Goal: Task Accomplishment & Management: Manage account settings

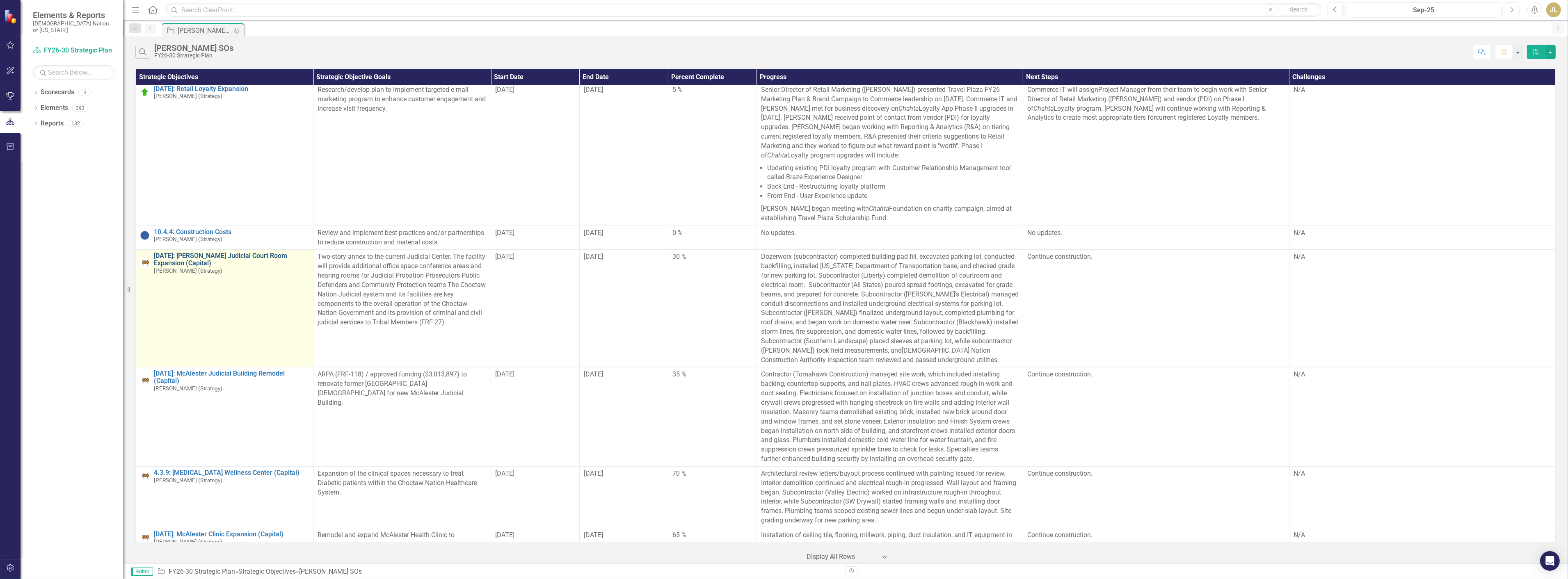
scroll to position [91, 0]
click at [257, 255] on link "[DATE]: [PERSON_NAME] Judicial Court Room Expansion (Capital)" at bounding box center [232, 256] width 155 height 14
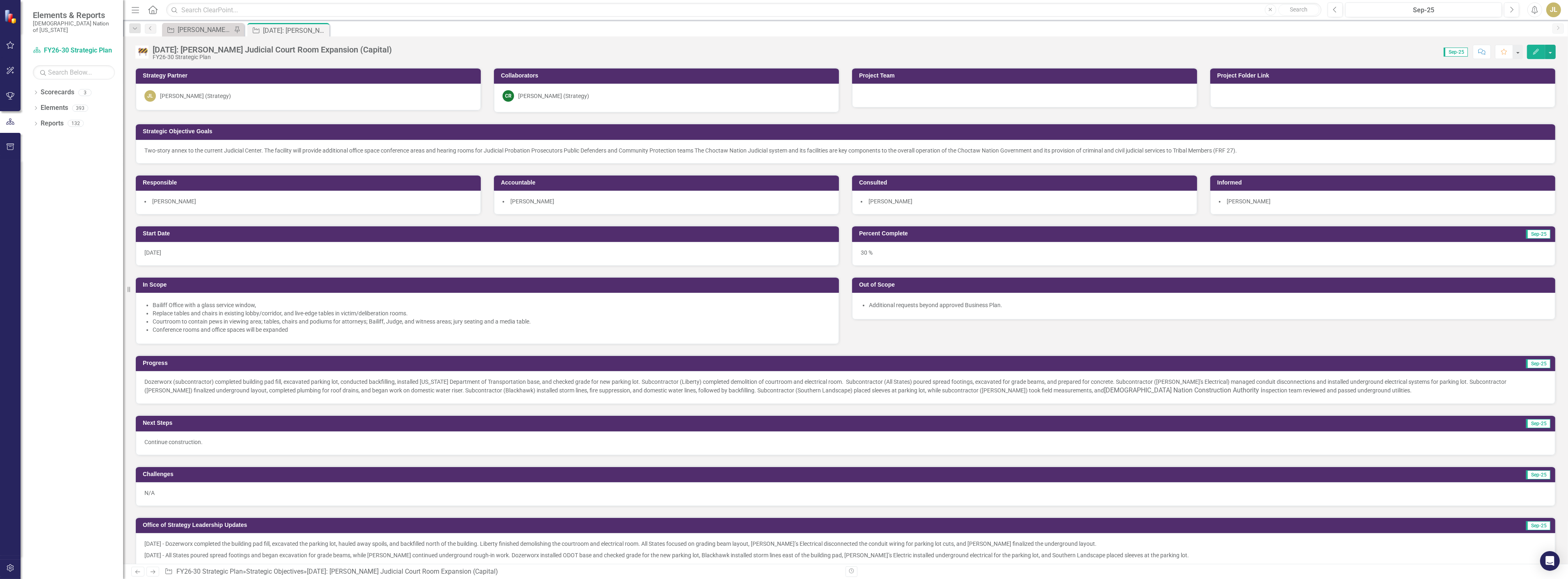
scroll to position [568, 0]
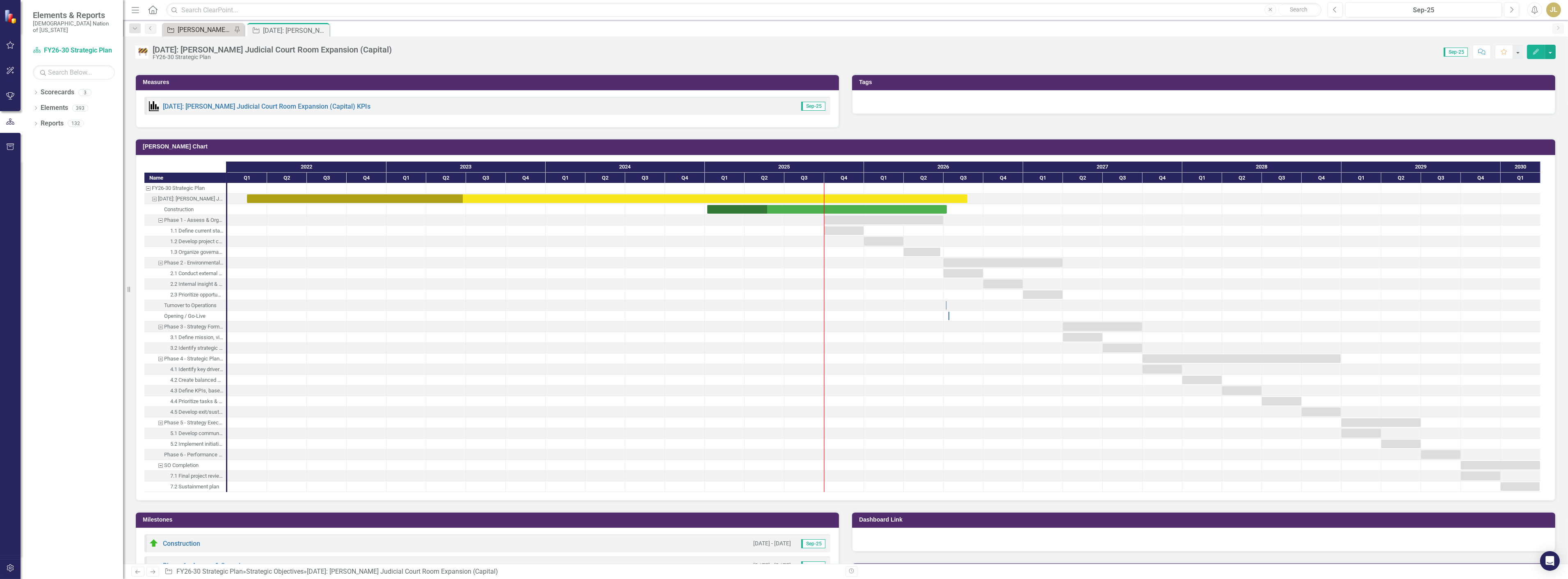
click at [198, 26] on div "[PERSON_NAME] SOs" at bounding box center [205, 30] width 54 height 11
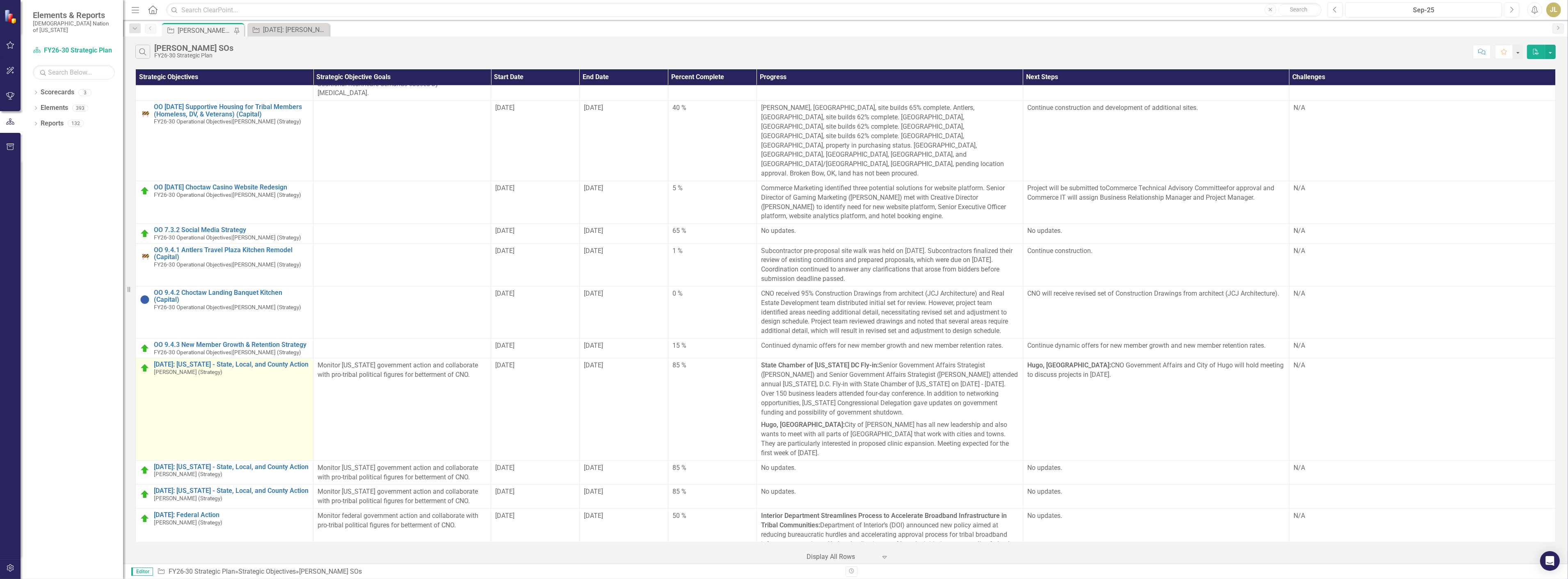
scroll to position [2357, 0]
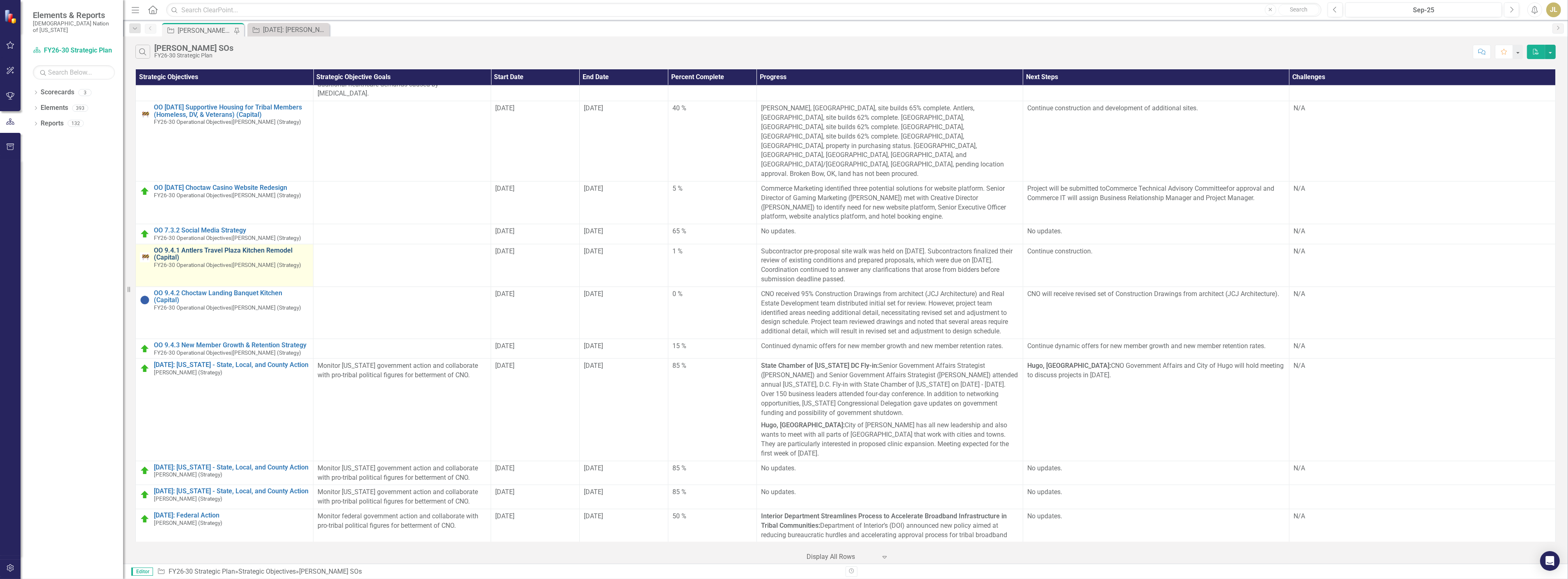
click at [225, 247] on link "OO 9.4.1 Antlers Travel Plaza Kitchen Remodel (Capital)" at bounding box center [232, 254] width 155 height 14
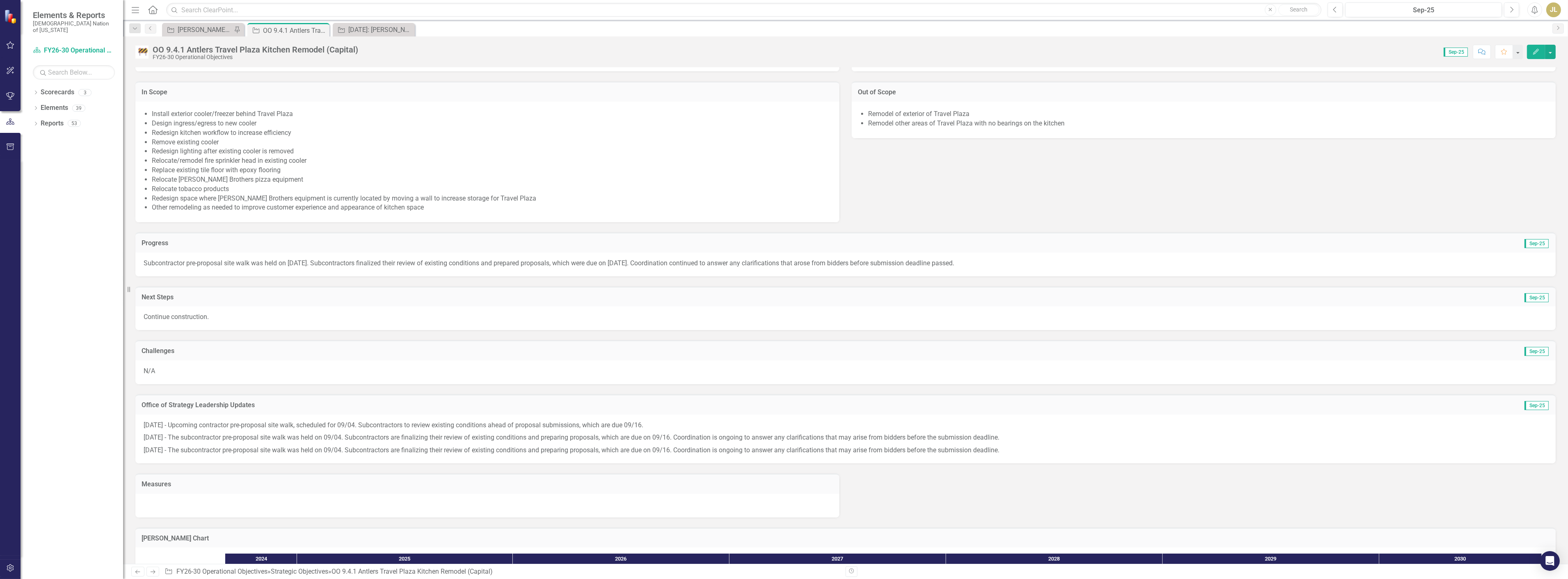
scroll to position [372, 0]
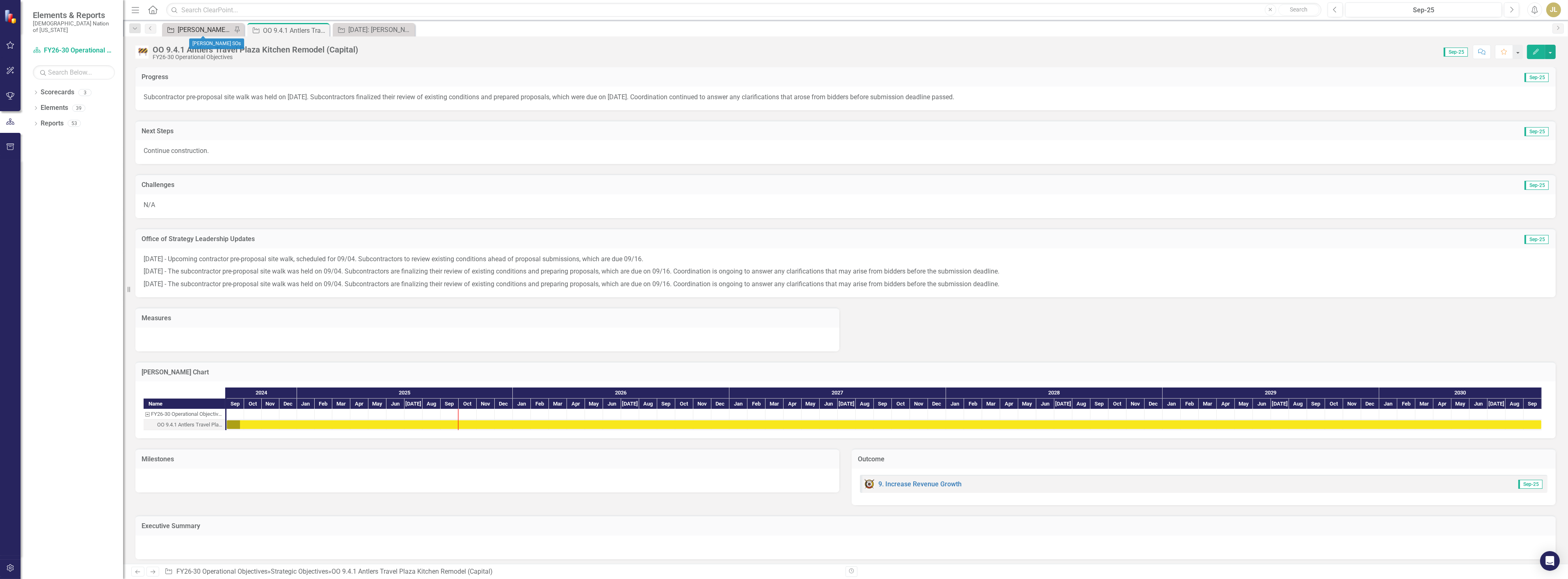
click at [201, 27] on div "[PERSON_NAME] SOs" at bounding box center [205, 30] width 54 height 11
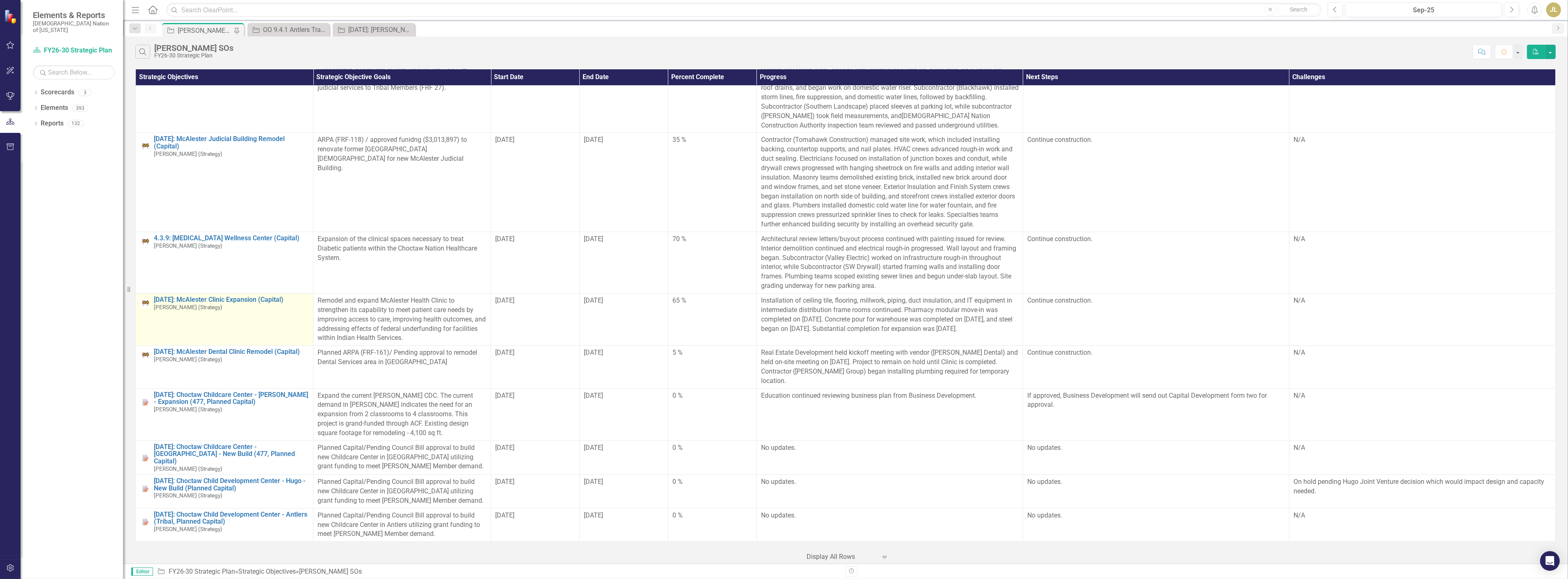
scroll to position [306, 0]
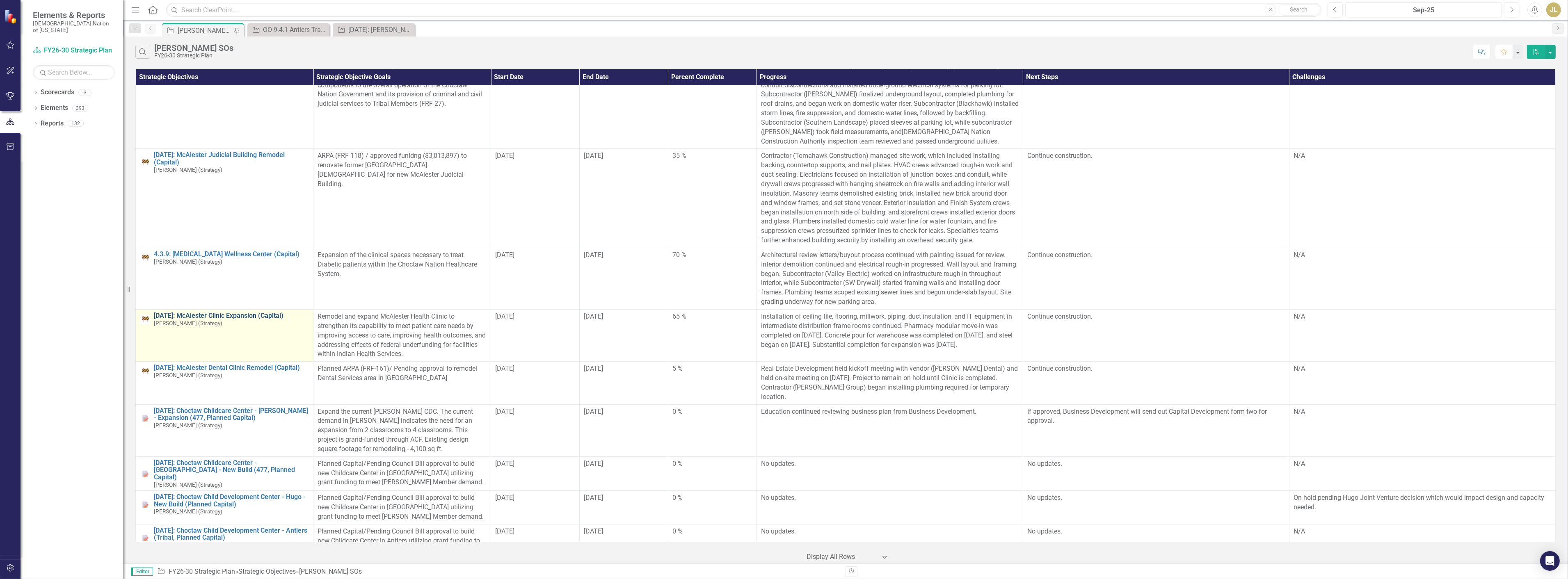
click at [253, 313] on link "[DATE]: McAlester Clinic Expansion (Capital)" at bounding box center [232, 315] width 155 height 7
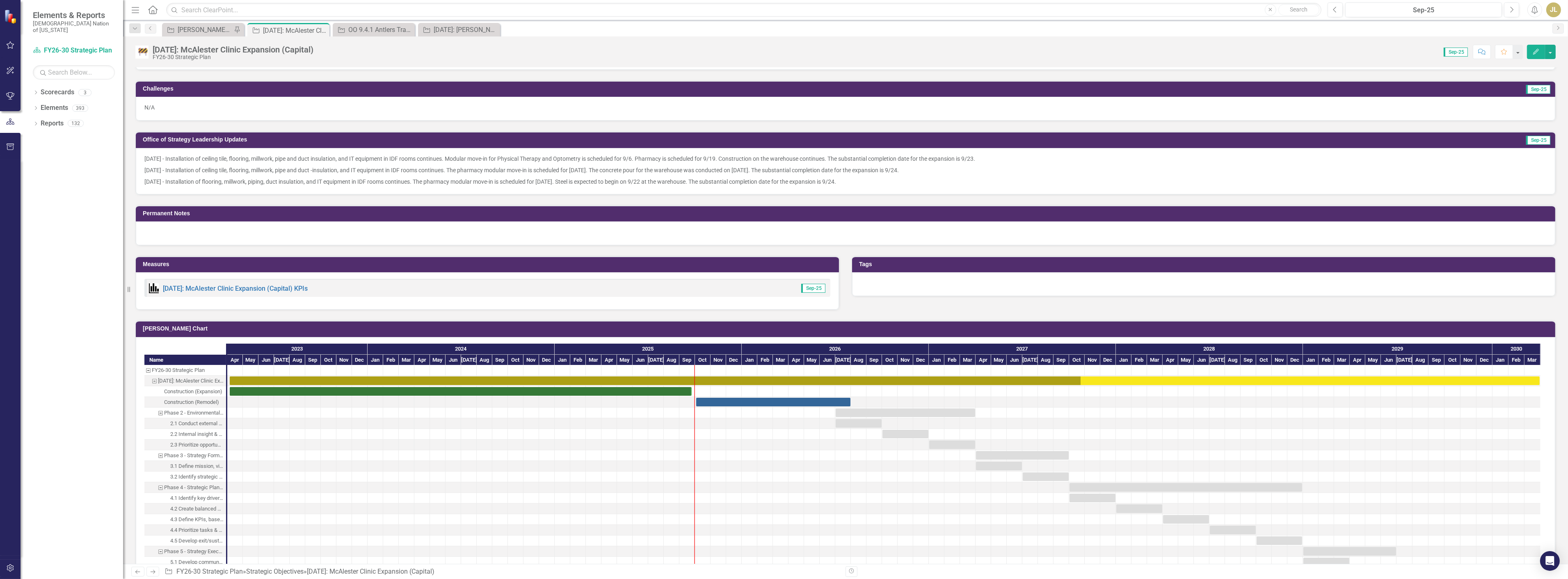
scroll to position [501, 0]
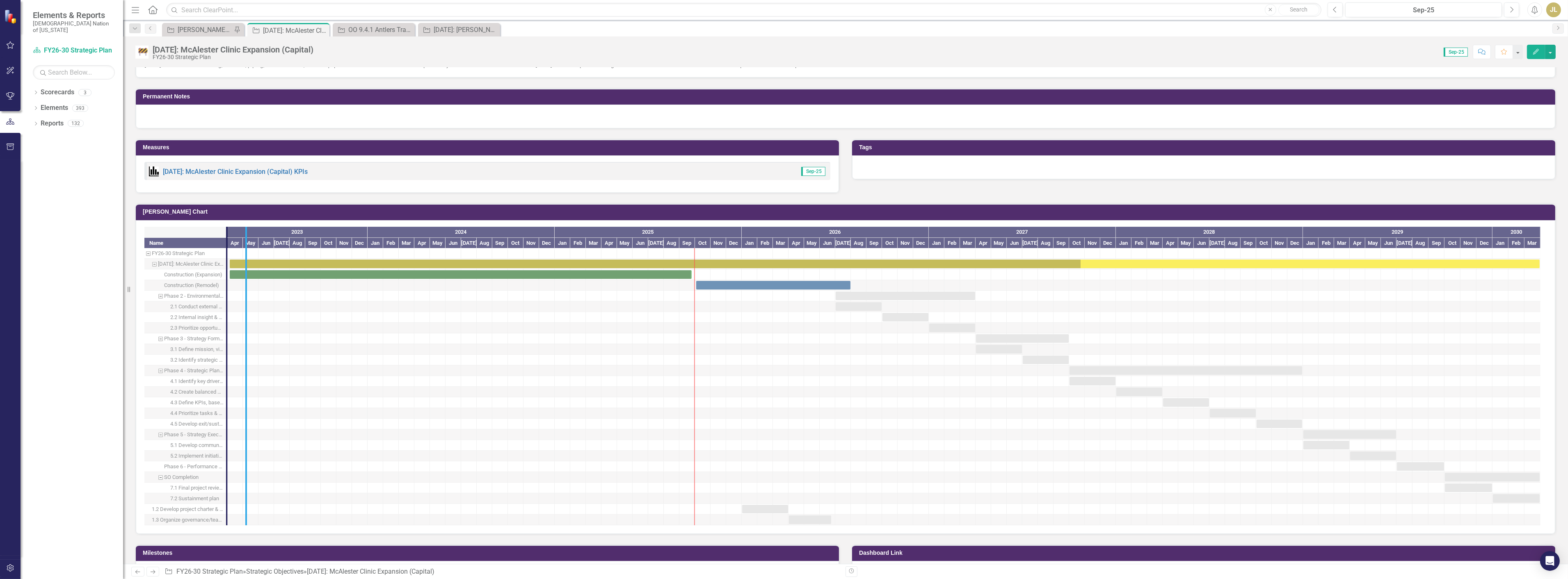
drag, startPoint x: 226, startPoint y: 332, endPoint x: 282, endPoint y: 338, distance: 56.3
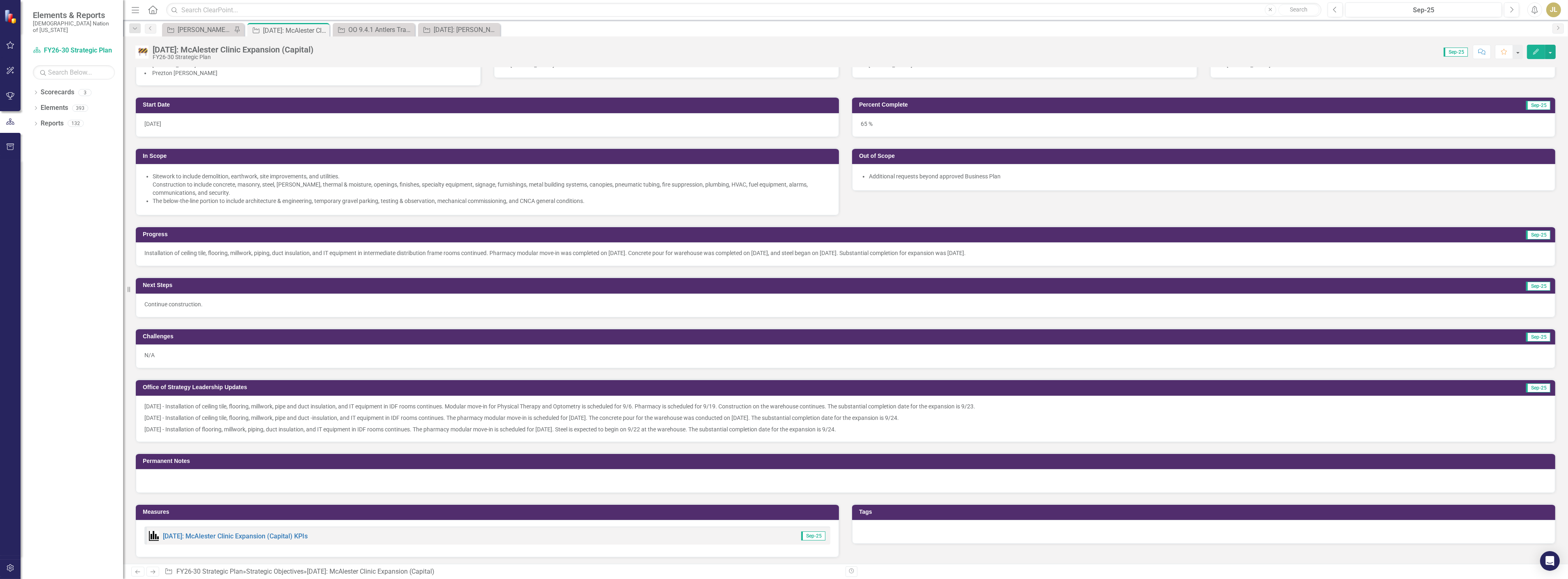
scroll to position [592, 0]
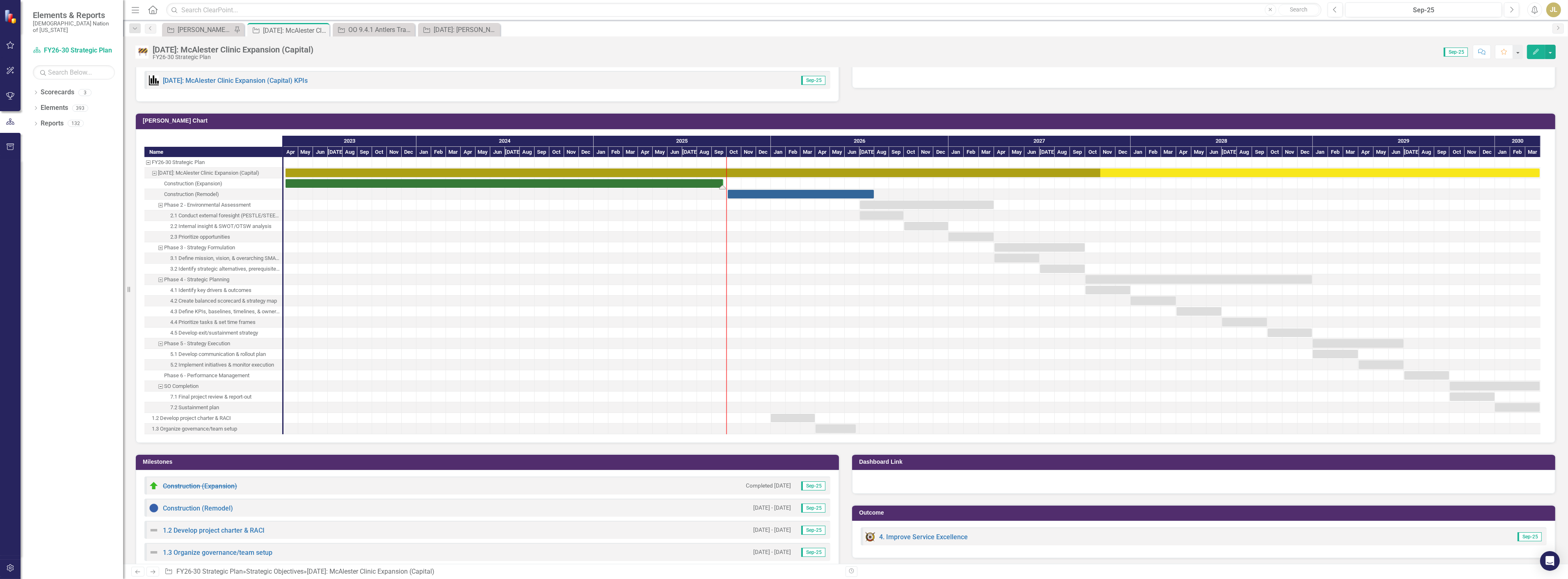
click at [520, 179] on div "Task: Start date: 2023-04-05 End date: 2025-09-24" at bounding box center [504, 183] width 438 height 9
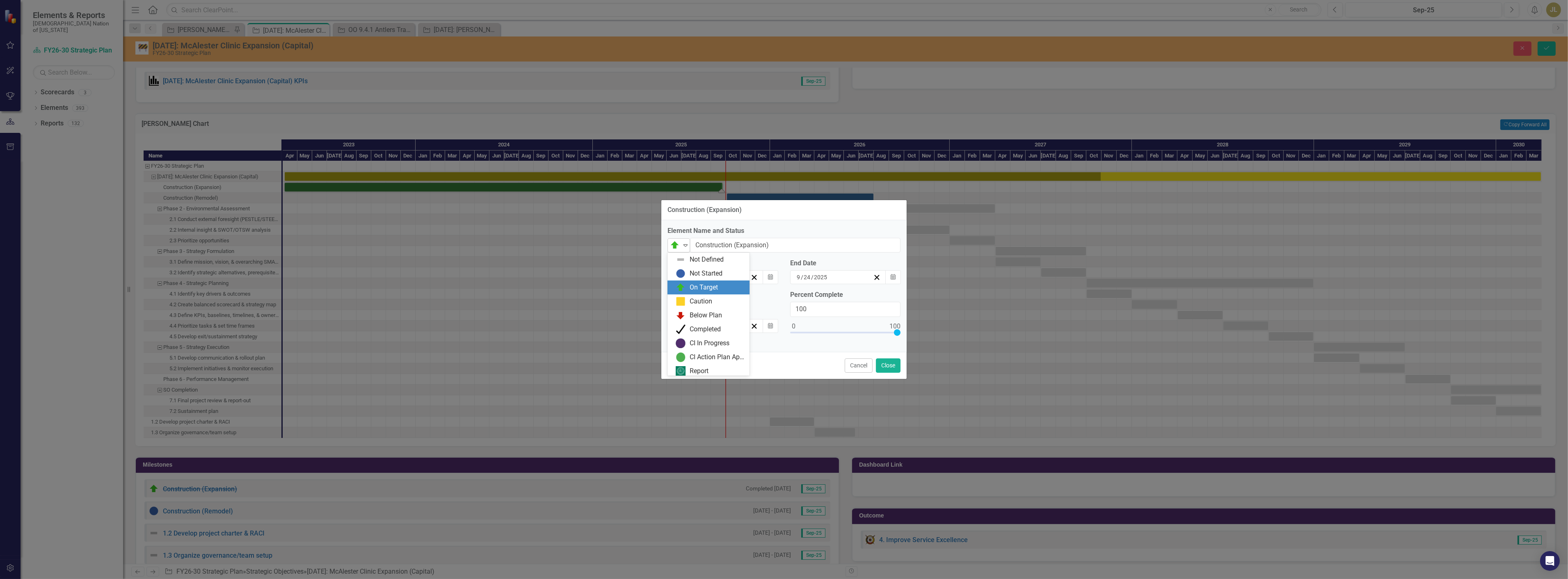
click at [683, 242] on icon "Expand" at bounding box center [686, 245] width 8 height 7
click at [702, 326] on div "Completed" at bounding box center [705, 328] width 31 height 9
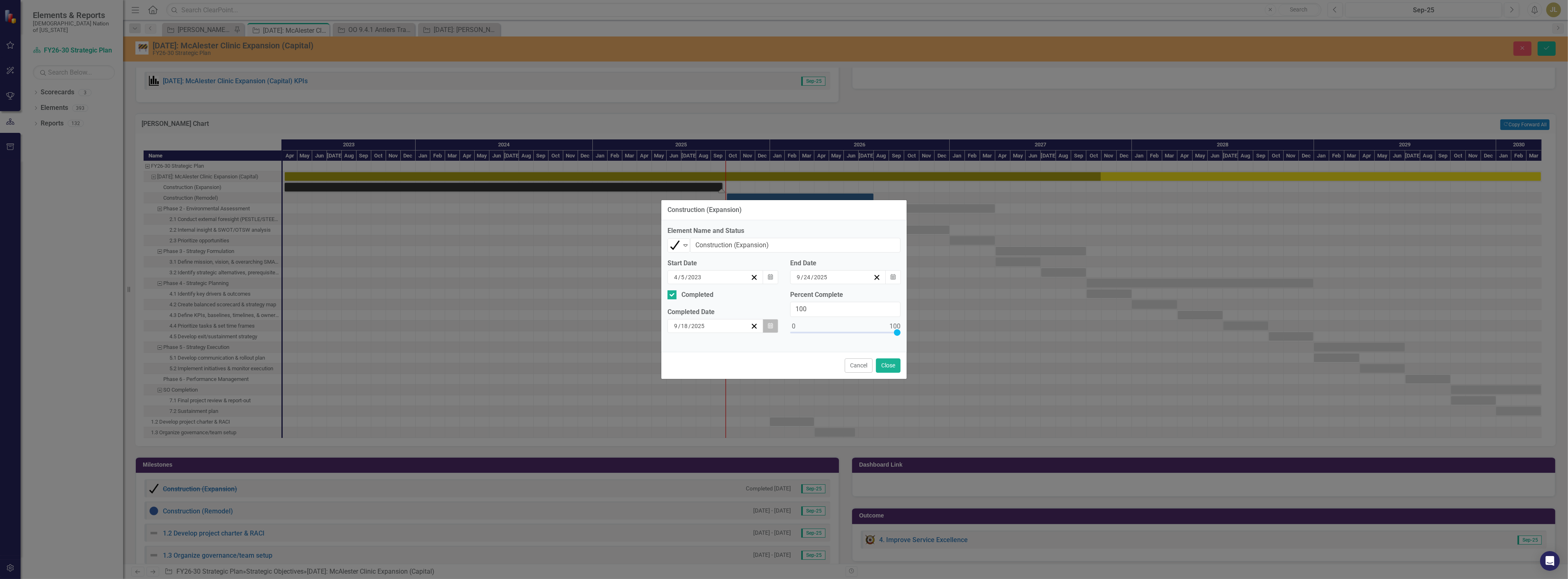
click at [769, 326] on icon "button" at bounding box center [770, 326] width 5 height 6
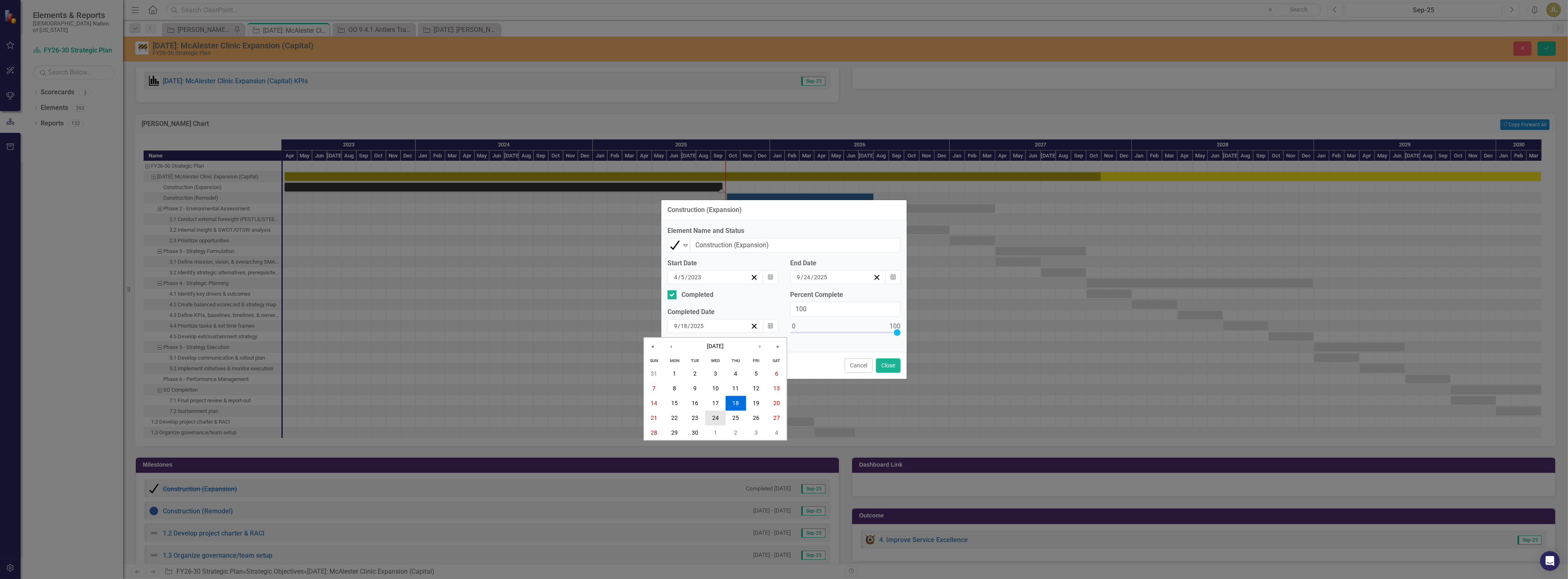
click at [721, 416] on button "24" at bounding box center [715, 418] width 20 height 14
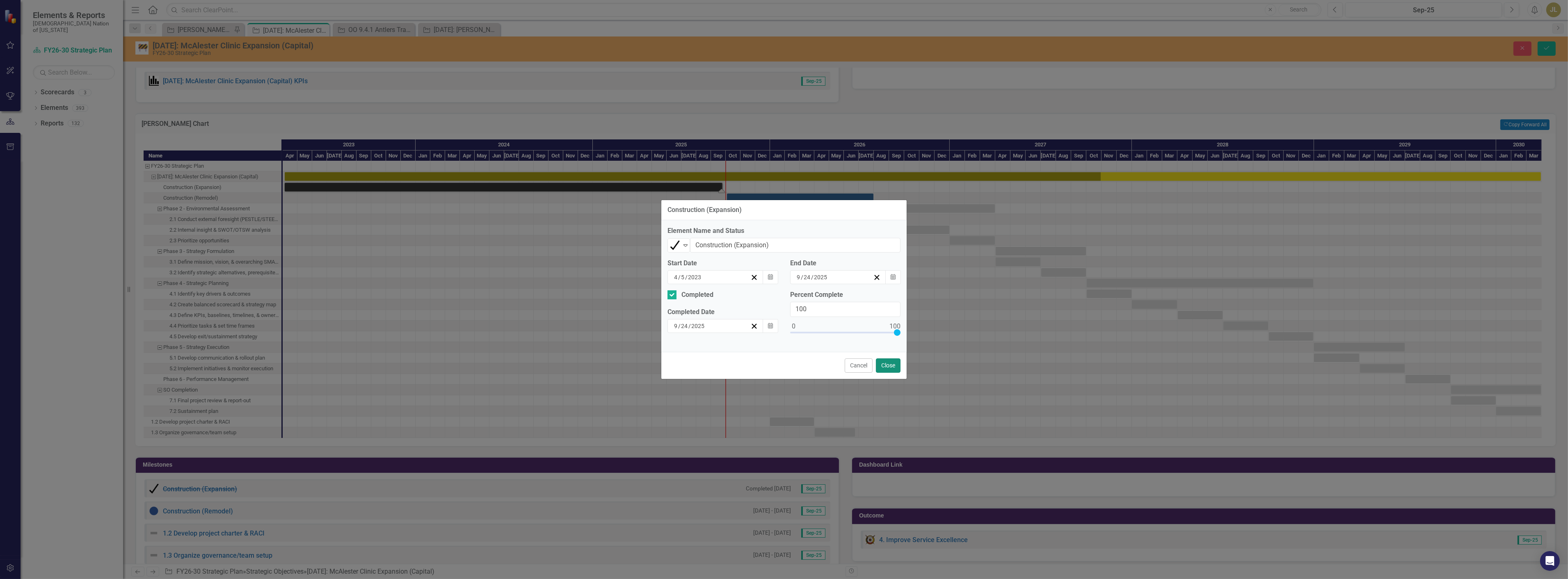
click at [884, 366] on button "Close" at bounding box center [888, 366] width 24 height 14
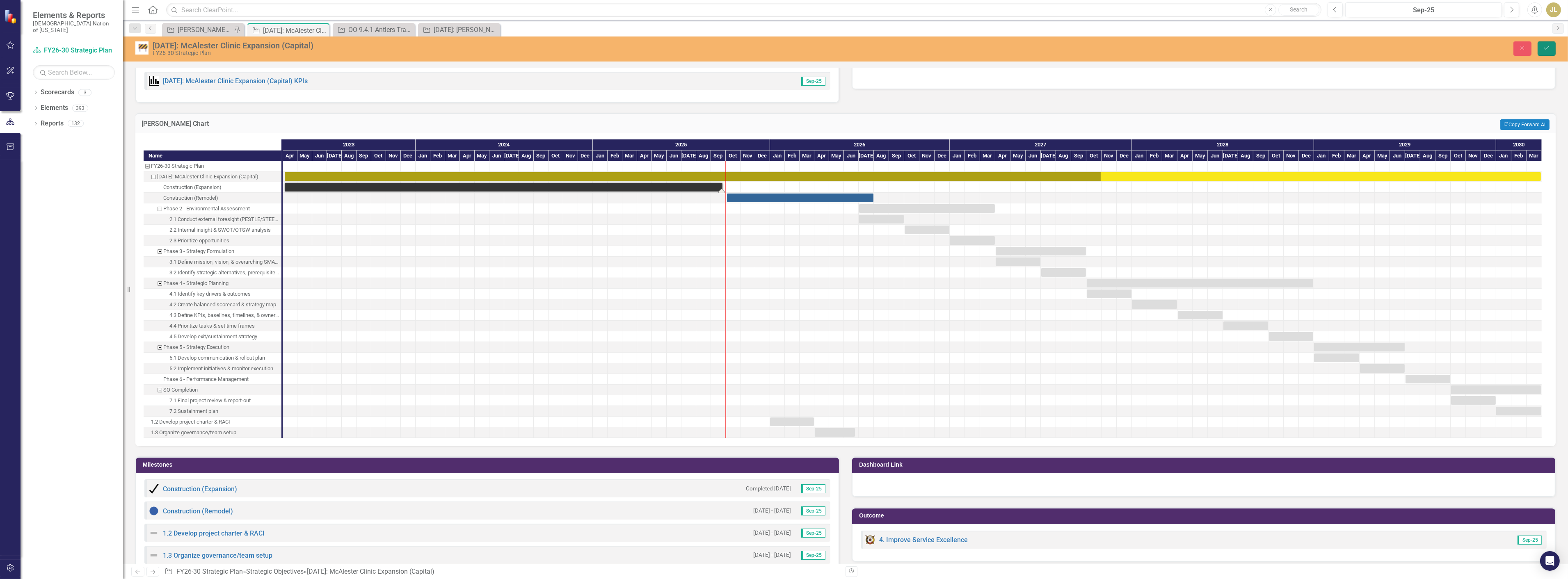
click at [1548, 49] on icon "Save" at bounding box center [1546, 48] width 7 height 6
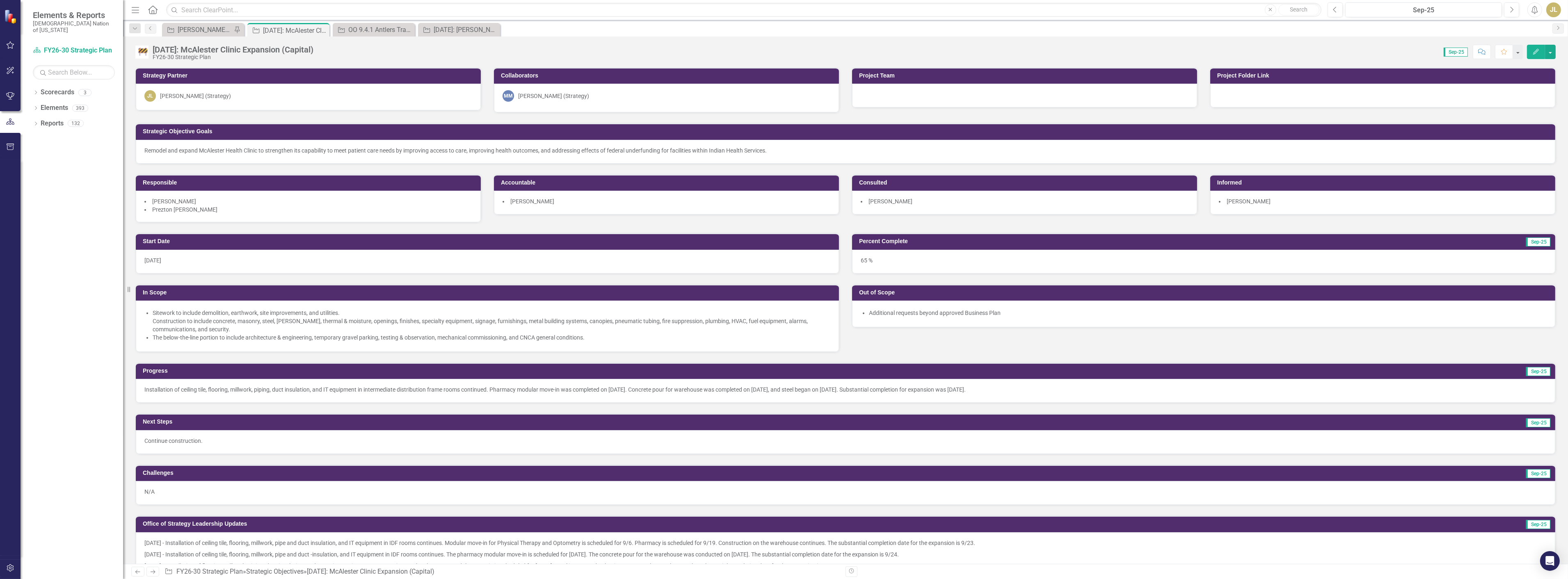
click at [215, 37] on div "4.3.20: McAlester Clinic Expansion (Capital) FY26-30 Strategic Plan Score: 0.00…" at bounding box center [846, 48] width 1445 height 24
click at [217, 34] on div "[PERSON_NAME] SOs" at bounding box center [205, 30] width 54 height 11
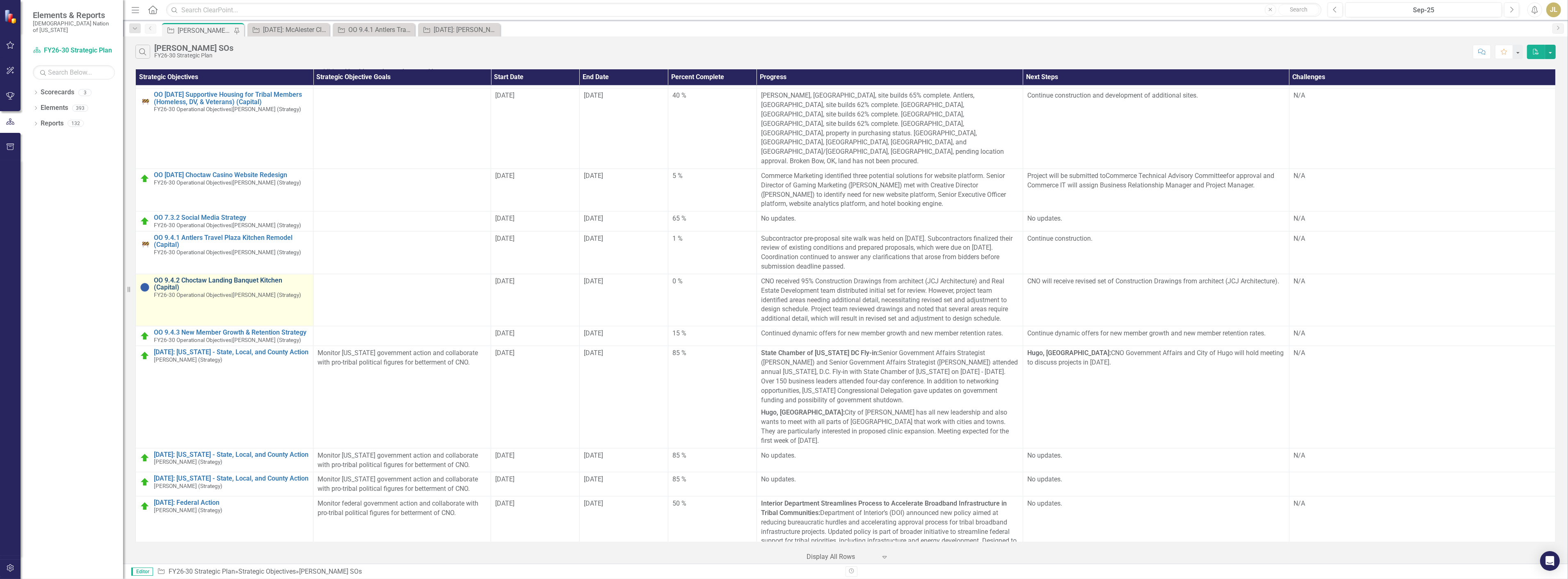
scroll to position [2325, 0]
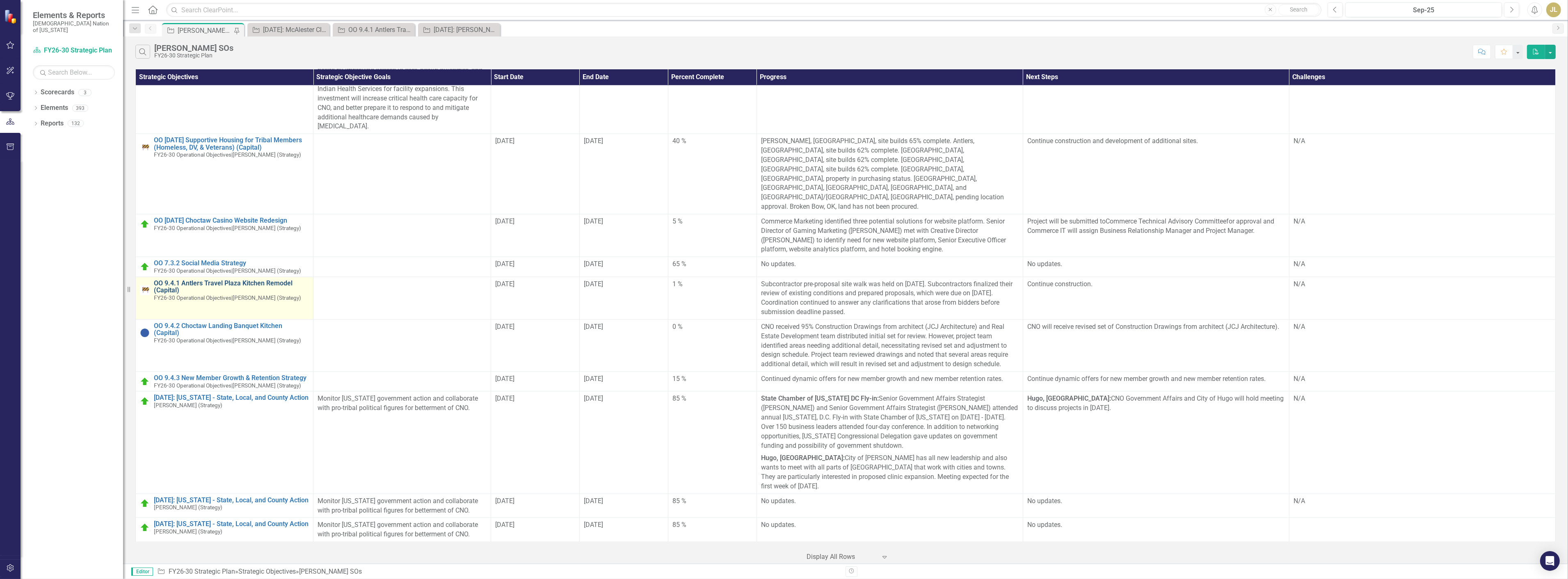
click at [247, 280] on link "OO 9.4.1 Antlers Travel Plaza Kitchen Remodel (Capital)" at bounding box center [232, 287] width 155 height 14
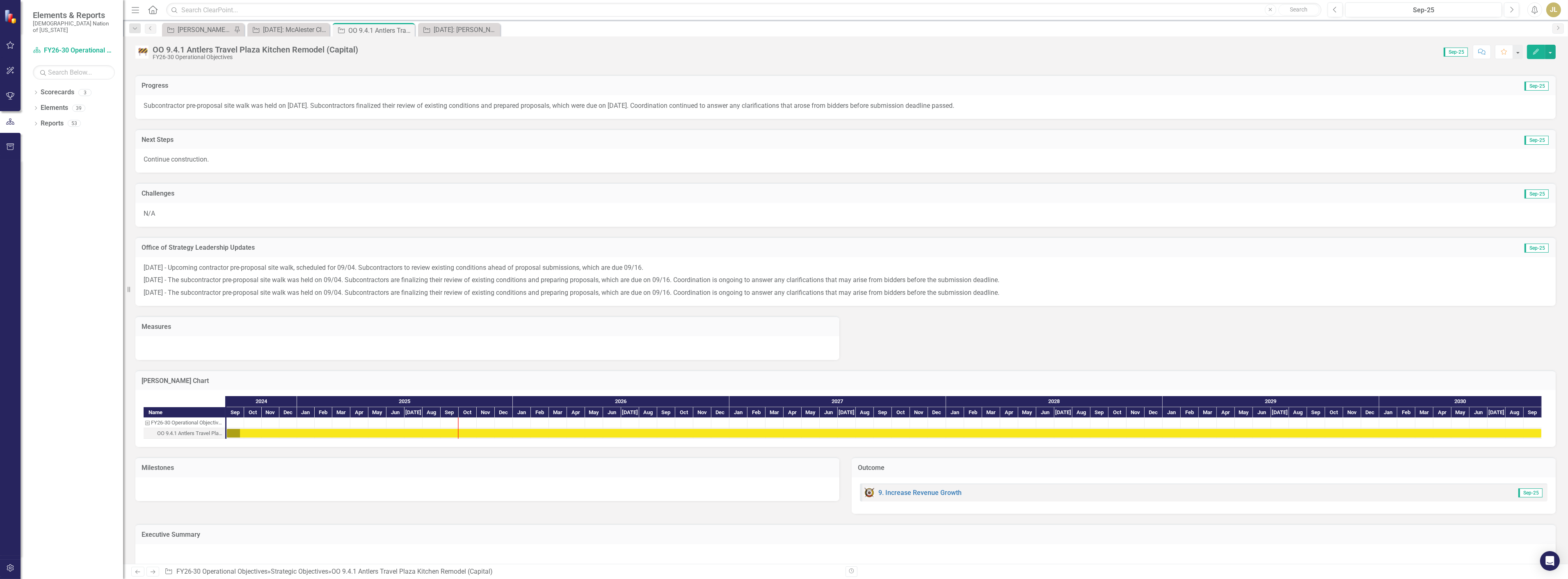
scroll to position [372, 0]
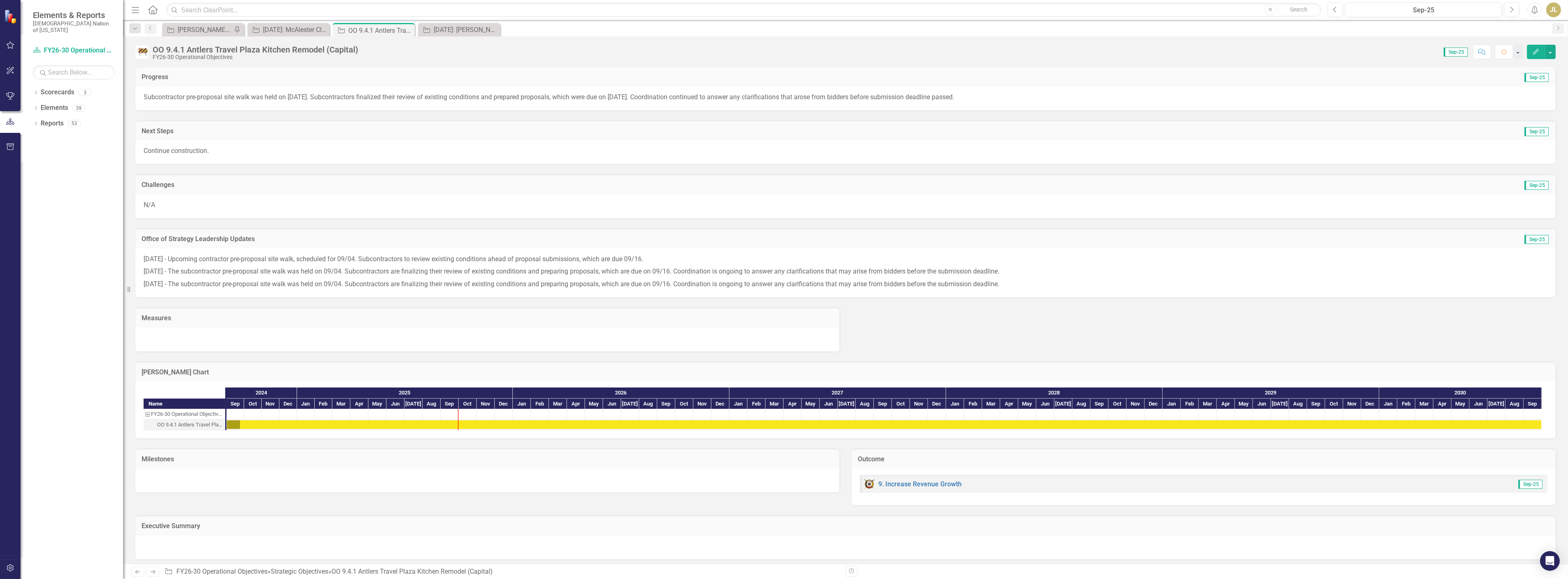
click at [321, 433] on div "Name FY26-30 Operational Objectives OO 9.4.1 Antlers Travel Plaza Kitchen Remod…" at bounding box center [846, 410] width 1421 height 57
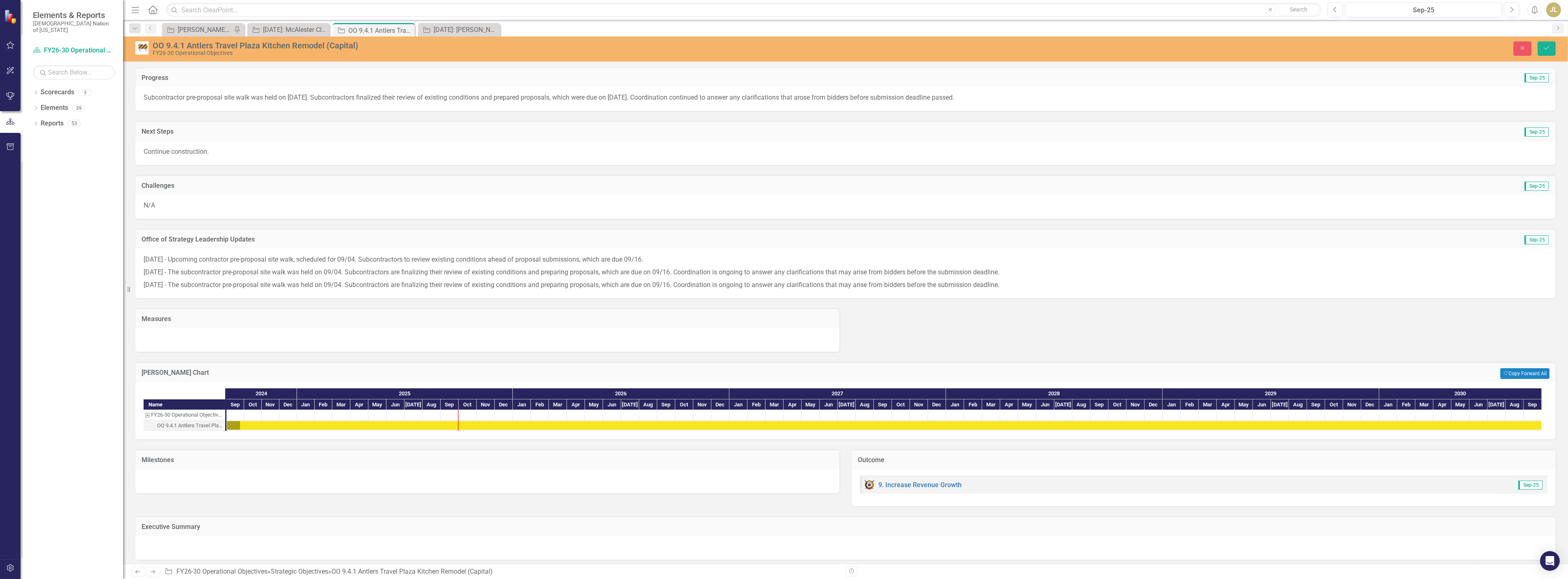
click at [338, 471] on div at bounding box center [488, 482] width 704 height 24
click at [755, 460] on button "Add Add Milestone" at bounding box center [769, 461] width 44 height 11
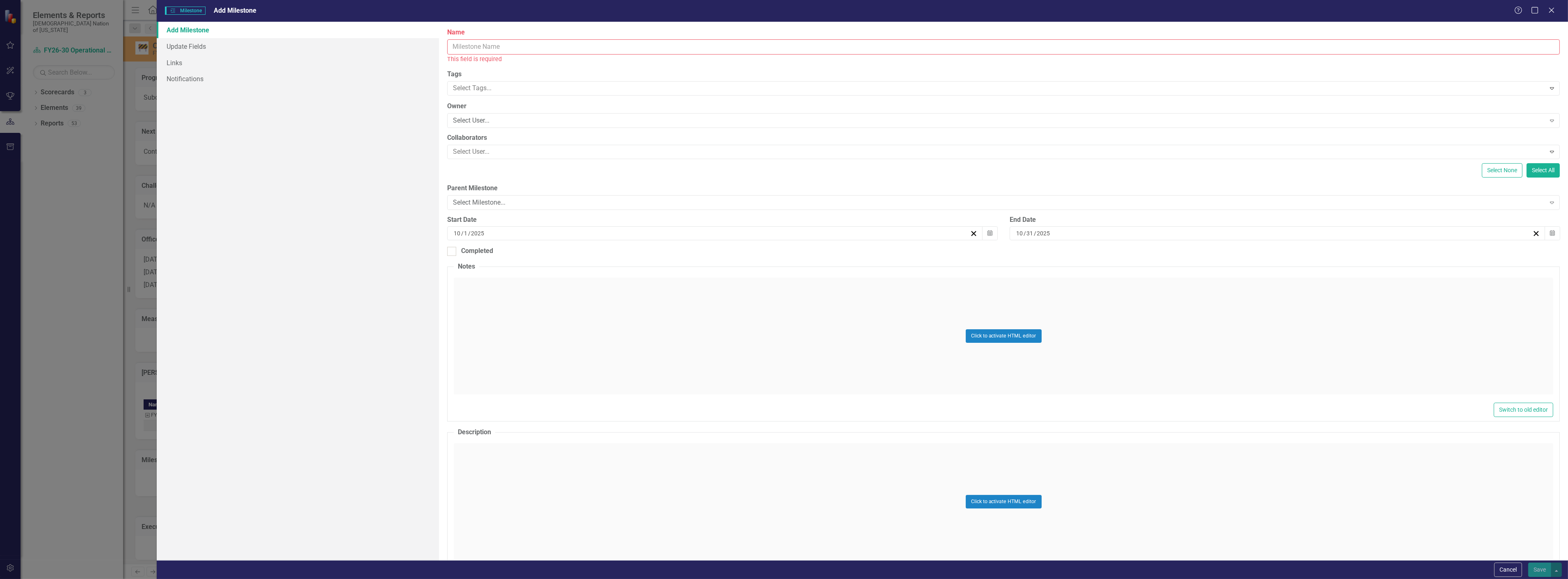
click at [496, 48] on input "Name" at bounding box center [1003, 47] width 1113 height 15
type input "Construction"
click at [513, 220] on div "10 / 1 / 2025" at bounding box center [711, 224] width 517 height 8
click at [413, 241] on div "Add Milestone Update Fields Links Notifications" at bounding box center [297, 291] width 282 height 539
click at [544, 222] on div "10 / 1 / 2025" at bounding box center [711, 224] width 517 height 8
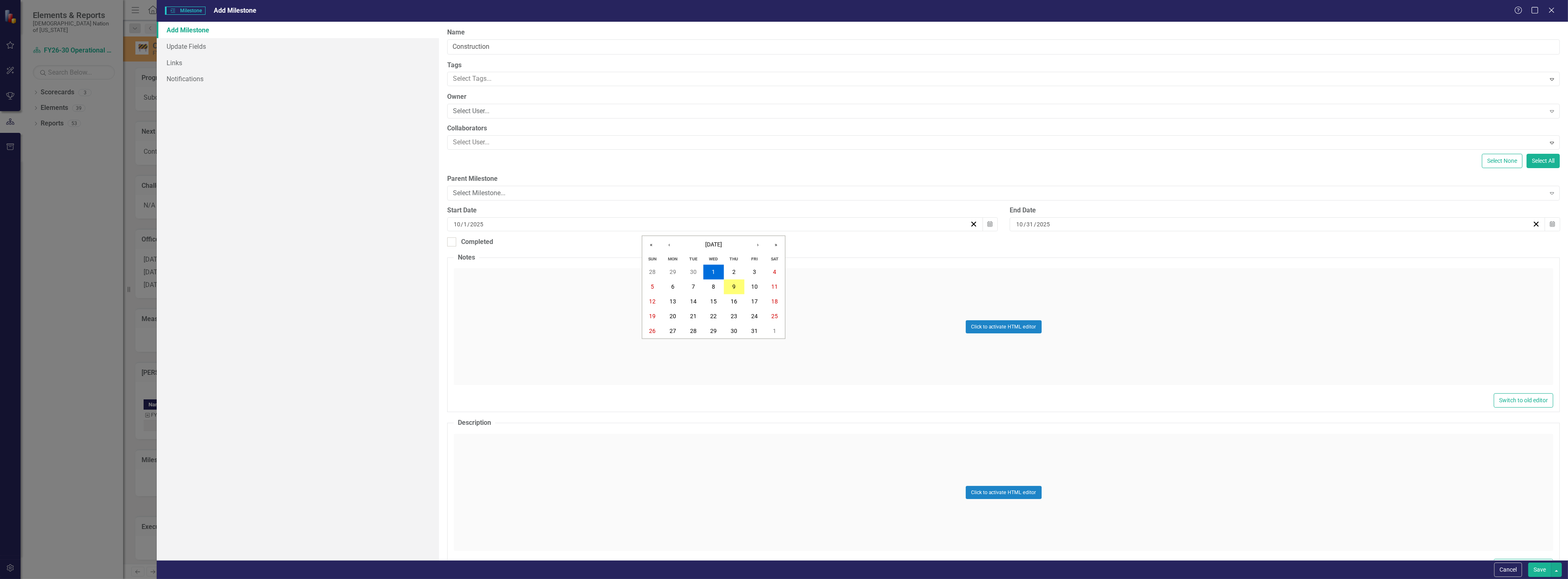
click at [544, 222] on div "2025-10-01 10 / 1 / 2025" at bounding box center [711, 224] width 517 height 8
click at [482, 224] on keeper-lock "Open Keeper Popup" at bounding box center [480, 224] width 10 height 10
click at [509, 224] on div "10 / 1 / 2025" at bounding box center [711, 224] width 517 height 8
click at [761, 248] on button "›" at bounding box center [757, 245] width 18 height 18
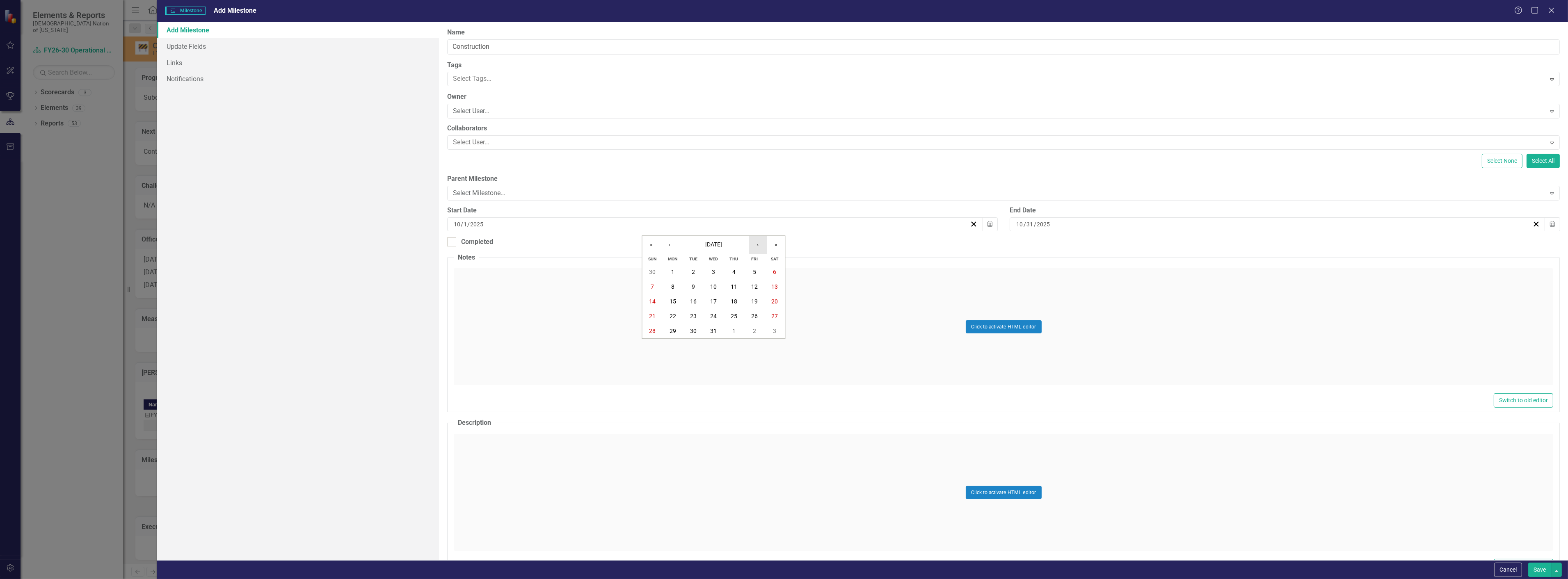
click at [761, 248] on button "›" at bounding box center [757, 245] width 18 height 18
click at [707, 302] on button "18" at bounding box center [713, 302] width 20 height 14
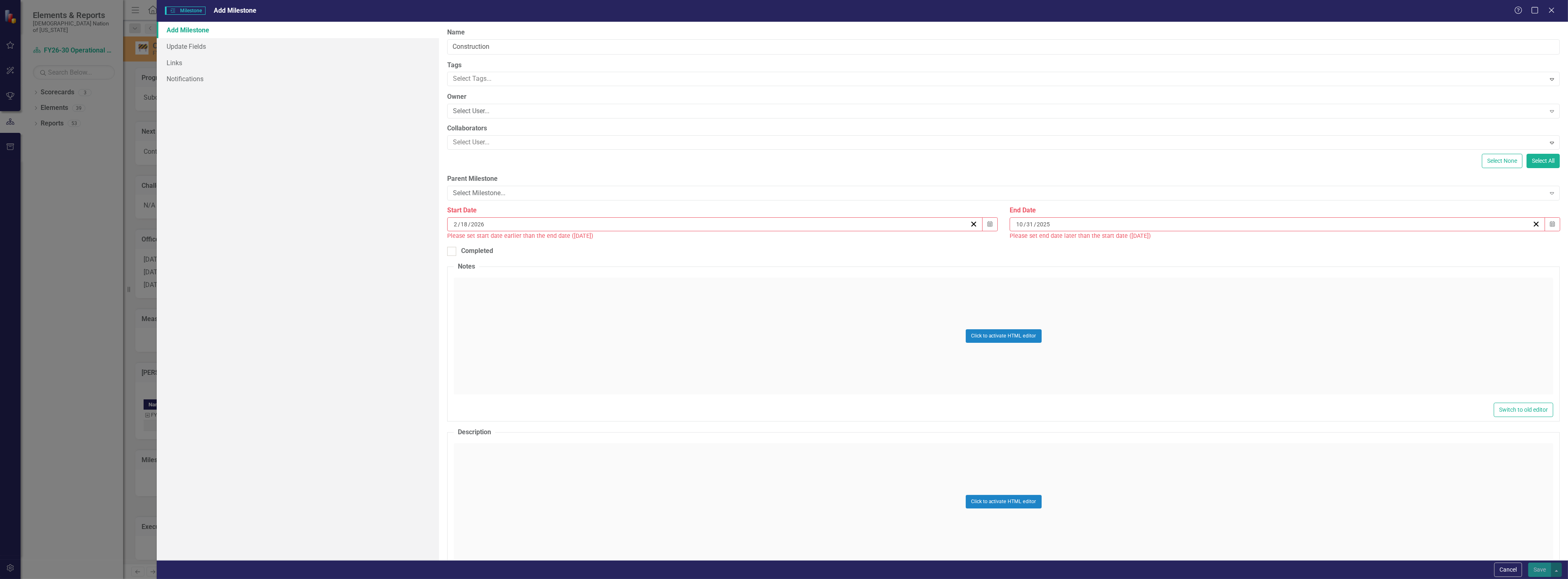
click at [1203, 220] on div "10 / 31 / 2025" at bounding box center [1274, 224] width 517 height 8
click at [1320, 247] on button "›" at bounding box center [1317, 245] width 18 height 18
click at [1319, 247] on button "›" at bounding box center [1317, 245] width 18 height 18
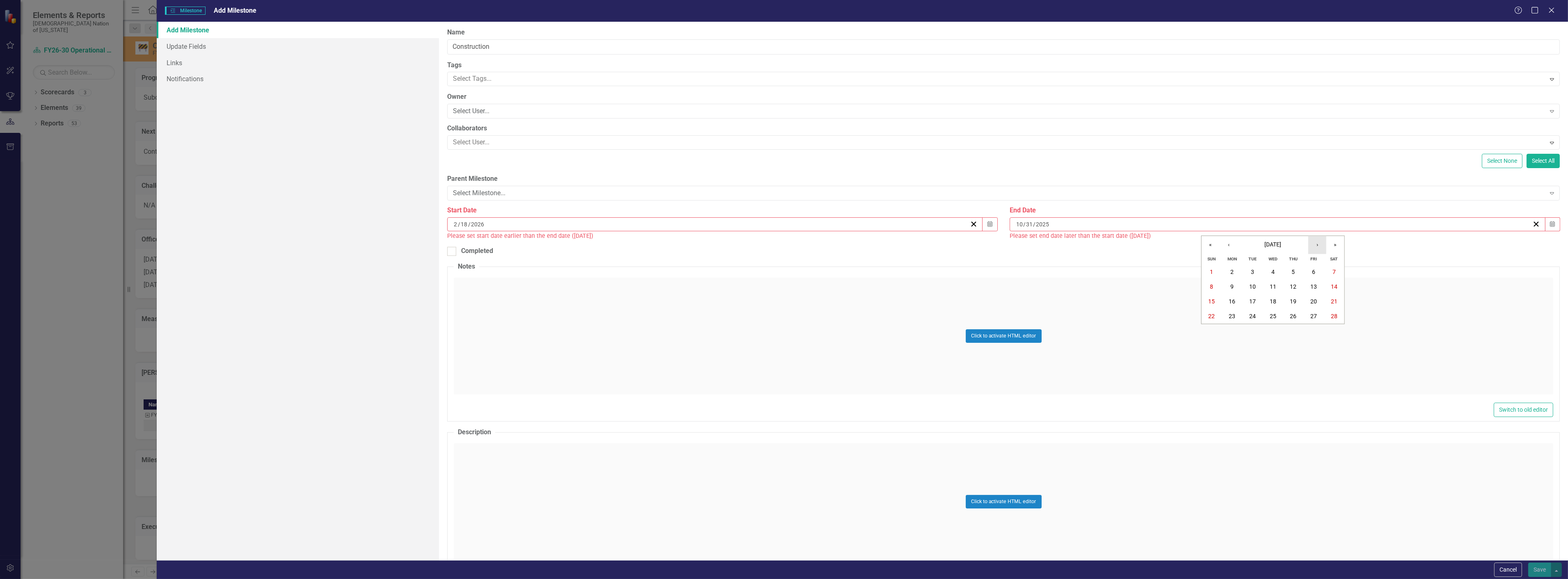
click at [1319, 247] on button "›" at bounding box center [1317, 245] width 18 height 18
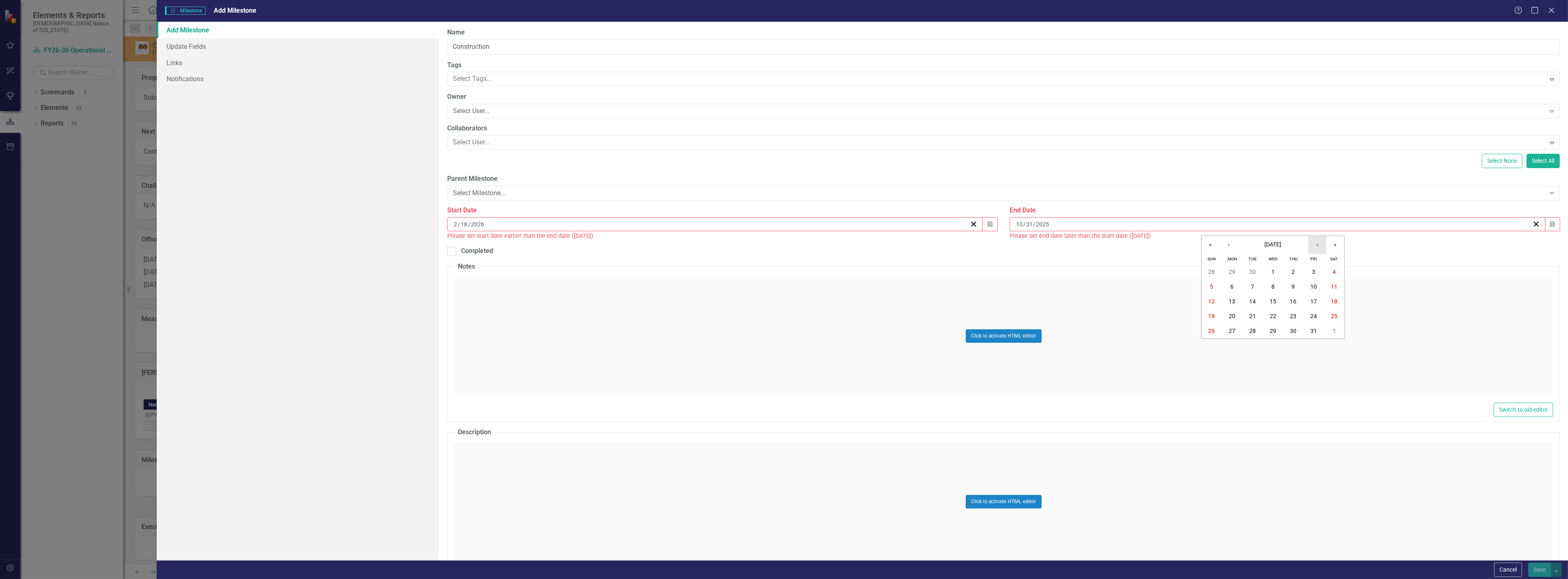
click at [1319, 247] on button "›" at bounding box center [1317, 245] width 18 height 18
click at [1319, 247] on button "›" at bounding box center [1317, 245] width 18 height 18
click at [1240, 273] on button "2" at bounding box center [1232, 272] width 20 height 14
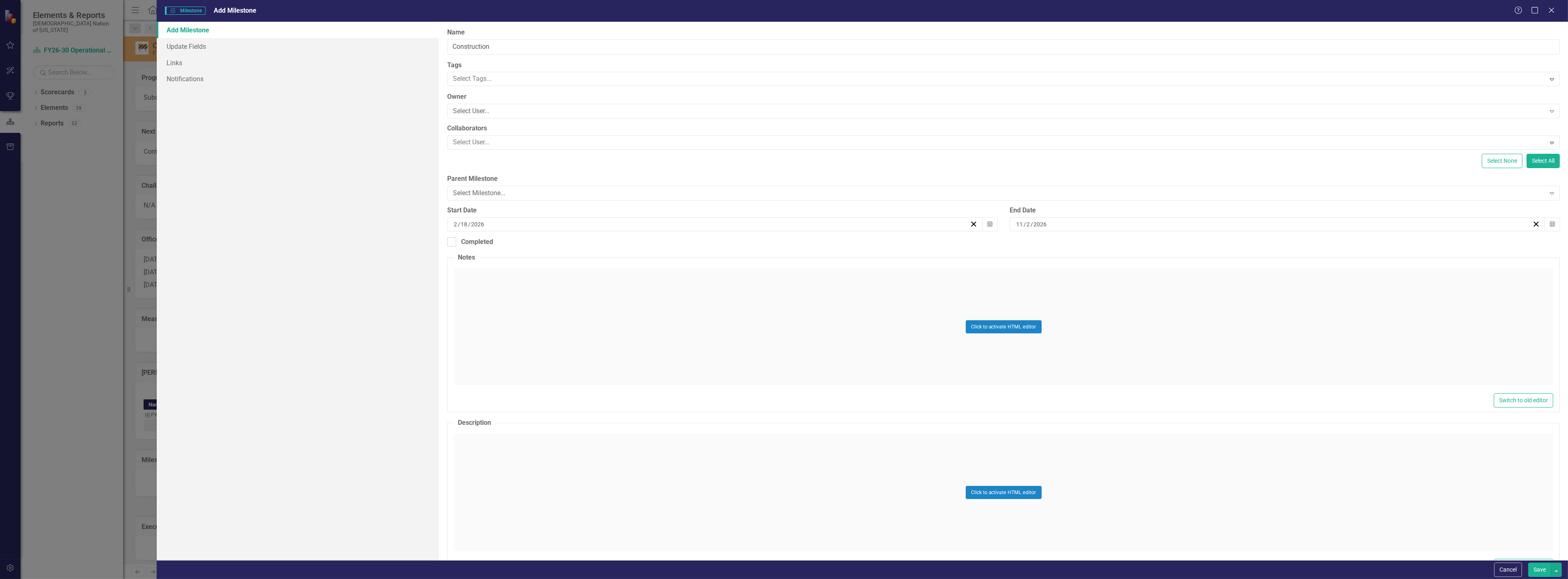
click at [1547, 569] on button "Save" at bounding box center [1540, 570] width 23 height 14
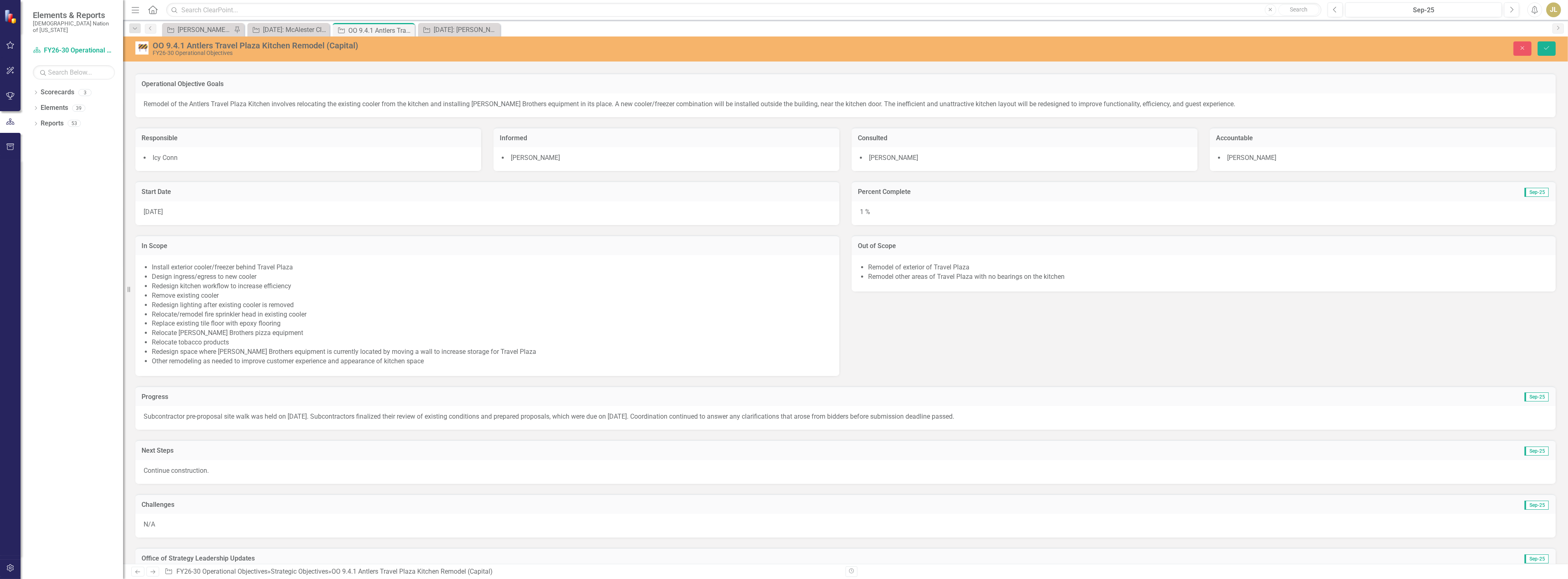
scroll to position [0, 0]
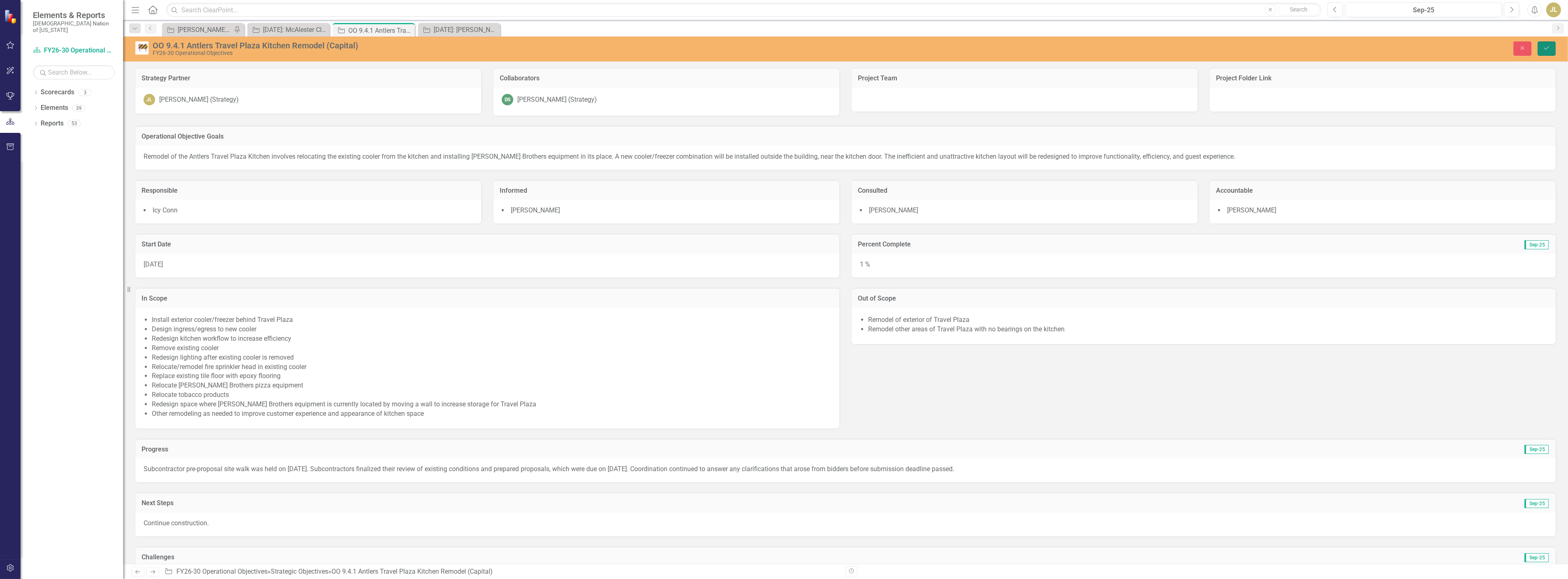
click at [1544, 43] on button "Save" at bounding box center [1546, 49] width 18 height 14
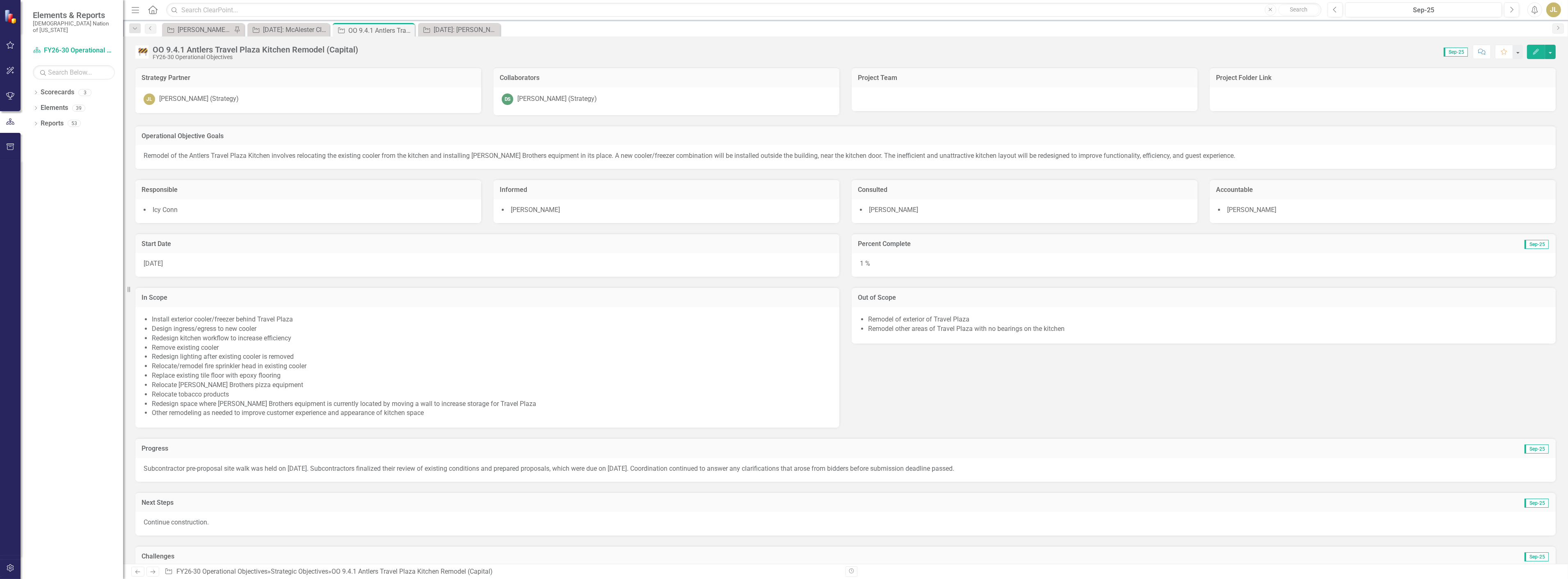
click at [1532, 52] on icon "Edit" at bounding box center [1536, 51] width 7 height 6
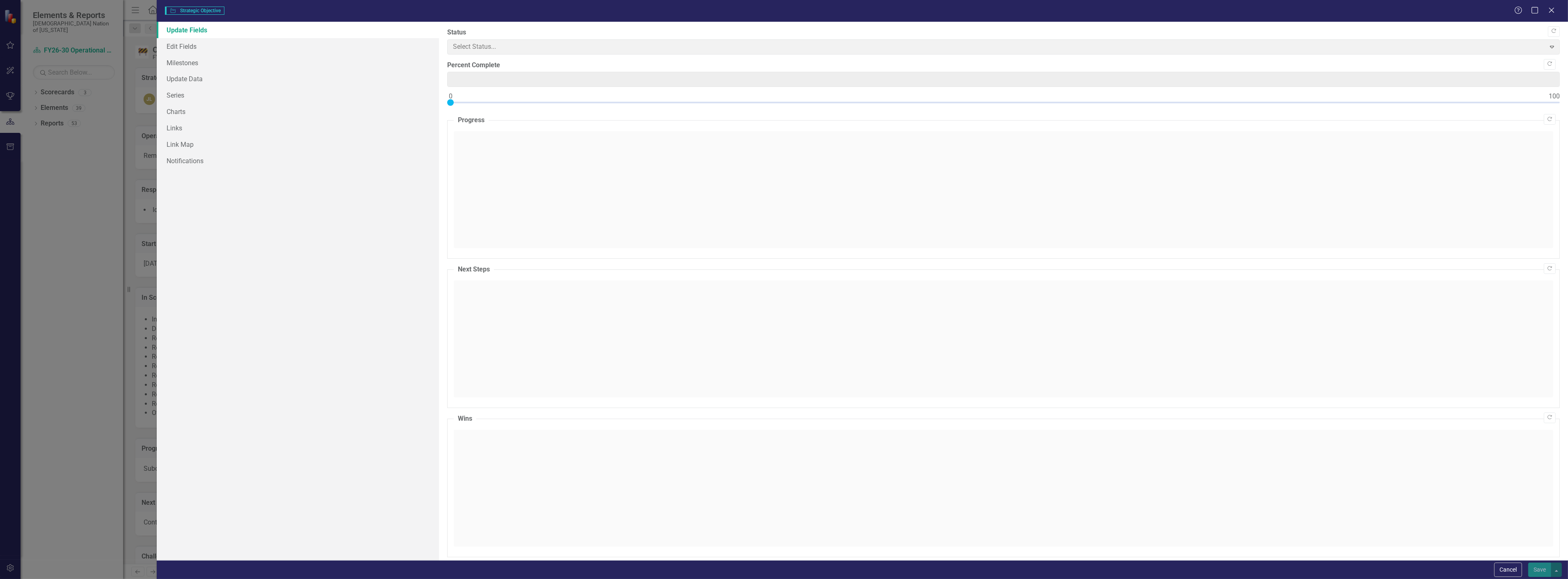
type input "1"
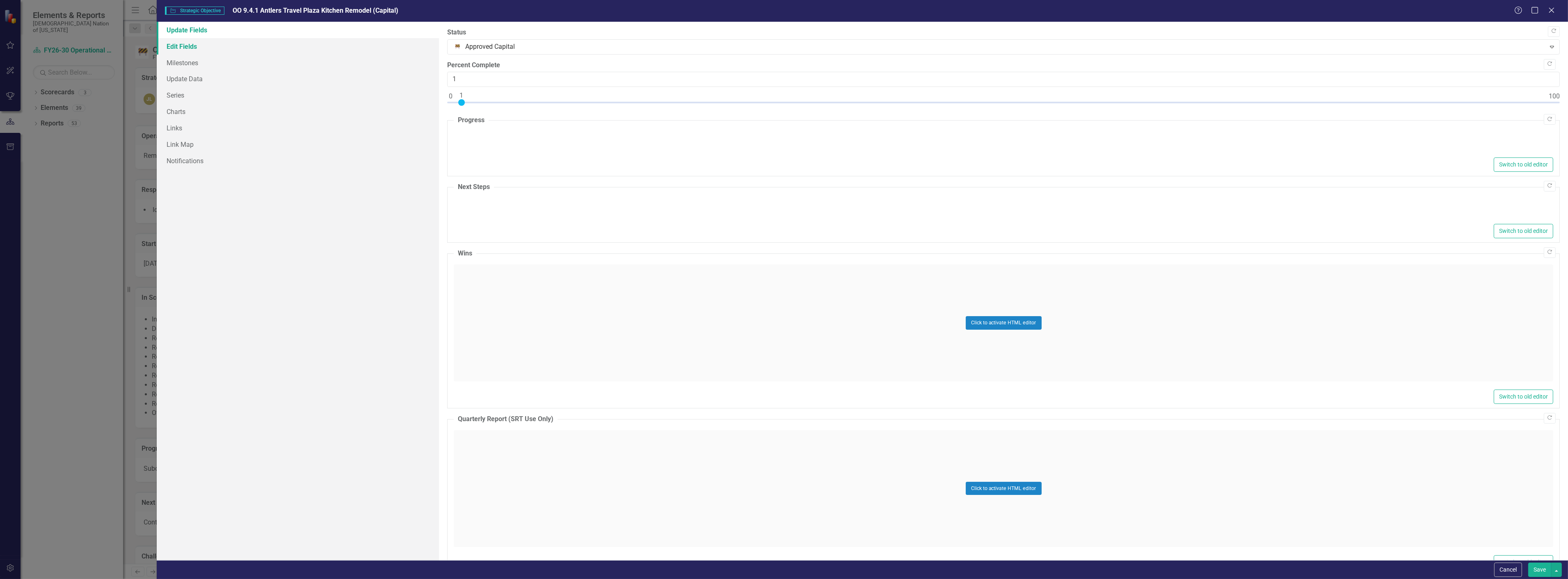
click at [183, 42] on link "Edit Fields" at bounding box center [297, 46] width 282 height 16
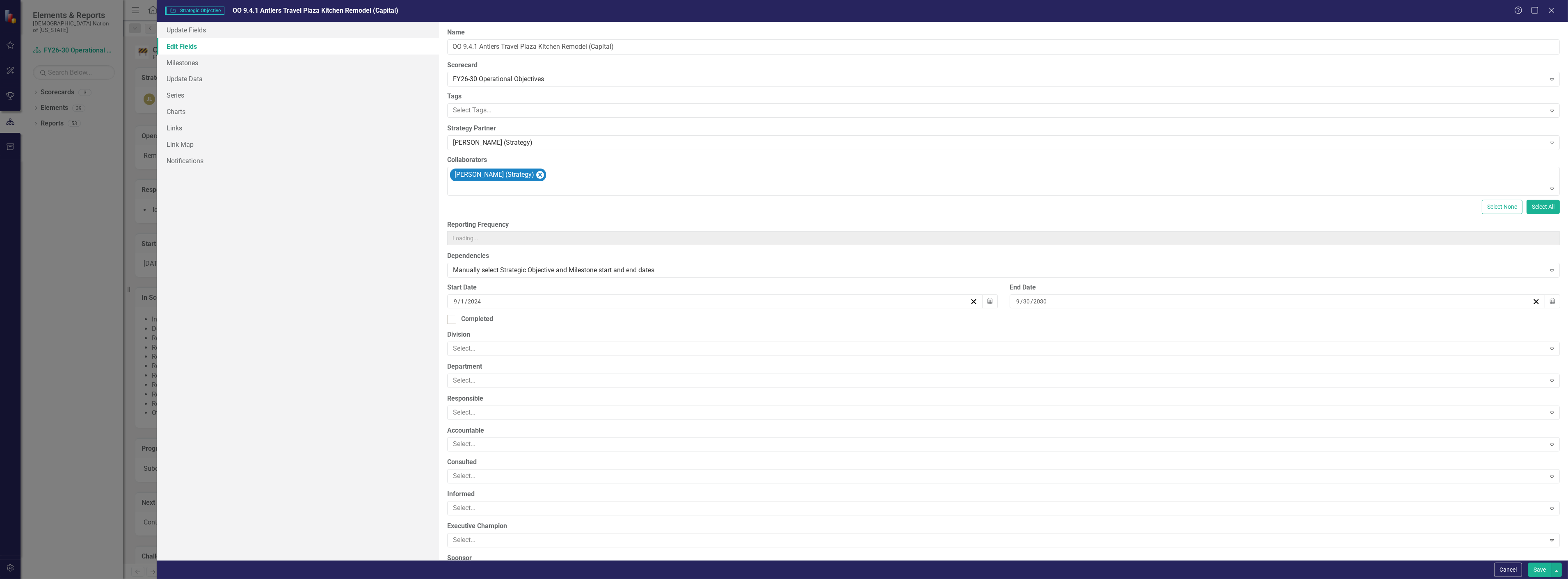
type input "https://"
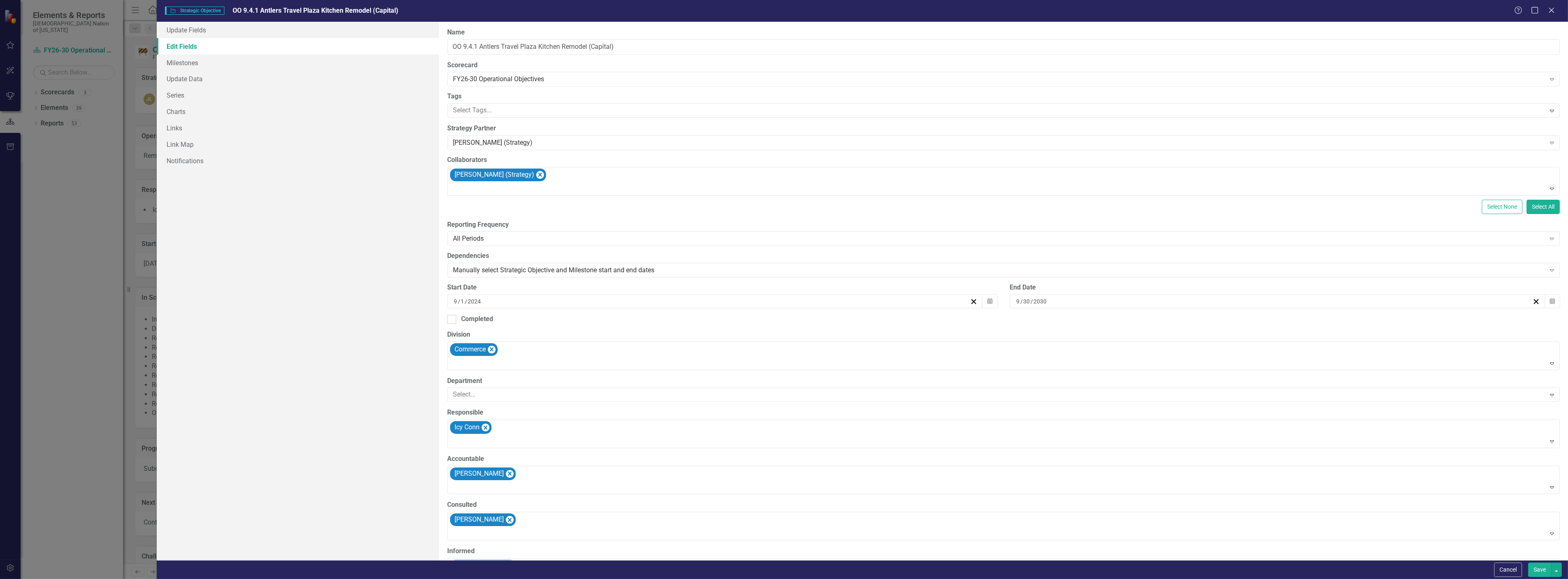
click at [1084, 301] on div "9 / 30 / 2030" at bounding box center [1274, 301] width 517 height 8
click at [1205, 324] on button "«" at bounding box center [1210, 322] width 18 height 18
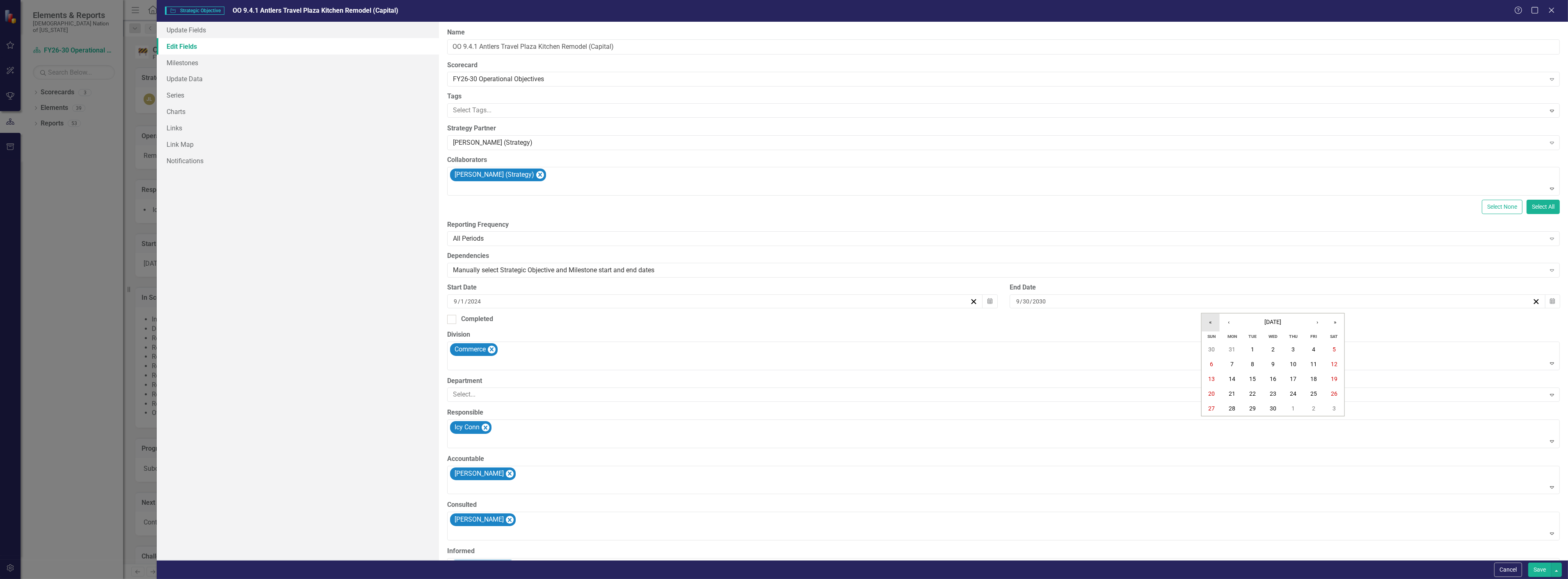
click at [1205, 323] on button "«" at bounding box center [1210, 322] width 18 height 18
click at [1336, 322] on button "»" at bounding box center [1335, 322] width 18 height 18
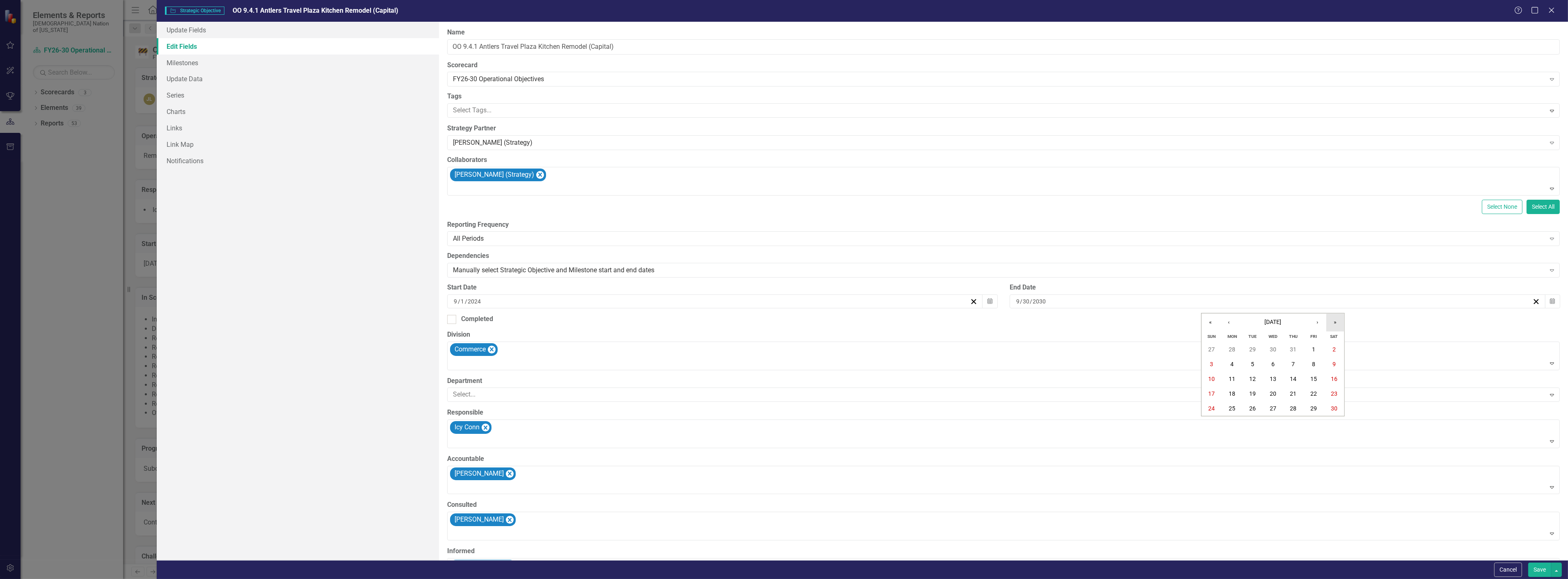
click at [1336, 322] on button "»" at bounding box center [1335, 322] width 18 height 18
click at [1208, 322] on button "«" at bounding box center [1210, 322] width 18 height 18
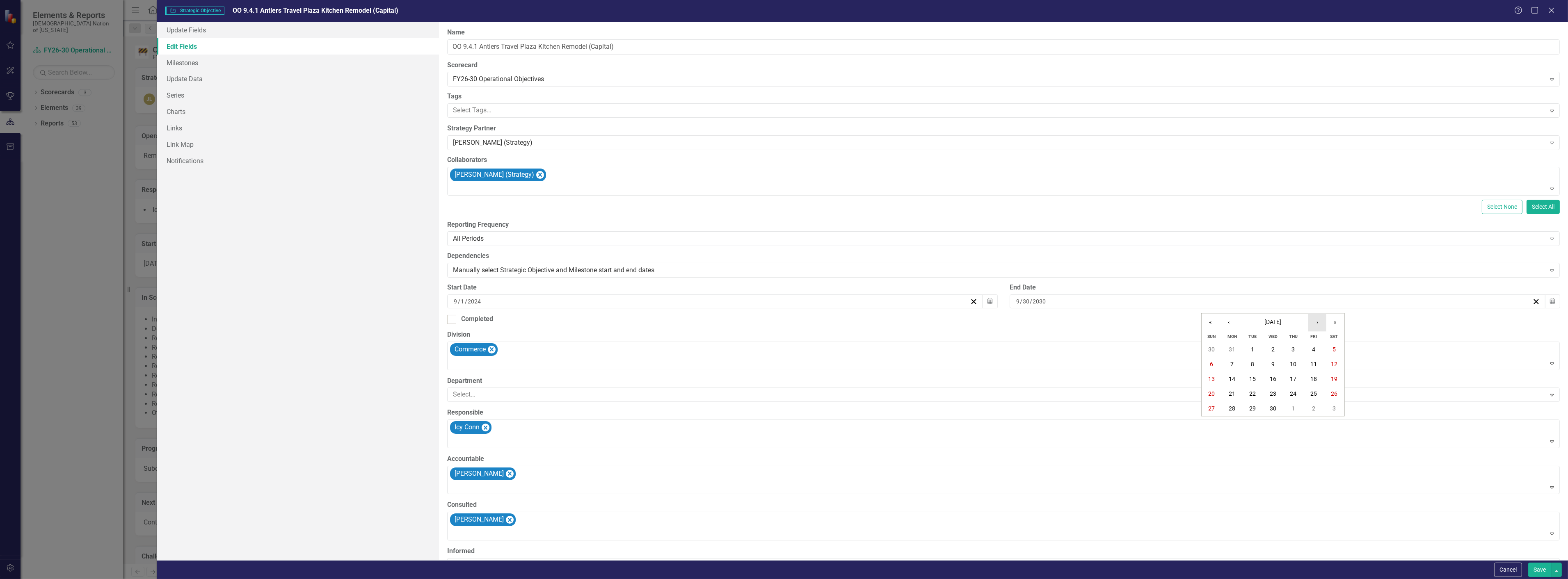
click at [1309, 322] on button "›" at bounding box center [1317, 322] width 18 height 18
click at [1289, 393] on button "26" at bounding box center [1293, 394] width 20 height 14
click at [1065, 301] on div "11 / 26 / 2026" at bounding box center [1274, 301] width 517 height 8
click at [1257, 376] on button "17" at bounding box center [1252, 380] width 20 height 14
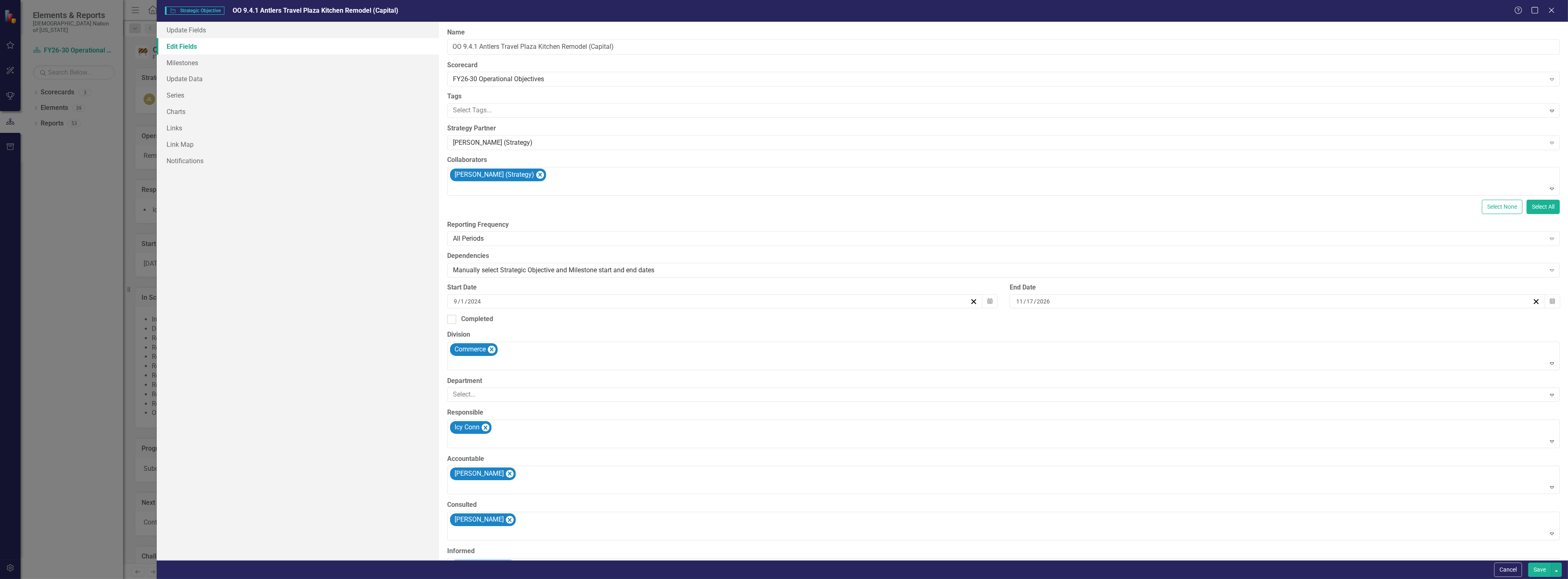
click at [1542, 570] on button "Save" at bounding box center [1540, 570] width 23 height 14
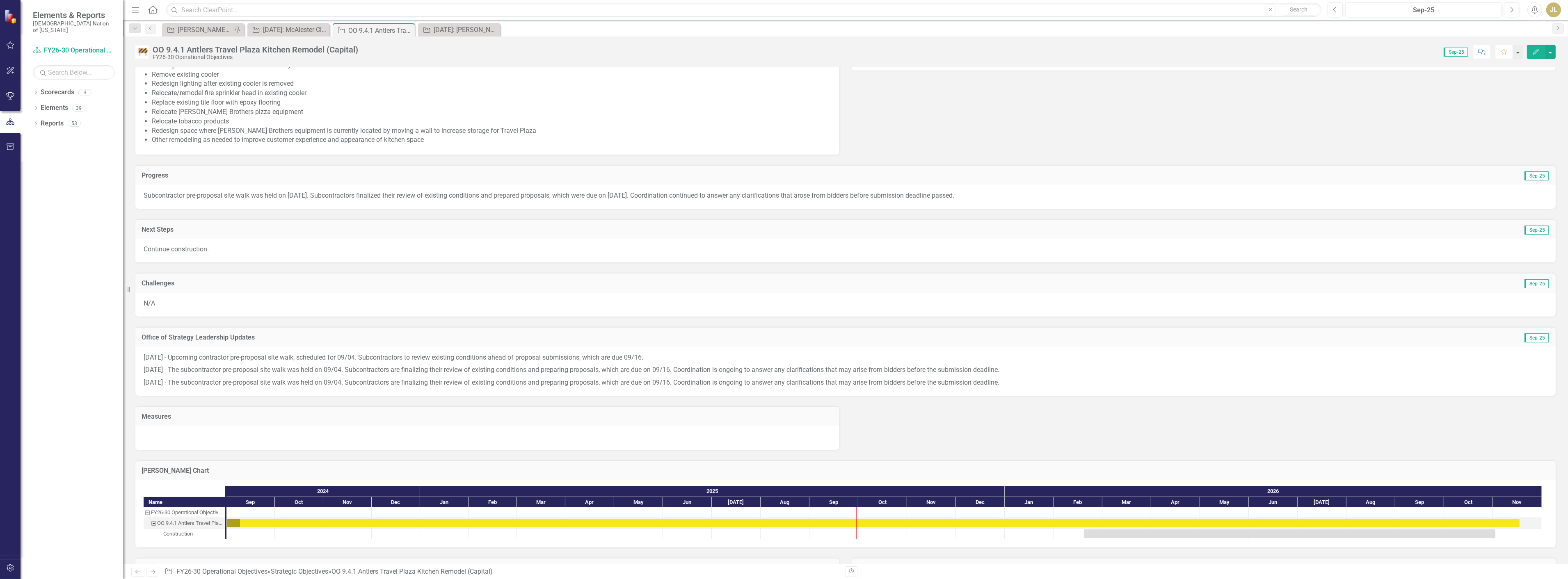
scroll to position [382, 0]
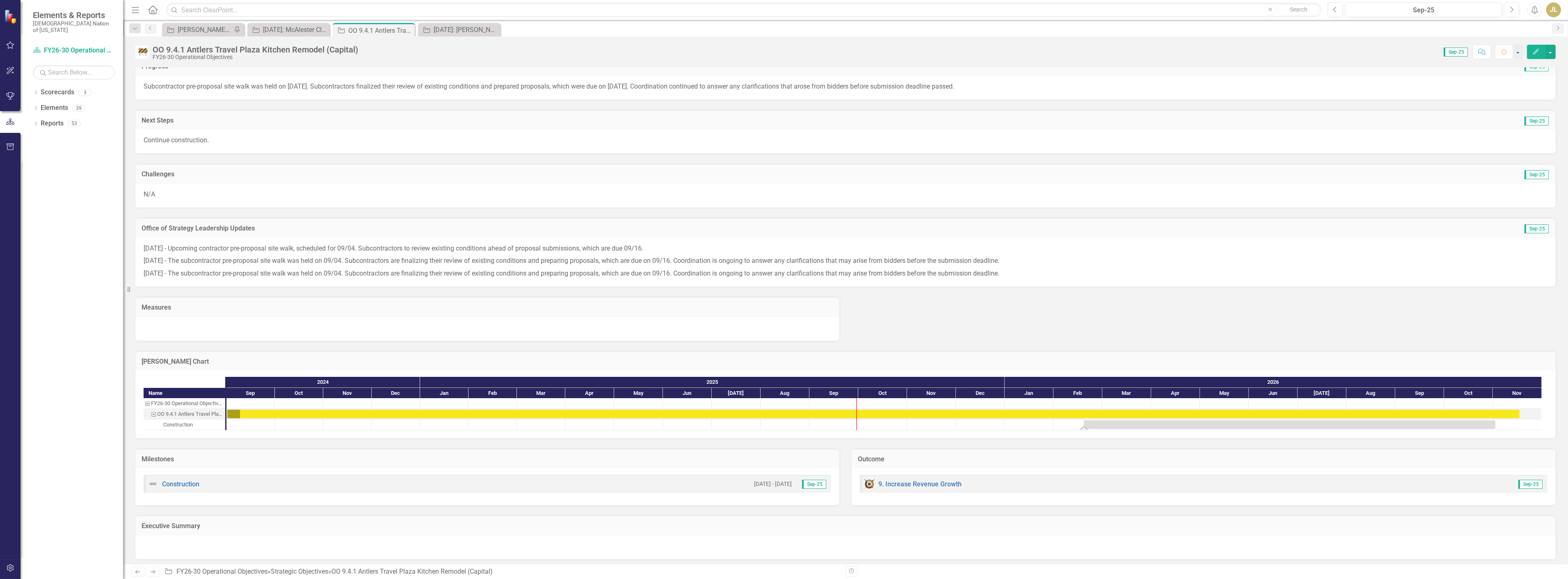
click at [1155, 425] on div "Task: Start date: 2026-02-18 End date: 2026-11-02" at bounding box center [1289, 424] width 411 height 9
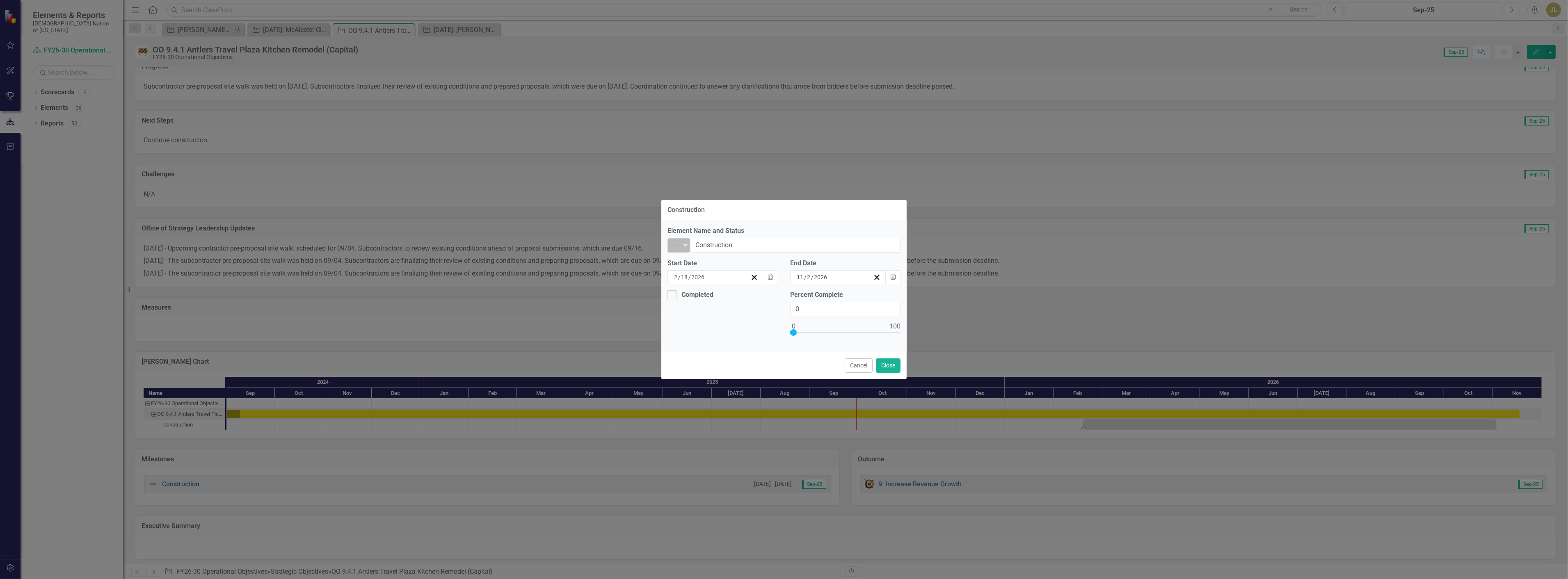
click at [681, 248] on div "Not Defined" at bounding box center [675, 245] width 13 height 11
click at [687, 274] on div "Not Started" at bounding box center [710, 273] width 69 height 10
drag, startPoint x: 886, startPoint y: 364, endPoint x: 913, endPoint y: 368, distance: 27.3
click at [886, 363] on button "Close" at bounding box center [888, 366] width 24 height 14
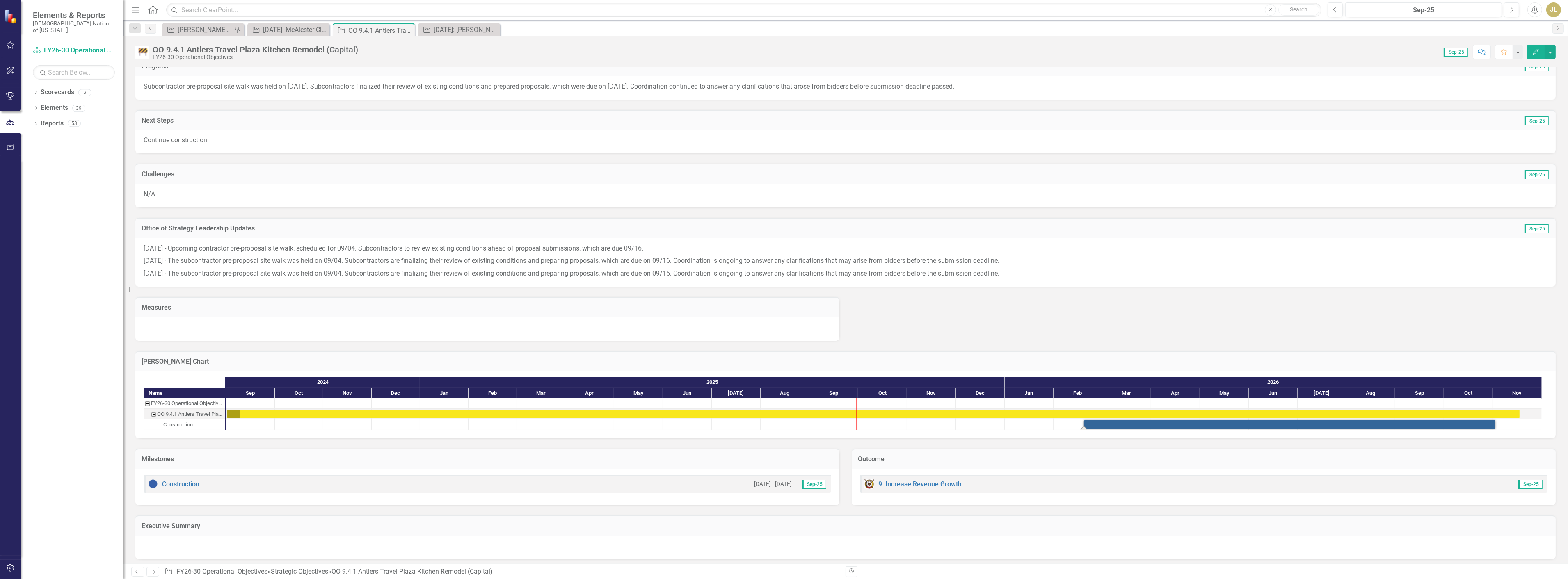
click at [442, 497] on div "Construction 2/18/26 - 11/2/26 Sep-25" at bounding box center [488, 487] width 704 height 36
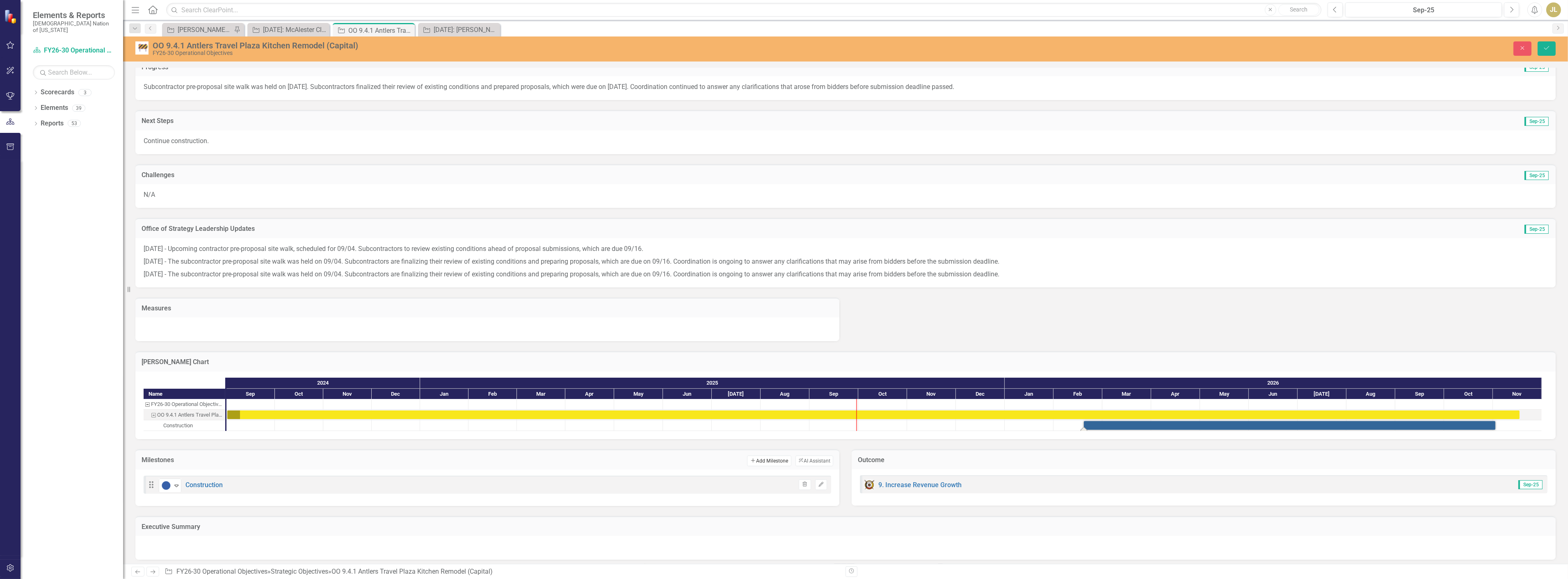
click at [763, 461] on button "Add Add Milestone" at bounding box center [769, 461] width 44 height 11
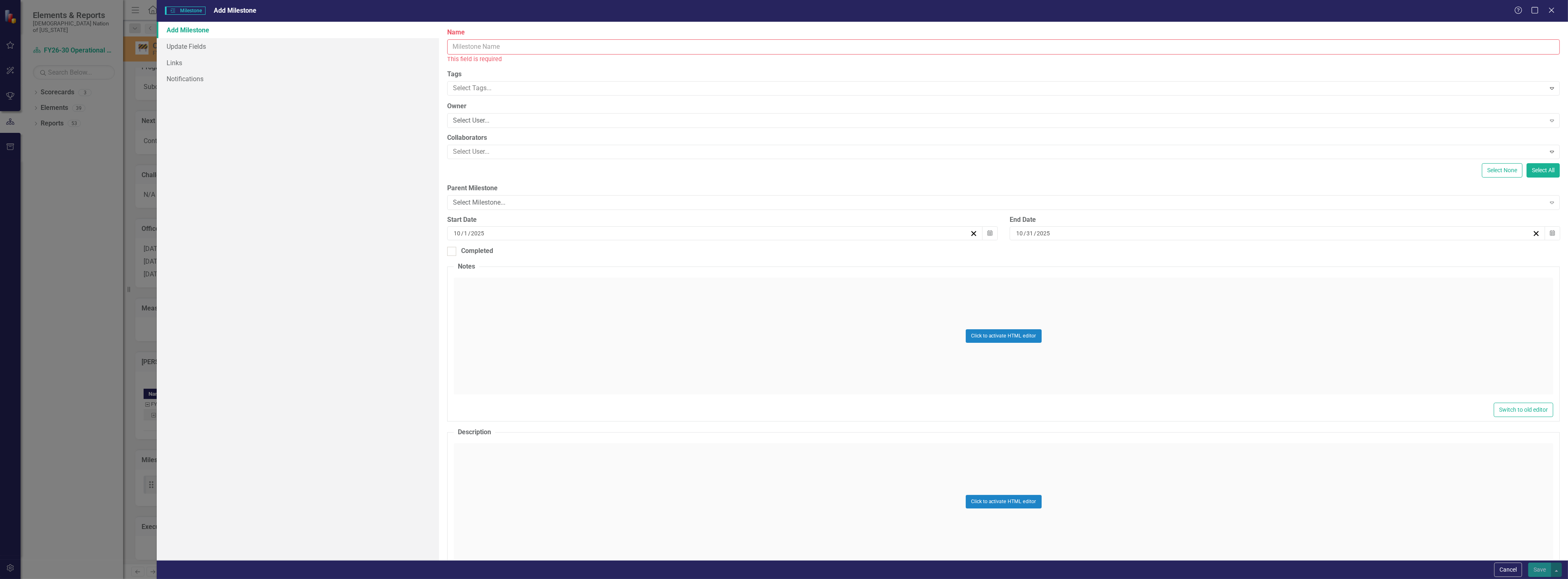
click at [501, 47] on input "Name" at bounding box center [1003, 47] width 1113 height 15
type input "Turnover to Operations"
click at [522, 223] on div "[DATE]" at bounding box center [711, 224] width 517 height 8
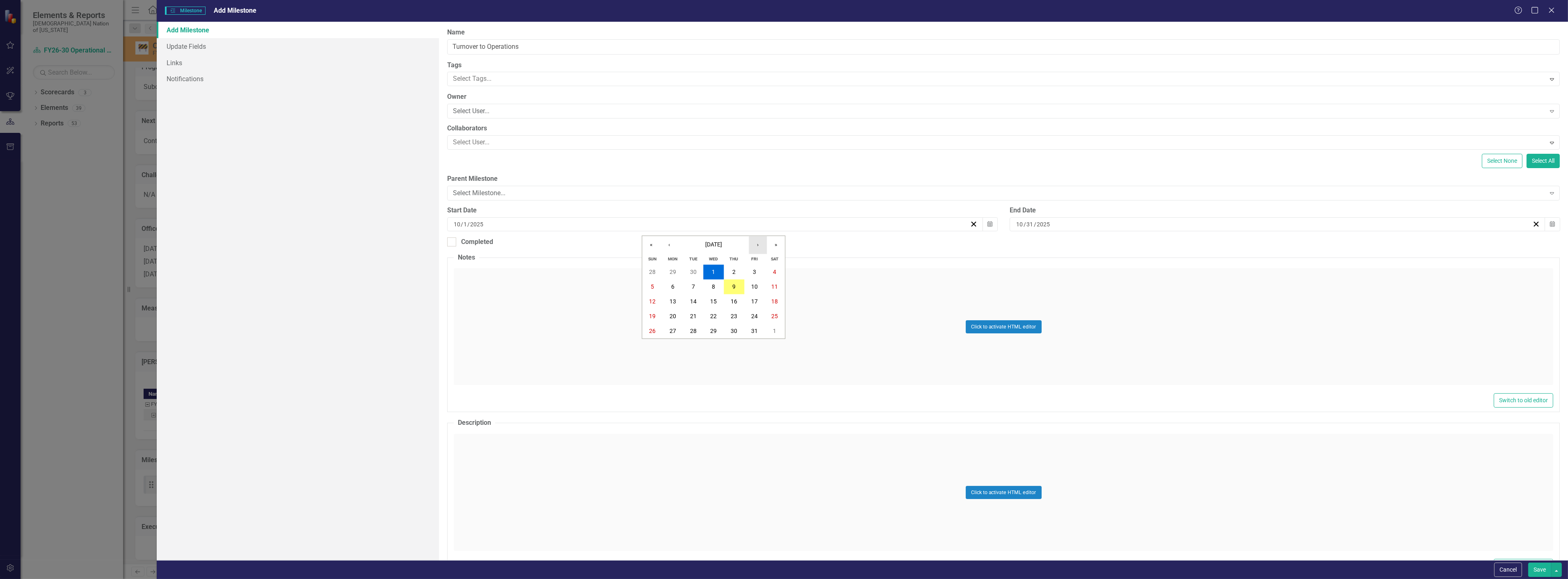
click at [756, 246] on button "›" at bounding box center [757, 245] width 18 height 18
click at [659, 286] on button "2" at bounding box center [652, 287] width 20 height 14
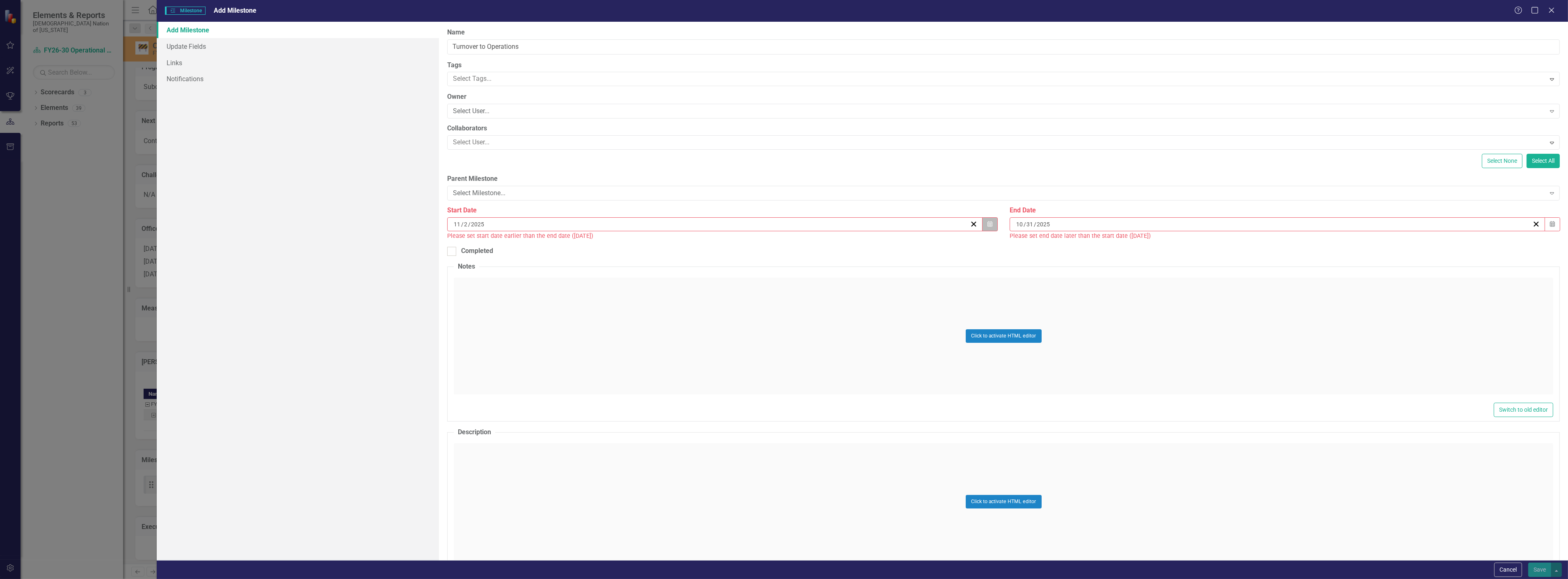
click at [989, 222] on icon "Calendar" at bounding box center [990, 224] width 5 height 6
click at [758, 245] on button "›" at bounding box center [757, 245] width 18 height 18
click at [648, 247] on button "«" at bounding box center [651, 245] width 18 height 18
click at [667, 245] on button "‹" at bounding box center [669, 245] width 18 height 18
click at [776, 244] on button "»" at bounding box center [775, 245] width 18 height 18
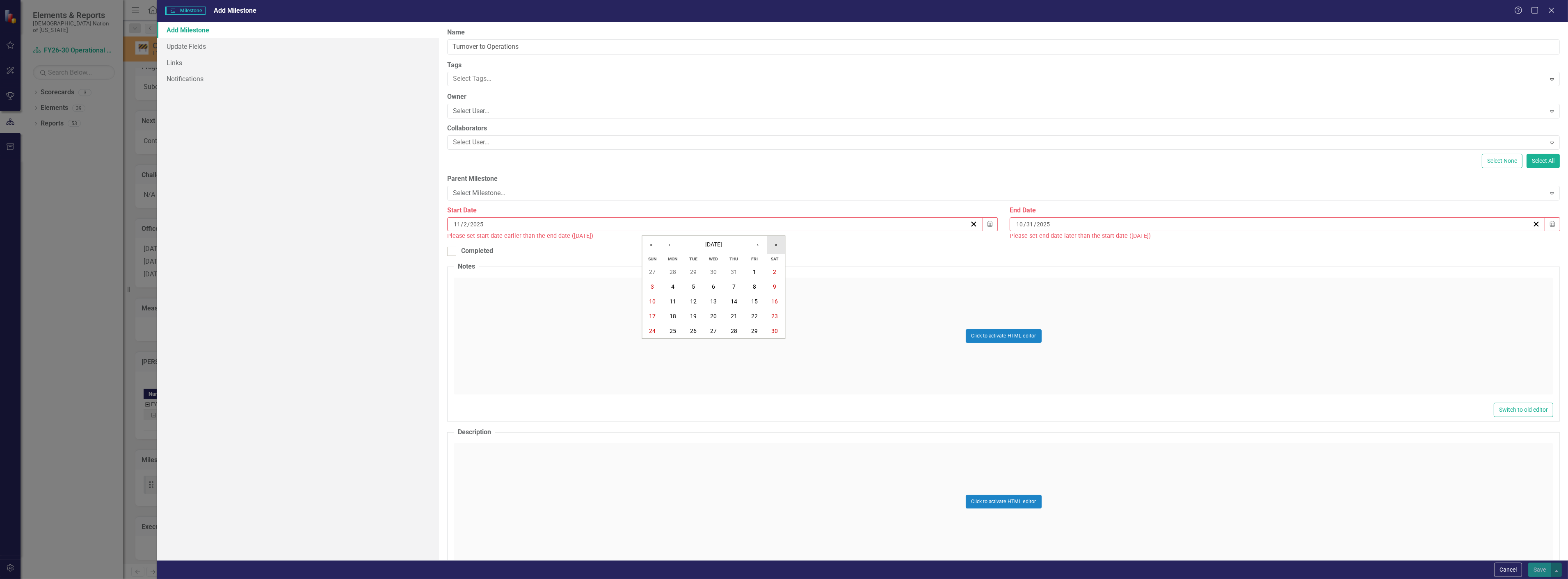
click at [776, 244] on button "»" at bounding box center [775, 245] width 18 height 18
click at [678, 275] on button "2" at bounding box center [672, 272] width 20 height 14
click at [1096, 230] on div "10 / 31 / 2025" at bounding box center [1277, 224] width 536 height 14
click at [1333, 245] on button "»" at bounding box center [1335, 245] width 18 height 18
click at [1319, 245] on button "›" at bounding box center [1317, 245] width 18 height 18
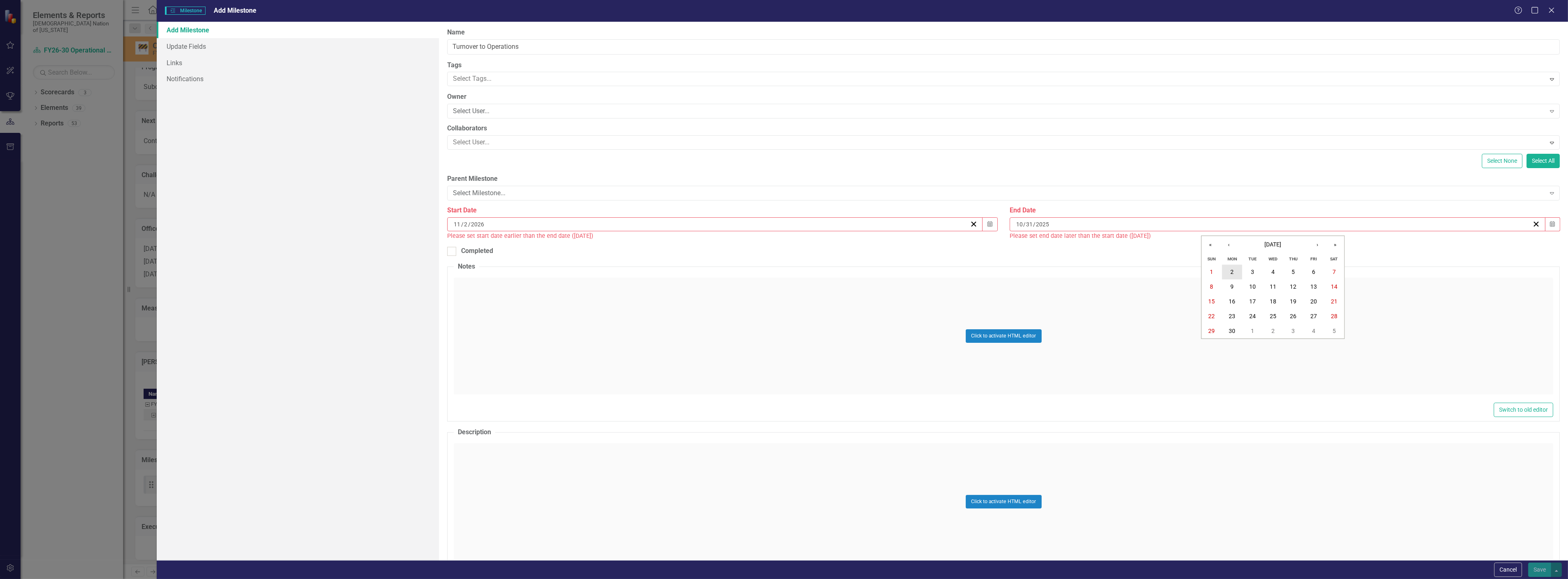
click at [1227, 278] on button "2" at bounding box center [1232, 272] width 20 height 14
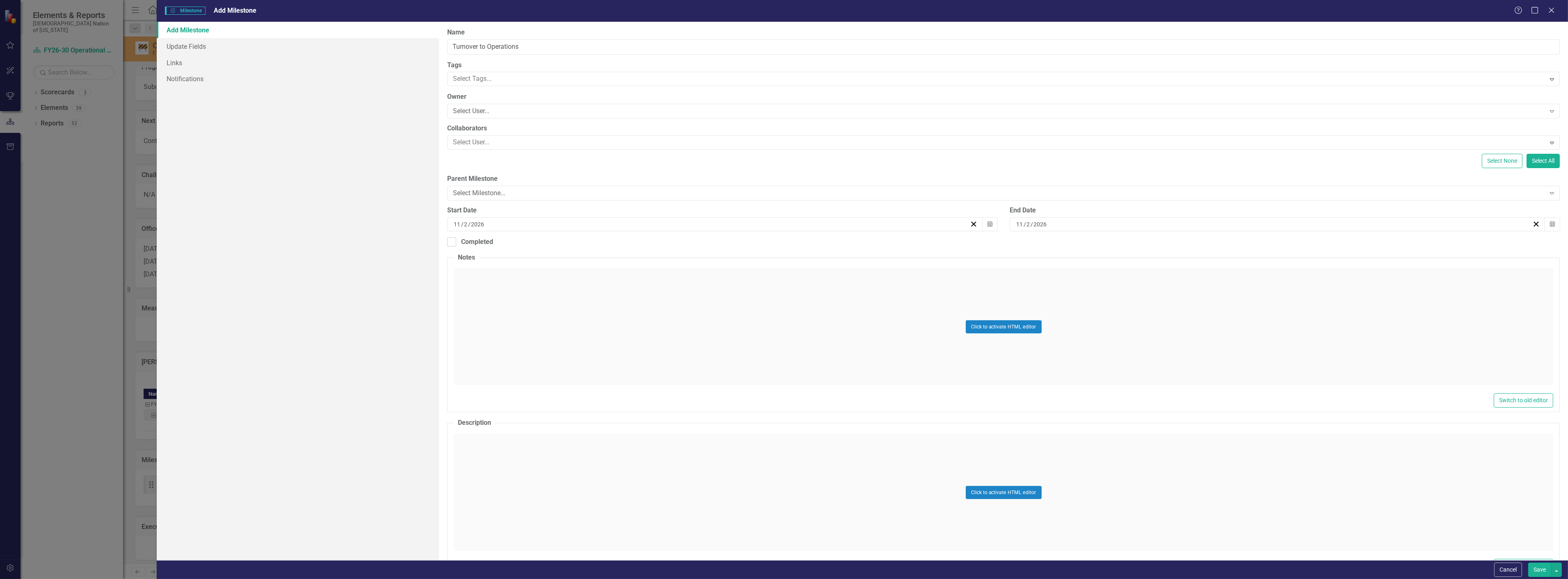
click at [1535, 564] on button "Save" at bounding box center [1540, 570] width 23 height 14
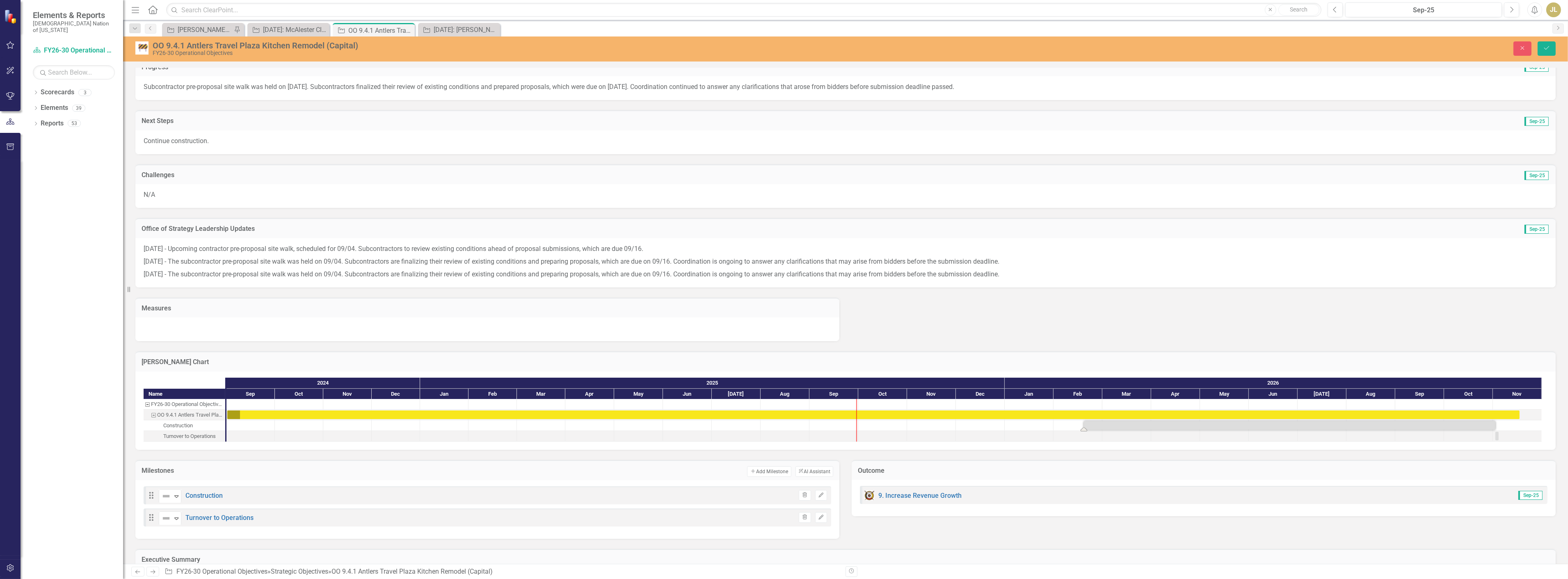
click at [265, 526] on div "Drag Not Defined Expand Construction Trash Edit Drag Not Defined Expand Turnove…" at bounding box center [488, 509] width 704 height 59
click at [736, 528] on div "Drag Not Defined Expand Construction Trash Edit Drag Not Defined Expand Turnove…" at bounding box center [488, 509] width 704 height 59
click at [1547, 53] on button "Save" at bounding box center [1546, 49] width 18 height 14
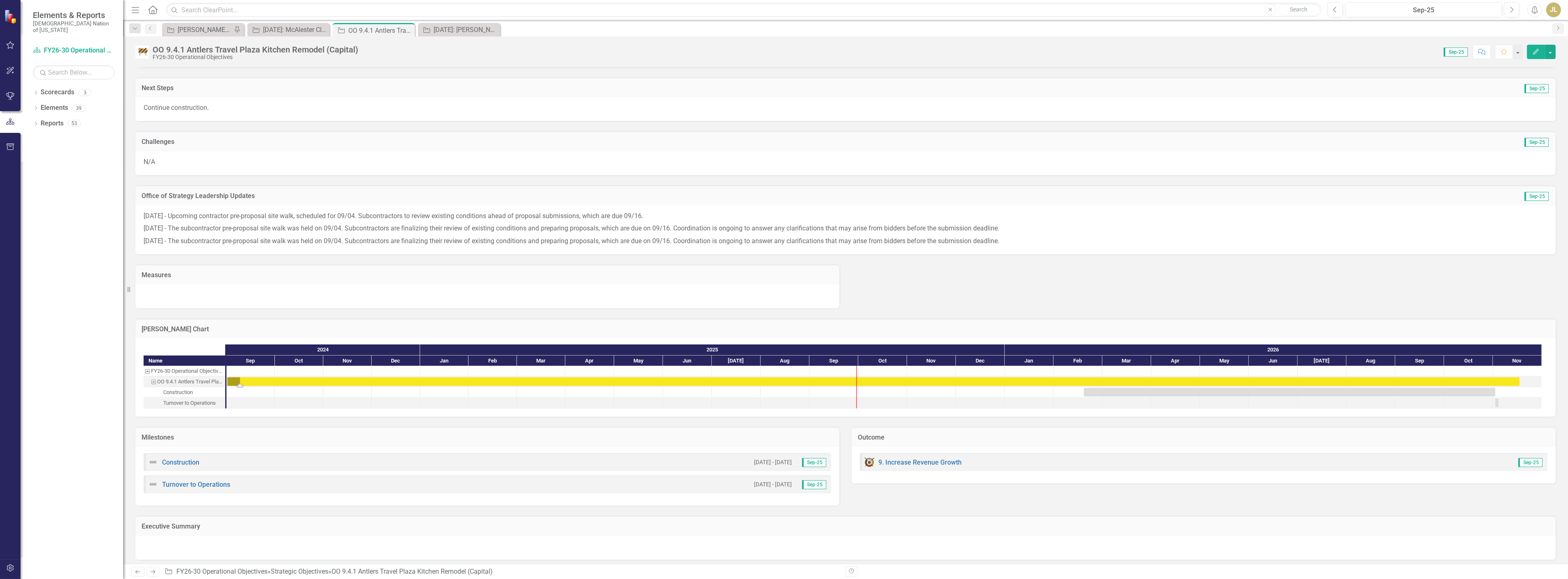
scroll to position [415, 0]
click at [538, 497] on div "Construction 2/18/26 - 11/2/26 Sep-25 Turnover to Operations 11/2/26 - 11/2/26 …" at bounding box center [488, 476] width 704 height 59
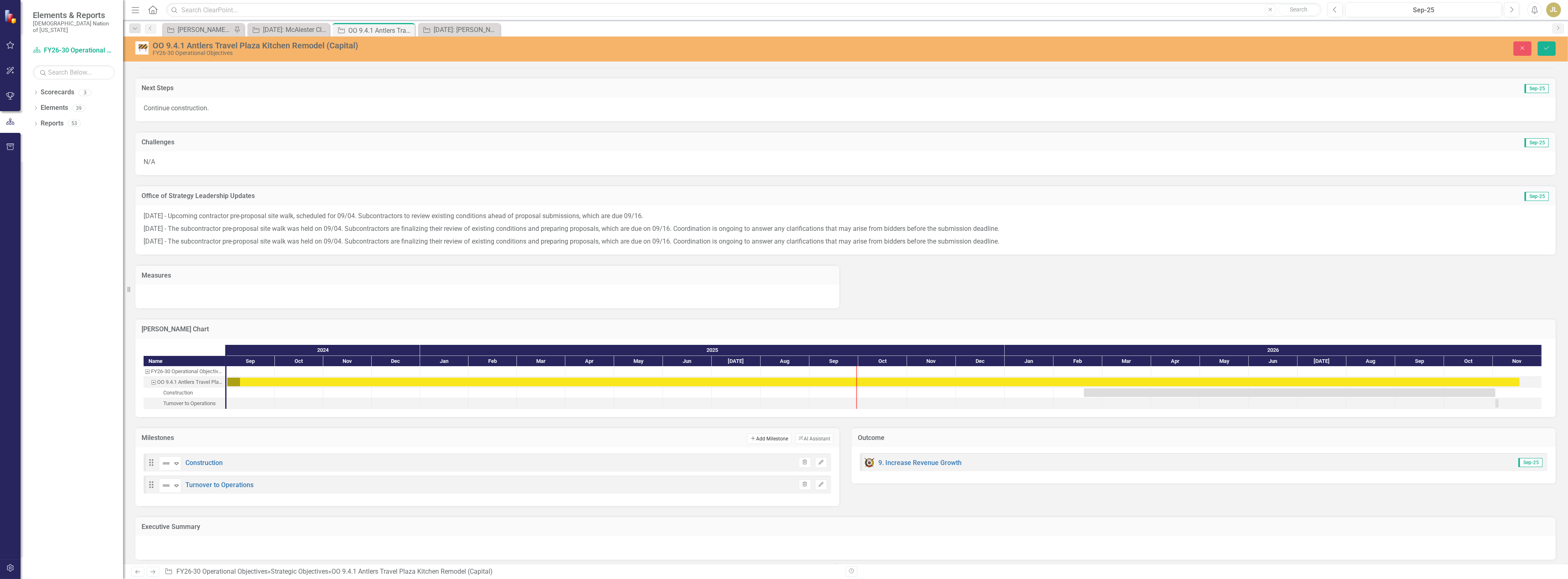
click at [759, 438] on button "Add Add Milestone" at bounding box center [769, 439] width 44 height 11
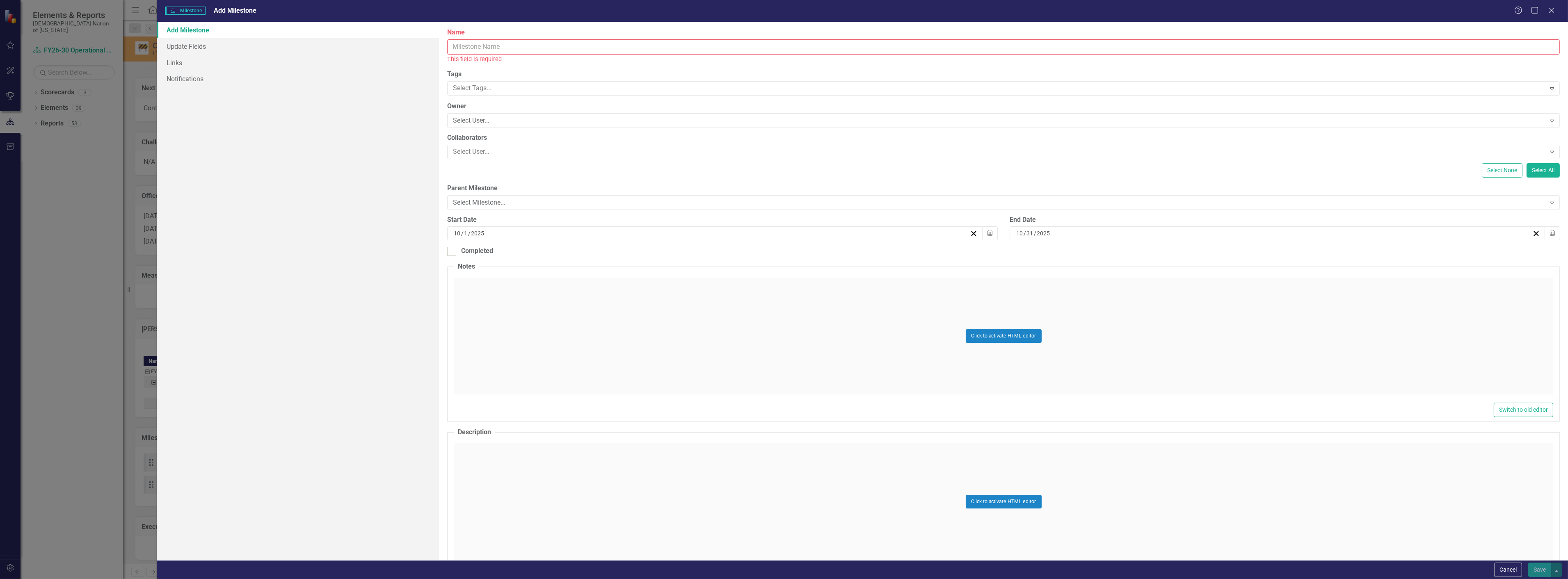
click at [535, 44] on input "Name" at bounding box center [1003, 47] width 1113 height 15
type input "Go-Live / Opening"
click at [525, 63] on label "Tags" at bounding box center [1003, 65] width 1113 height 9
click at [493, 226] on div "10 / 1 / 2025" at bounding box center [711, 224] width 517 height 8
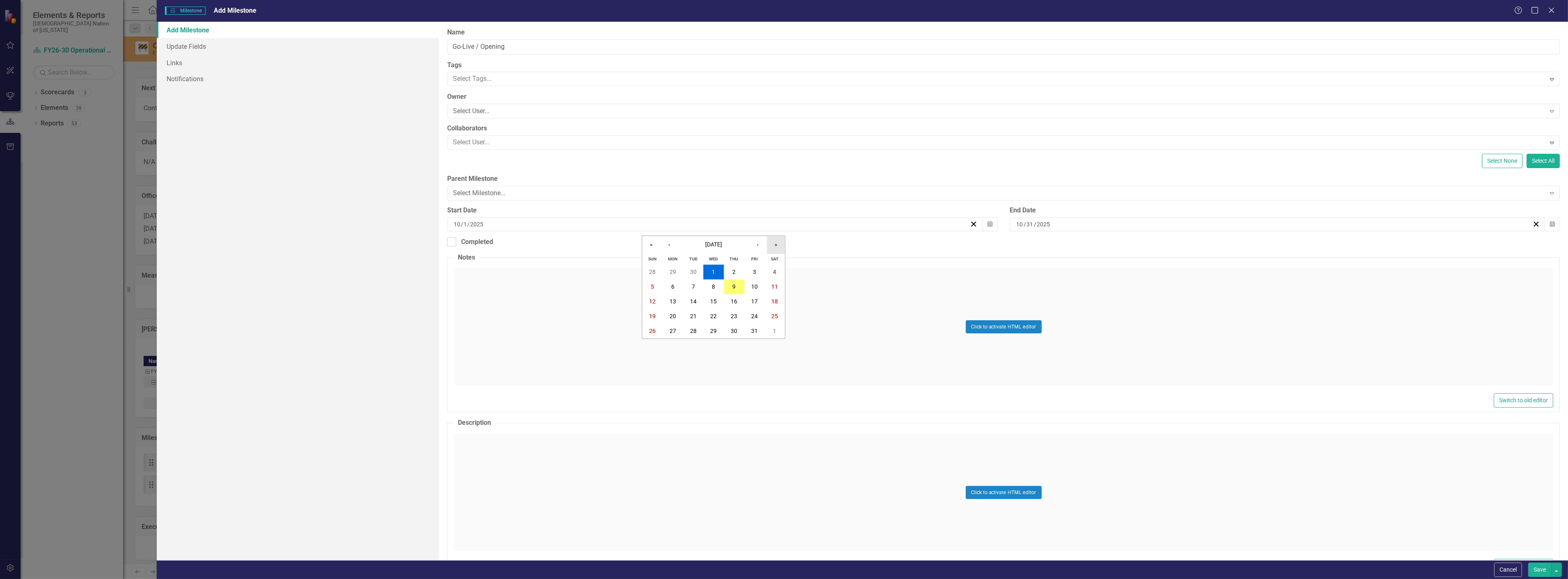
click at [773, 243] on button "»" at bounding box center [775, 245] width 18 height 18
click at [759, 246] on button "›" at bounding box center [757, 245] width 18 height 18
click at [688, 301] on button "17" at bounding box center [693, 302] width 20 height 14
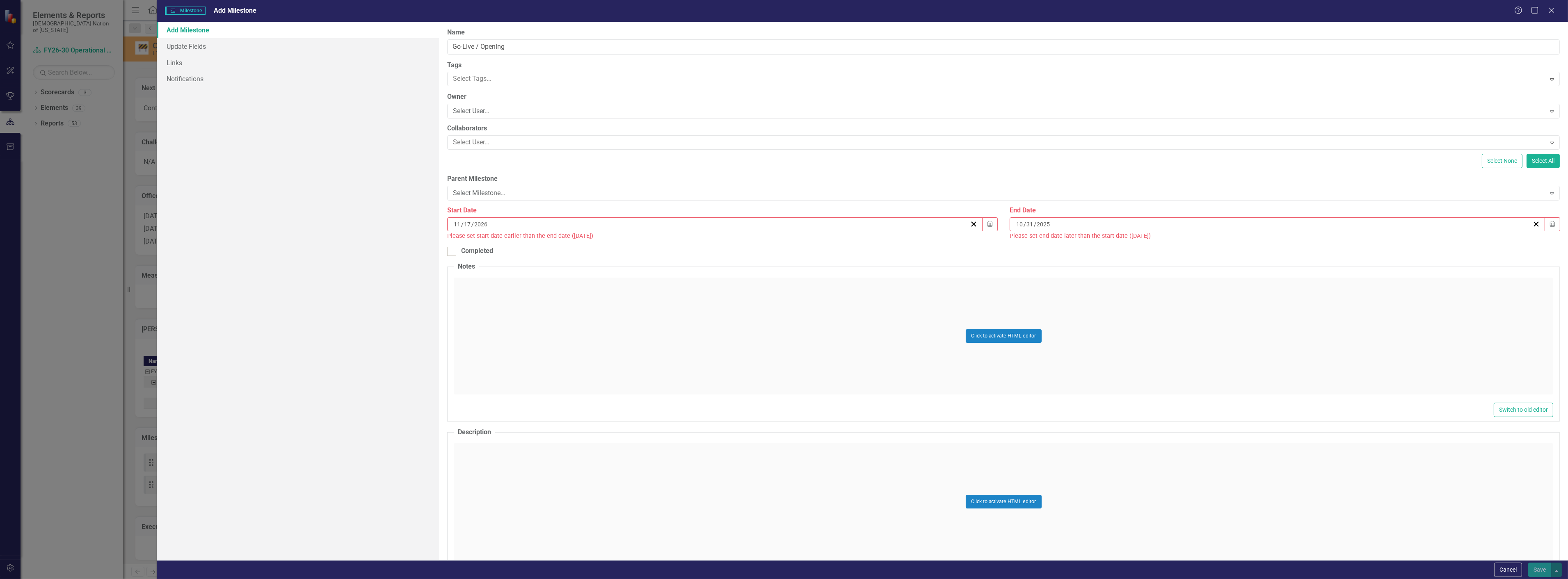
click at [1180, 220] on div "10 / 31 / 2025" at bounding box center [1274, 224] width 517 height 8
click at [1333, 243] on button "»" at bounding box center [1335, 245] width 18 height 18
click at [1320, 247] on button "›" at bounding box center [1317, 245] width 18 height 18
click at [1259, 300] on button "17" at bounding box center [1252, 302] width 20 height 14
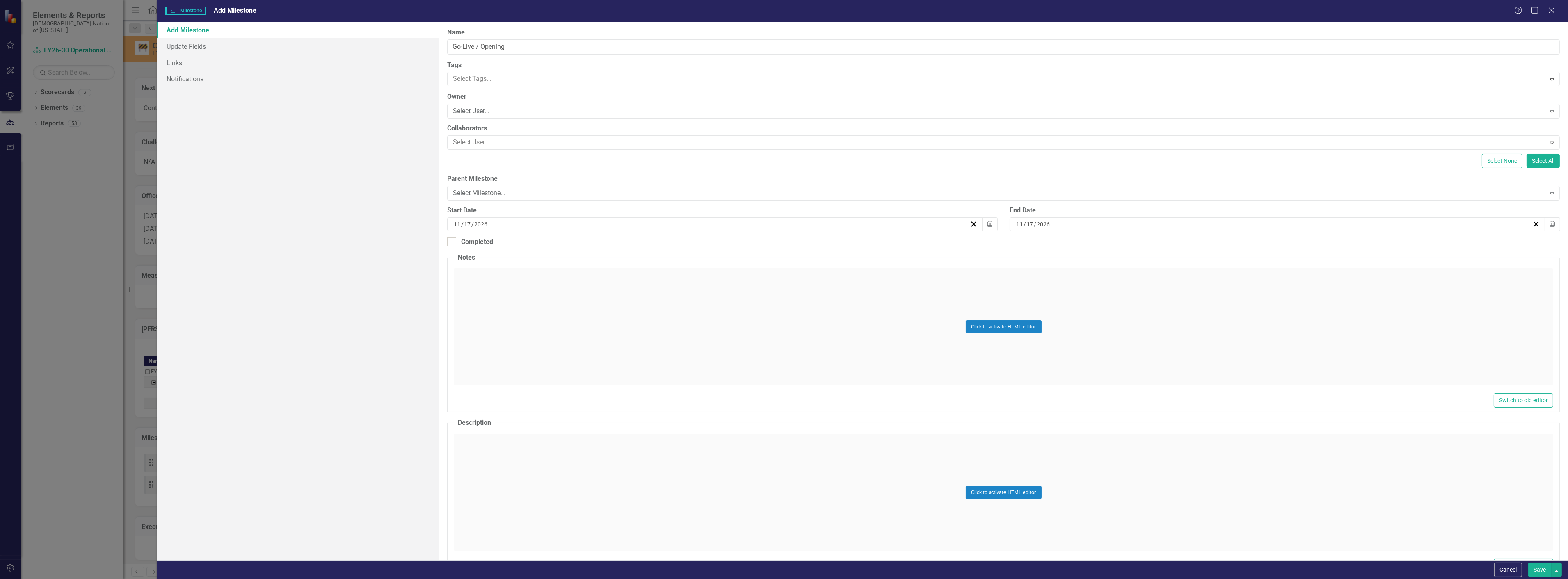
click at [1535, 569] on button "Save" at bounding box center [1540, 570] width 23 height 14
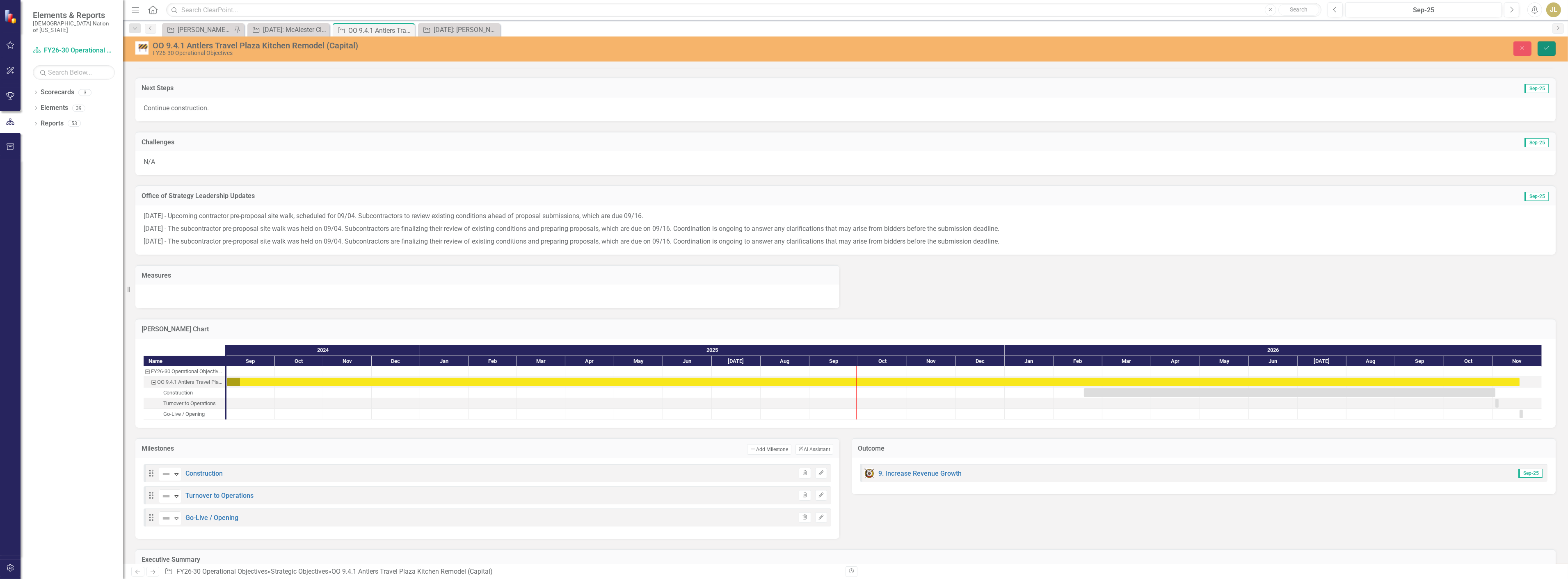
click at [1542, 43] on button "Save" at bounding box center [1546, 49] width 18 height 14
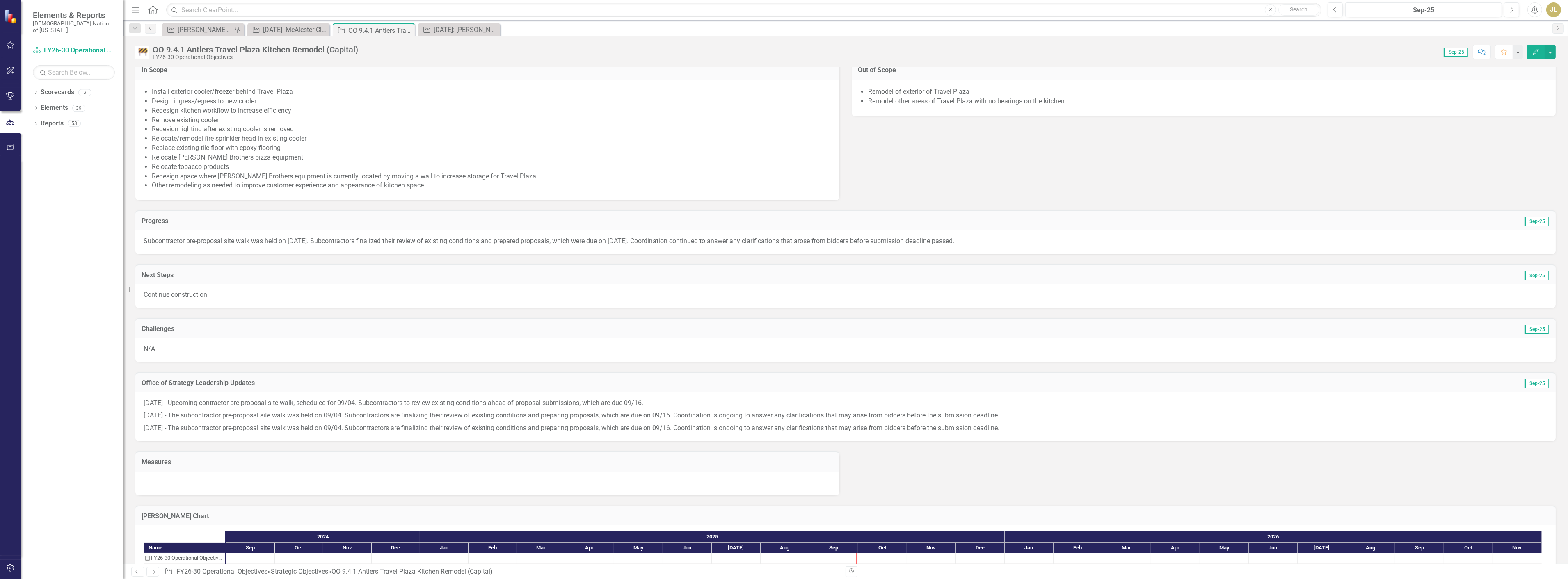
scroll to position [448, 0]
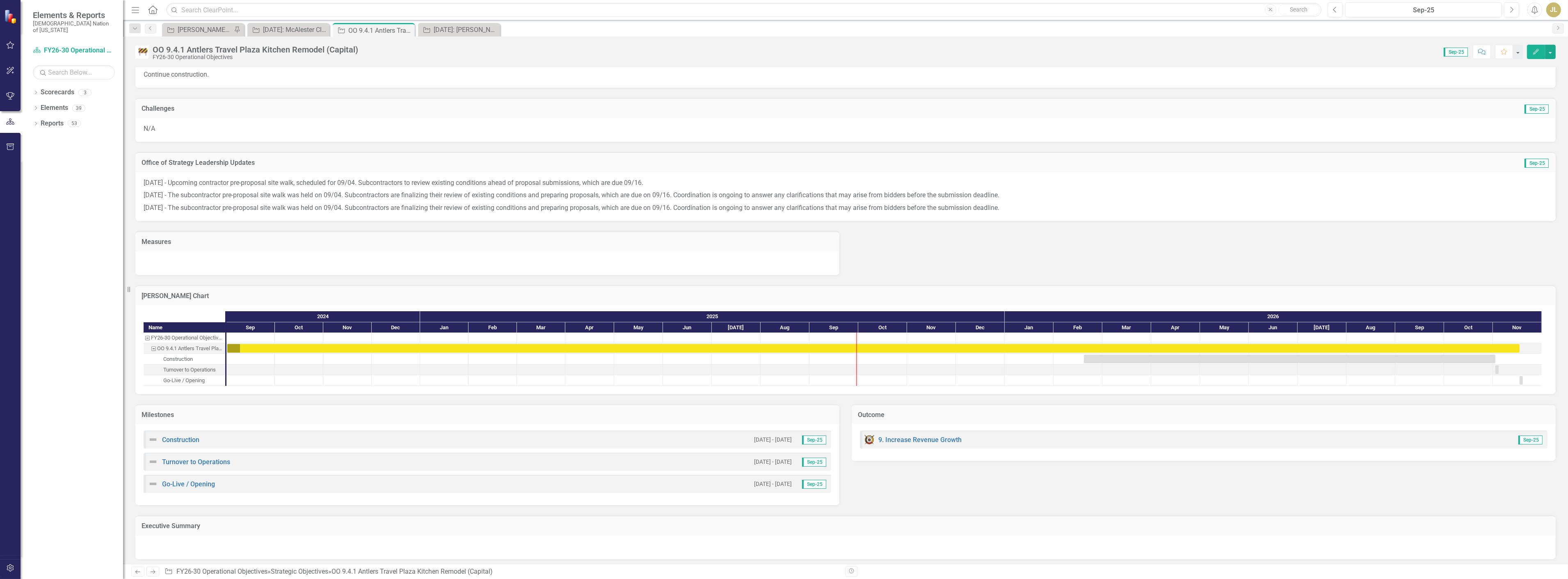
click at [153, 435] on img at bounding box center [153, 440] width 10 height 10
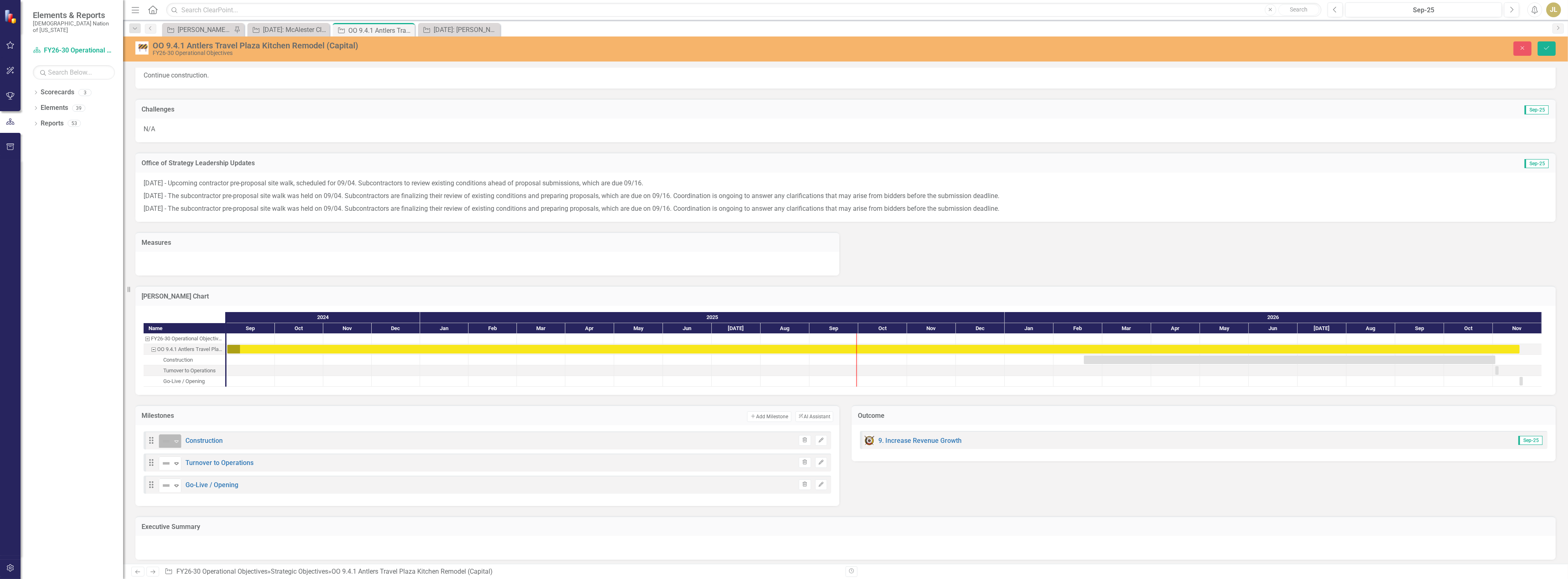
click at [174, 440] on icon "Expand" at bounding box center [176, 441] width 8 height 7
click at [184, 468] on div "Not Started" at bounding box center [197, 466] width 33 height 9
click at [167, 465] on img at bounding box center [166, 463] width 10 height 10
click at [185, 352] on div "Not Started" at bounding box center [197, 351] width 33 height 9
click at [170, 484] on img at bounding box center [166, 486] width 10 height 10
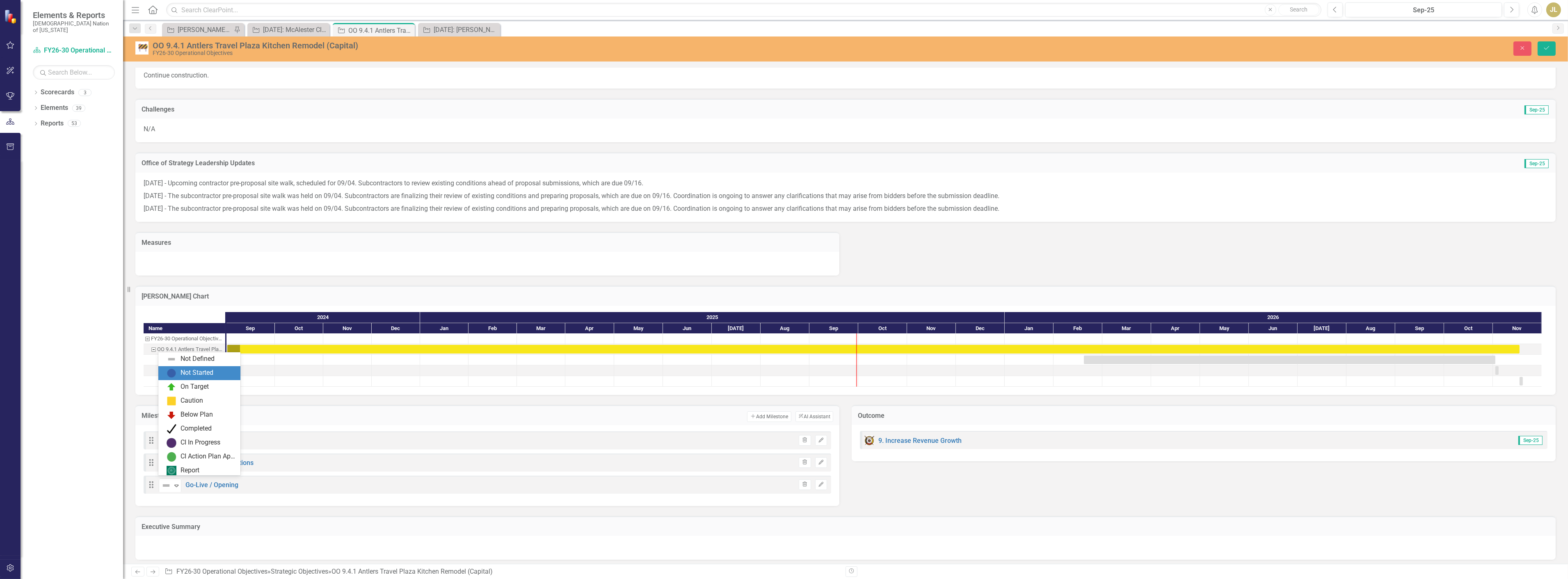
click at [180, 368] on div "Not Started" at bounding box center [201, 373] width 69 height 10
click at [1539, 41] on button "Save" at bounding box center [1546, 49] width 18 height 14
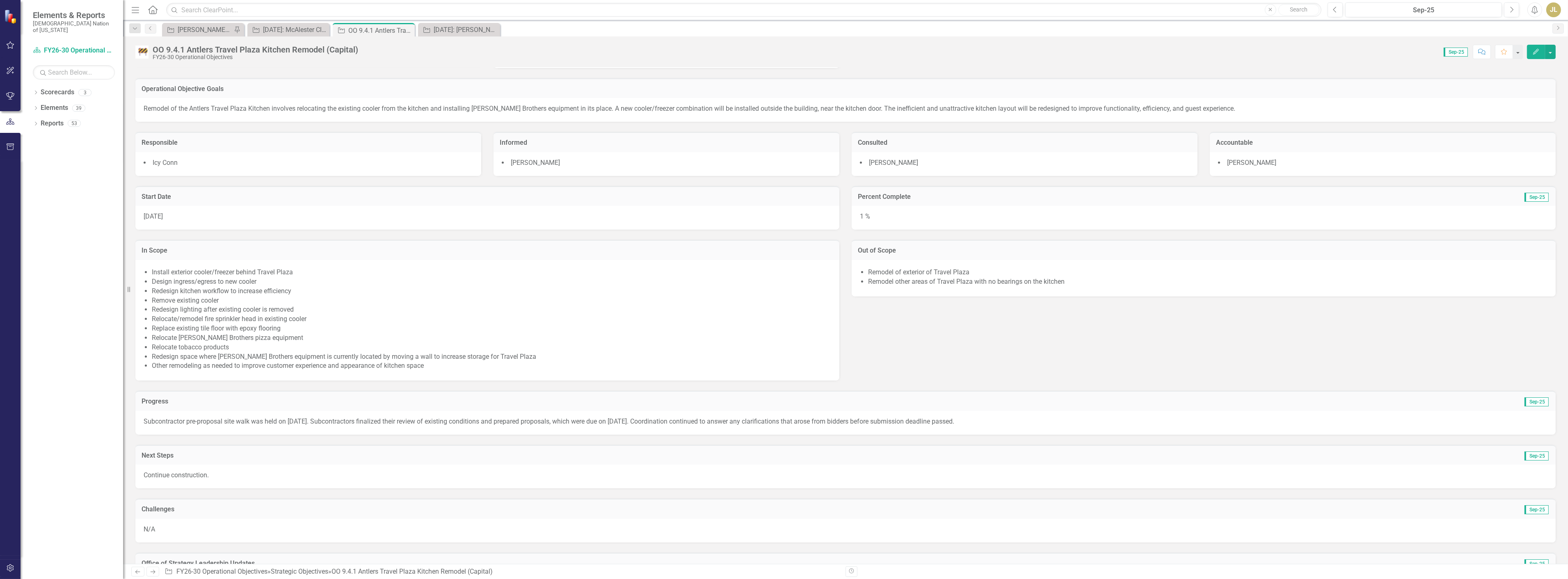
scroll to position [0, 0]
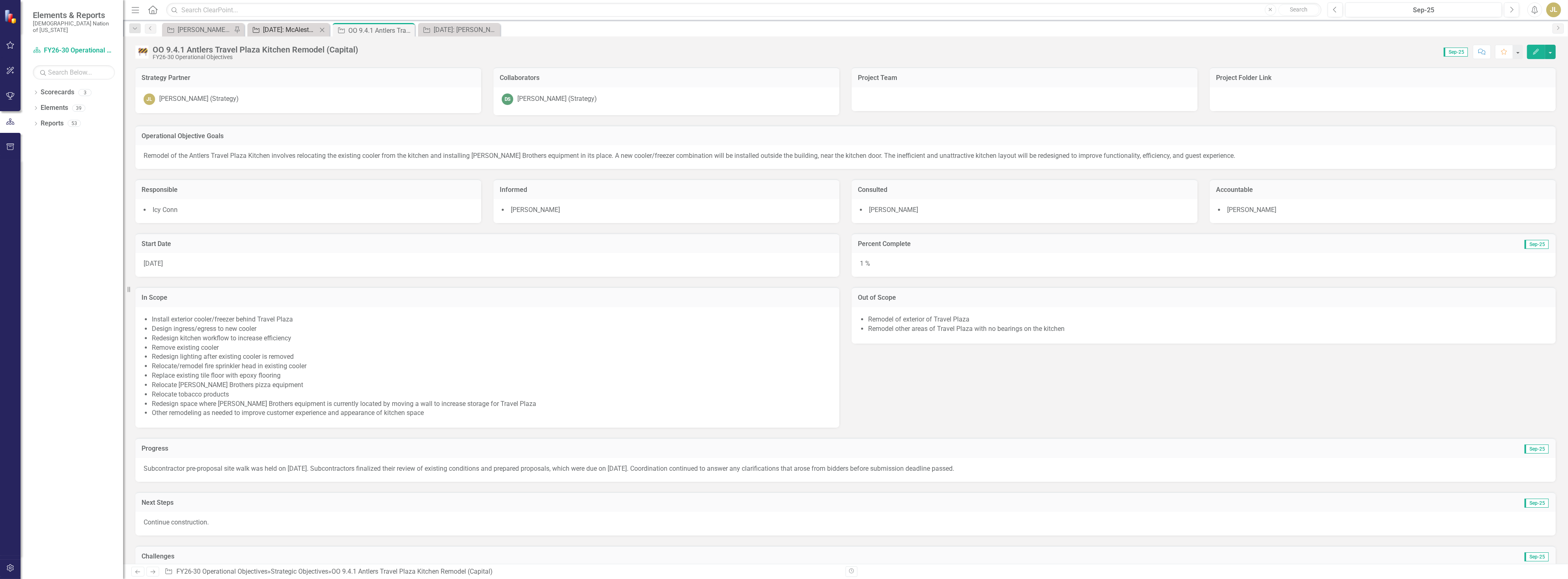
click at [284, 33] on div "[DATE]: McAlester Clinic Expansion (Capital)" at bounding box center [290, 30] width 54 height 11
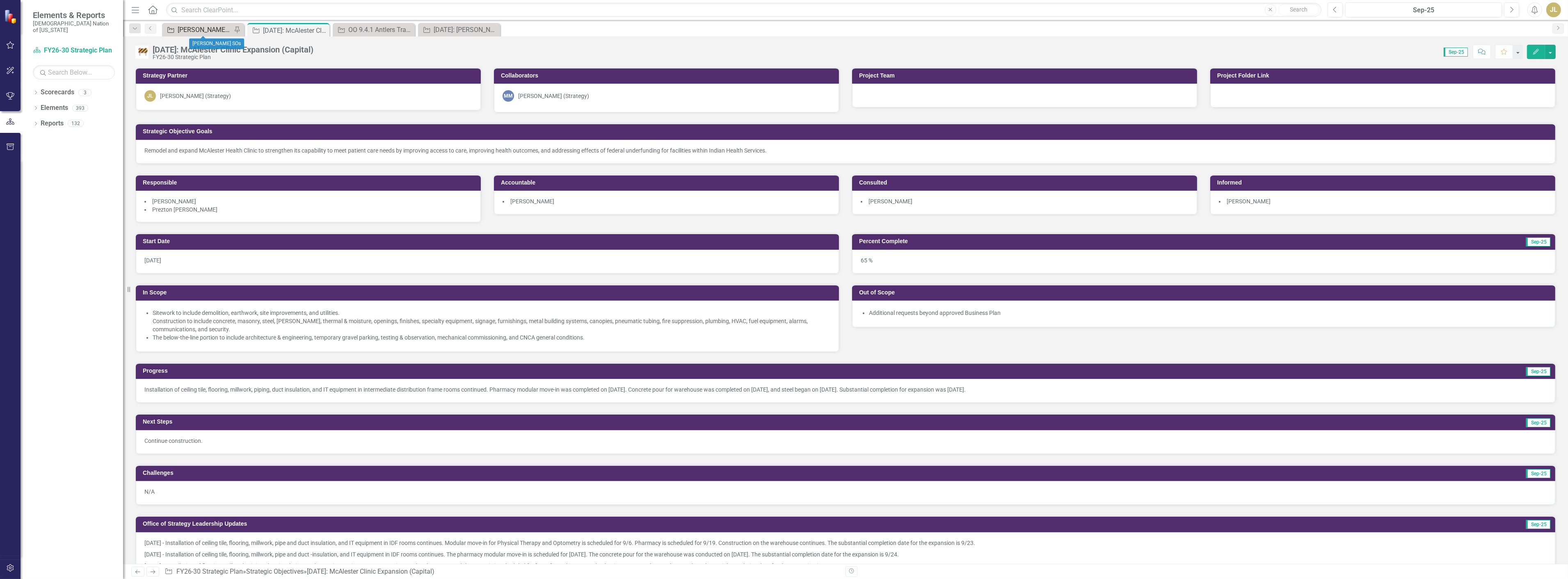
click at [222, 29] on div "[PERSON_NAME] SOs" at bounding box center [205, 30] width 54 height 11
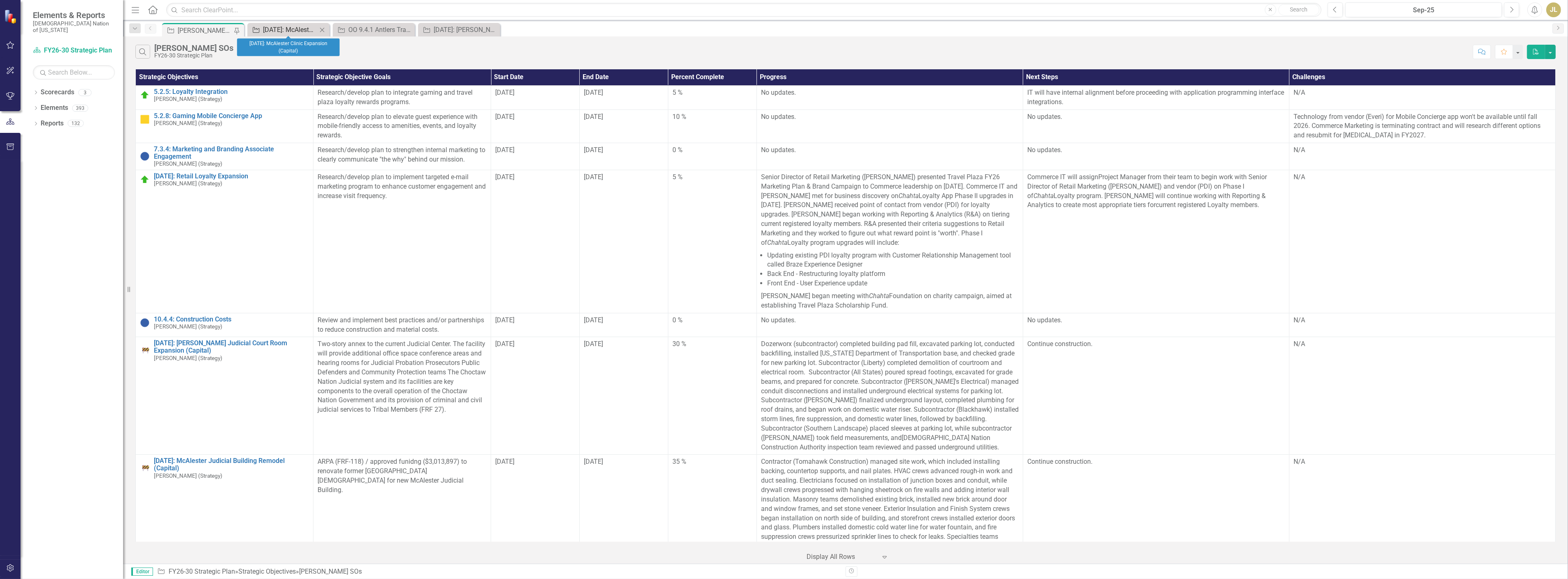
click at [277, 28] on div "[DATE]: McAlester Clinic Expansion (Capital)" at bounding box center [290, 30] width 54 height 11
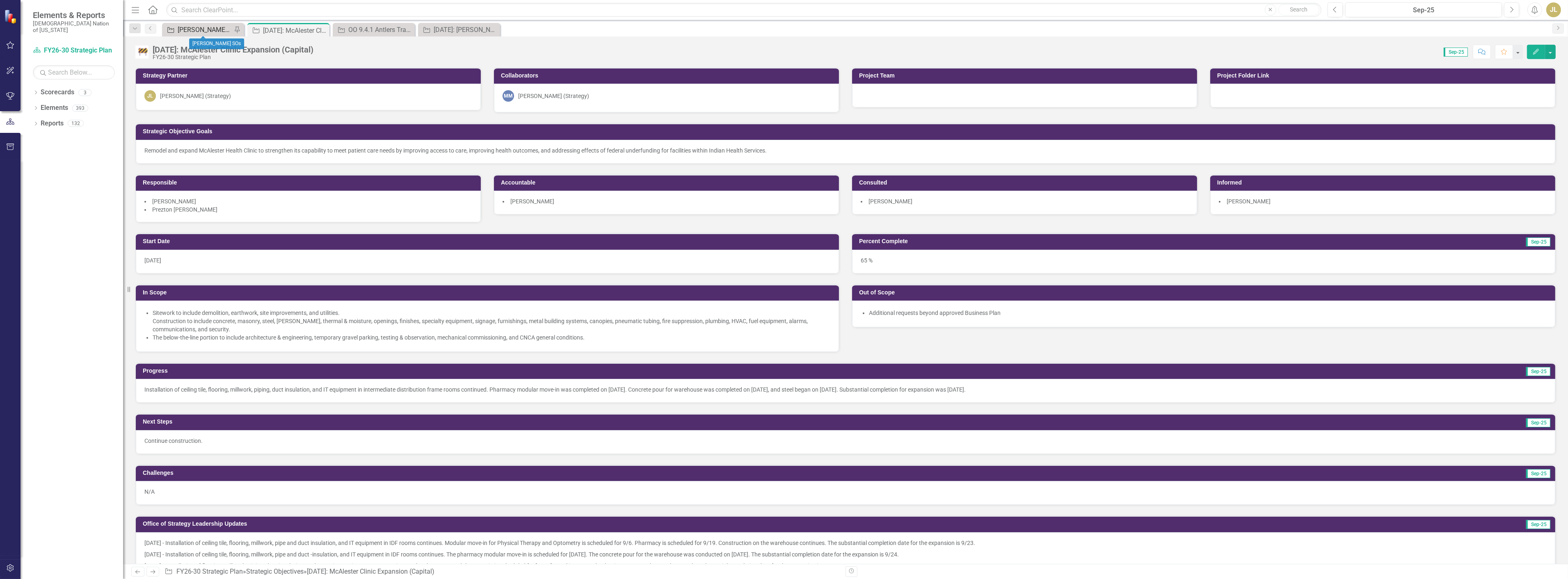
click at [205, 27] on div "[PERSON_NAME] SOs" at bounding box center [205, 30] width 54 height 11
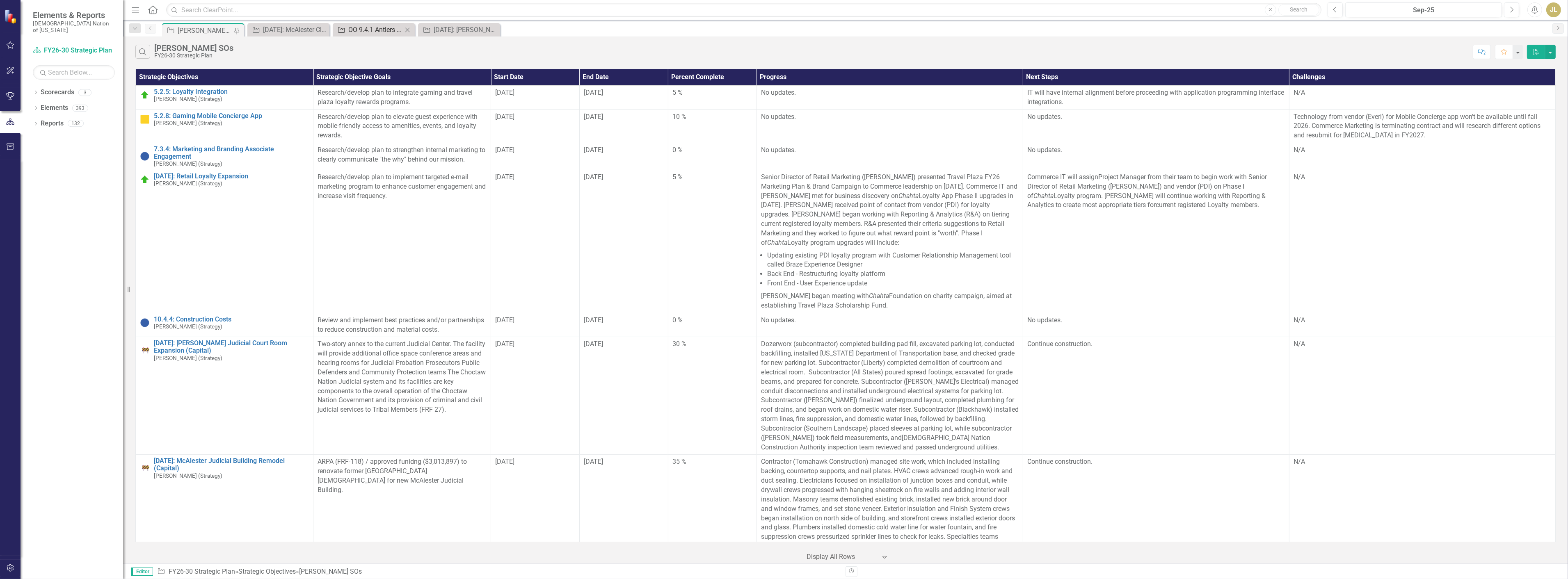
click at [374, 32] on div "OO 9.4.1 Antlers Travel Plaza Kitchen Remodel (Capital)" at bounding box center [375, 30] width 54 height 11
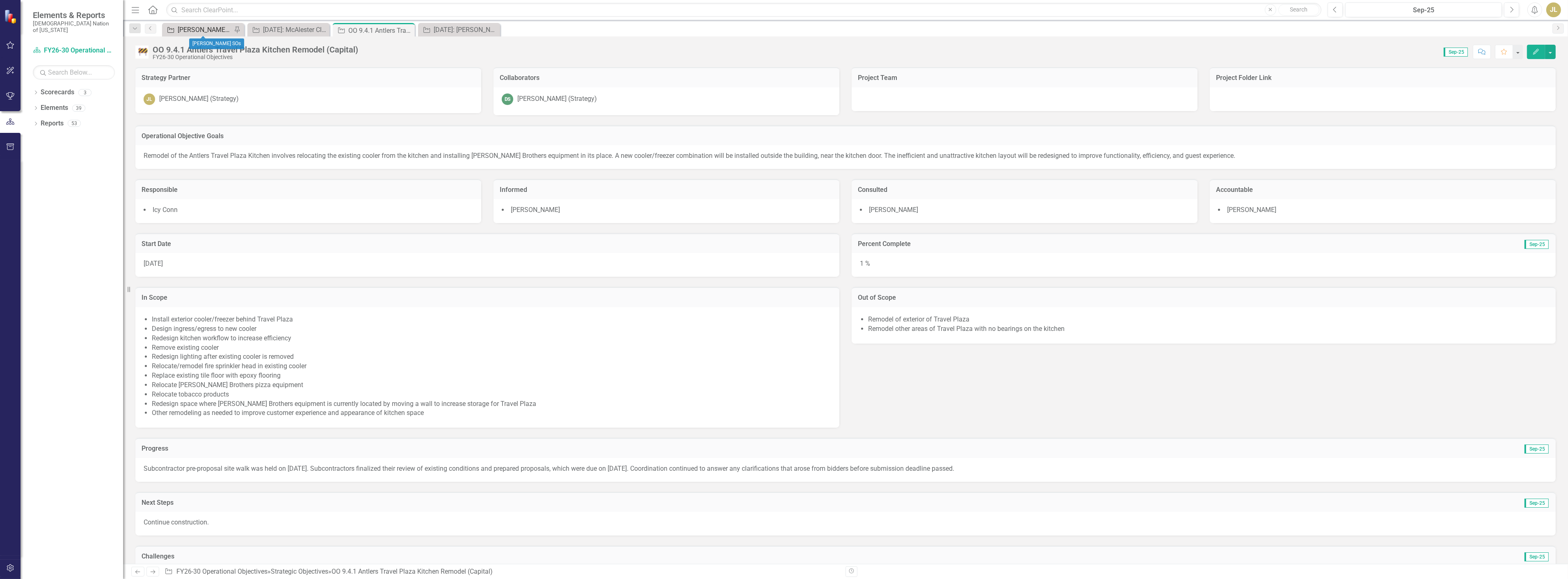
click at [195, 26] on div "[PERSON_NAME] SOs" at bounding box center [205, 30] width 54 height 11
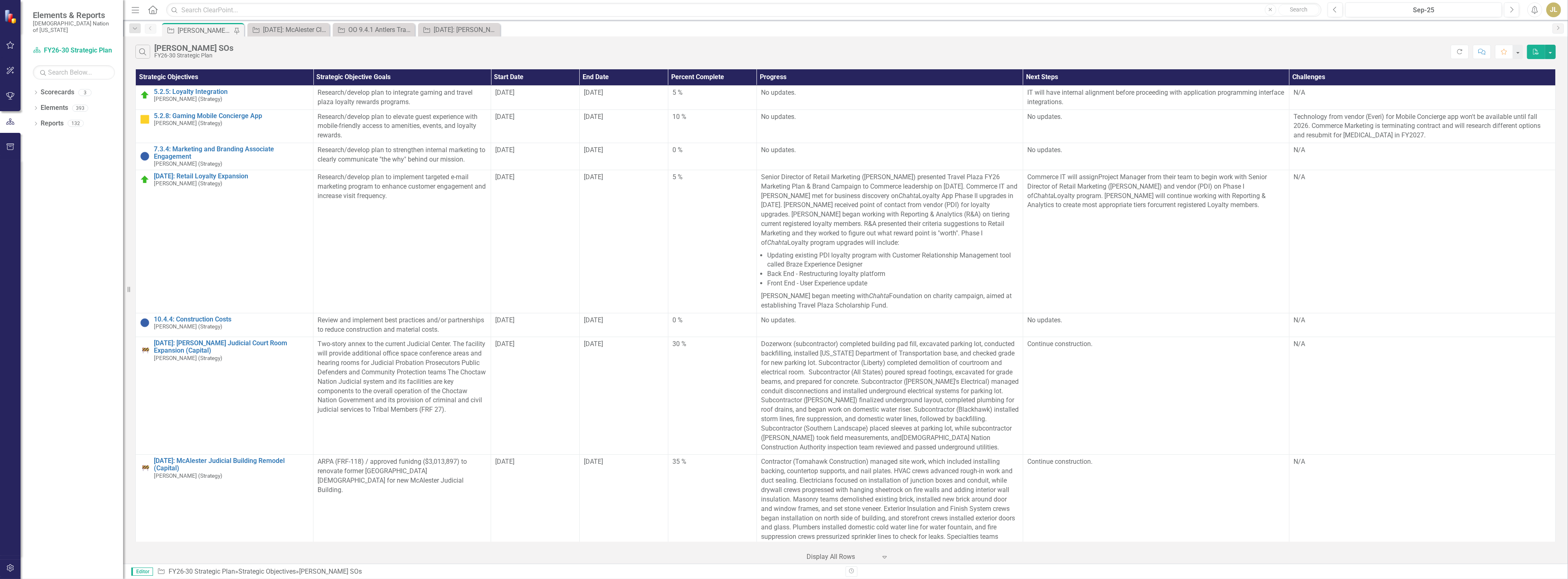
click at [282, 38] on div "Search Josh SOs FY26-30 Strategic Plan Refresh Comment Favorite PDF" at bounding box center [846, 49] width 1445 height 27
click at [284, 30] on div "[DATE]: McAlester Clinic Expansion (Capital)" at bounding box center [290, 30] width 54 height 11
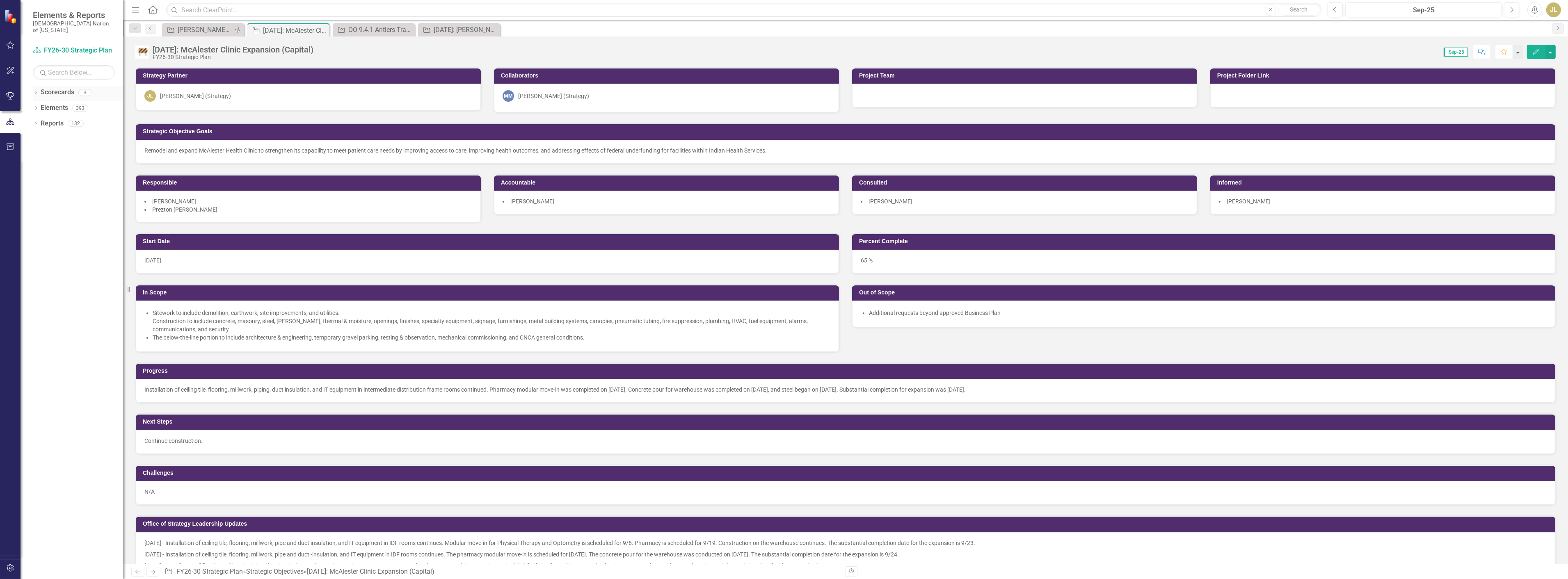
click at [34, 91] on icon "Dropdown" at bounding box center [36, 93] width 6 height 5
click at [209, 30] on div "[PERSON_NAME] SOs" at bounding box center [205, 30] width 54 height 11
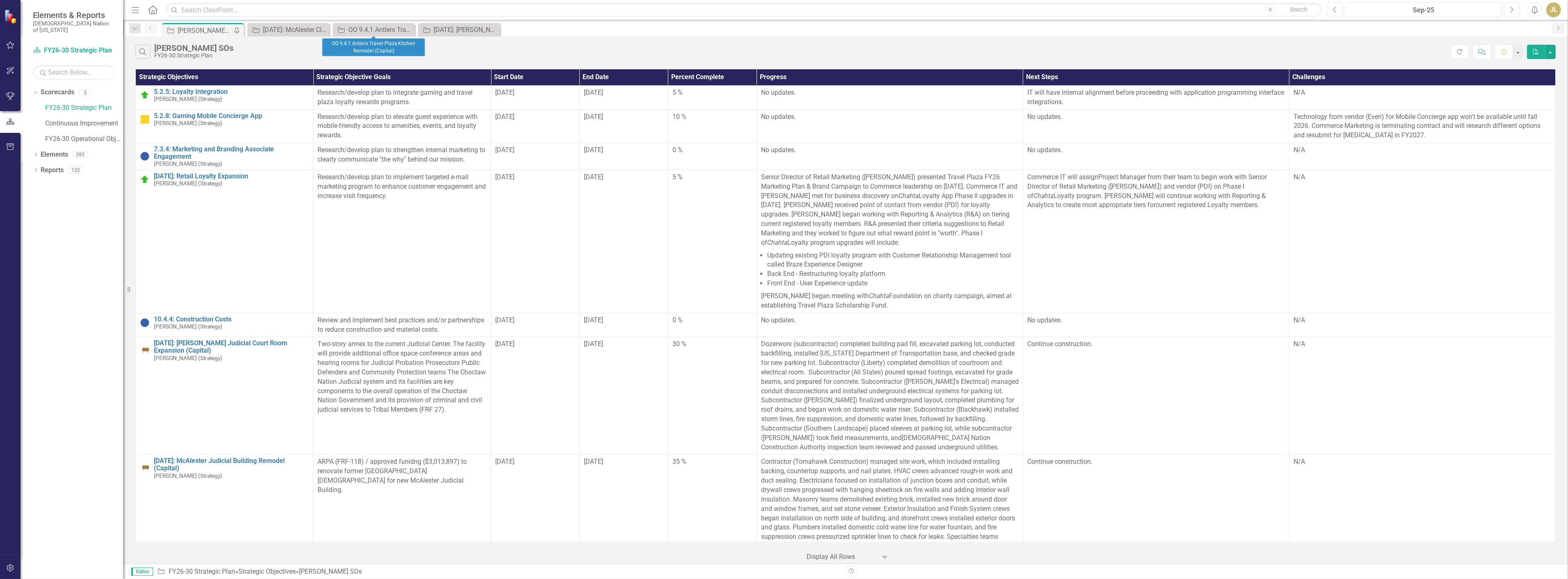
click at [386, 21] on div "Dropdown Search Strategic Objective Josh SOs Pin Strategic Objective 4.3.20: Mc…" at bounding box center [846, 28] width 1445 height 16
click at [384, 26] on div "OO 9.4.1 Antlers Travel Plaza Kitchen Remodel (Capital)" at bounding box center [375, 30] width 54 height 11
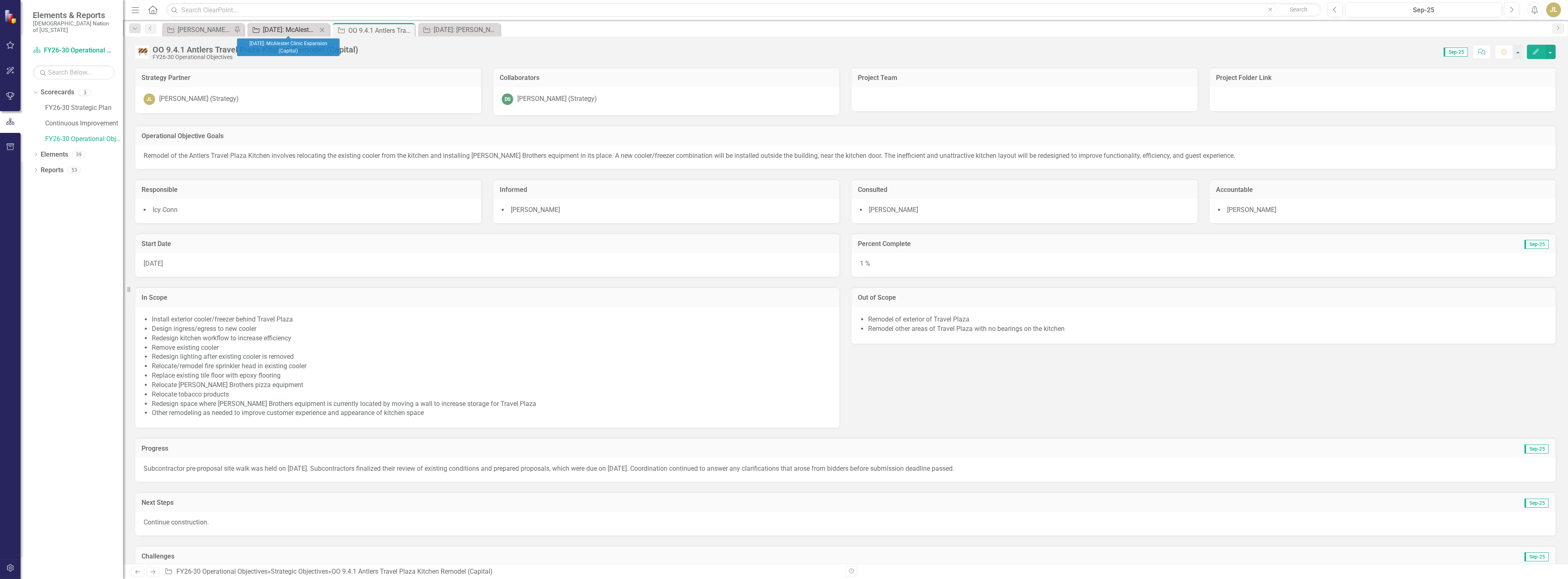
click at [303, 30] on div "[DATE]: McAlester Clinic Expansion (Capital)" at bounding box center [290, 30] width 54 height 11
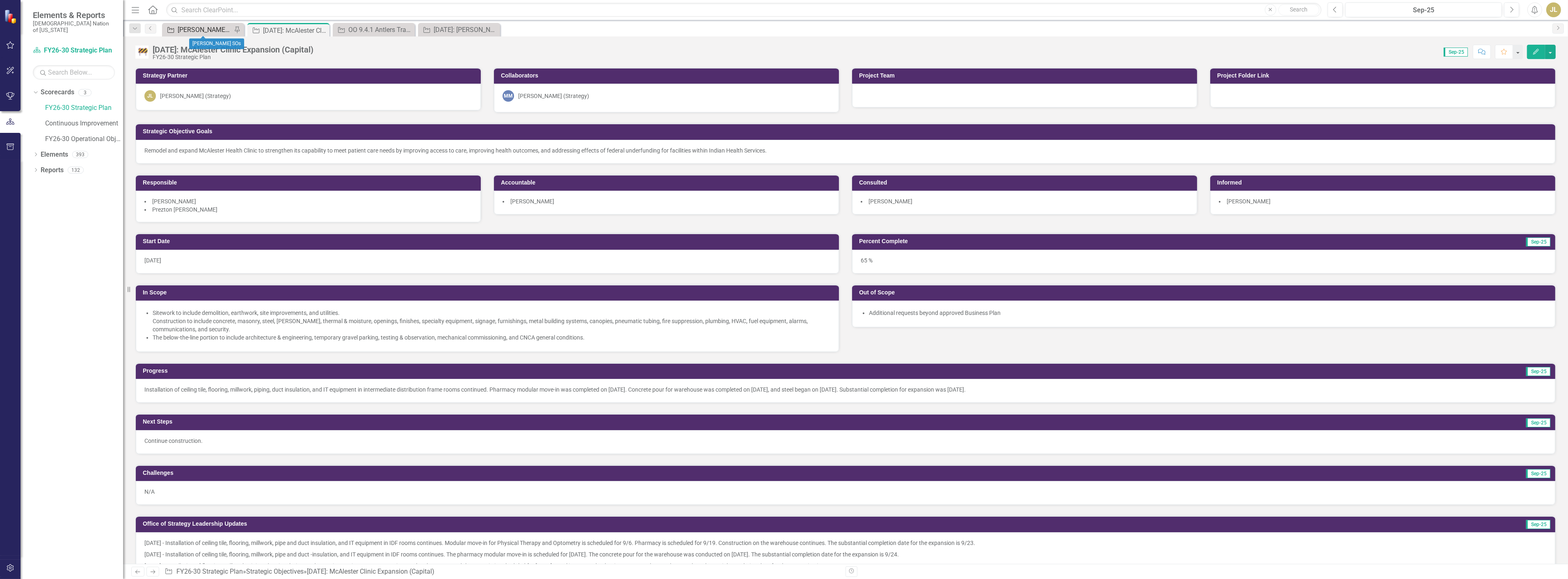
click at [210, 27] on div "[PERSON_NAME] SOs" at bounding box center [205, 30] width 54 height 11
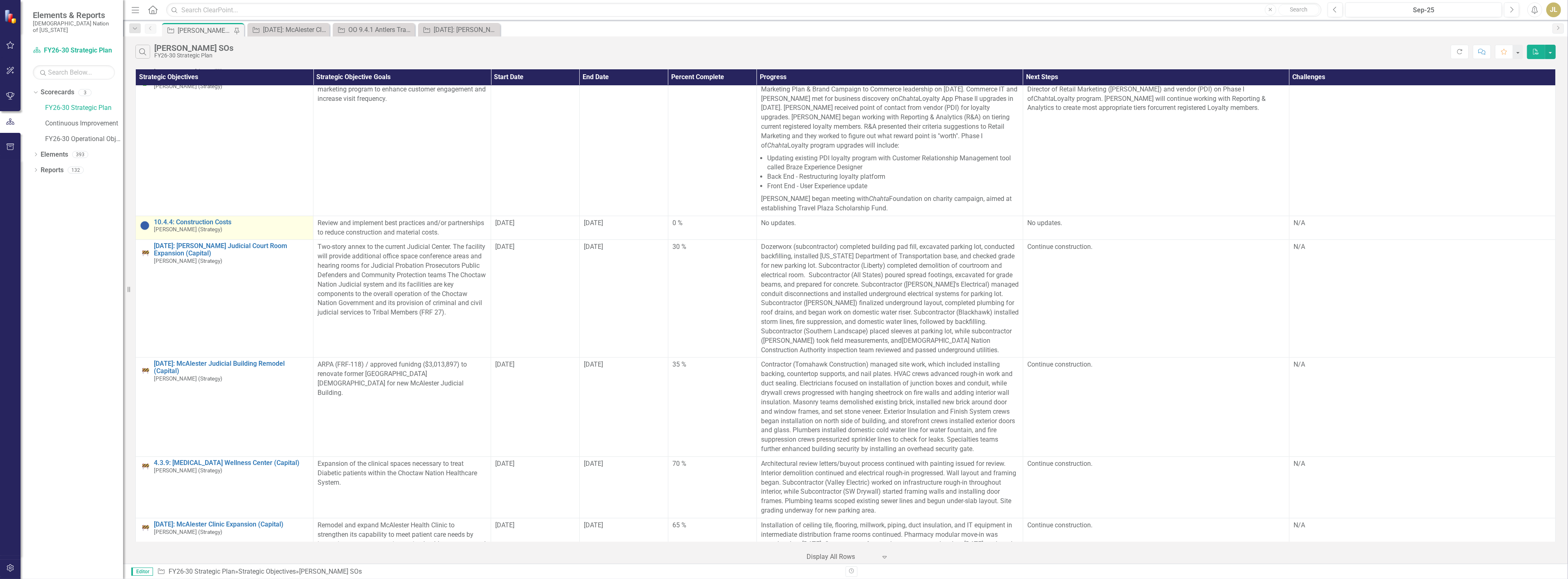
scroll to position [182, 0]
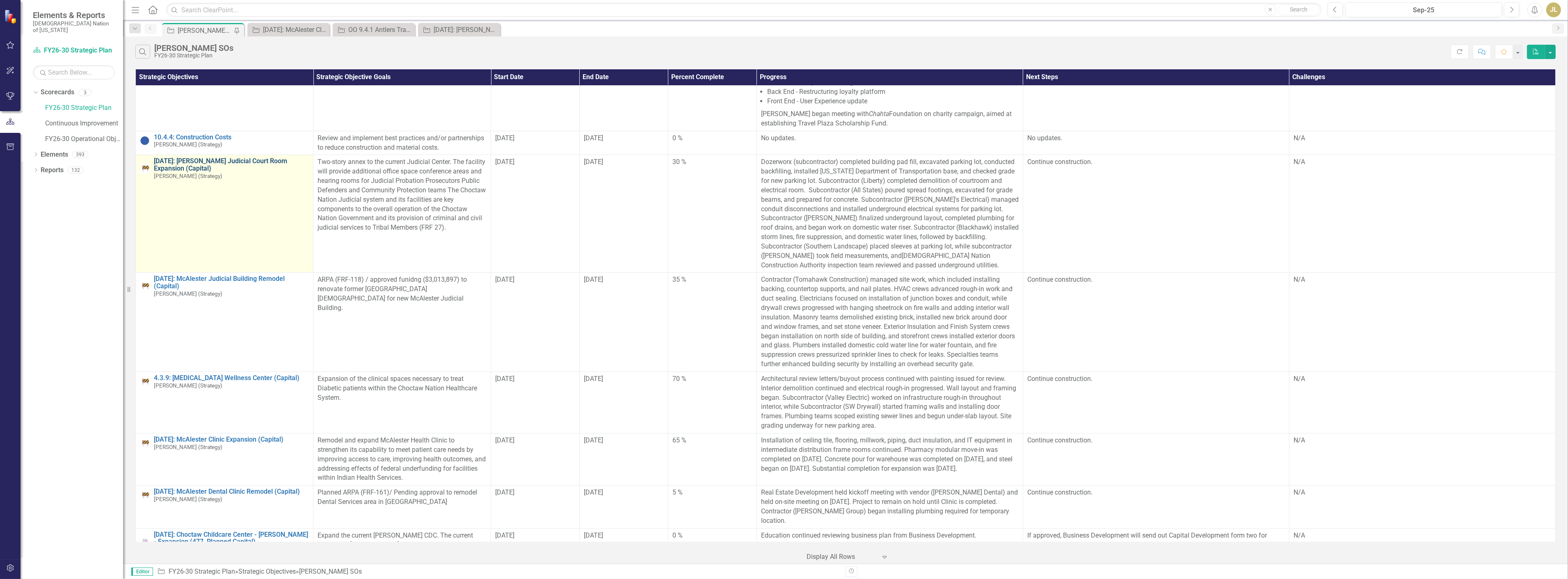
click at [247, 158] on link "[DATE]: [PERSON_NAME] Judicial Court Room Expansion (Capital)" at bounding box center [232, 164] width 155 height 14
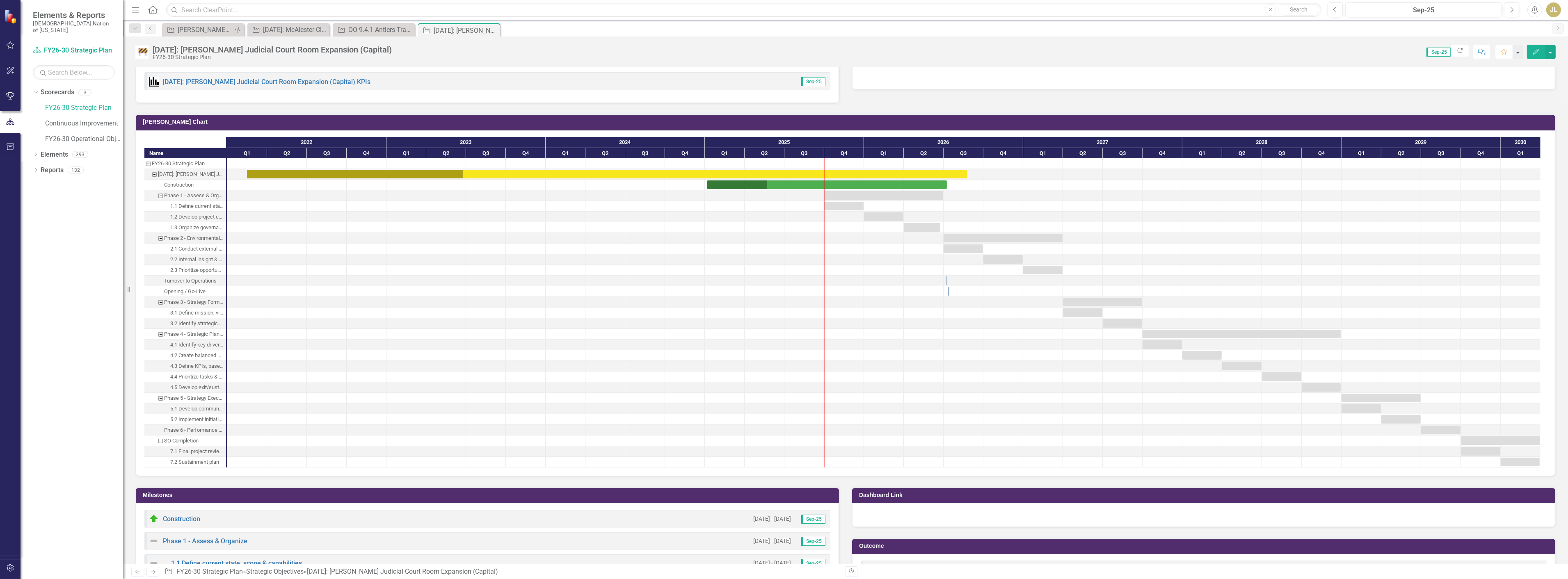
scroll to position [820, 0]
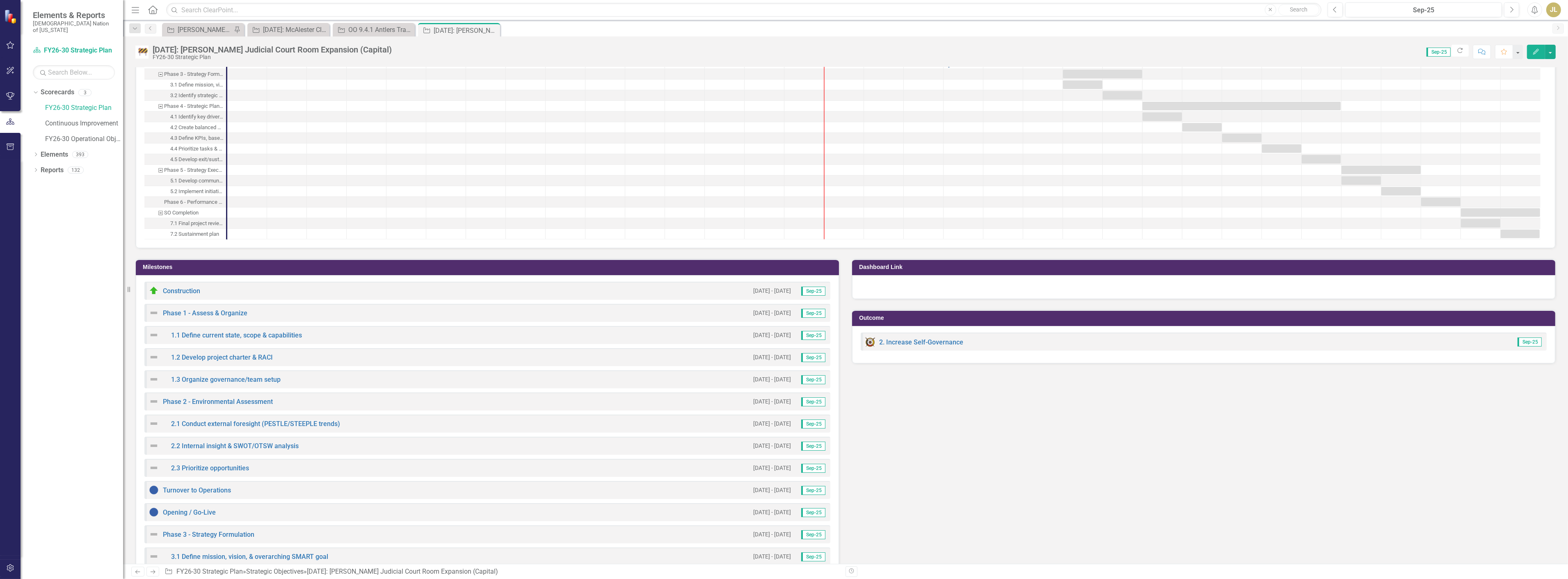
click at [668, 304] on div "Phase 1 - Assess & Organize 10/1/25 - 6/30/26 Sep-25" at bounding box center [487, 313] width 686 height 18
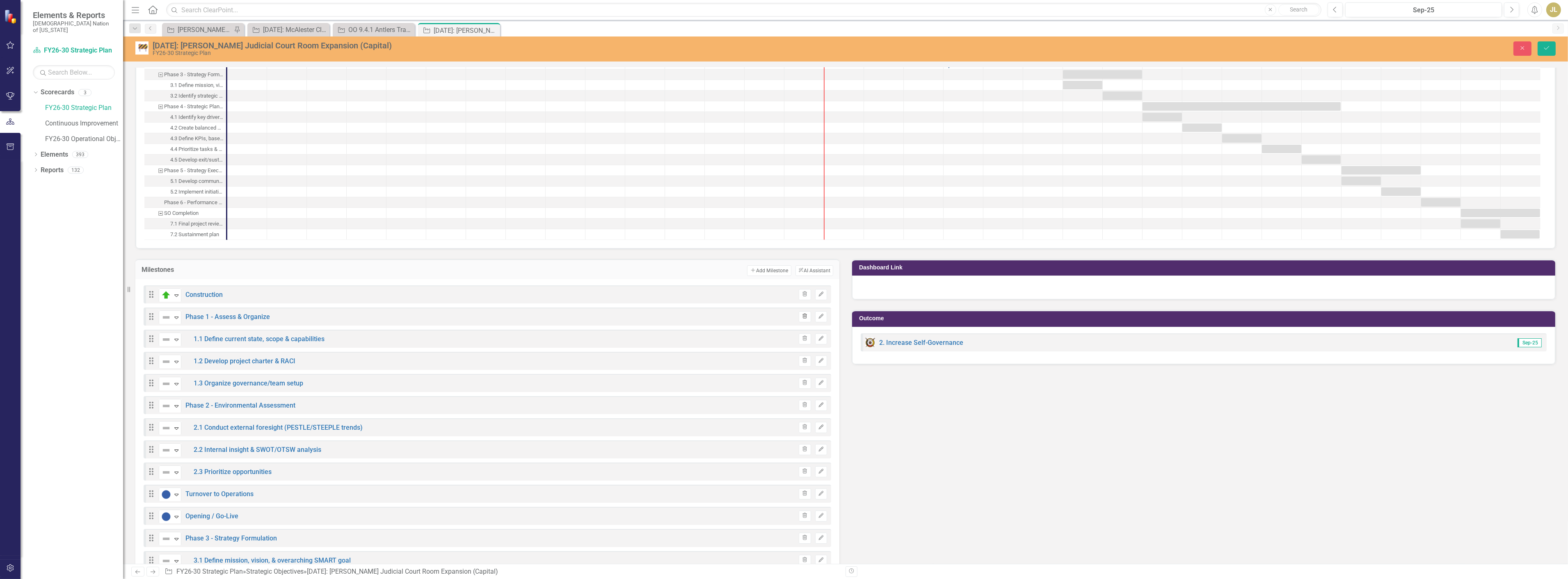
click at [801, 315] on icon "Trash" at bounding box center [804, 316] width 6 height 5
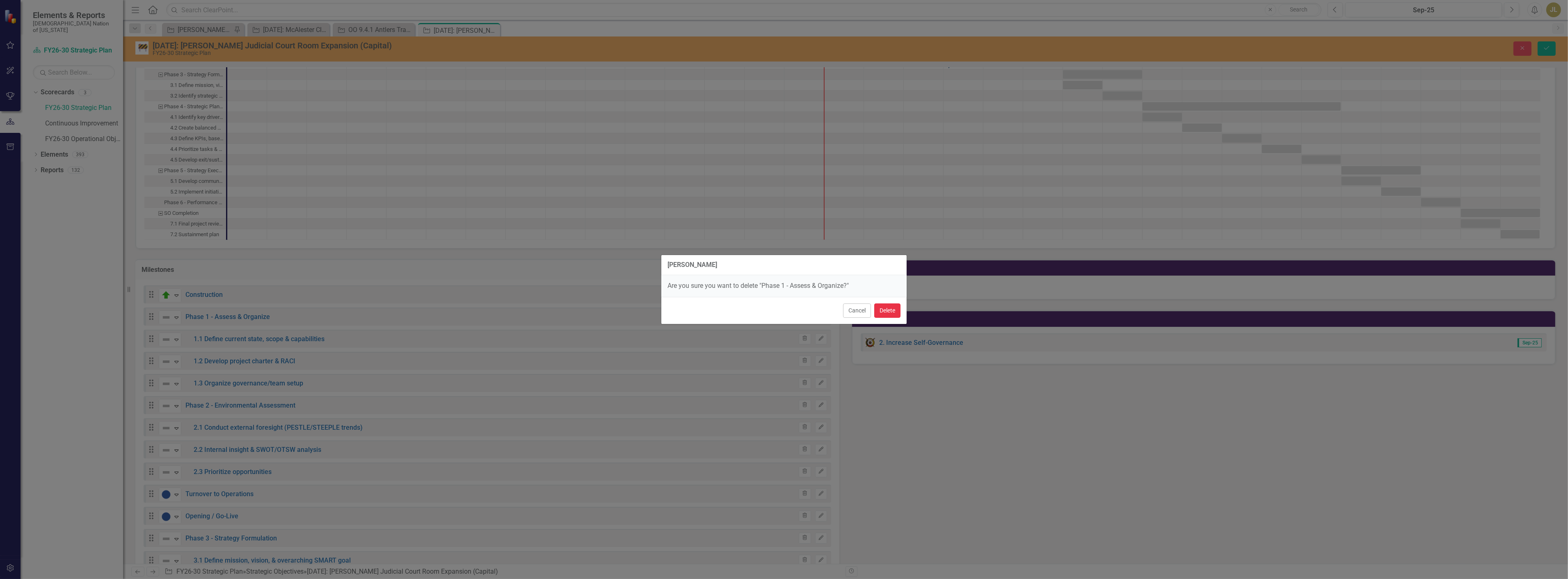
click at [895, 313] on button "Delete" at bounding box center [888, 311] width 26 height 14
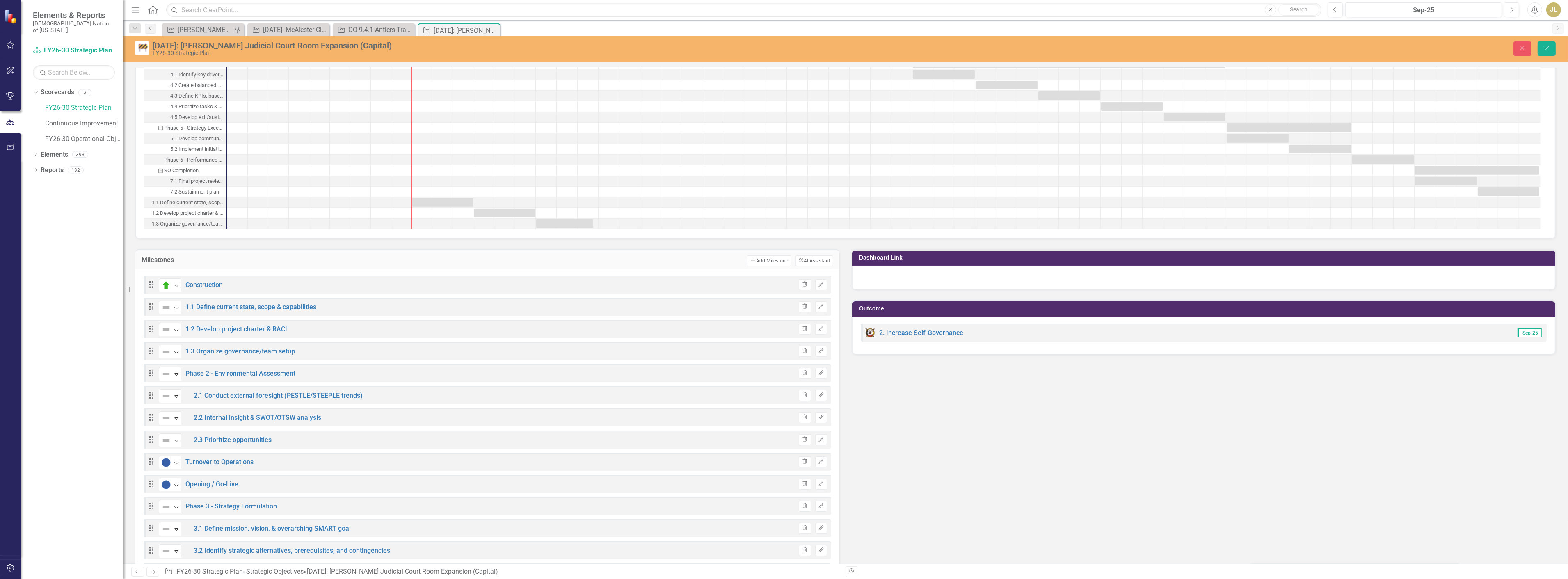
scroll to position [456, 0]
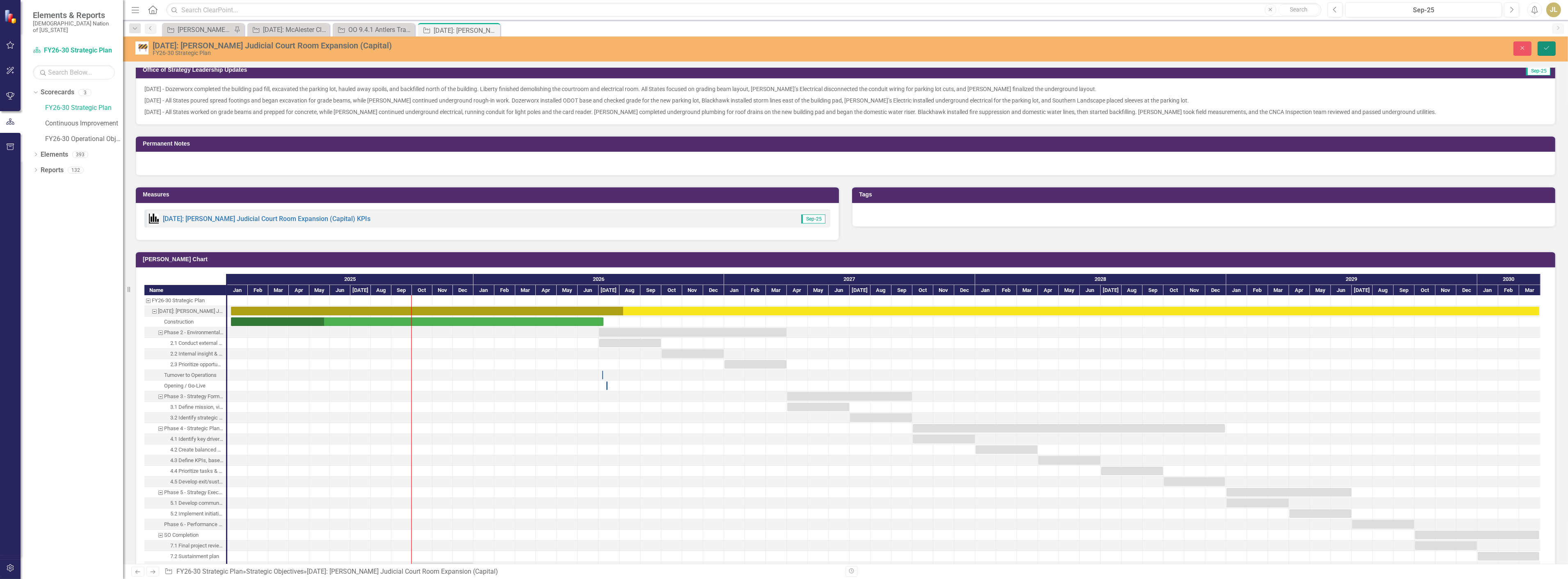
click at [1550, 53] on button "Save" at bounding box center [1546, 49] width 18 height 14
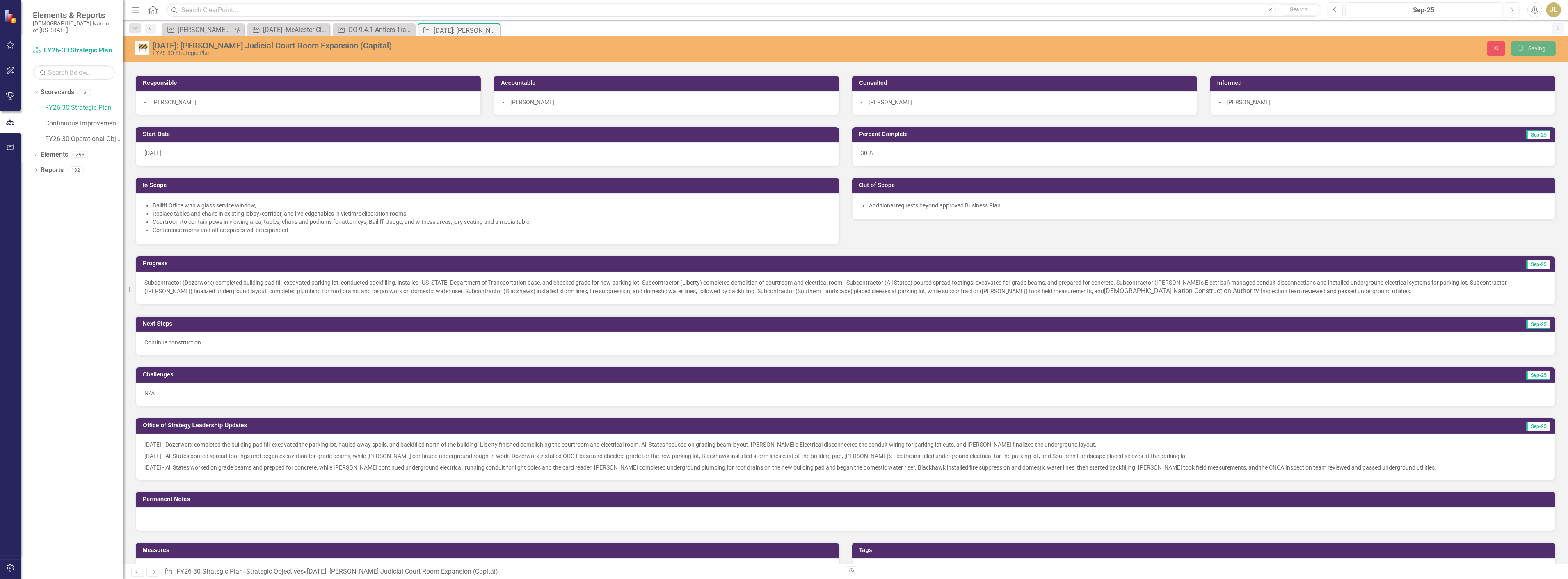
scroll to position [0, 0]
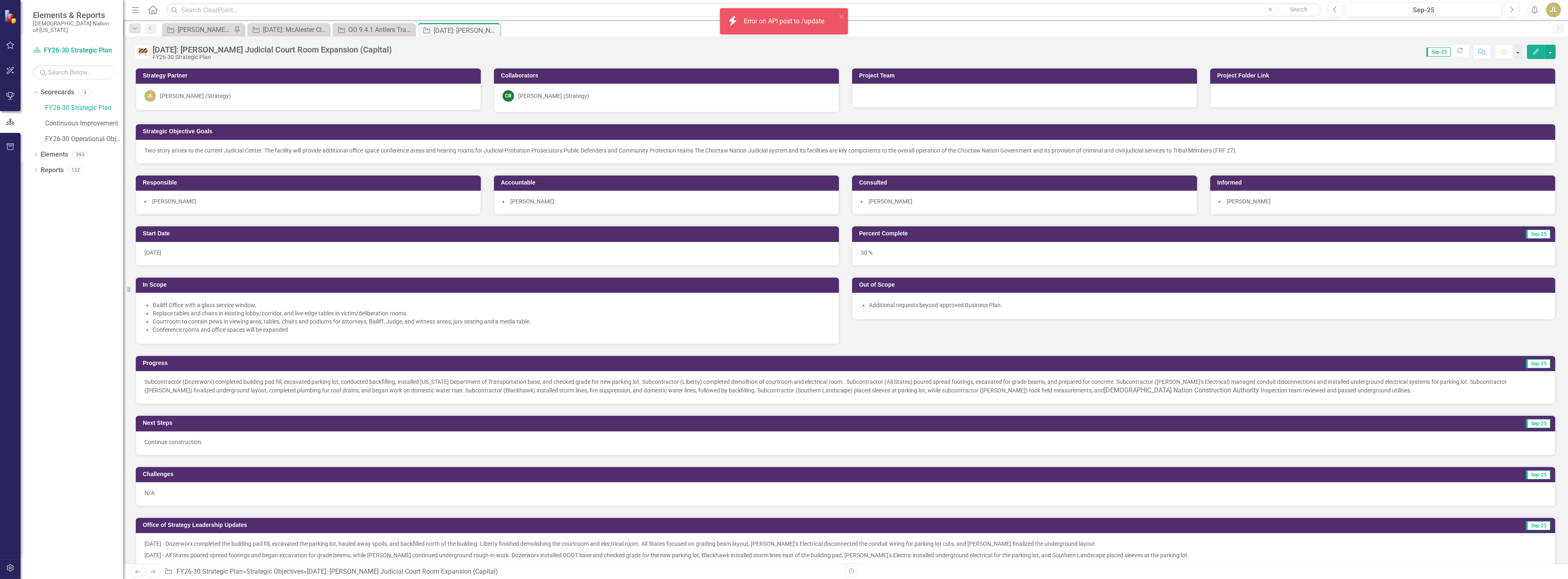
click at [1532, 55] on button "Edit" at bounding box center [1536, 52] width 18 height 14
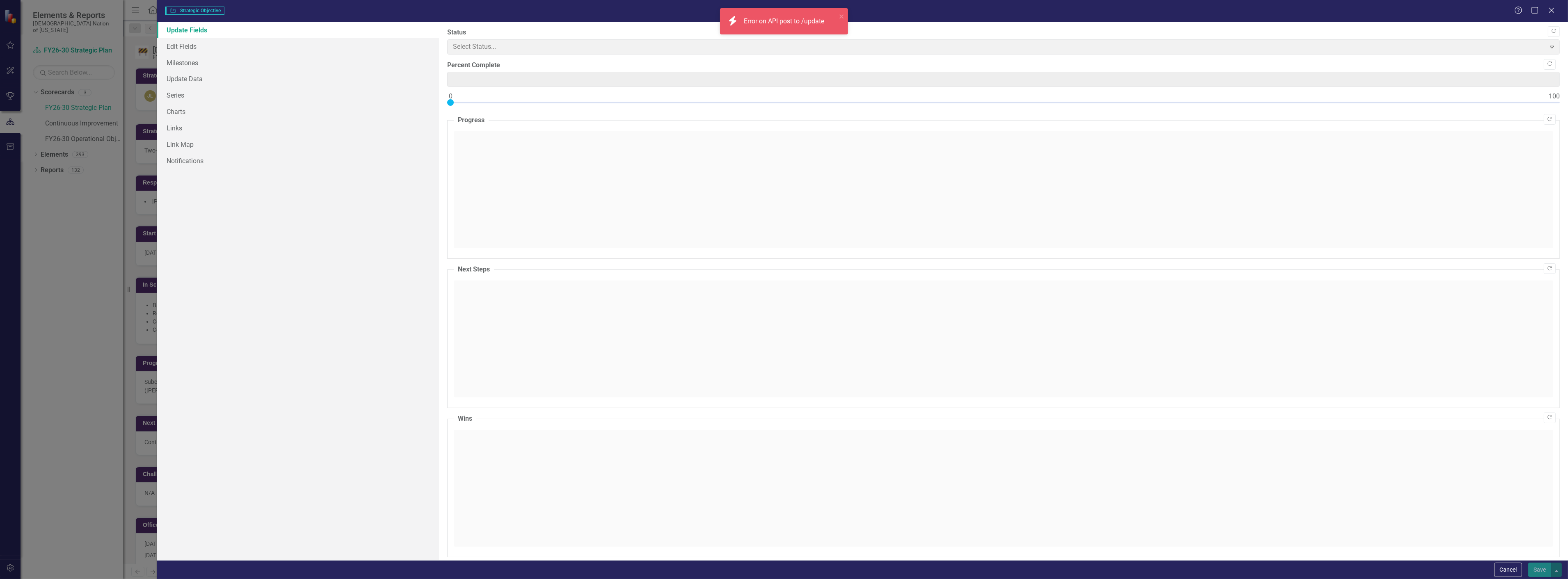
type input "30"
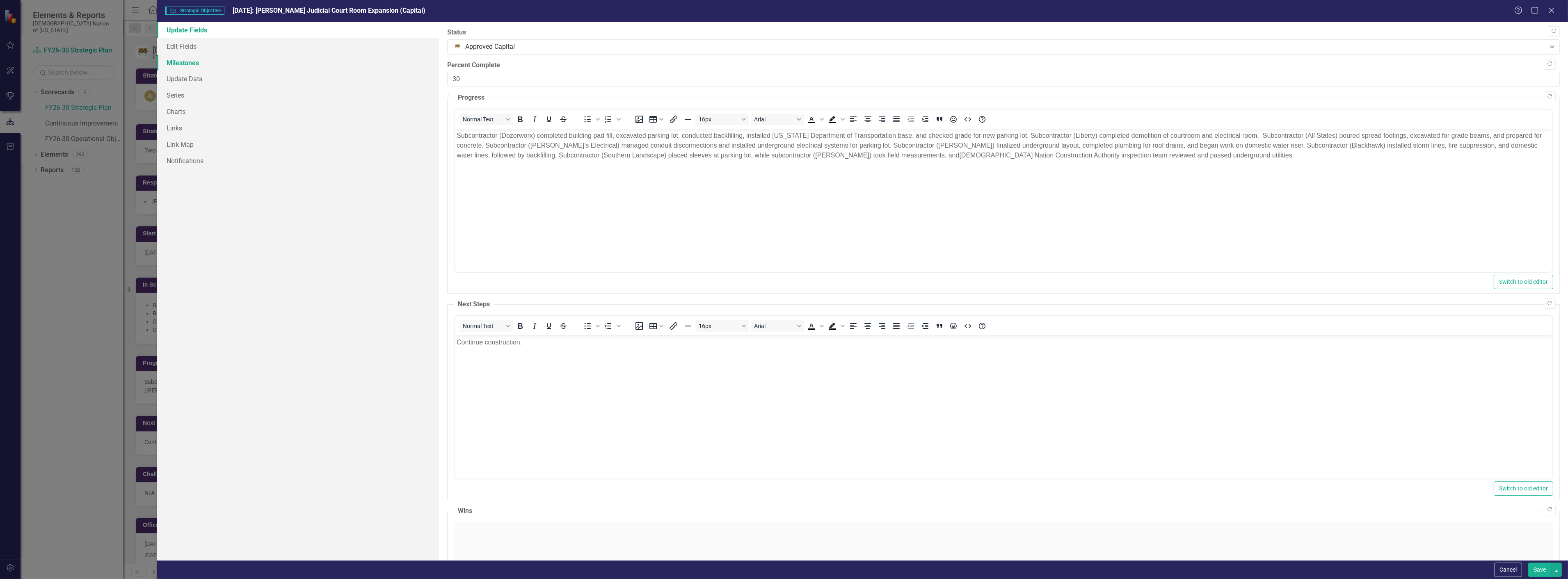
click at [207, 57] on link "Milestones" at bounding box center [297, 63] width 282 height 16
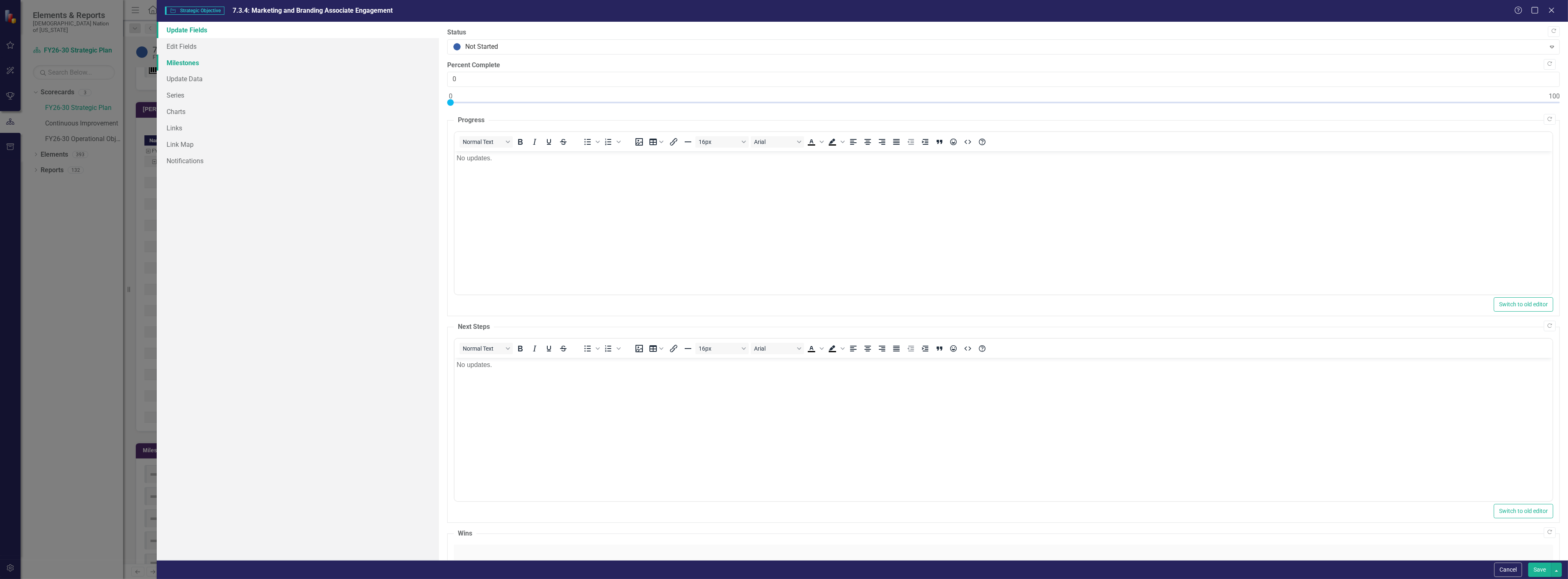
click at [186, 64] on link "Milestones" at bounding box center [297, 63] width 282 height 16
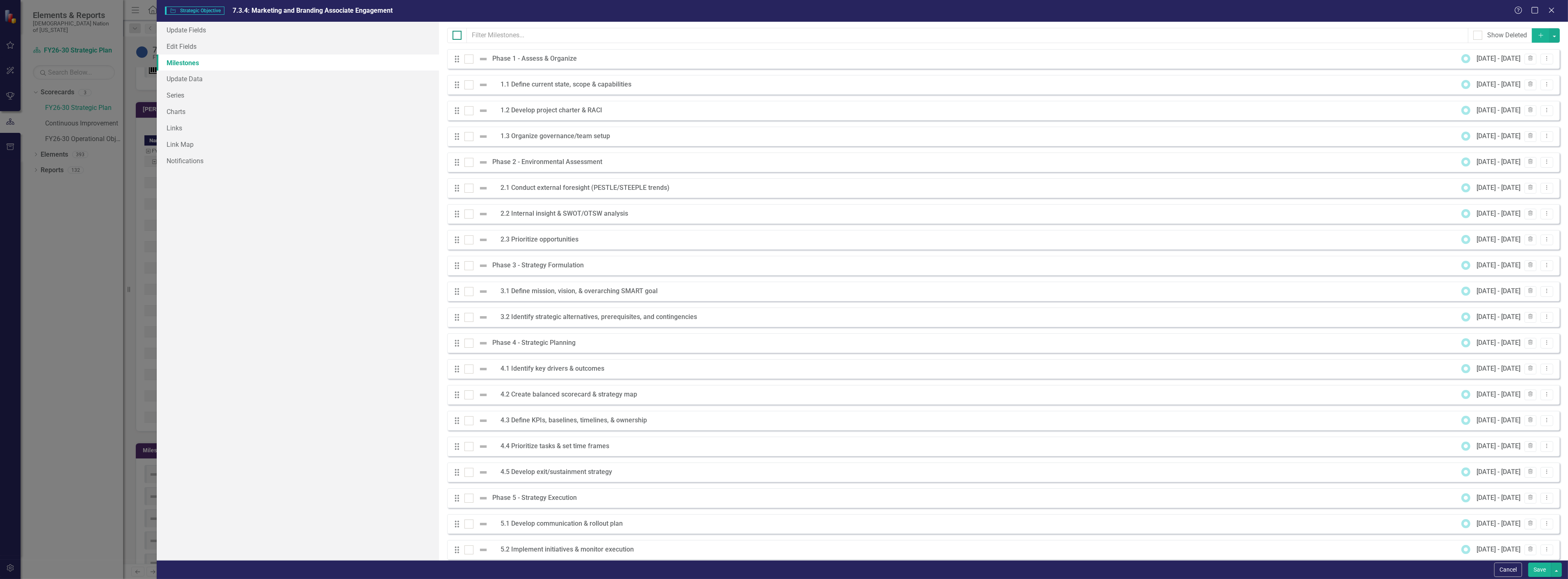
click at [457, 38] on div at bounding box center [457, 36] width 9 height 9
click at [457, 36] on input "checkbox" at bounding box center [455, 34] width 5 height 5
checkbox input "true"
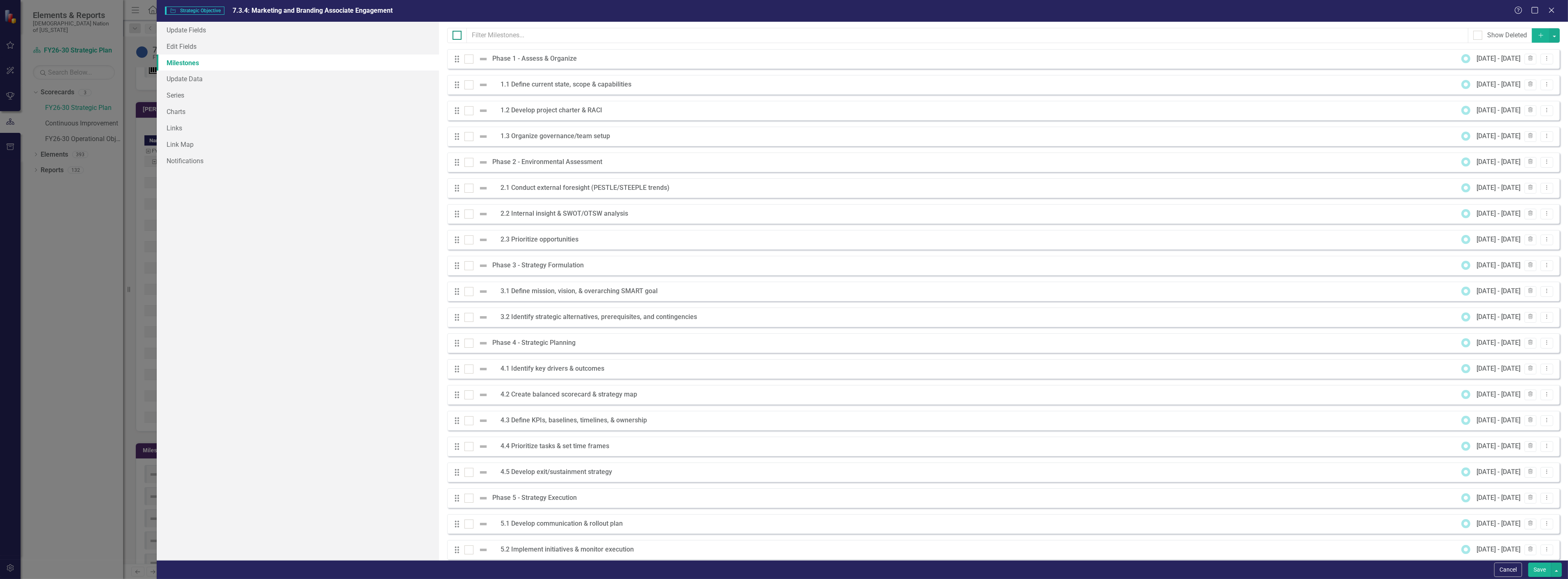
checkbox input "true"
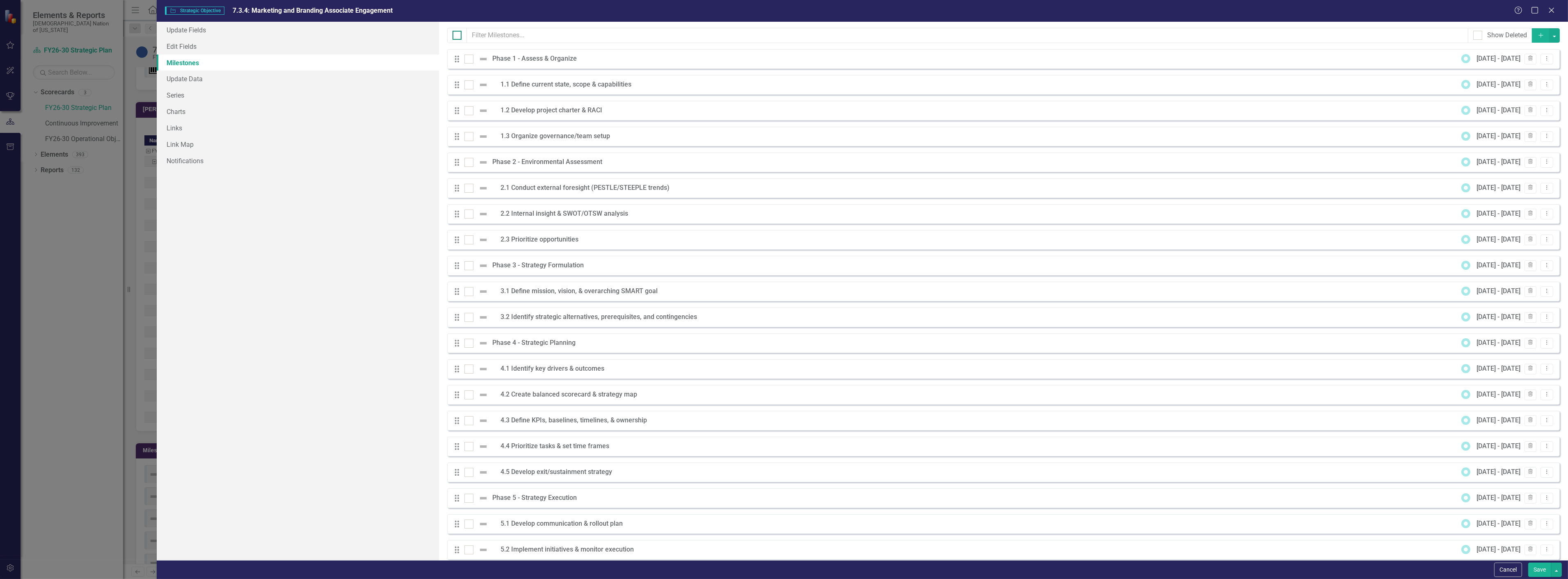
checkbox input "true"
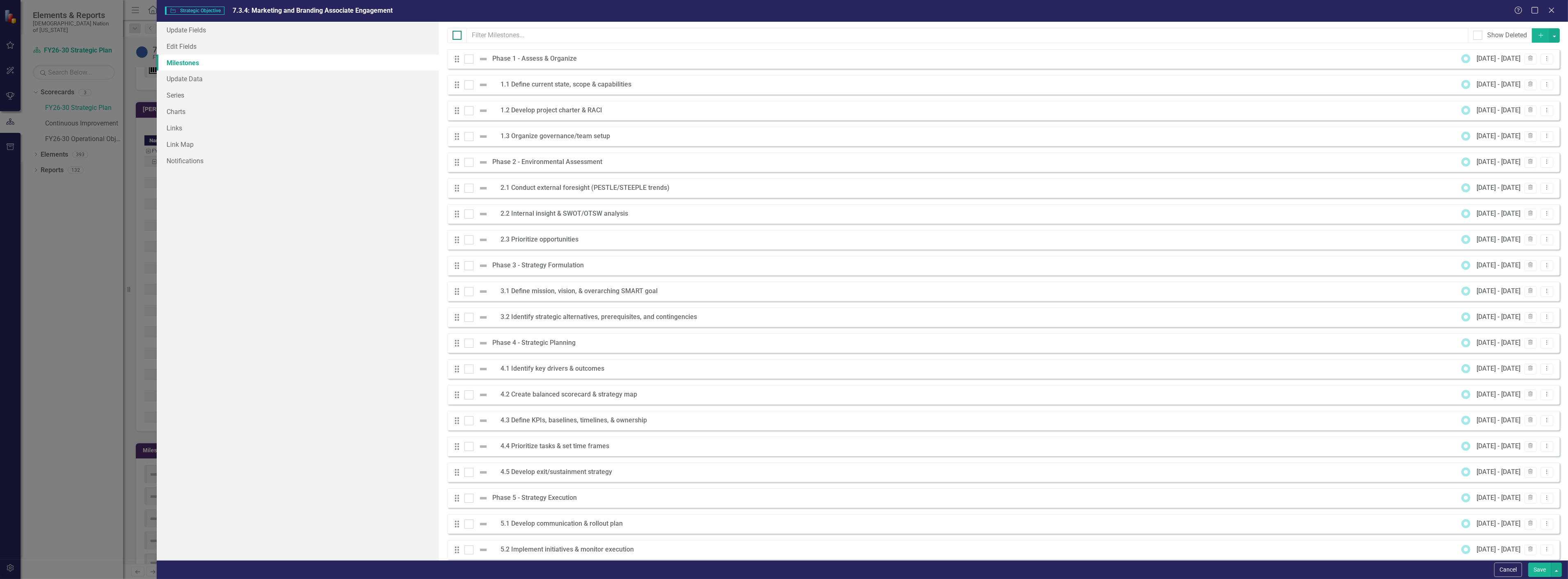
checkbox input "true"
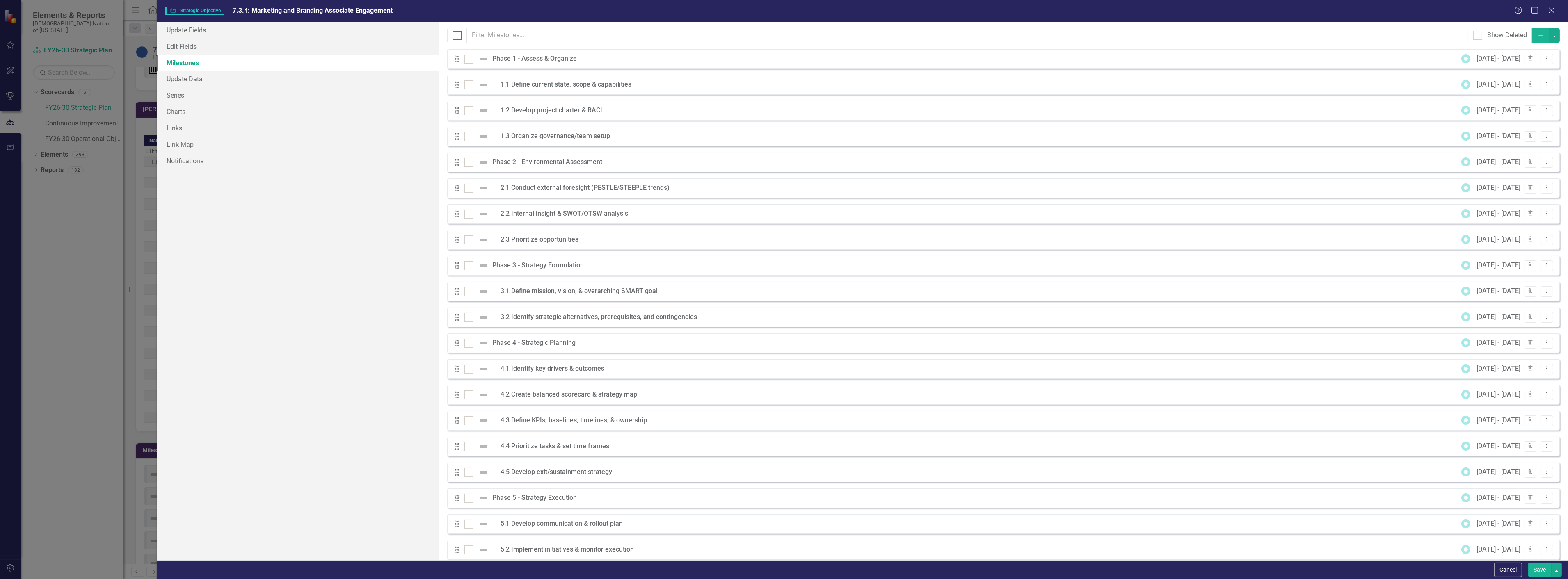
checkbox input "true"
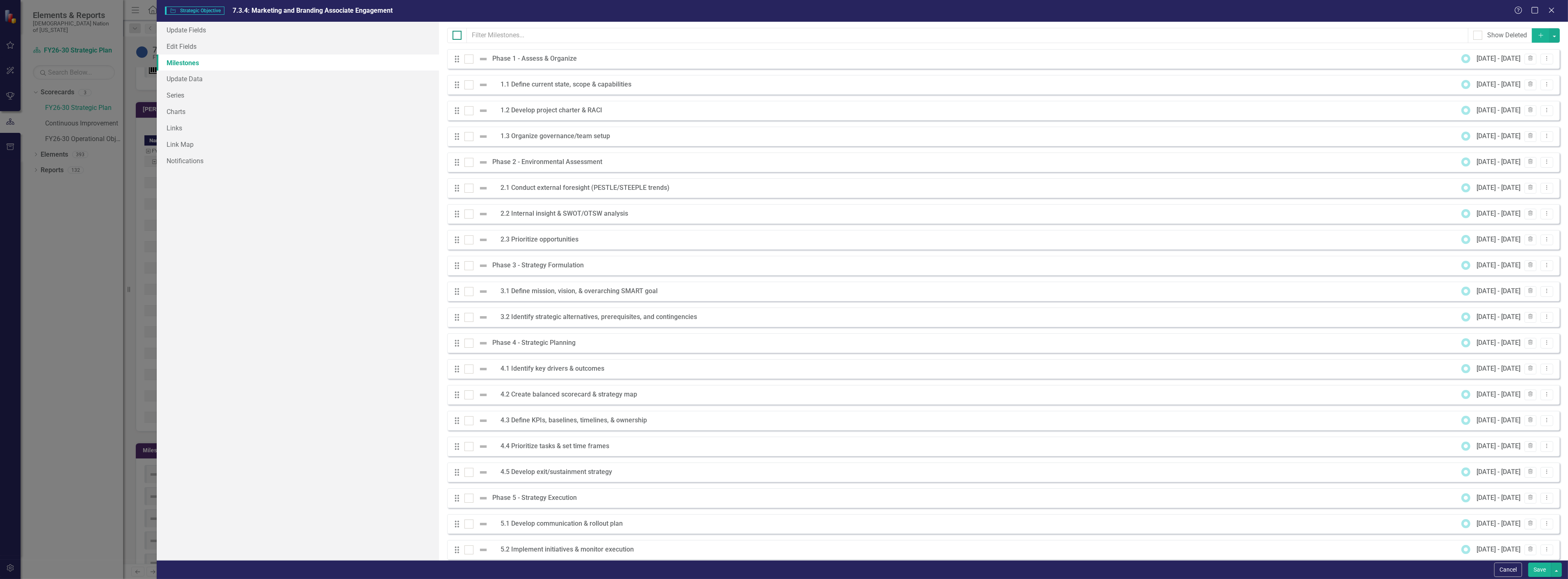
checkbox input "true"
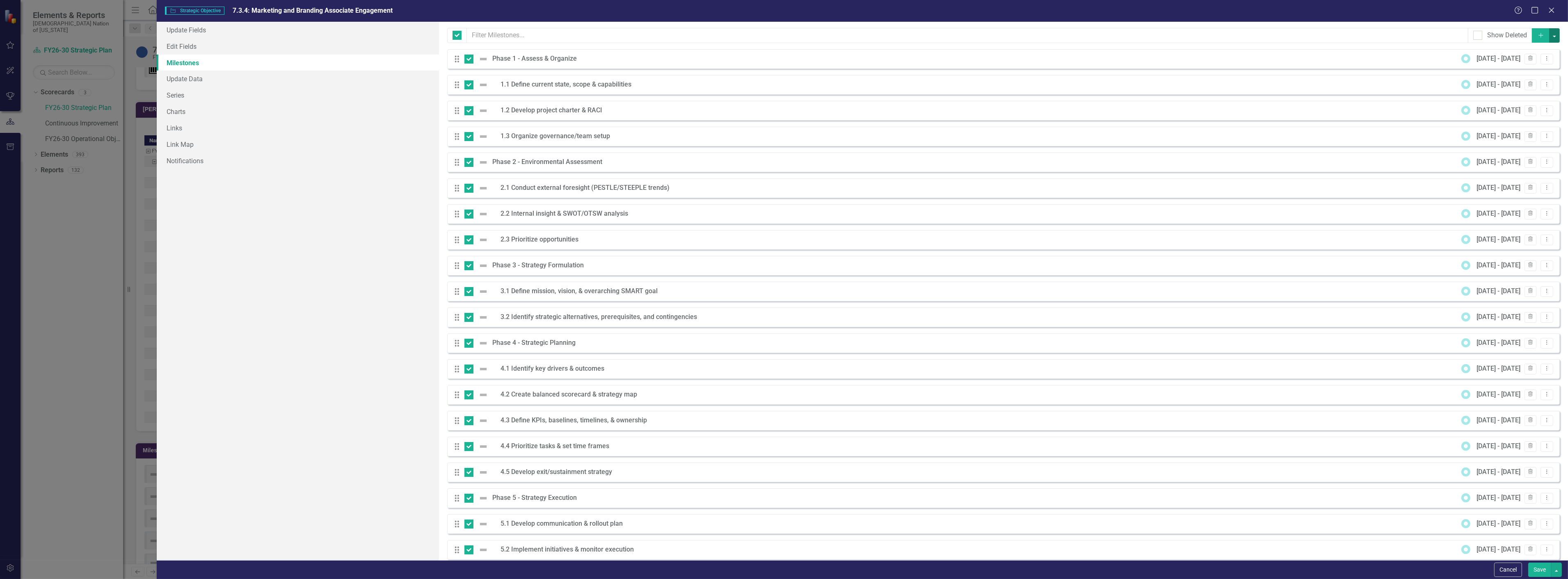
click at [1549, 41] on button "button" at bounding box center [1554, 36] width 11 height 14
click at [1521, 76] on link "Edit Multiple Edit Multiple" at bounding box center [1521, 81] width 65 height 15
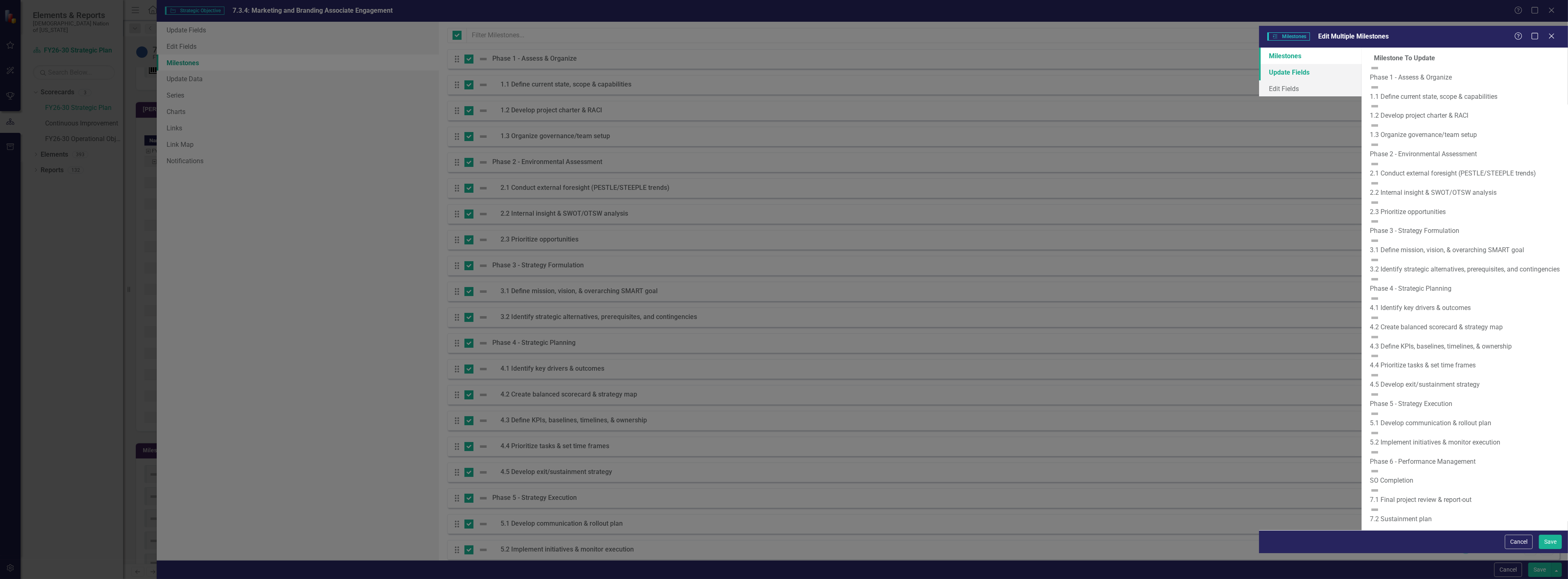
click at [1259, 64] on link "Update Fields" at bounding box center [1311, 72] width 103 height 16
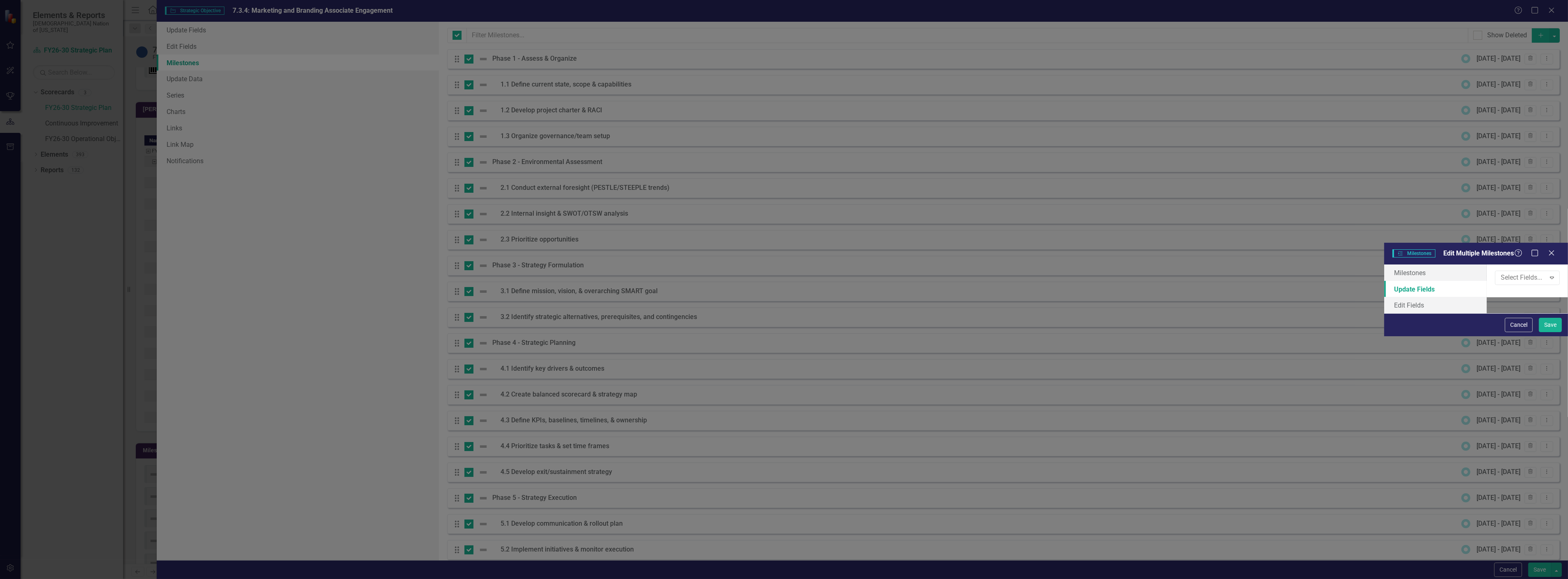
click at [1384, 281] on link "Update Fields" at bounding box center [1436, 289] width 103 height 16
click at [1384, 297] on link "Edit Fields" at bounding box center [1436, 305] width 103 height 16
click at [1384, 281] on link "Update Fields" at bounding box center [1436, 289] width 103 height 16
click at [1384, 264] on link "Milestones" at bounding box center [1436, 272] width 103 height 16
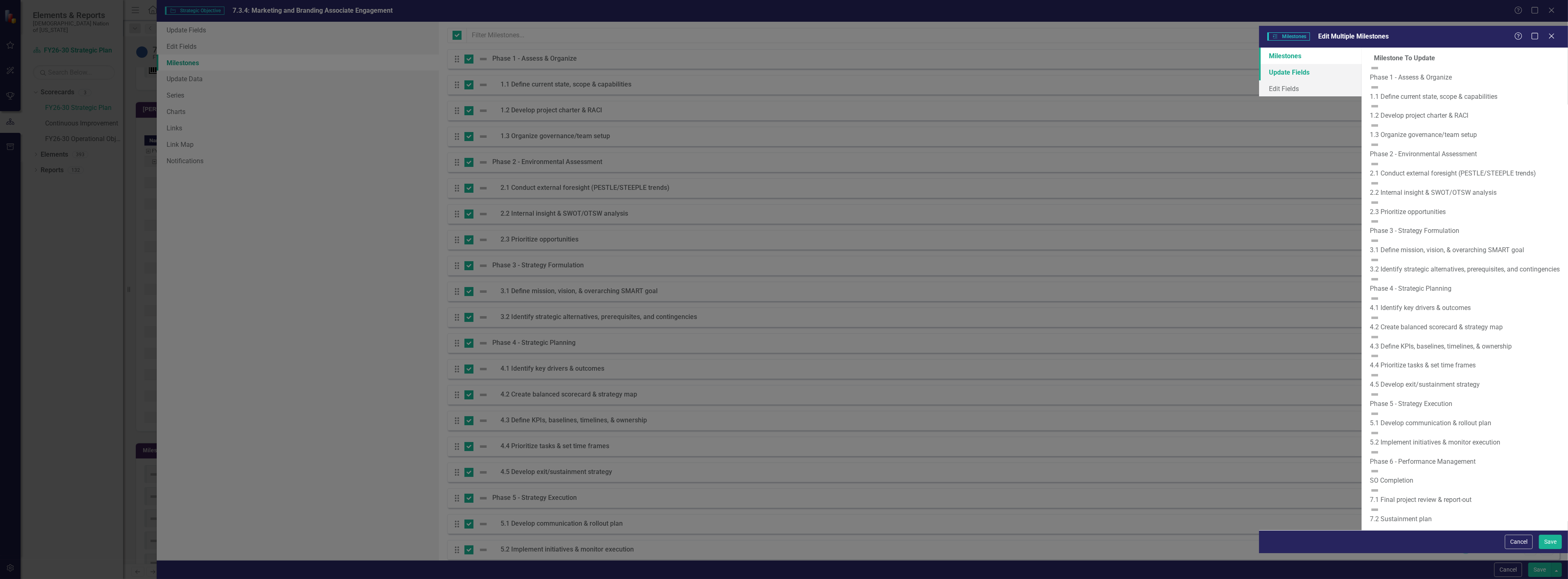
click at [1259, 64] on link "Update Fields" at bounding box center [1311, 72] width 103 height 16
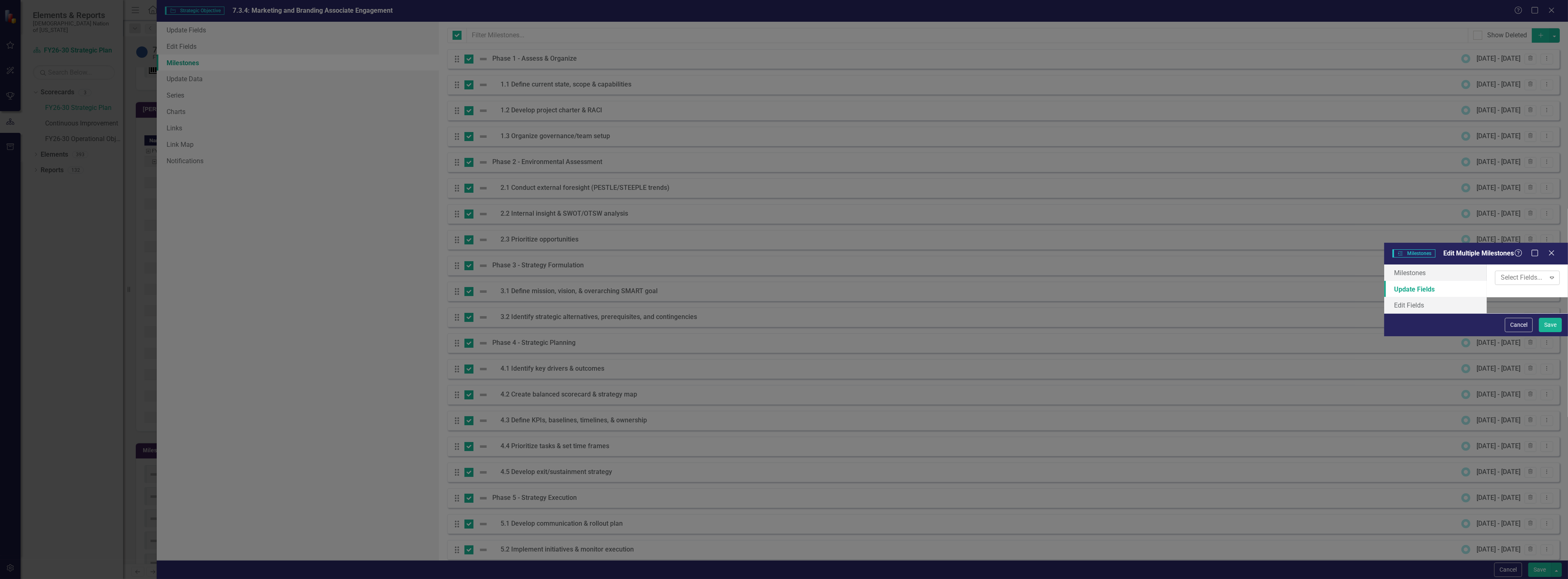
click at [1498, 272] on div at bounding box center [1521, 278] width 47 height 11
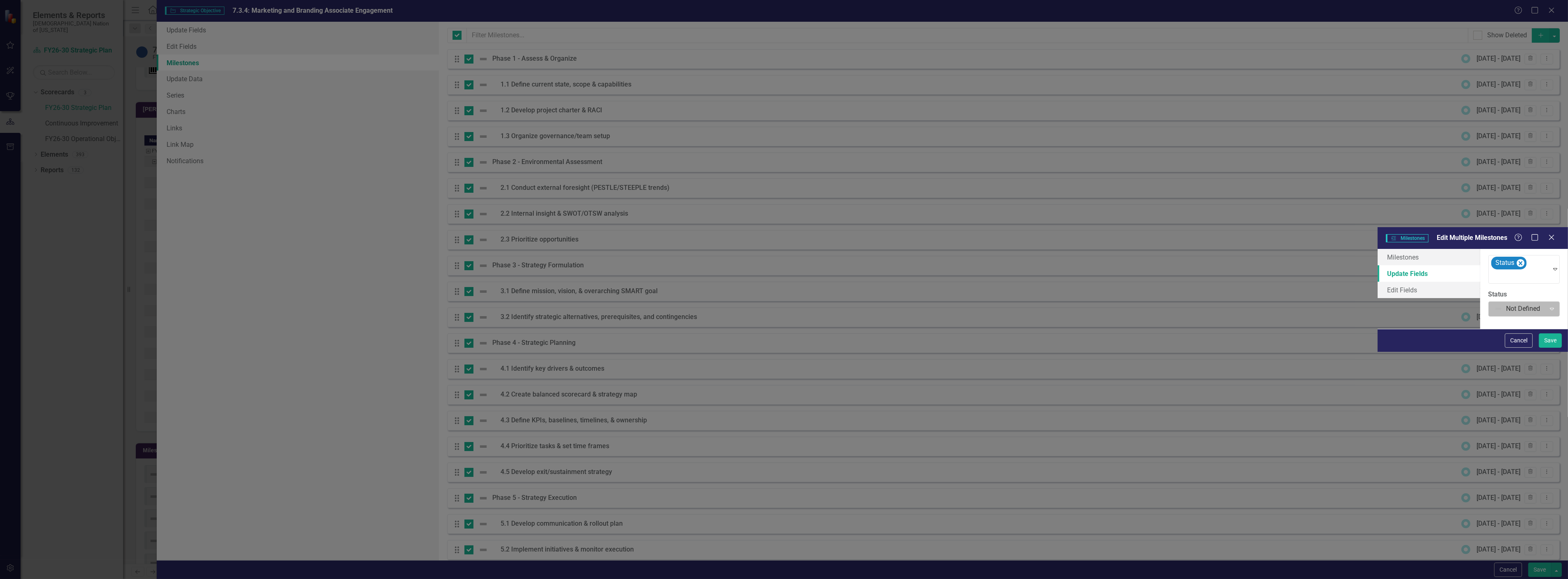
click at [1490, 302] on div "Not Defined" at bounding box center [1517, 309] width 55 height 14
click at [1546, 348] on button "Save" at bounding box center [1550, 341] width 23 height 14
checkbox input "false"
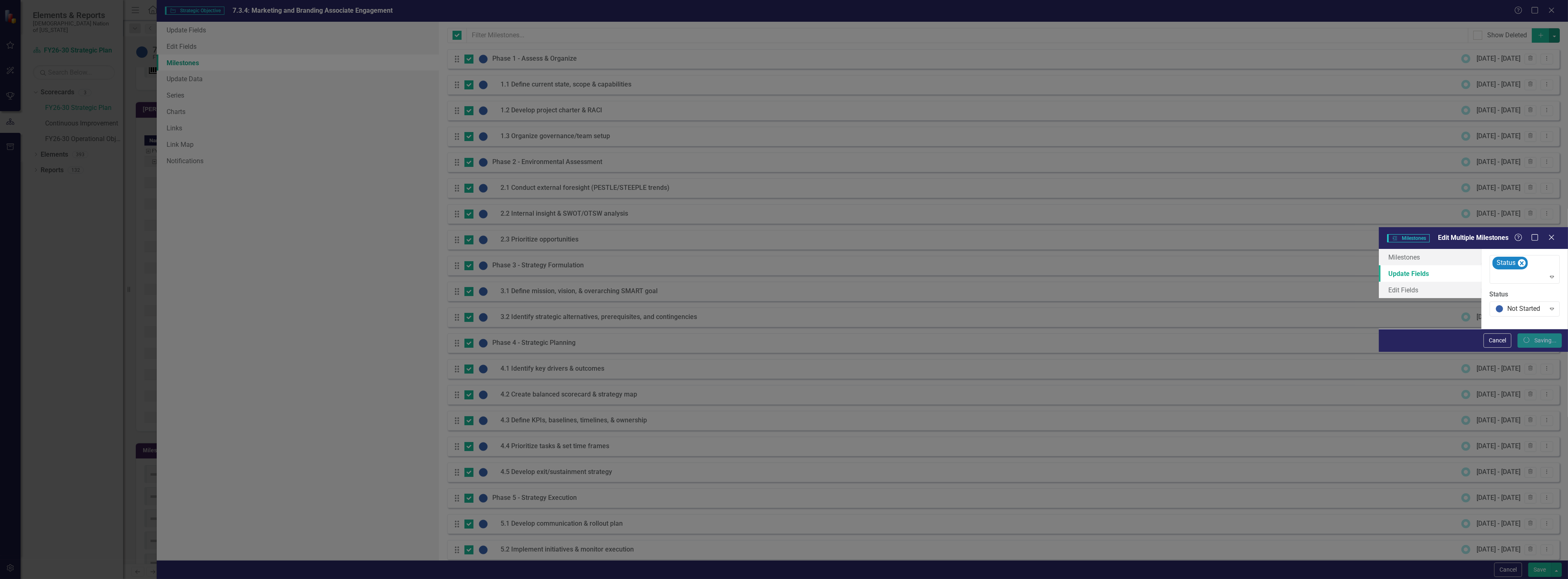
checkbox input "false"
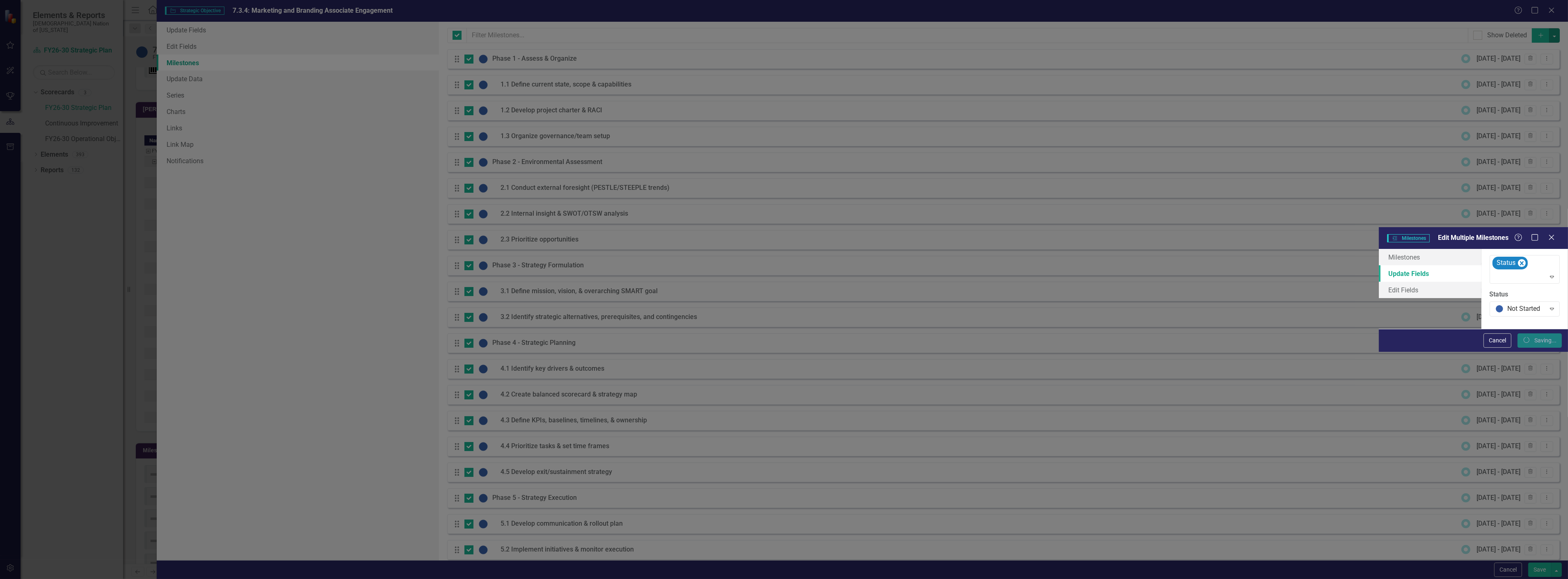
checkbox input "false"
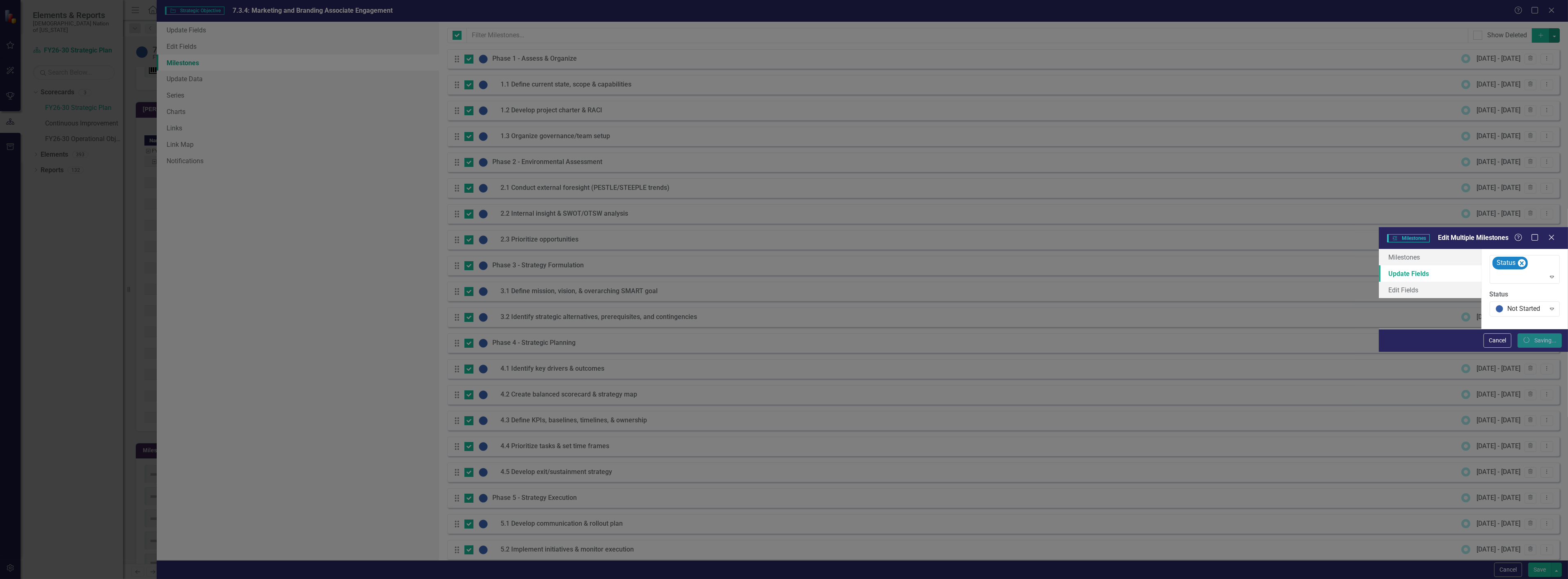
checkbox input "false"
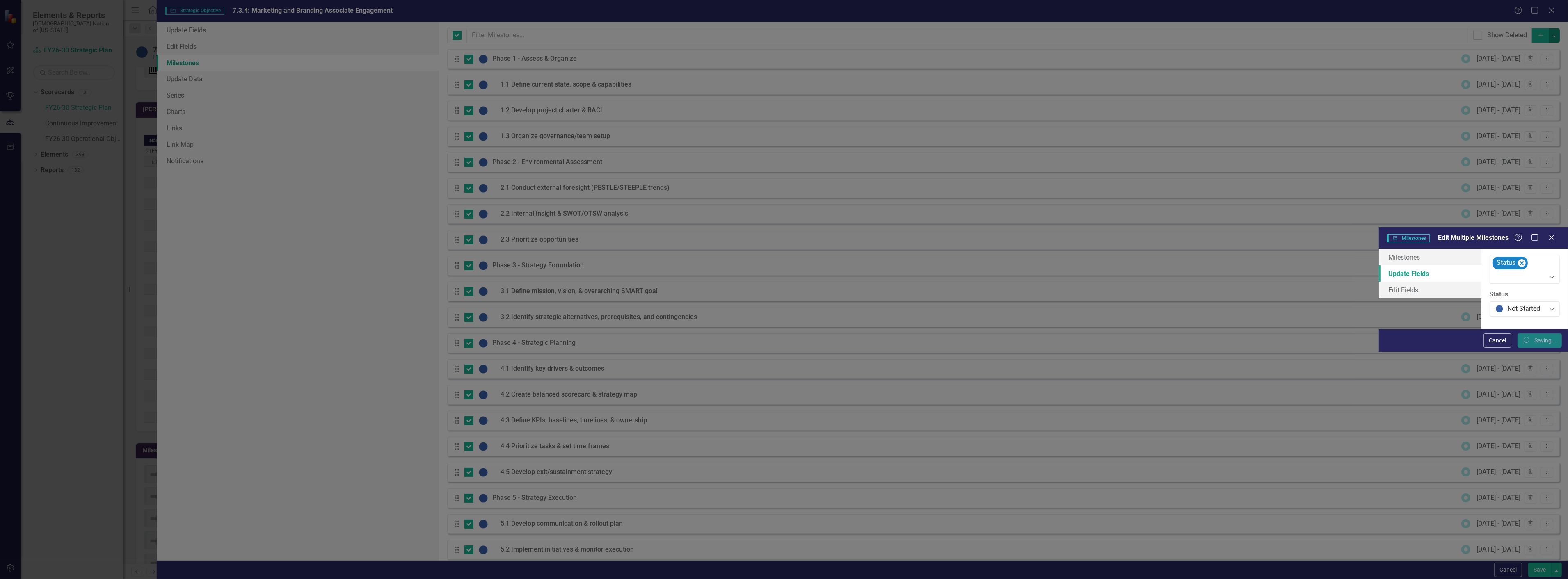
checkbox input "false"
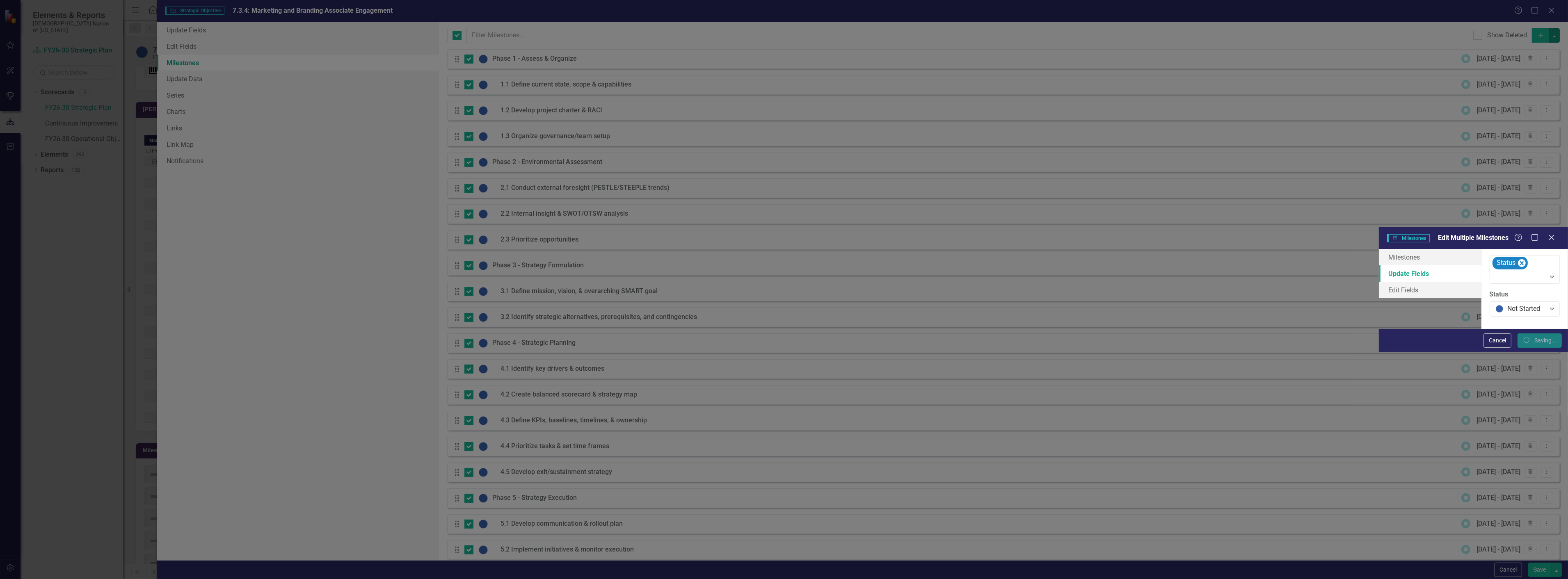
checkbox input "false"
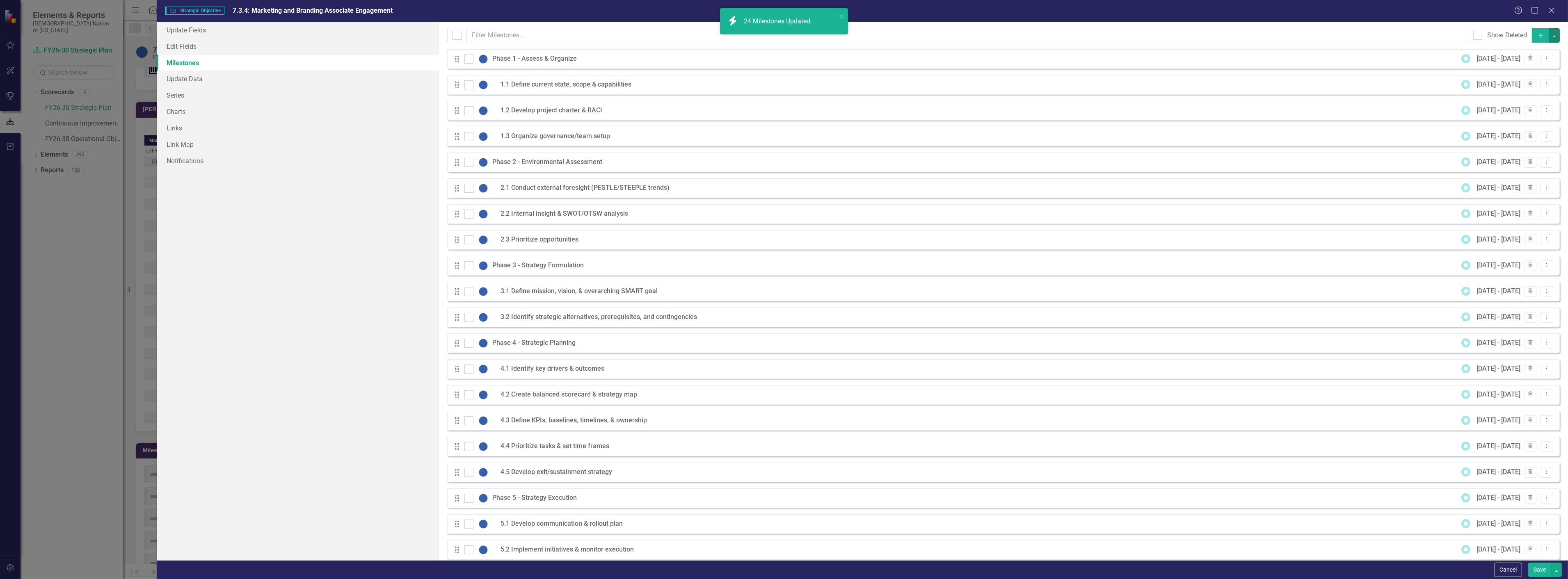
checkbox input "false"
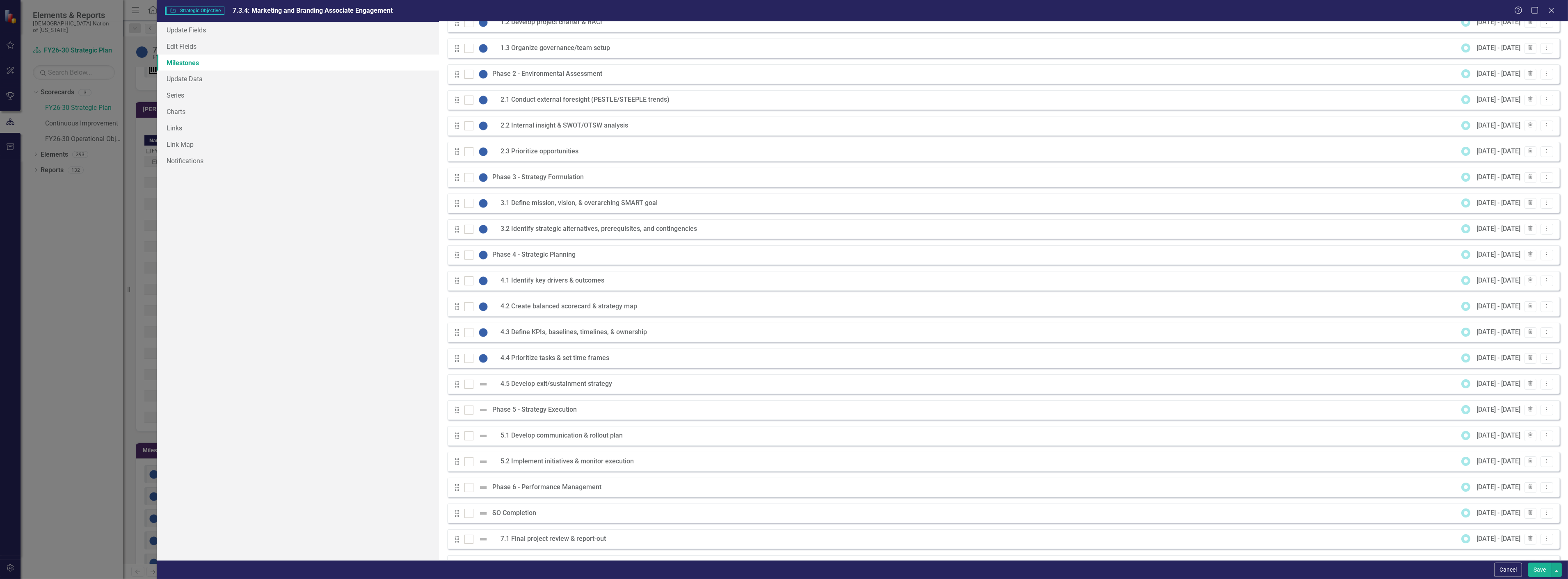
scroll to position [115, 0]
click at [1542, 575] on button "Save" at bounding box center [1540, 570] width 23 height 14
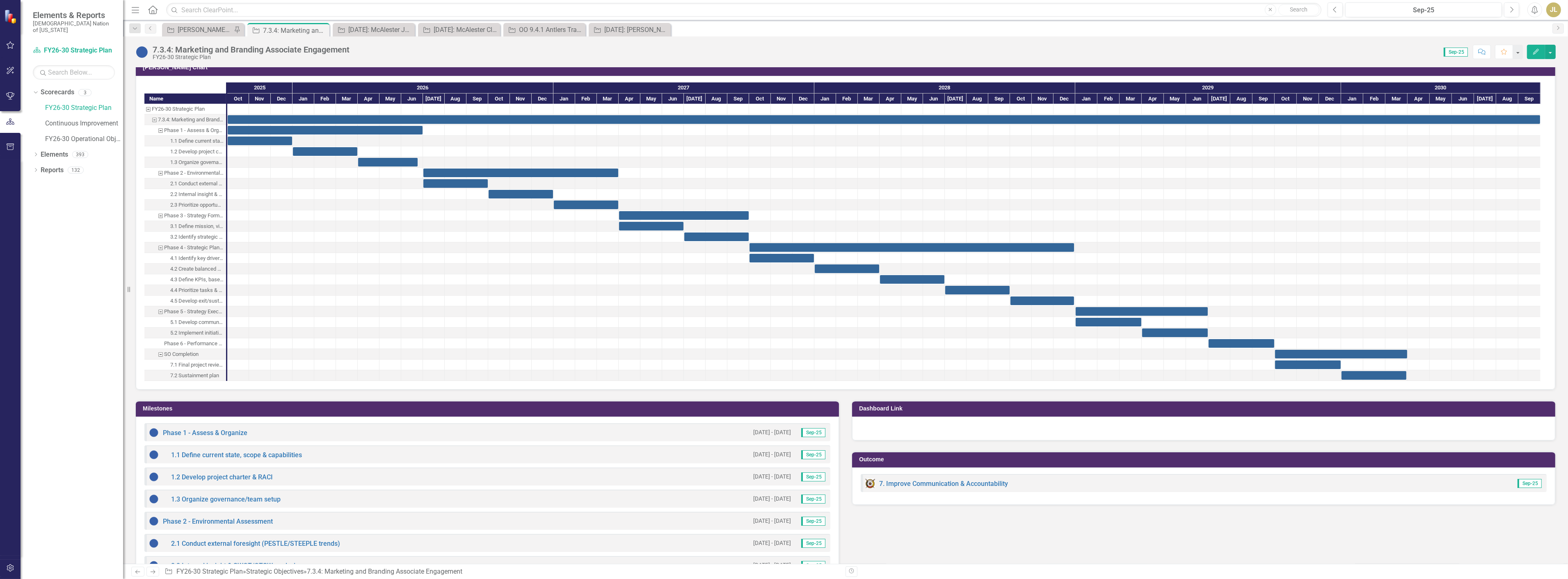
scroll to position [588, 0]
click at [323, 29] on icon "Close" at bounding box center [322, 30] width 8 height 7
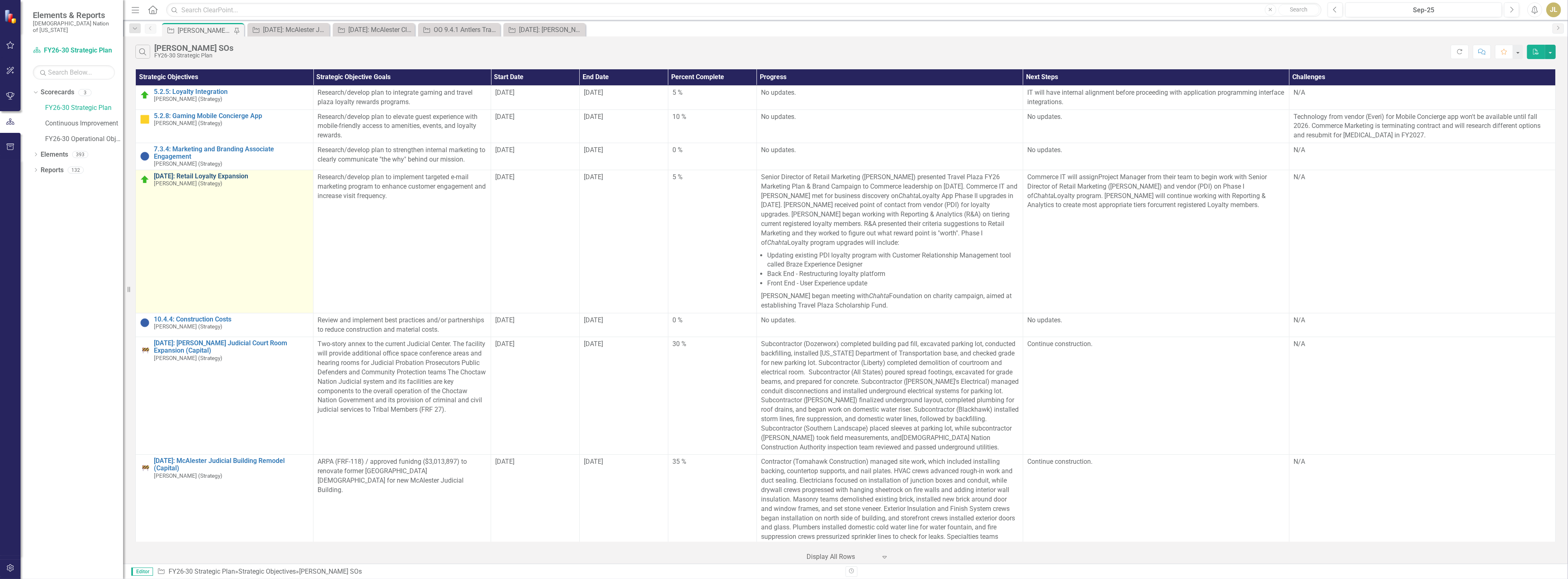
scroll to position [45, 0]
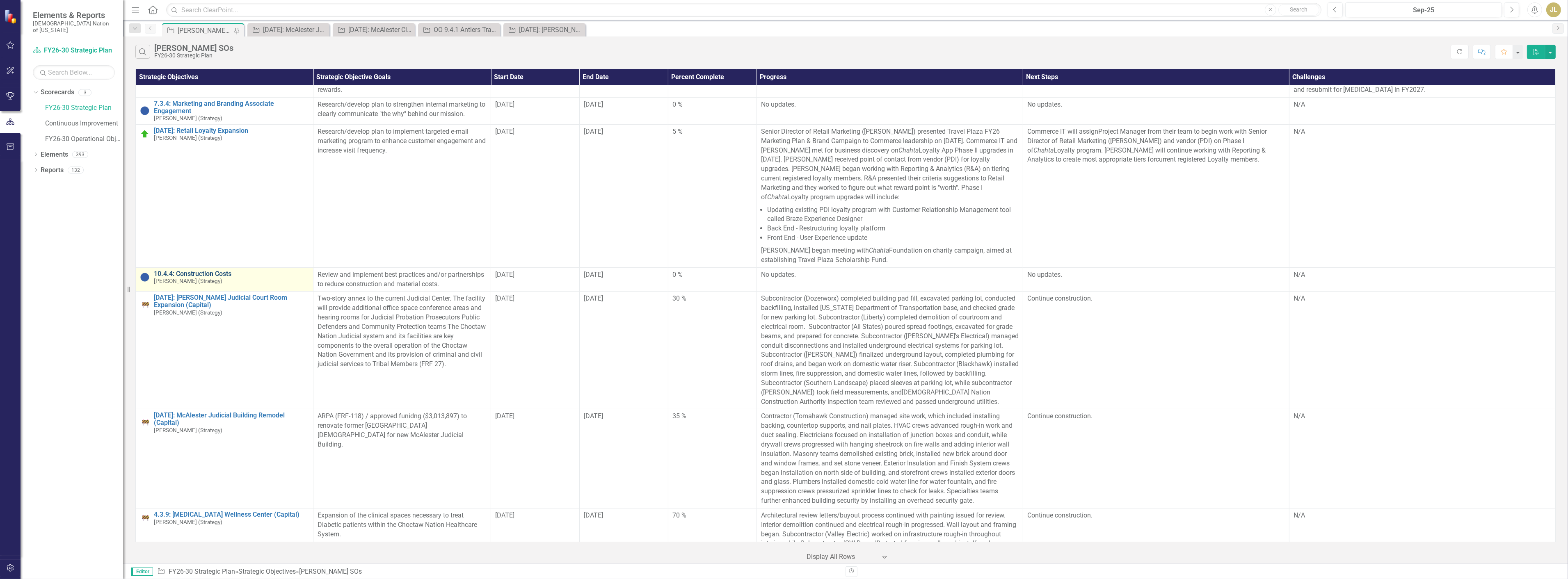
click at [210, 276] on link "10.4.4: Construction Costs" at bounding box center [232, 274] width 155 height 7
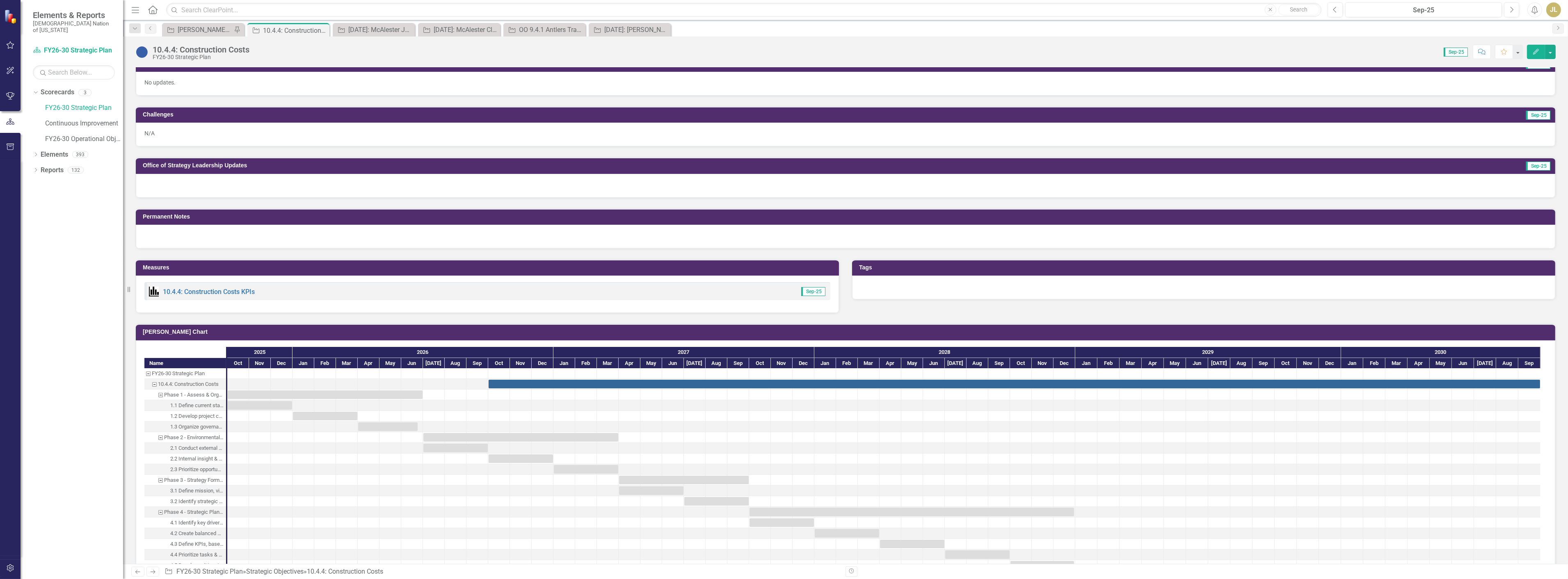
scroll to position [42, 0]
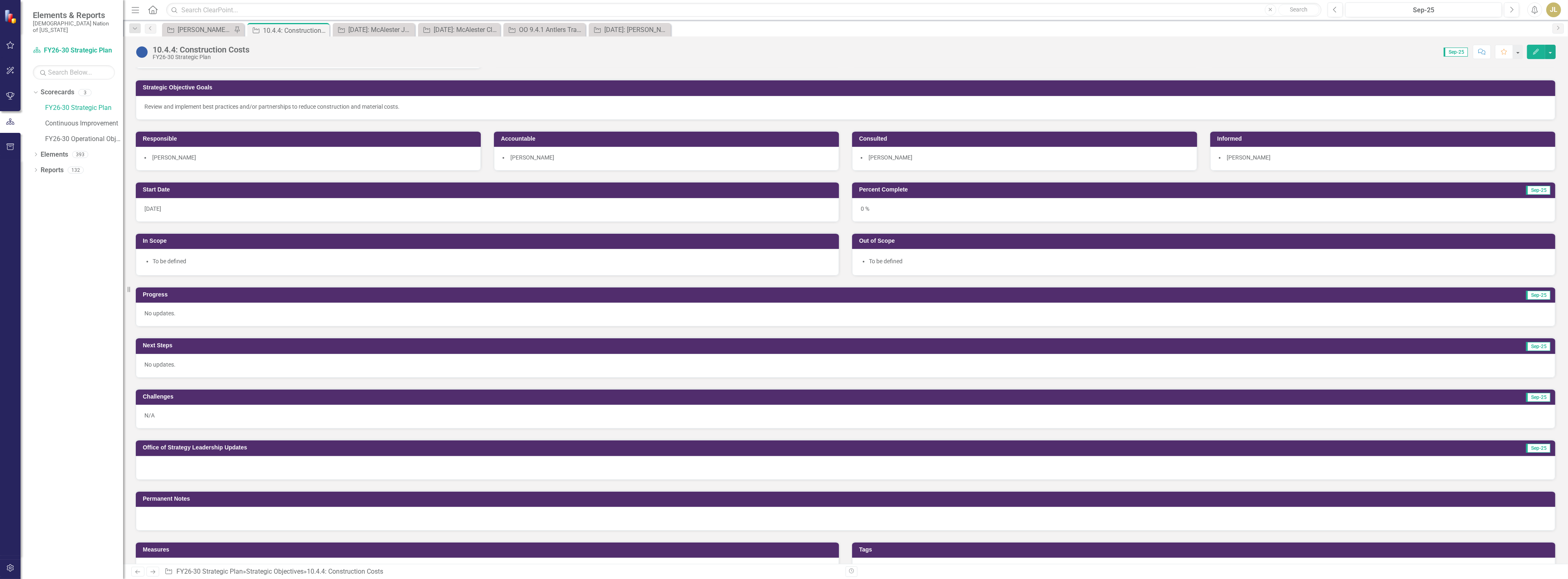
click at [1531, 49] on button "Edit" at bounding box center [1536, 52] width 18 height 14
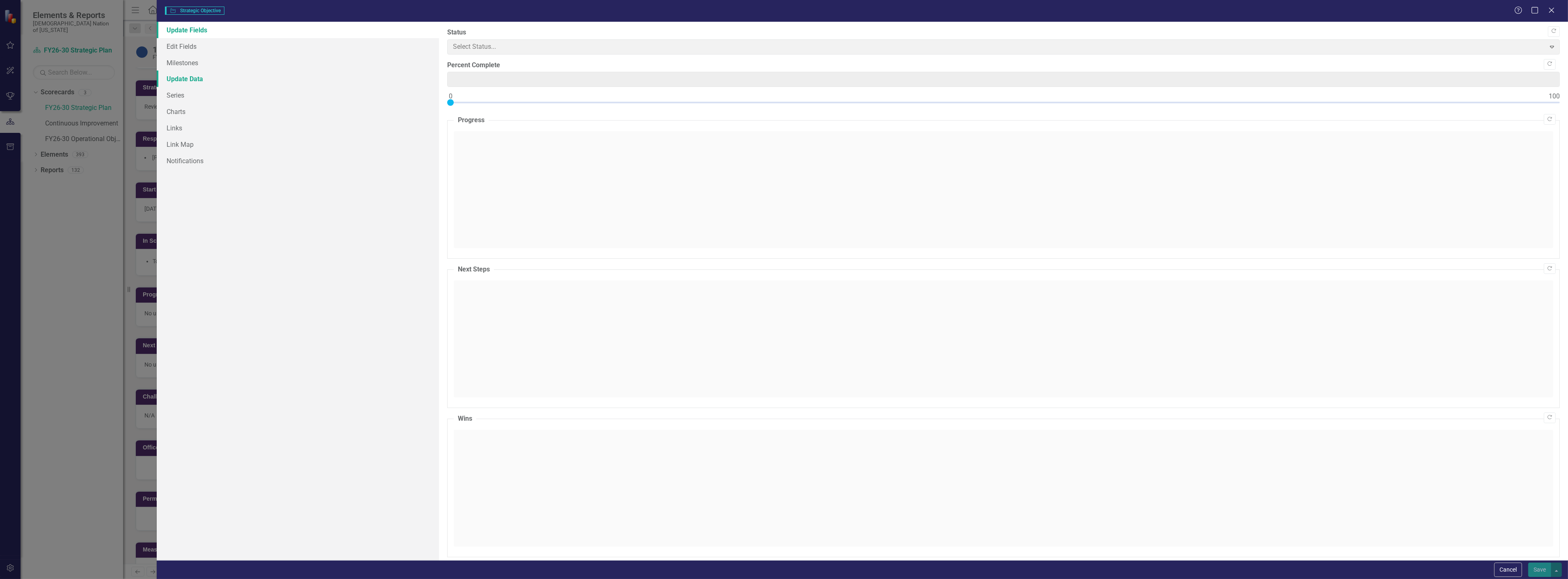
type input "0"
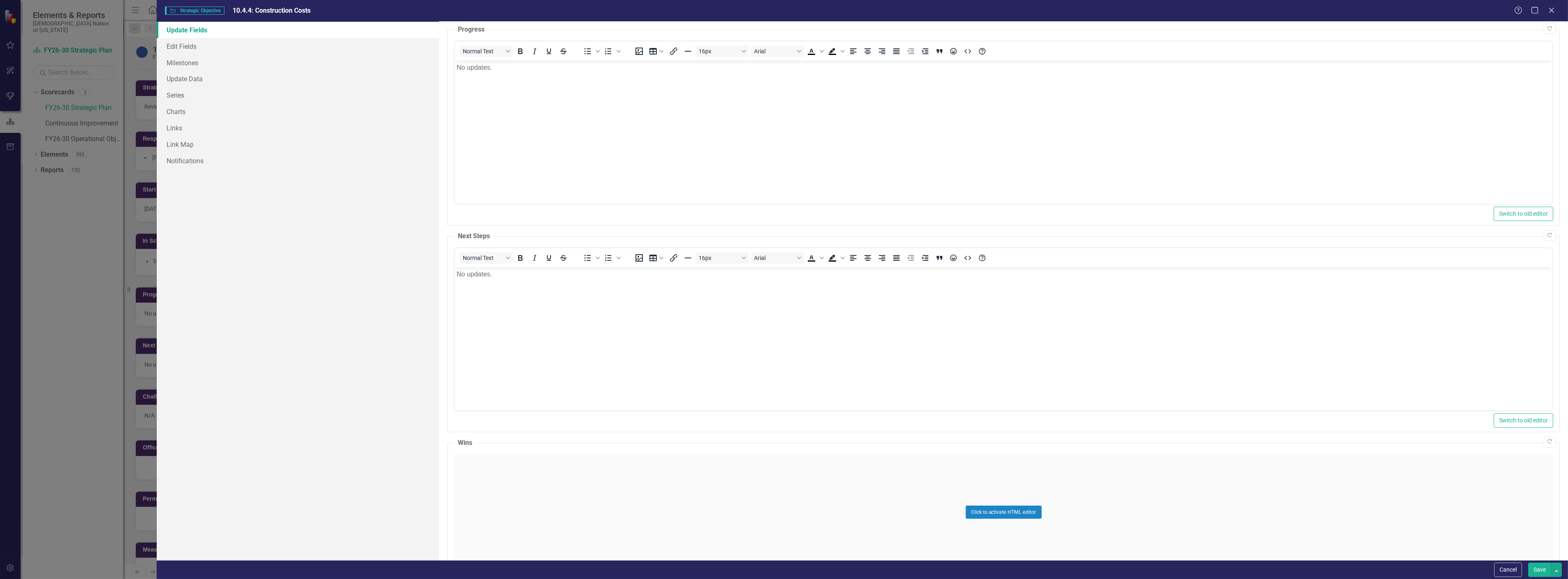
scroll to position [91, 0]
click at [227, 63] on link "Milestones" at bounding box center [297, 63] width 282 height 16
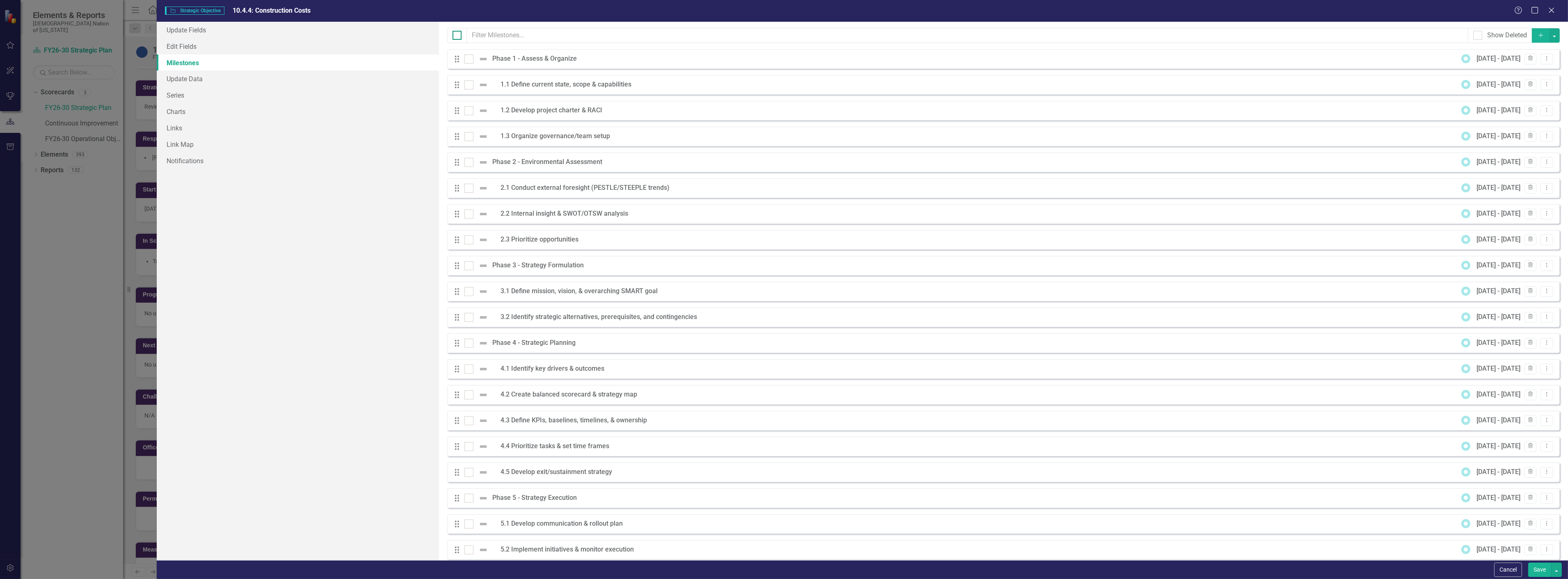
click at [457, 31] on input "checkbox" at bounding box center [455, 34] width 5 height 5
checkbox input "true"
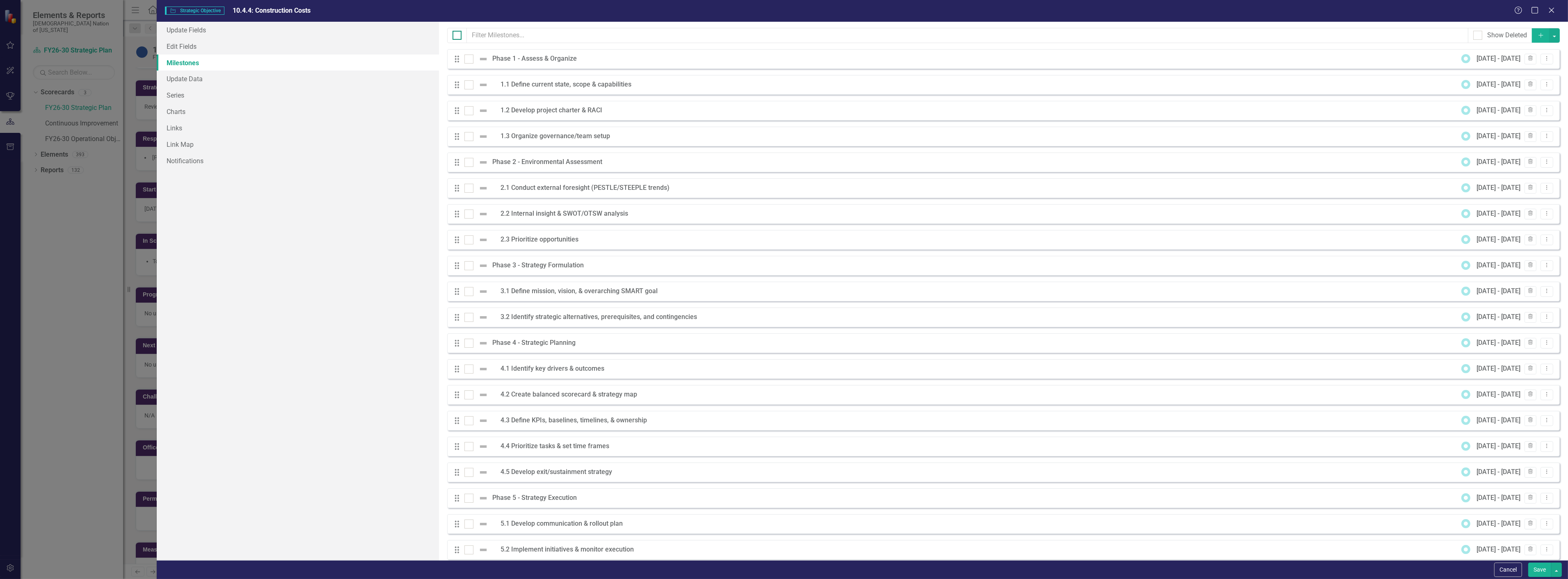
checkbox input "true"
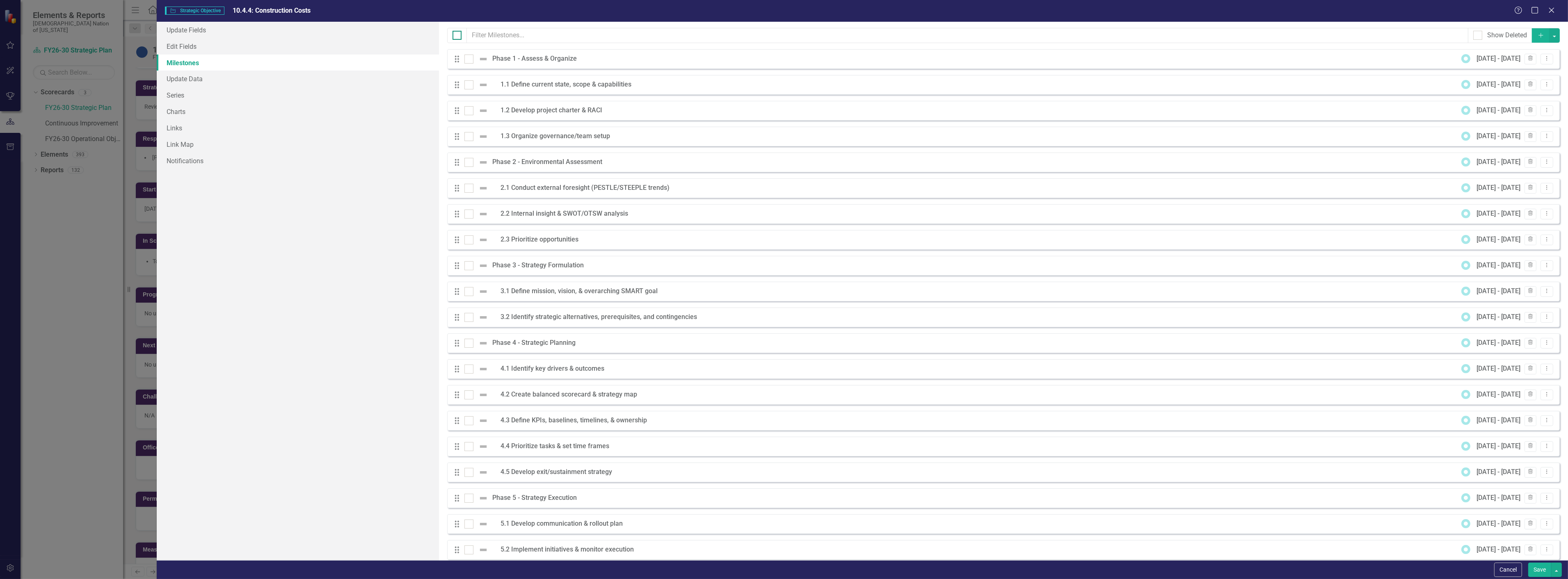
checkbox input "true"
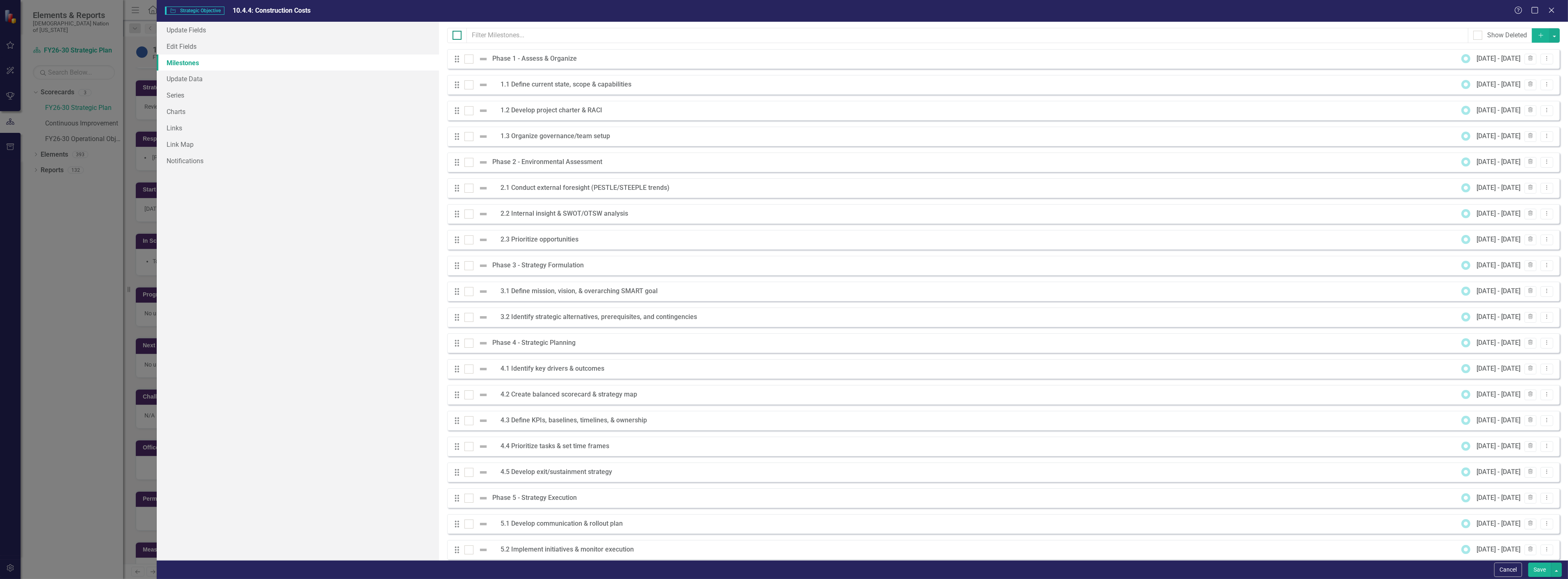
checkbox input "true"
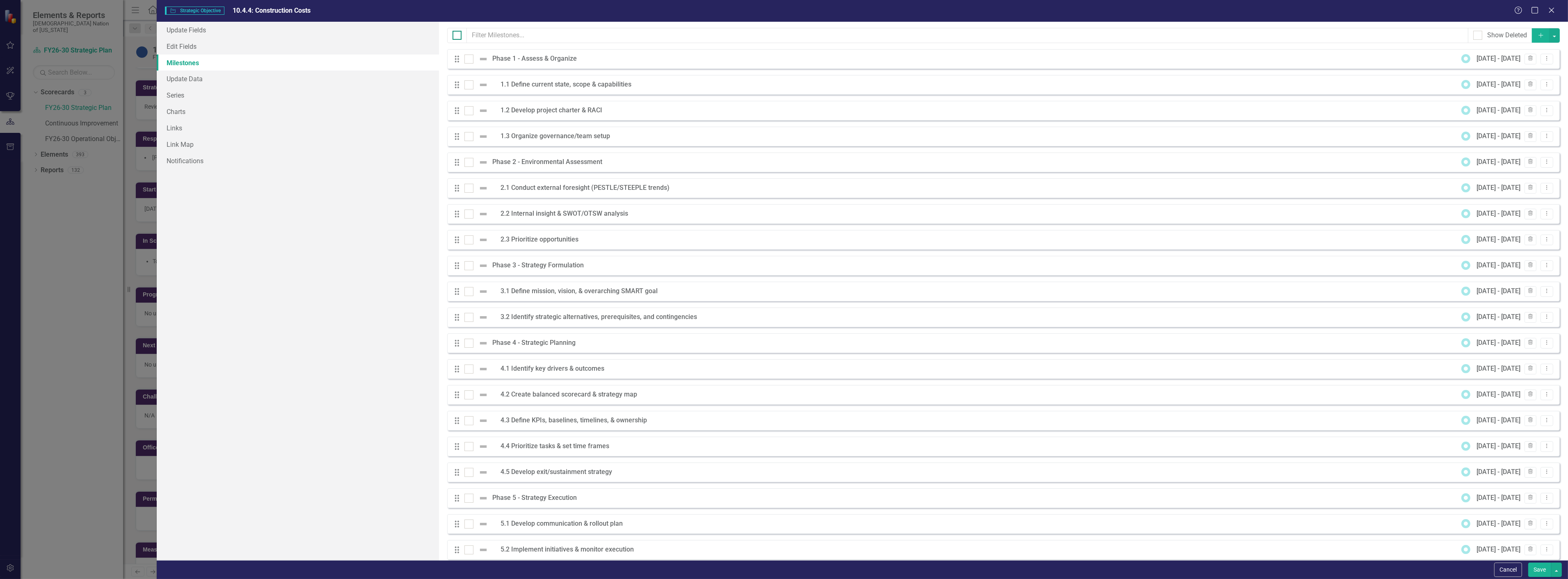
checkbox input "true"
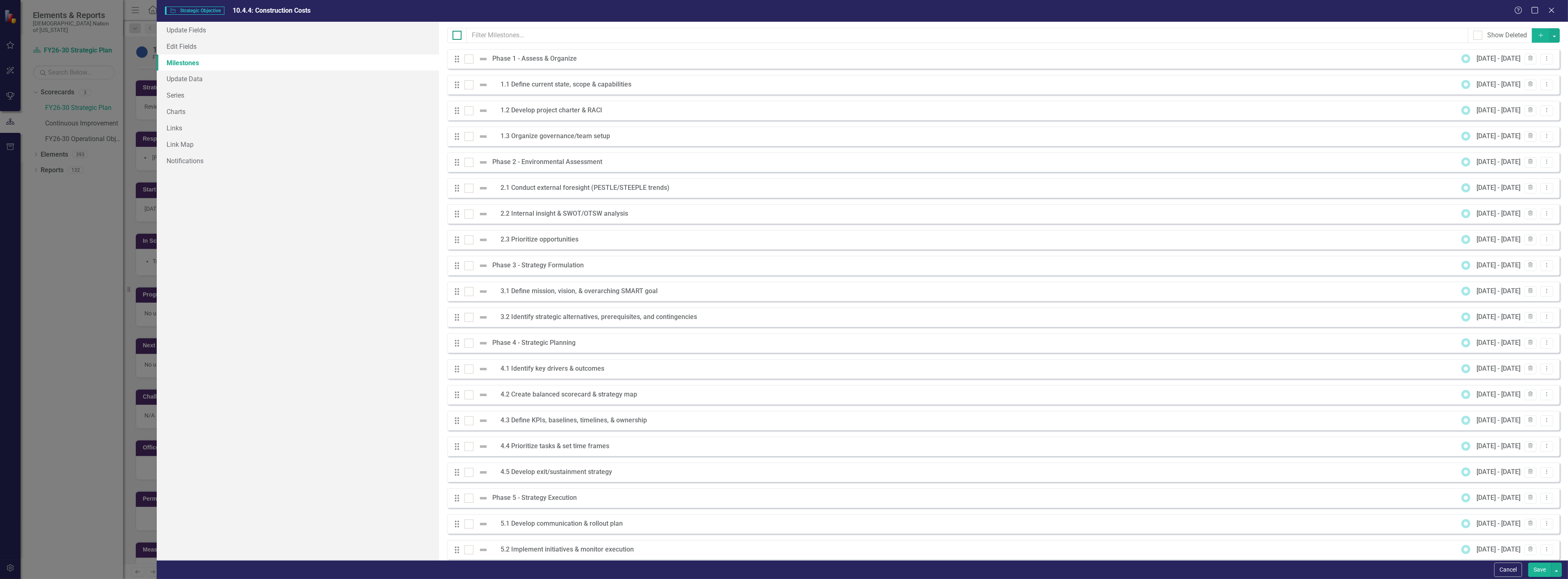
checkbox input "true"
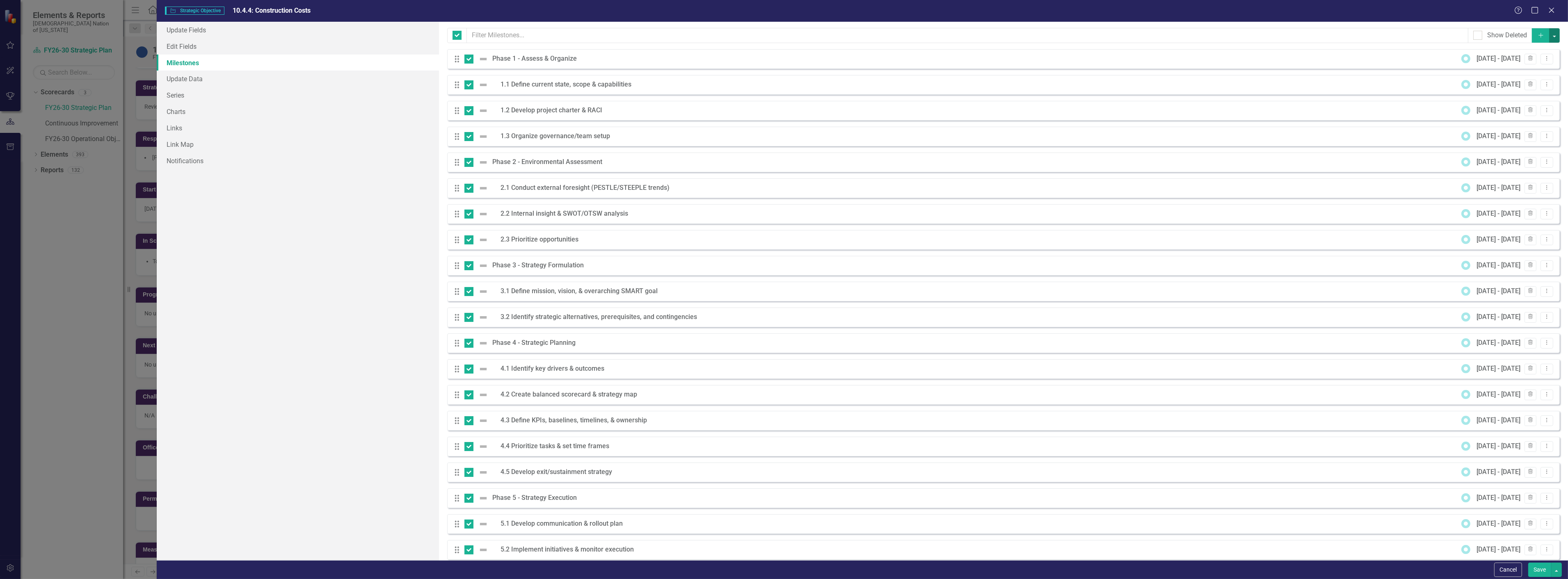
click at [1549, 36] on button "button" at bounding box center [1554, 36] width 11 height 14
click at [1513, 80] on link "Edit Multiple Edit Multiple" at bounding box center [1521, 81] width 65 height 15
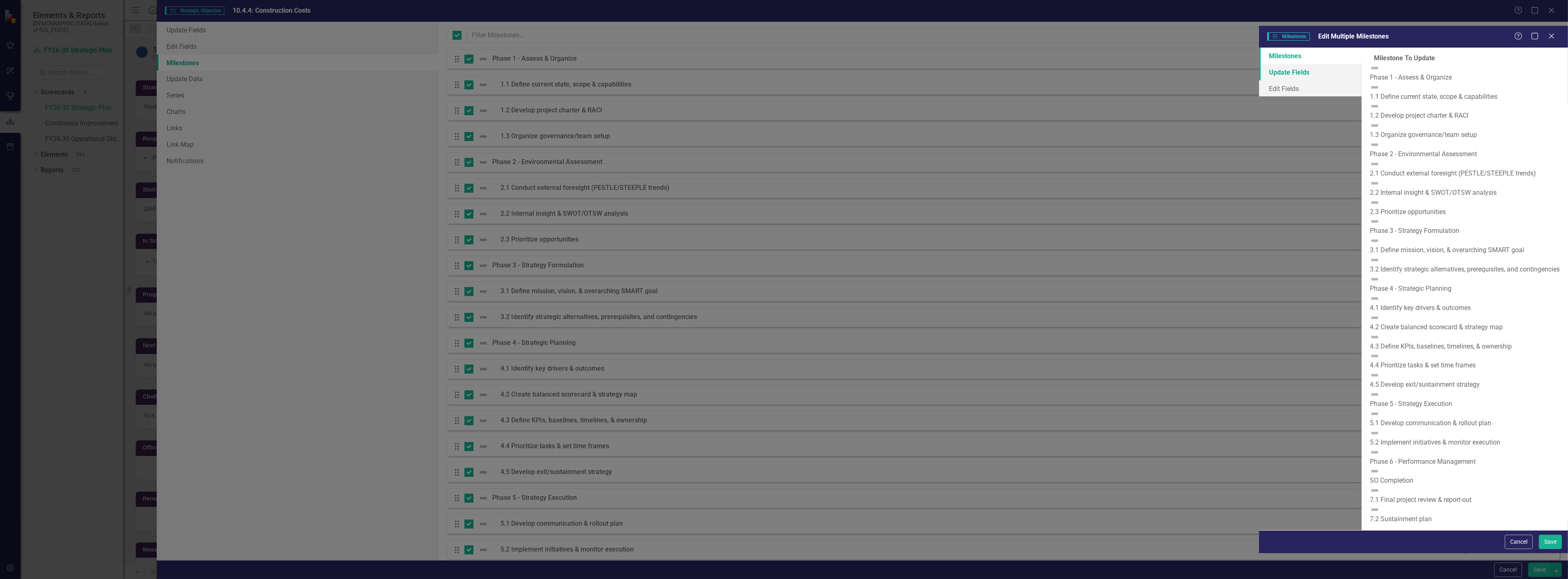
click at [1259, 64] on link "Update Fields" at bounding box center [1311, 72] width 103 height 16
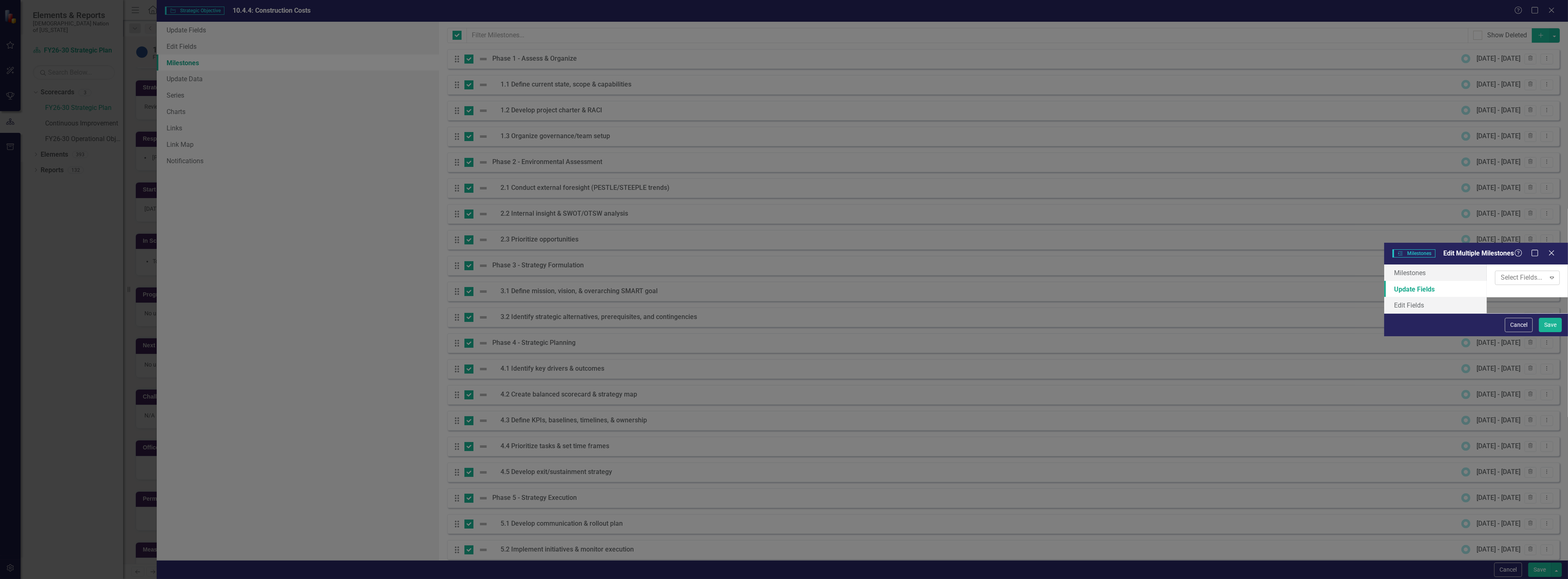
click at [1498, 272] on div at bounding box center [1521, 278] width 47 height 11
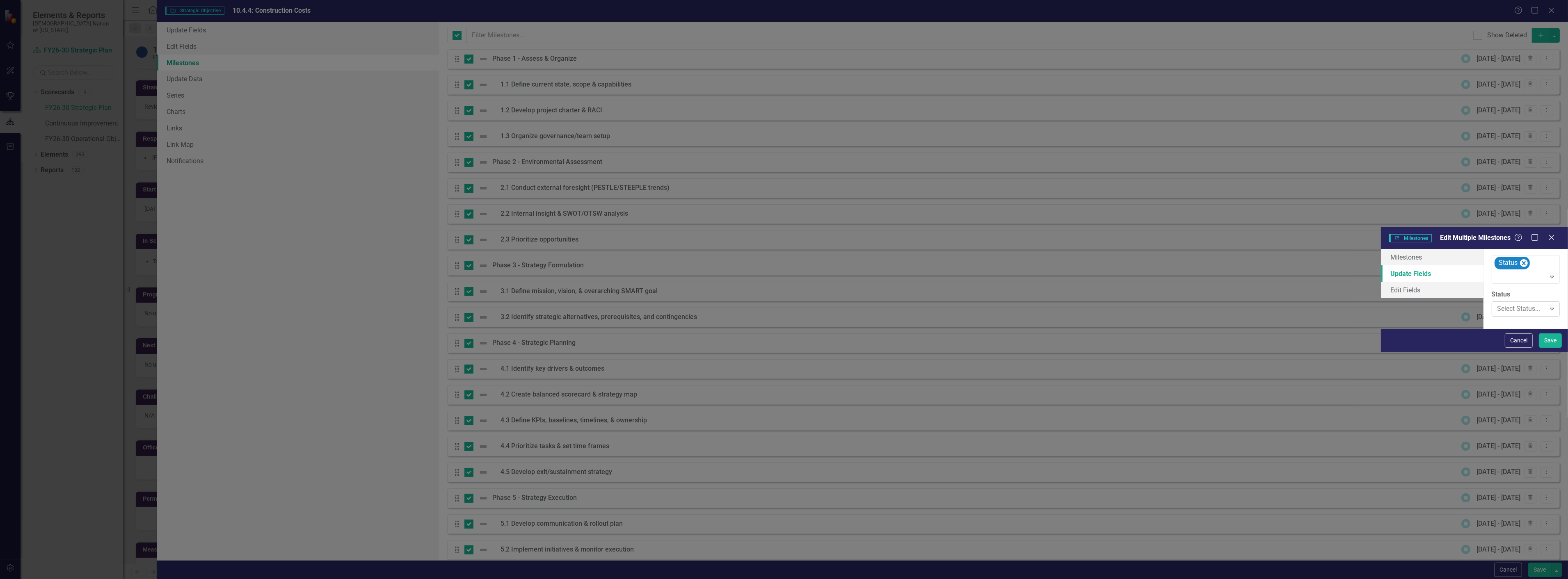
click at [1498, 303] on div at bounding box center [1519, 309] width 43 height 11
click at [1548, 348] on button "Save" at bounding box center [1550, 341] width 23 height 14
checkbox input "false"
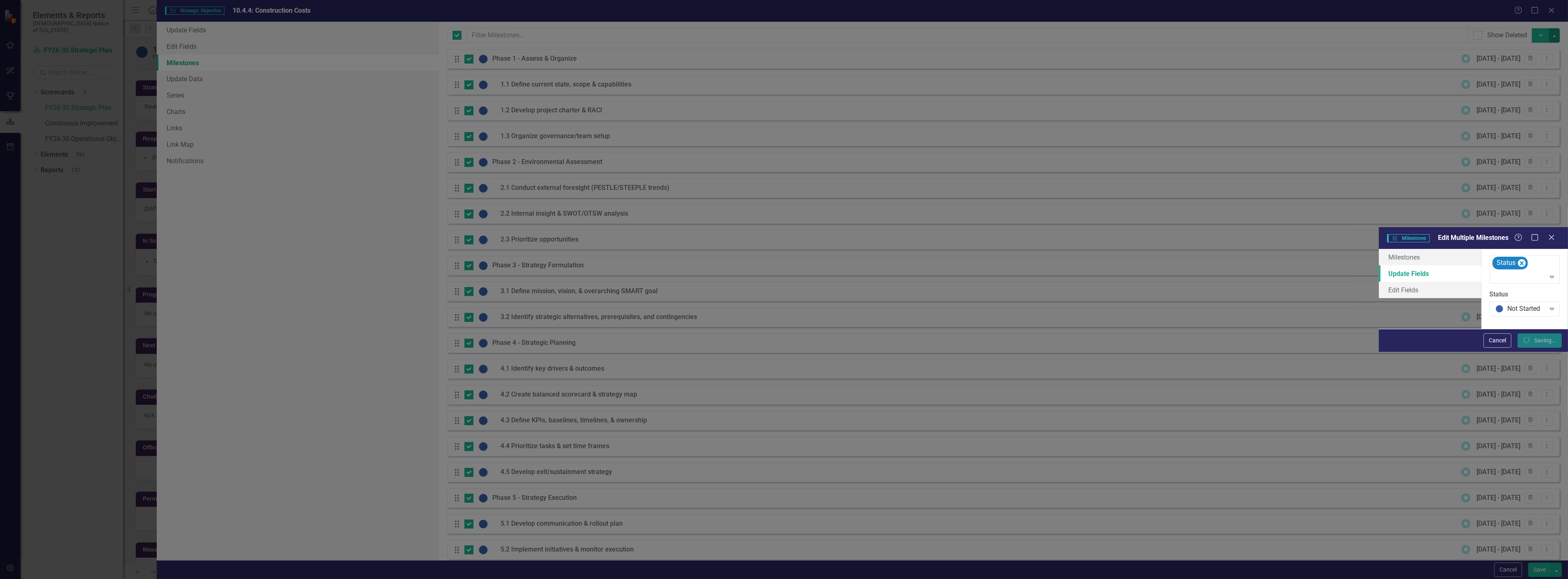
checkbox input "false"
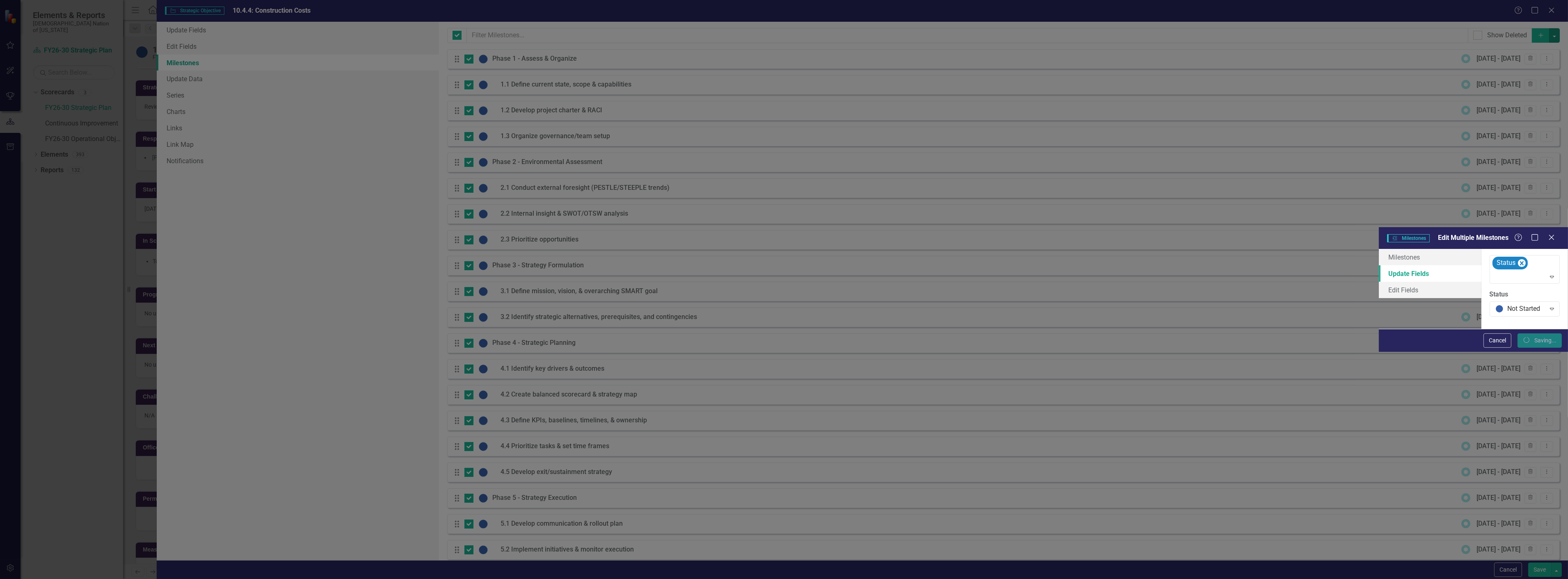
checkbox input "false"
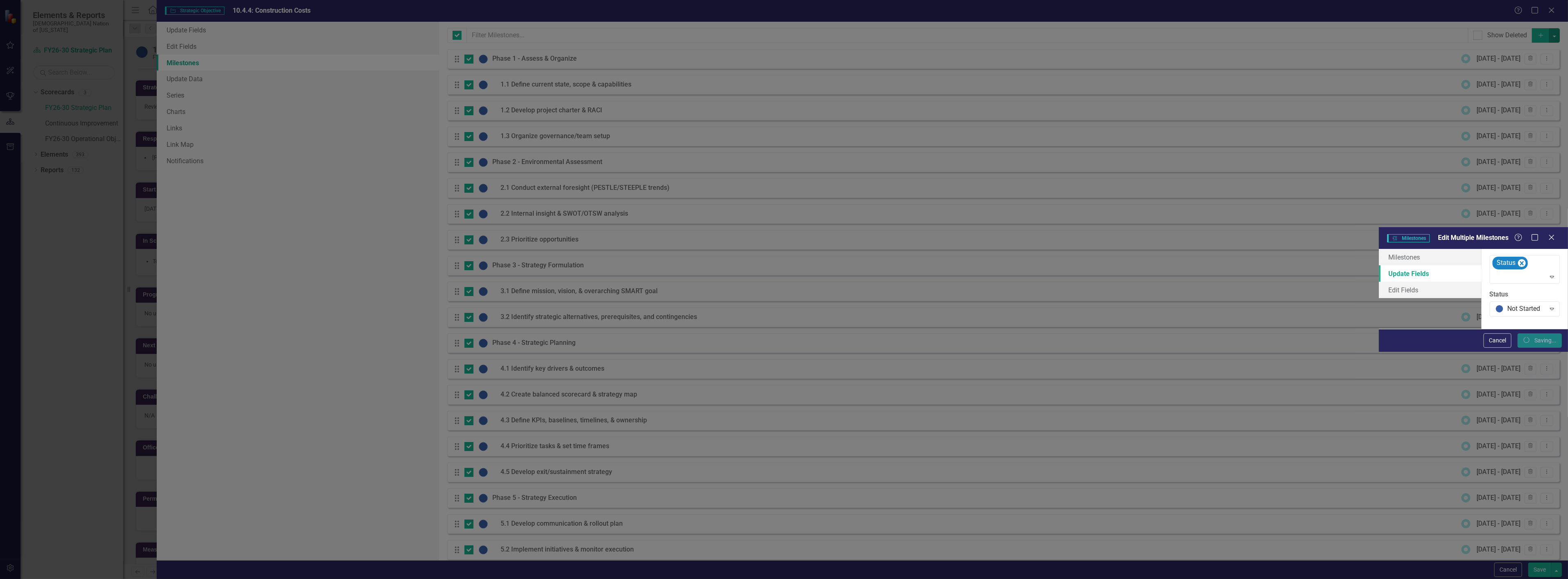
checkbox input "false"
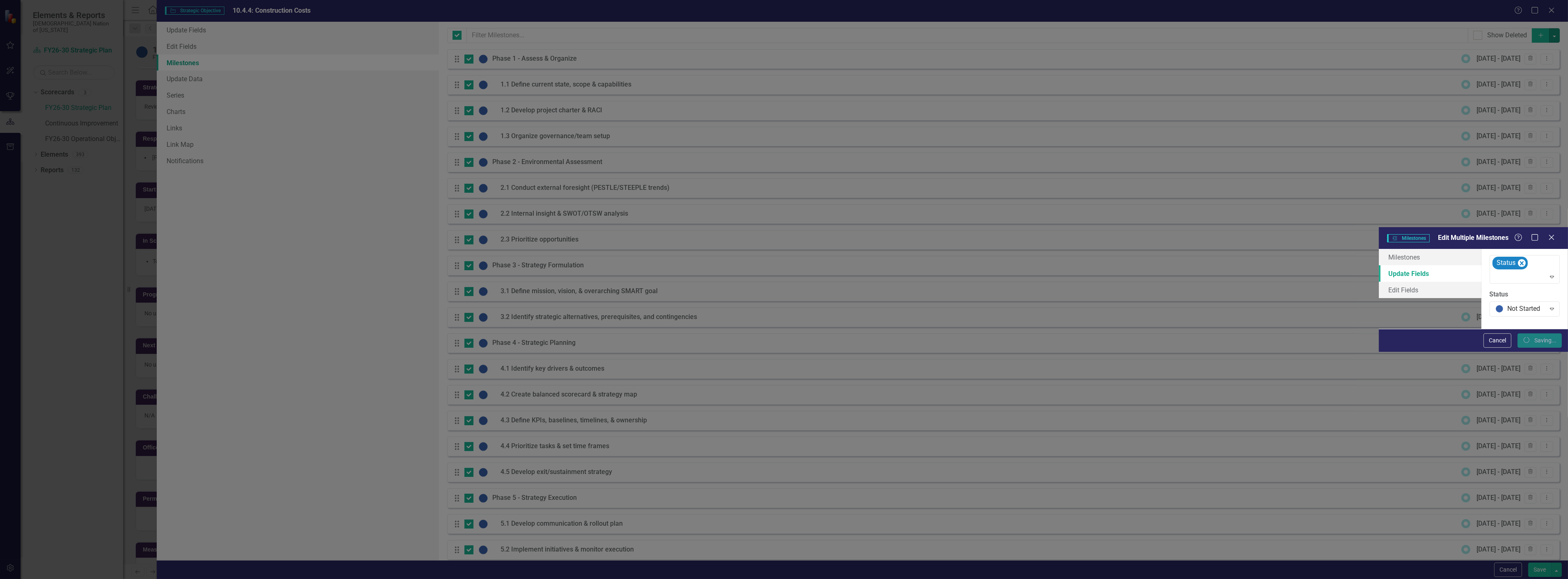
checkbox input "false"
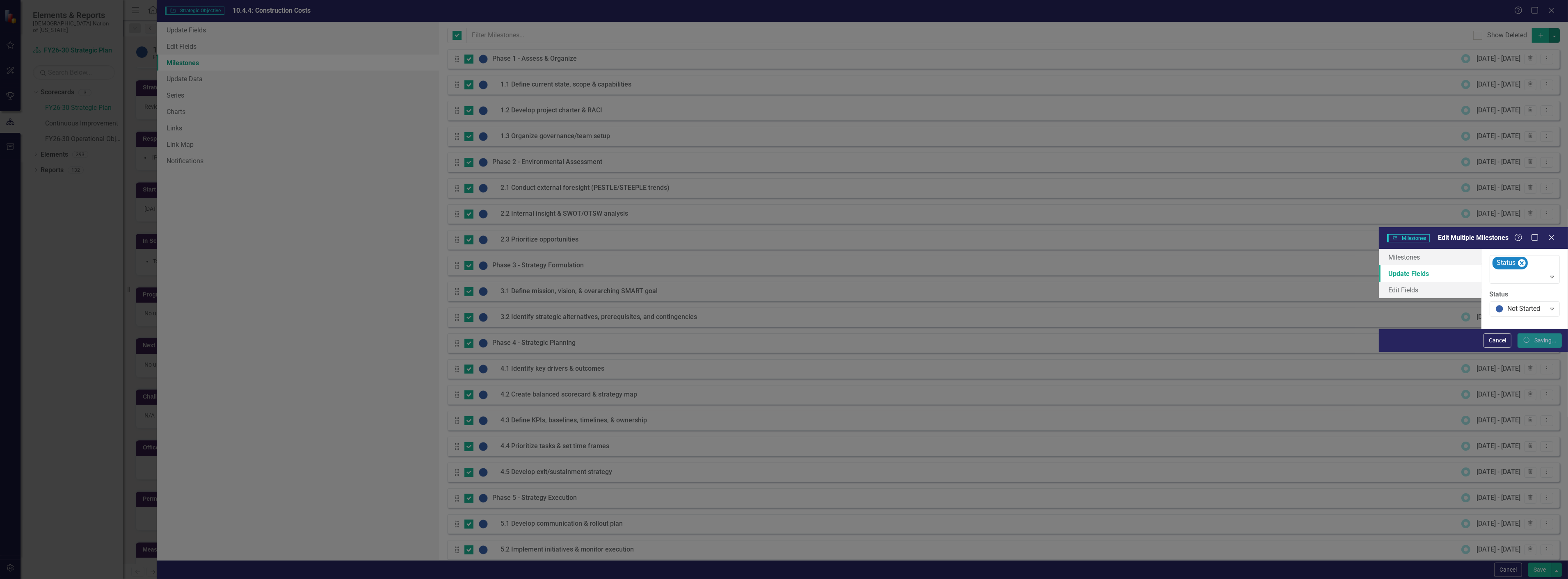
checkbox input "false"
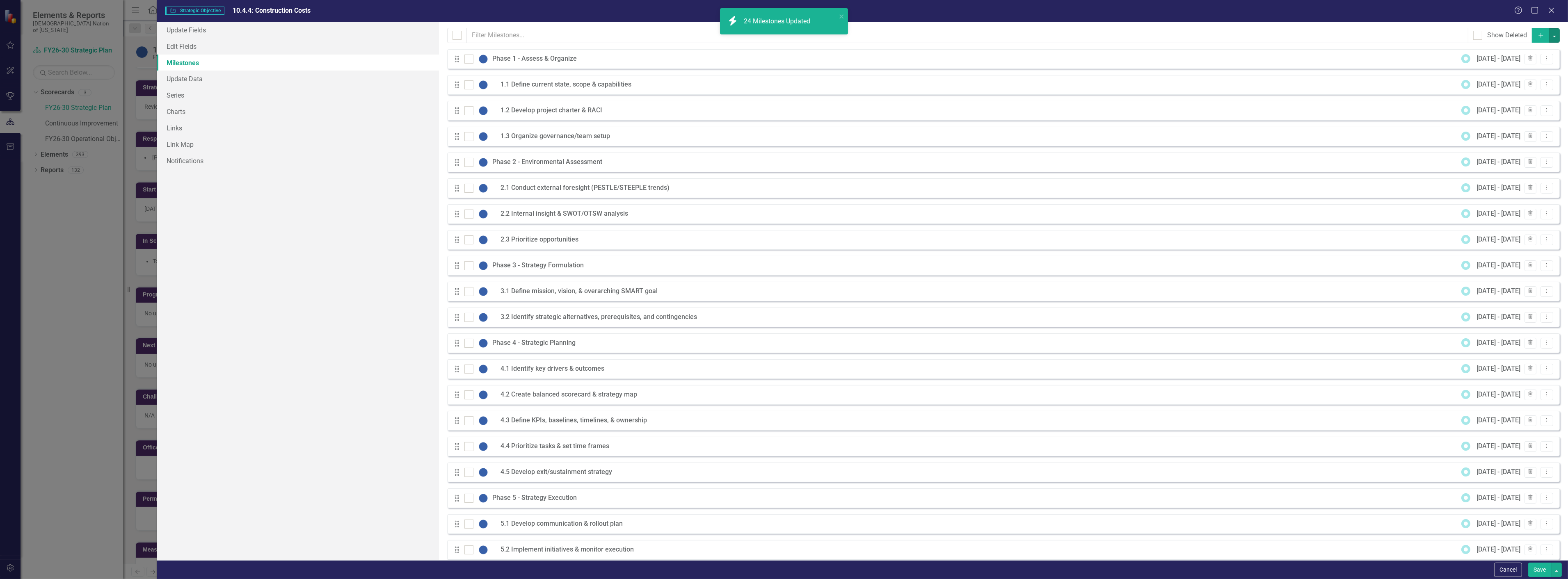
checkbox input "false"
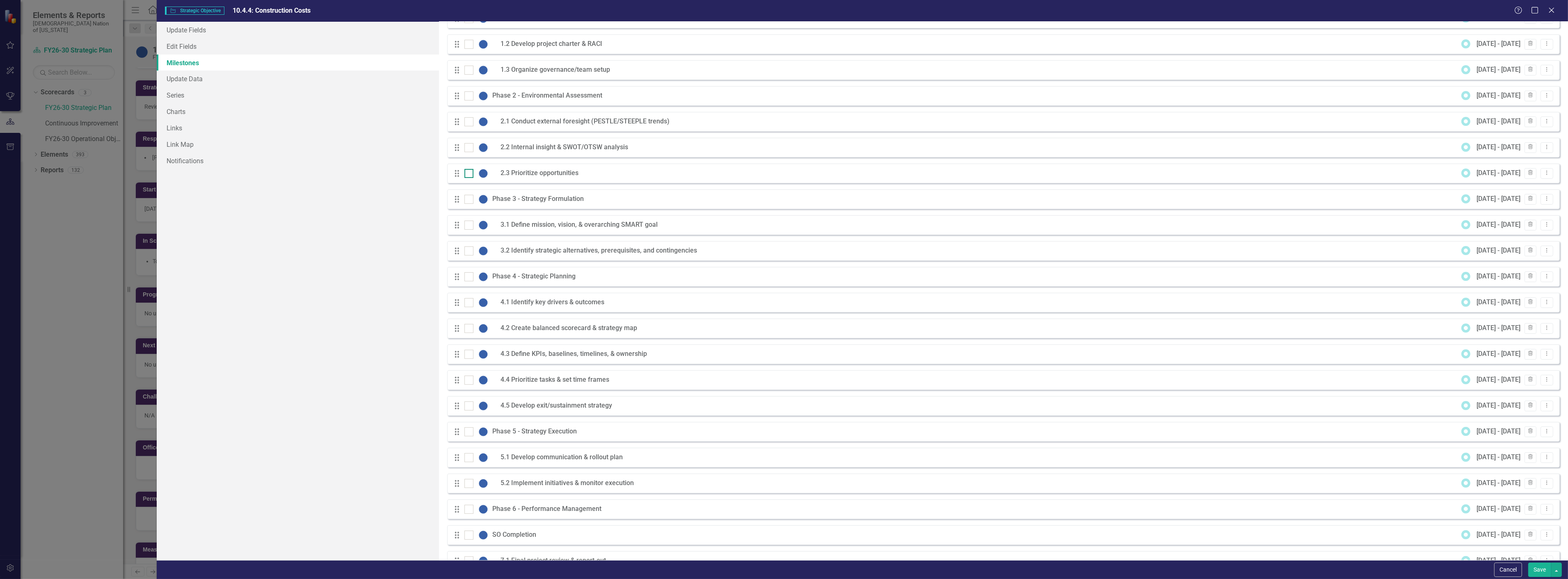
scroll to position [115, 0]
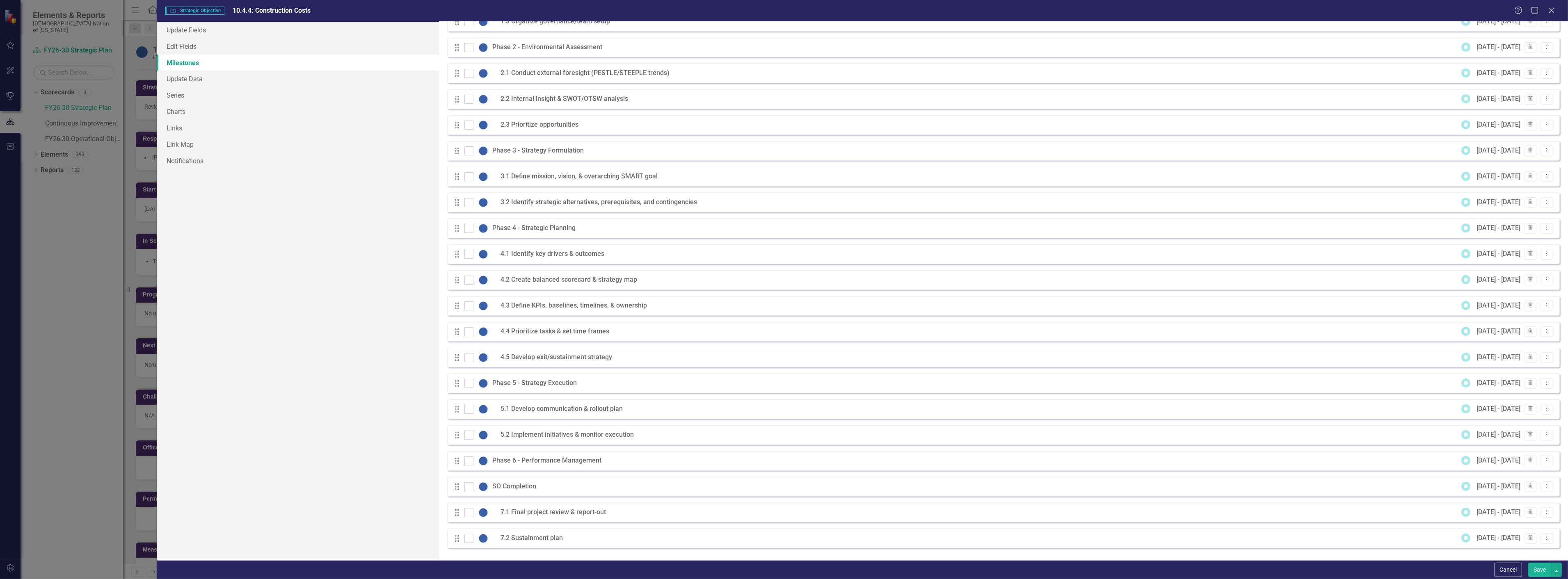
click at [1536, 567] on button "Save" at bounding box center [1540, 570] width 23 height 14
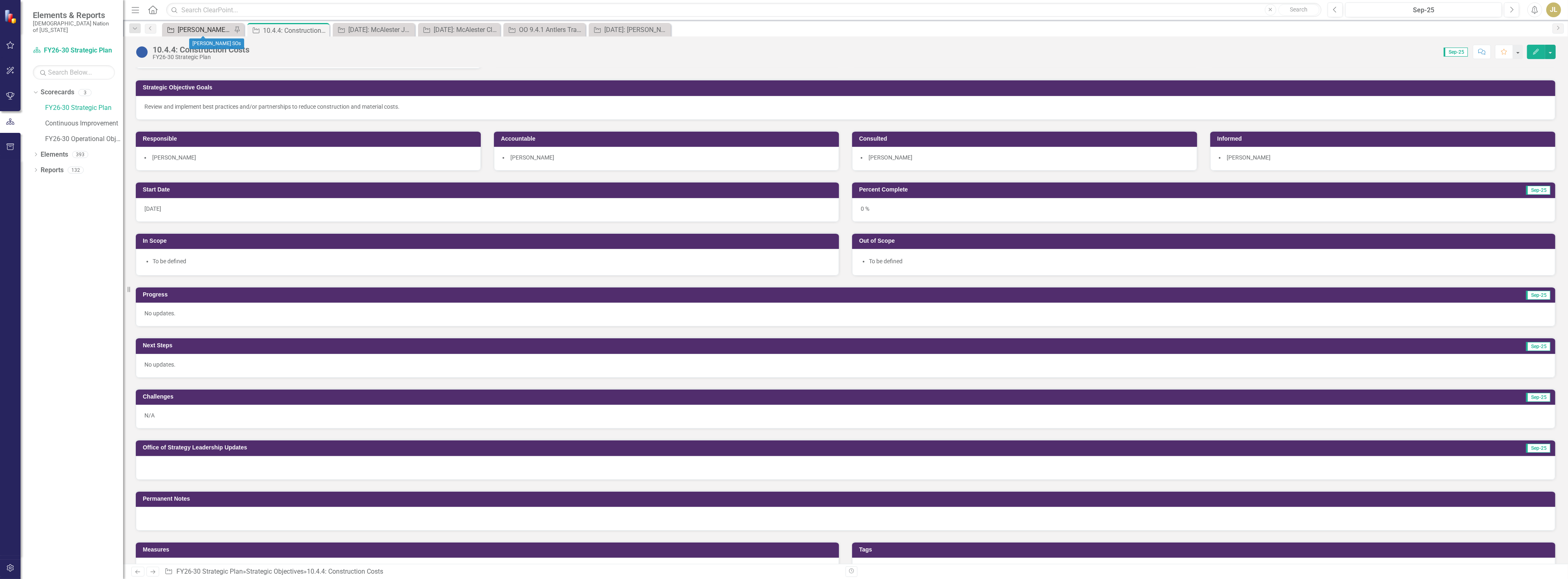
click at [197, 26] on div "[PERSON_NAME] SOs" at bounding box center [205, 30] width 54 height 11
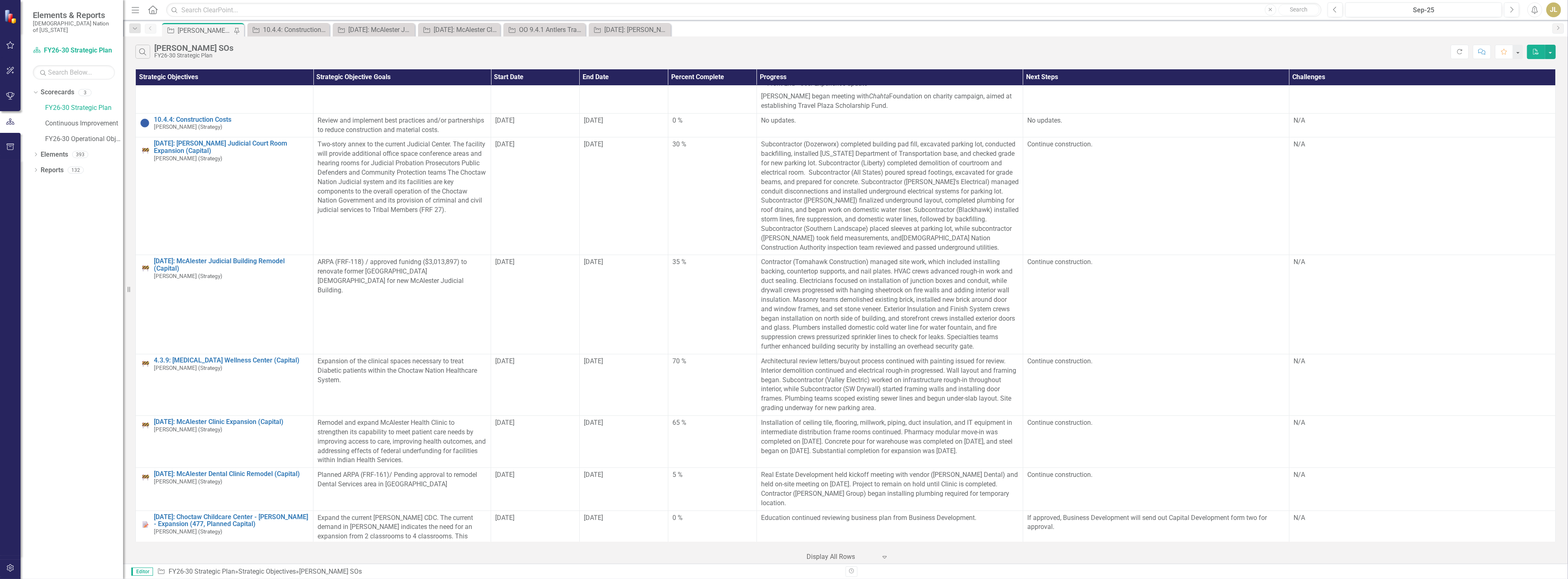
scroll to position [228, 0]
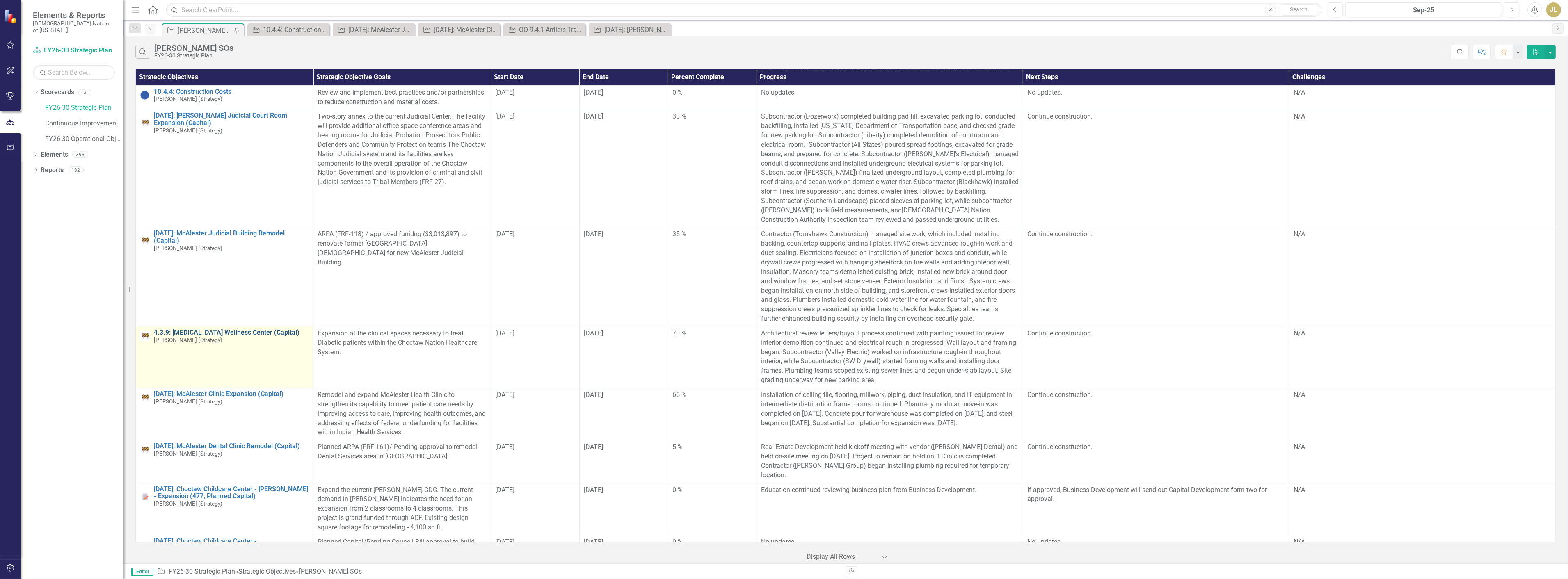
click at [258, 331] on link "4.3.9: [MEDICAL_DATA] Wellness Center (Capital)" at bounding box center [232, 332] width 155 height 7
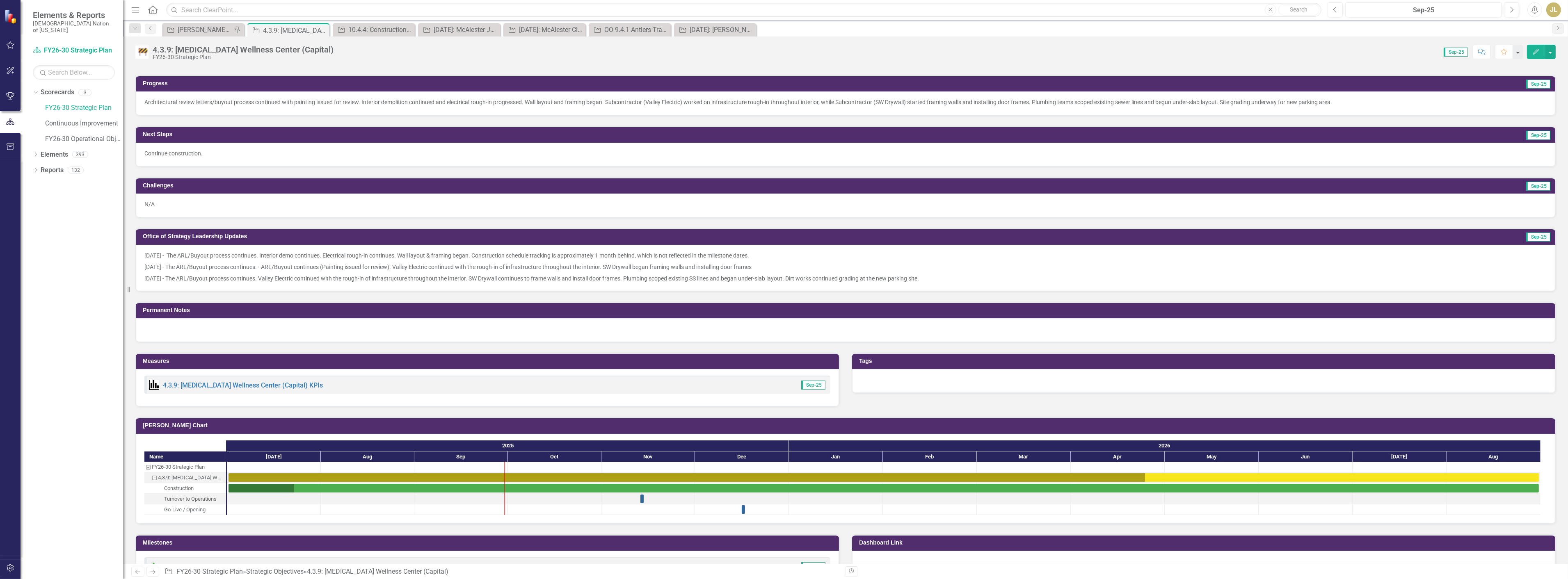
scroll to position [449, 0]
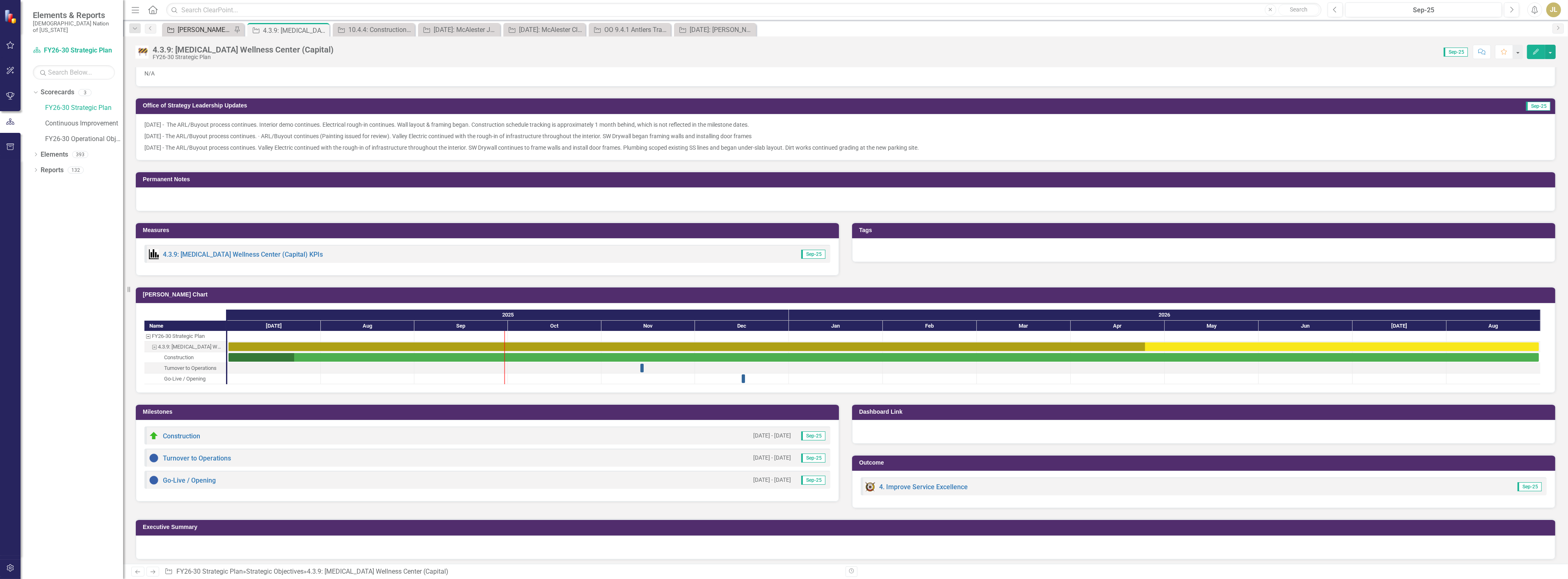
click at [200, 28] on div "[PERSON_NAME] SOs" at bounding box center [205, 30] width 54 height 11
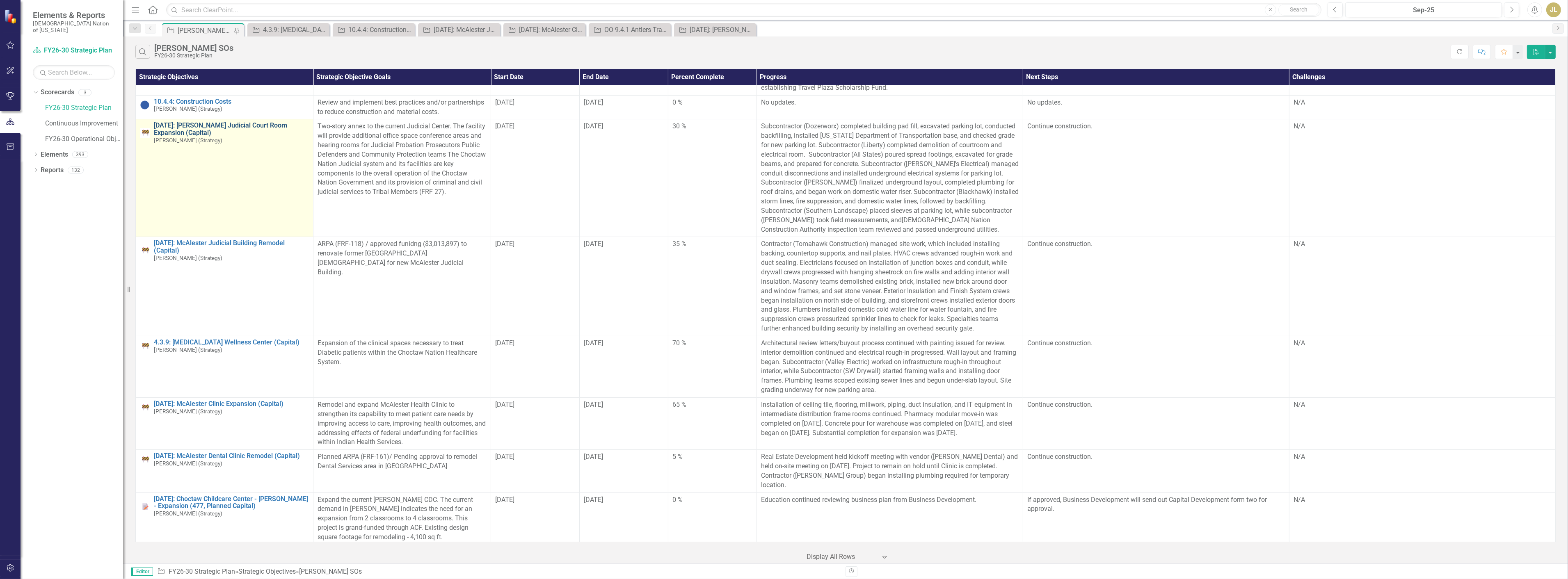
scroll to position [228, 0]
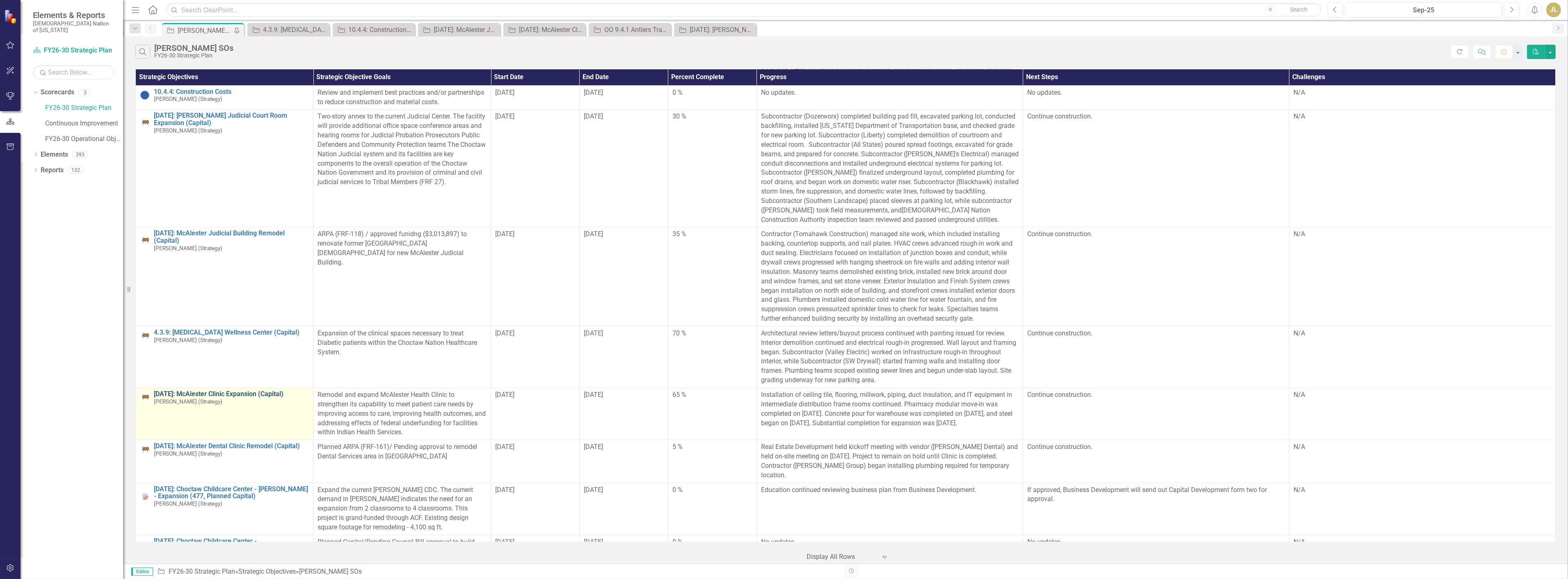
click at [252, 395] on link "[DATE]: McAlester Clinic Expansion (Capital)" at bounding box center [232, 394] width 155 height 7
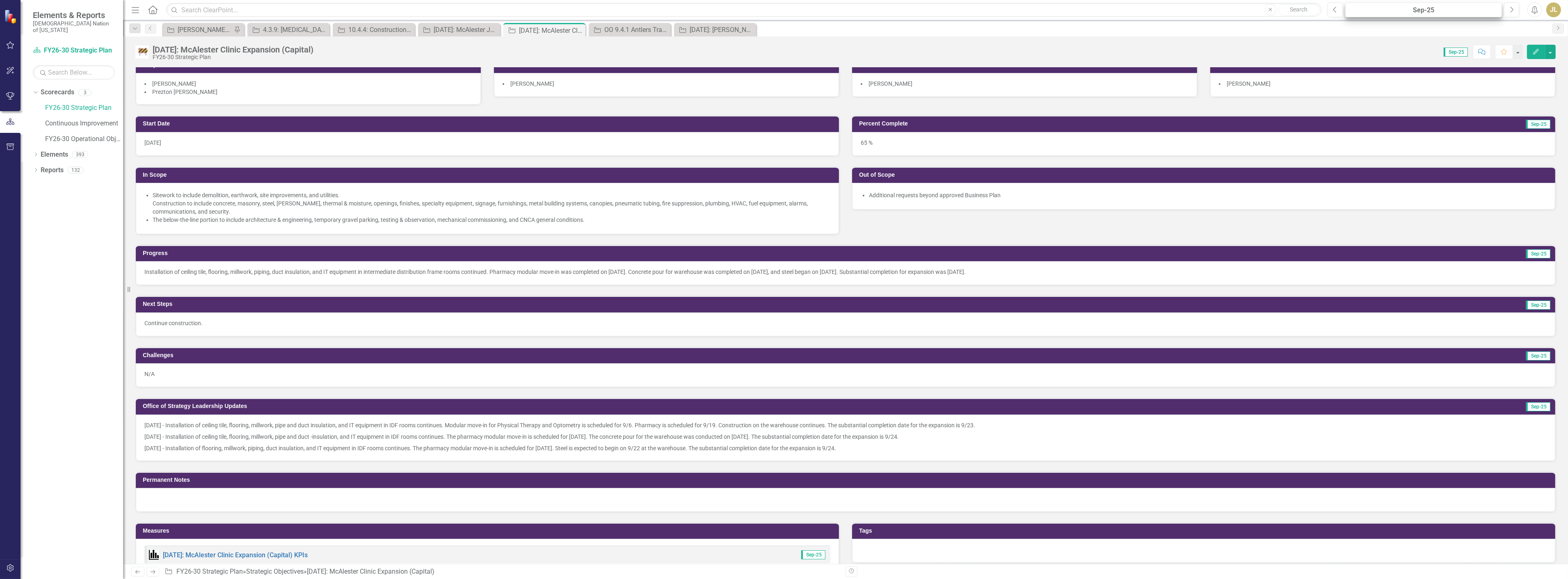
scroll to position [91, 0]
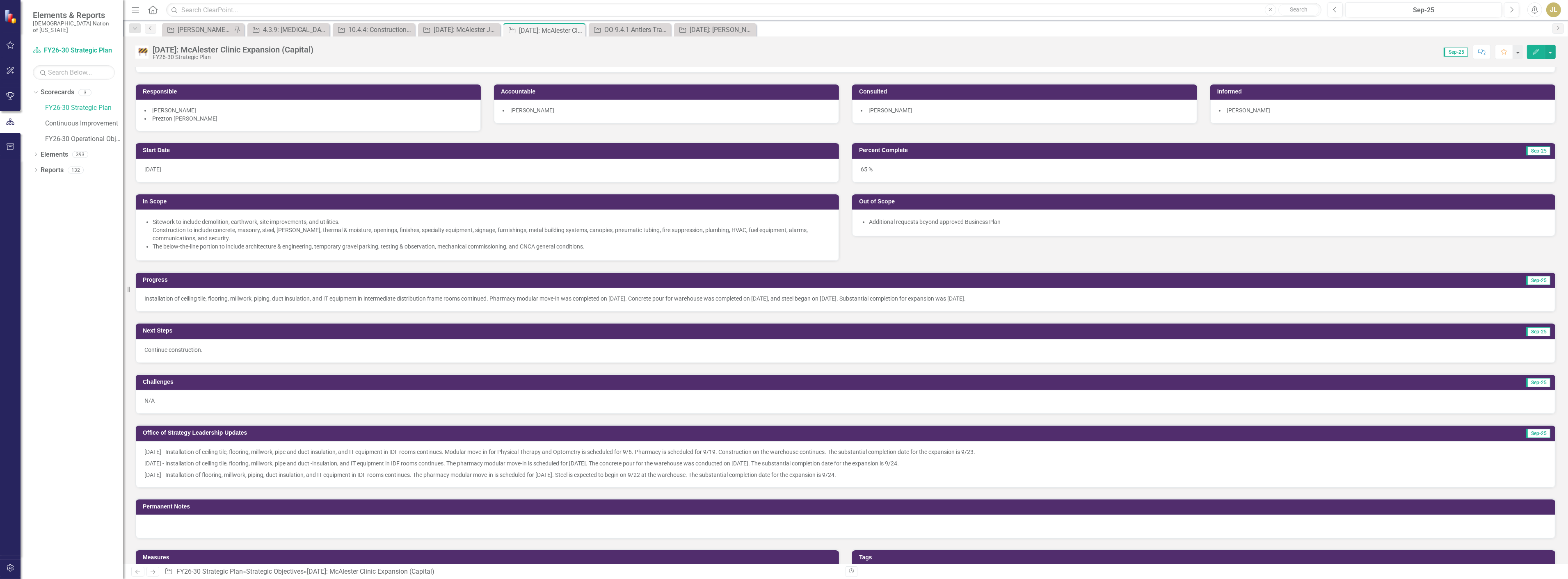
click at [1529, 52] on button "Edit" at bounding box center [1536, 52] width 18 height 14
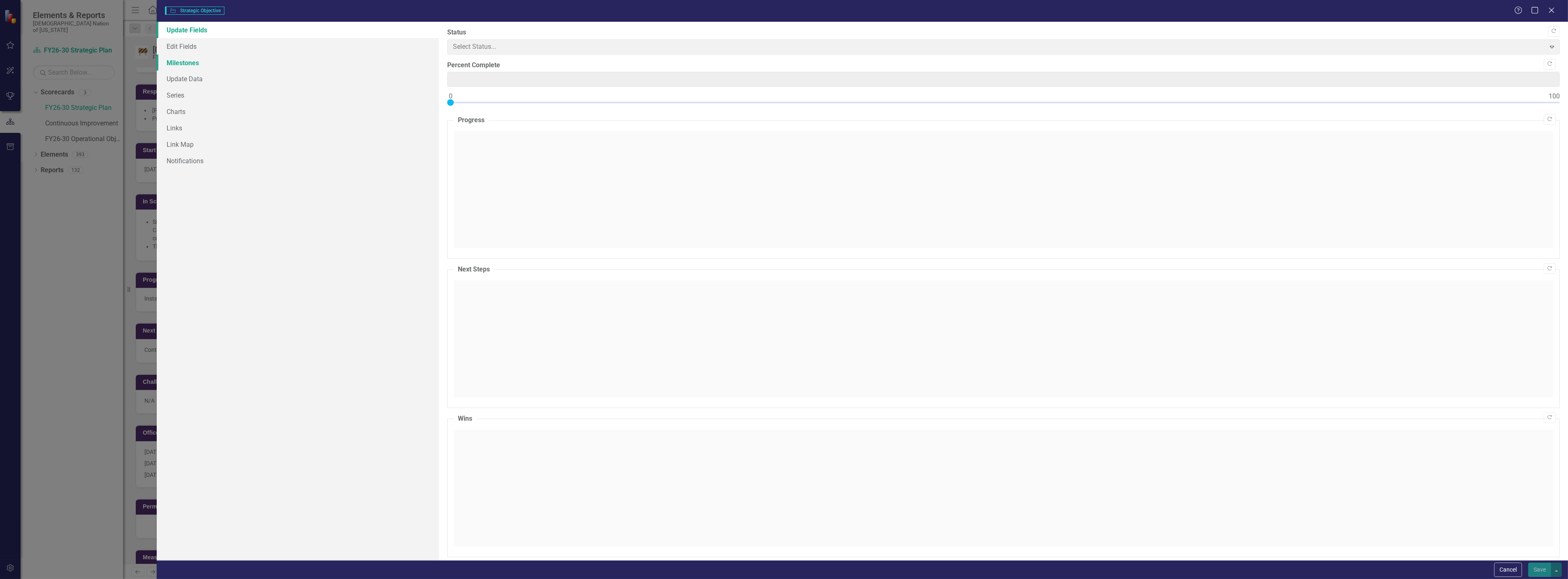
type input "65"
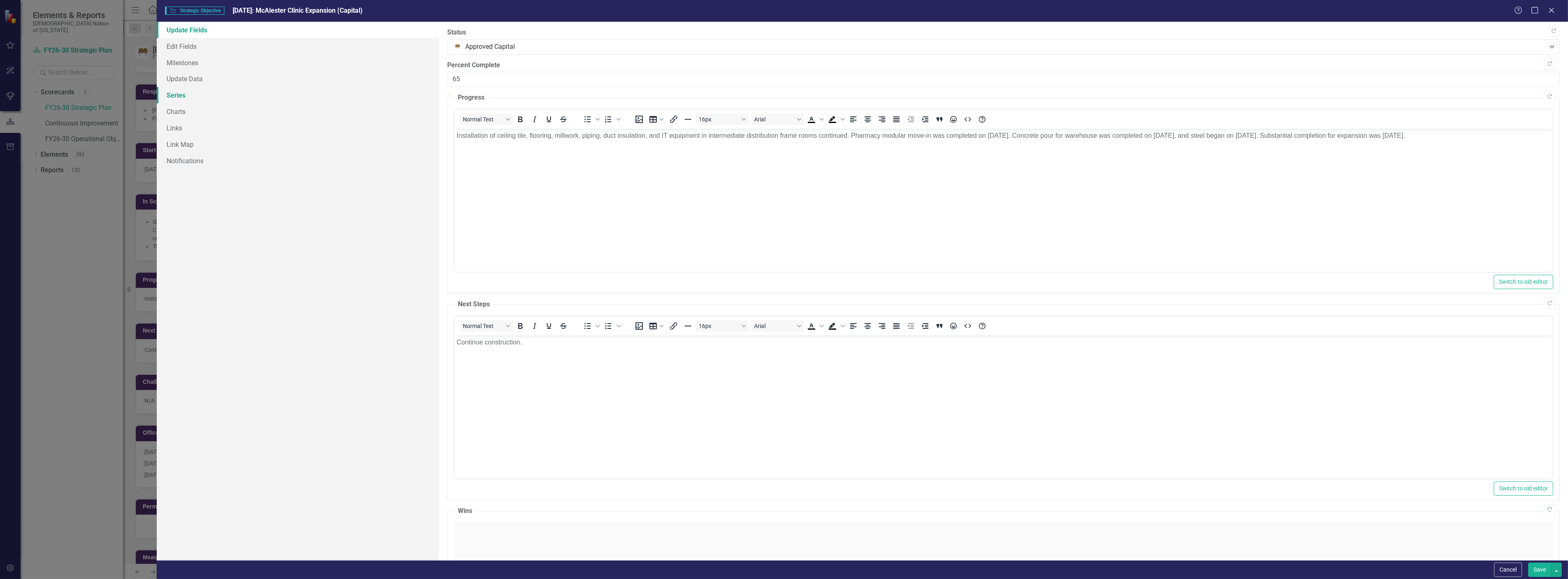
scroll to position [0, 0]
click at [197, 63] on link "Milestones" at bounding box center [297, 63] width 282 height 16
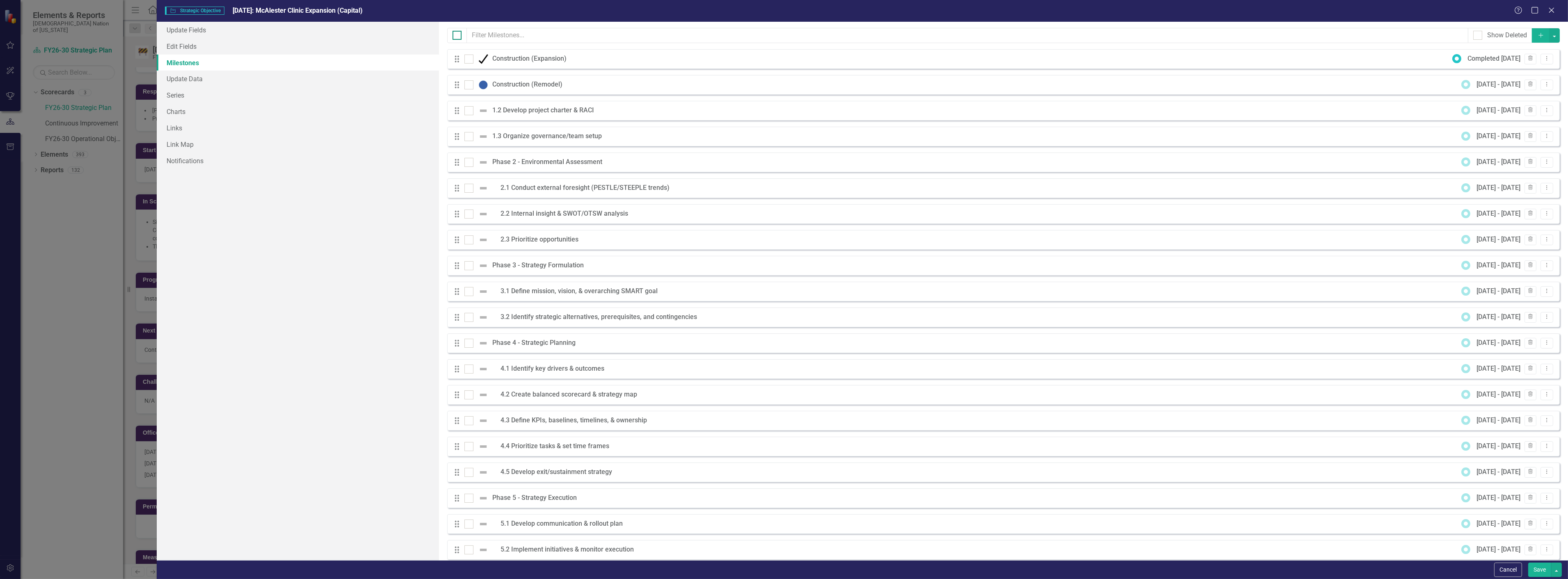
click at [457, 38] on div at bounding box center [457, 36] width 9 height 9
click at [457, 36] on input "checkbox" at bounding box center [455, 34] width 5 height 5
checkbox input "true"
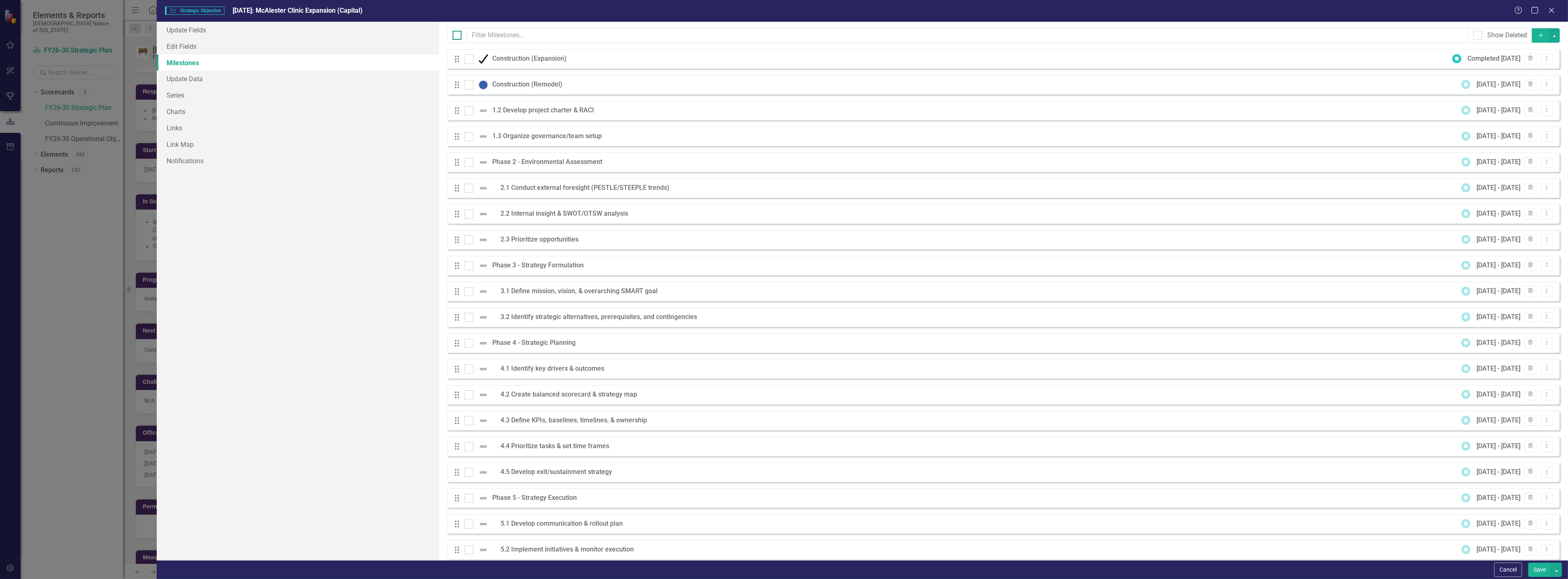
checkbox input "true"
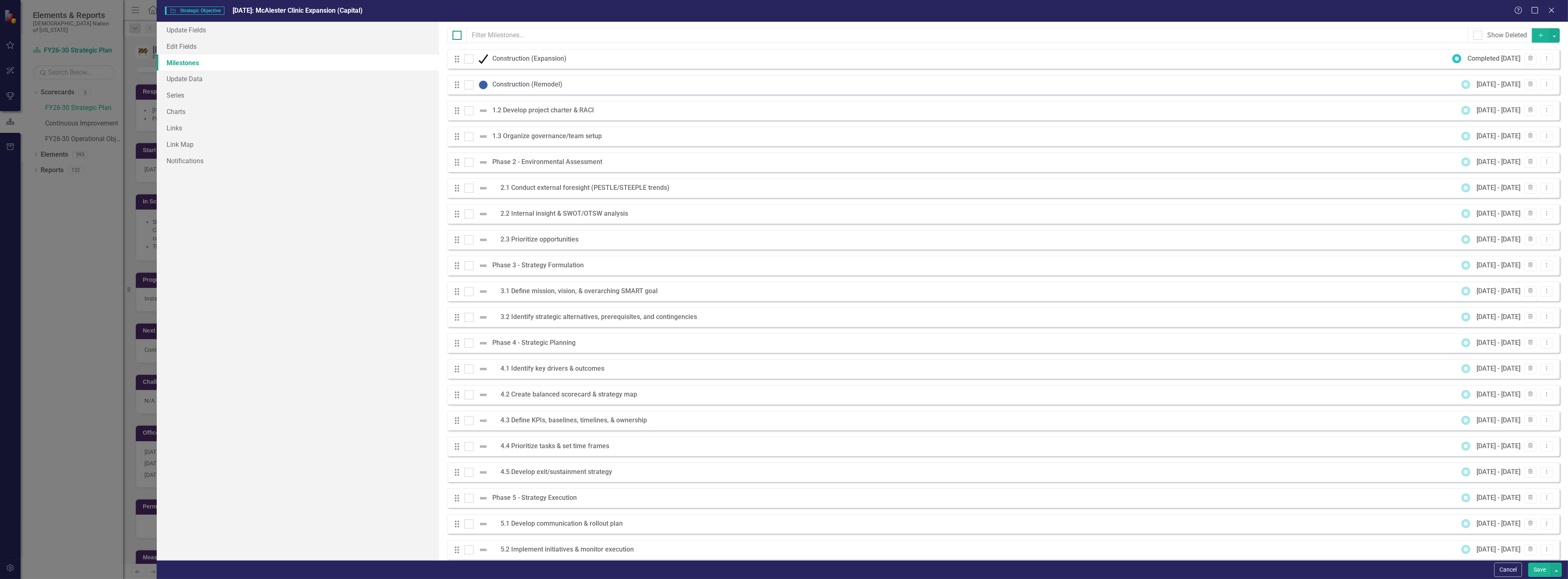
checkbox input "true"
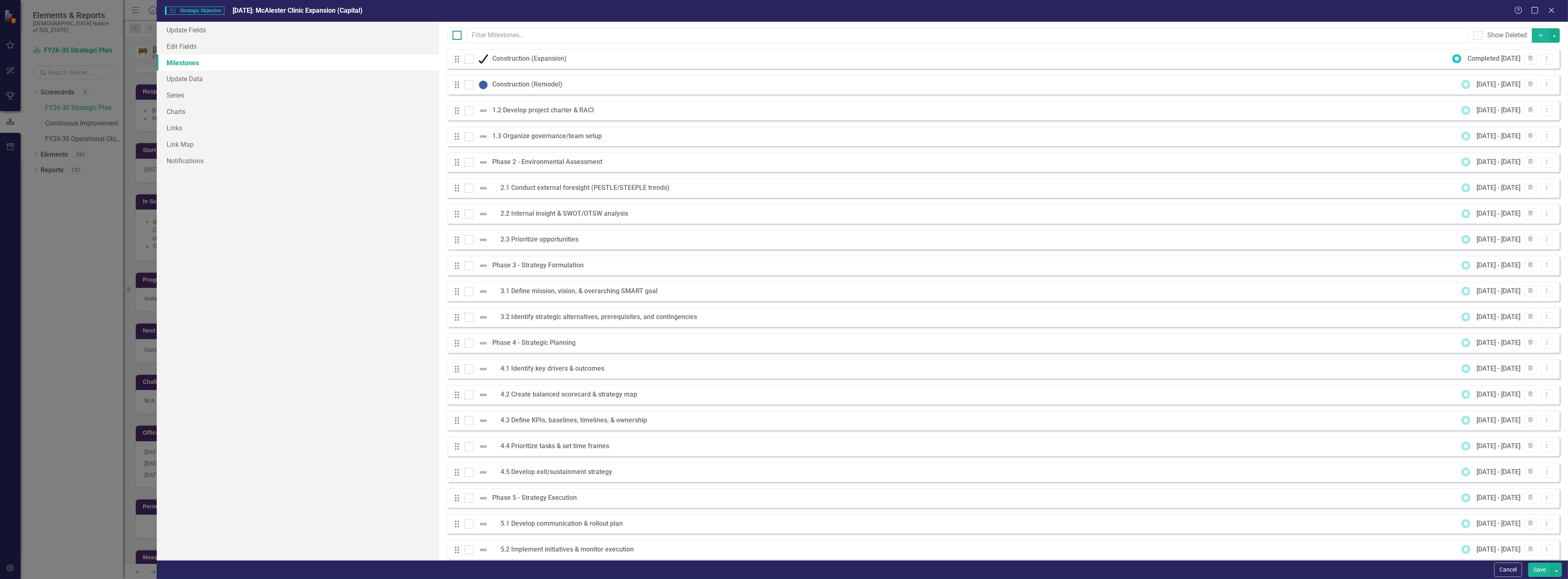
checkbox input "true"
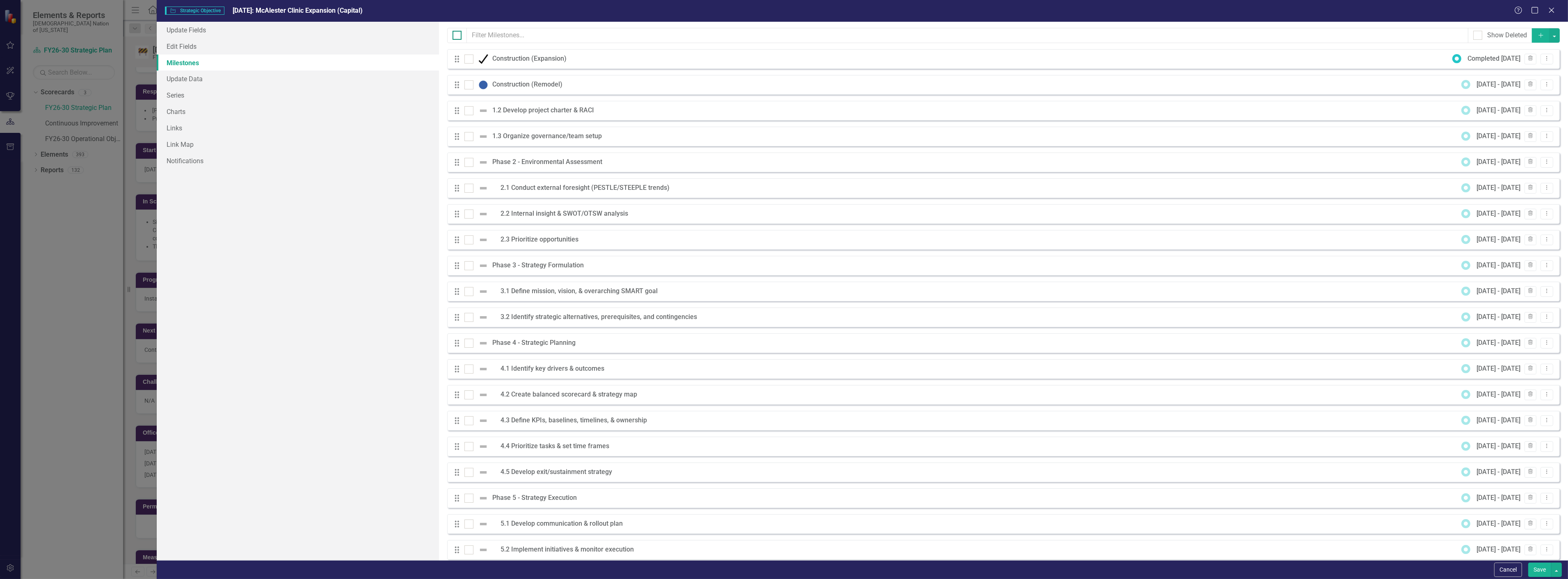
checkbox input "true"
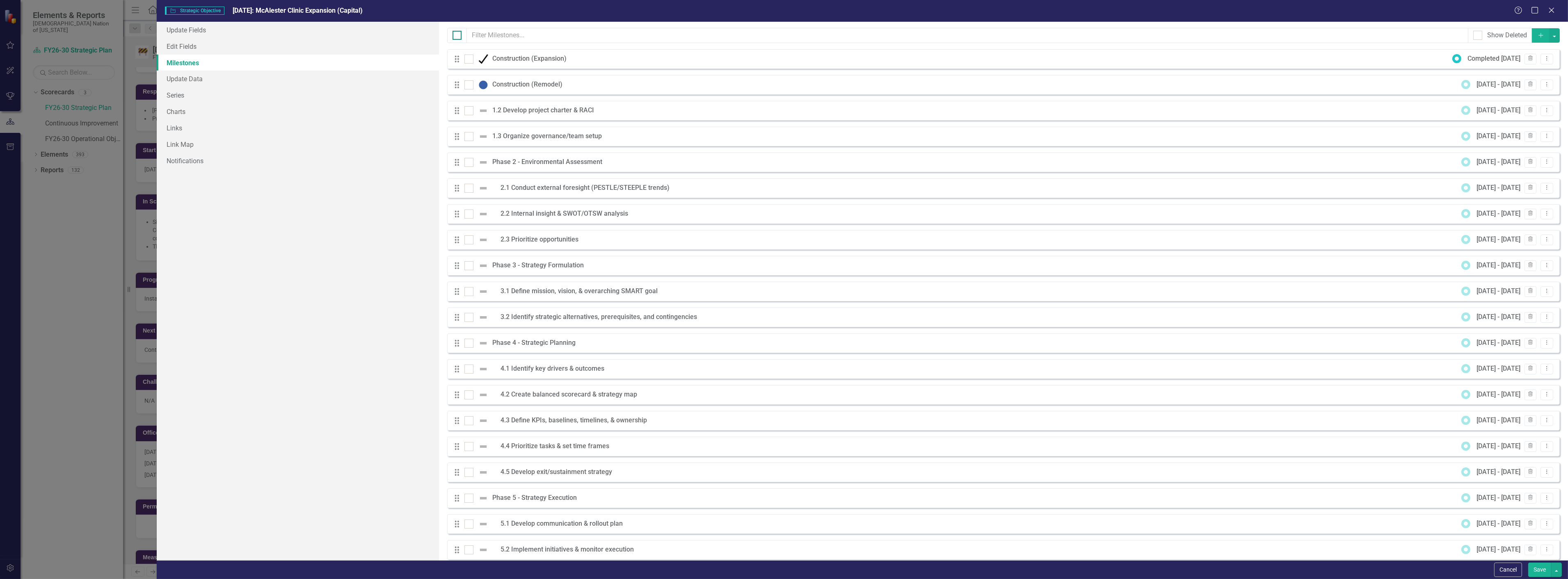
checkbox input "true"
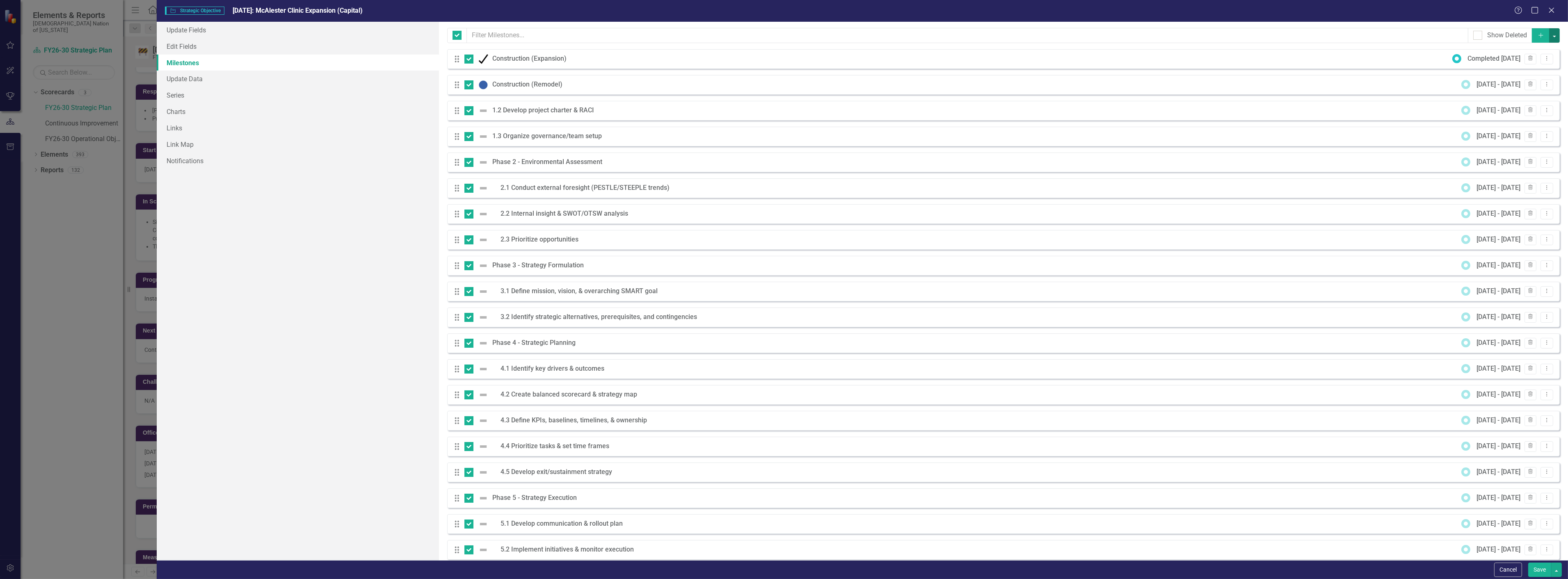
click at [1550, 39] on button "button" at bounding box center [1554, 36] width 11 height 14
click at [1513, 95] on link "Trash Delete Multiple" at bounding box center [1521, 96] width 65 height 15
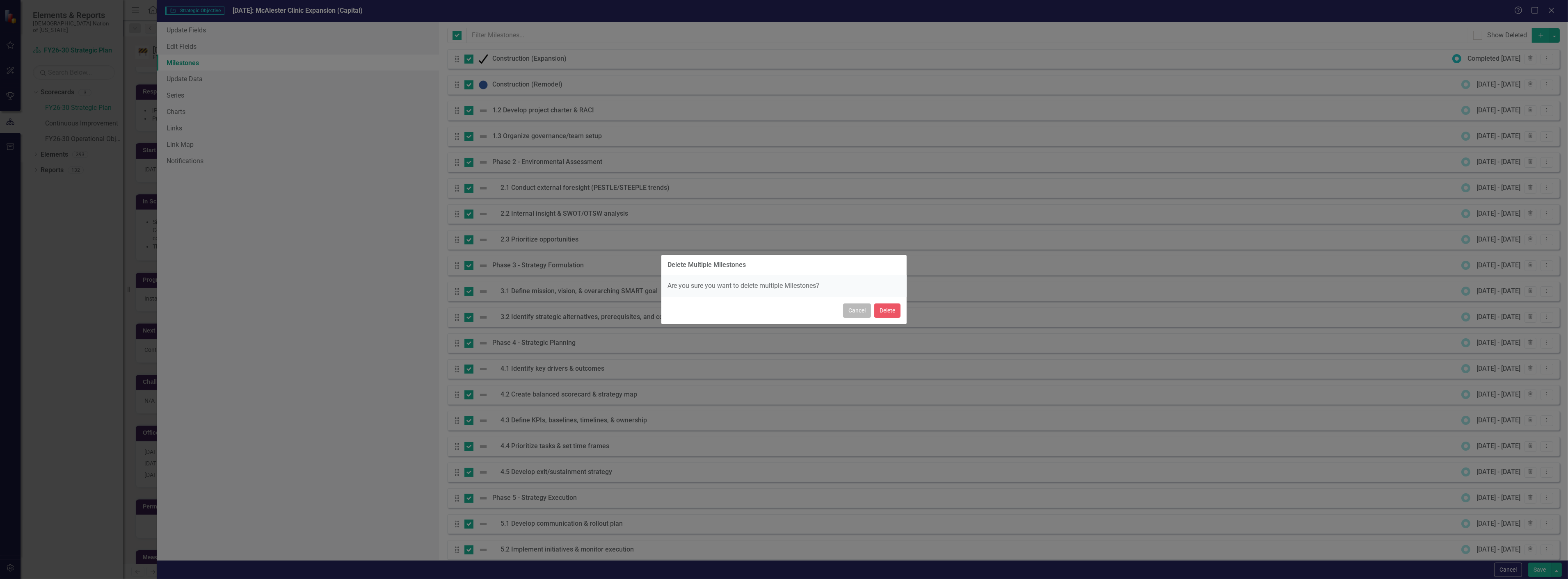
click at [854, 313] on button "Cancel" at bounding box center [857, 311] width 28 height 14
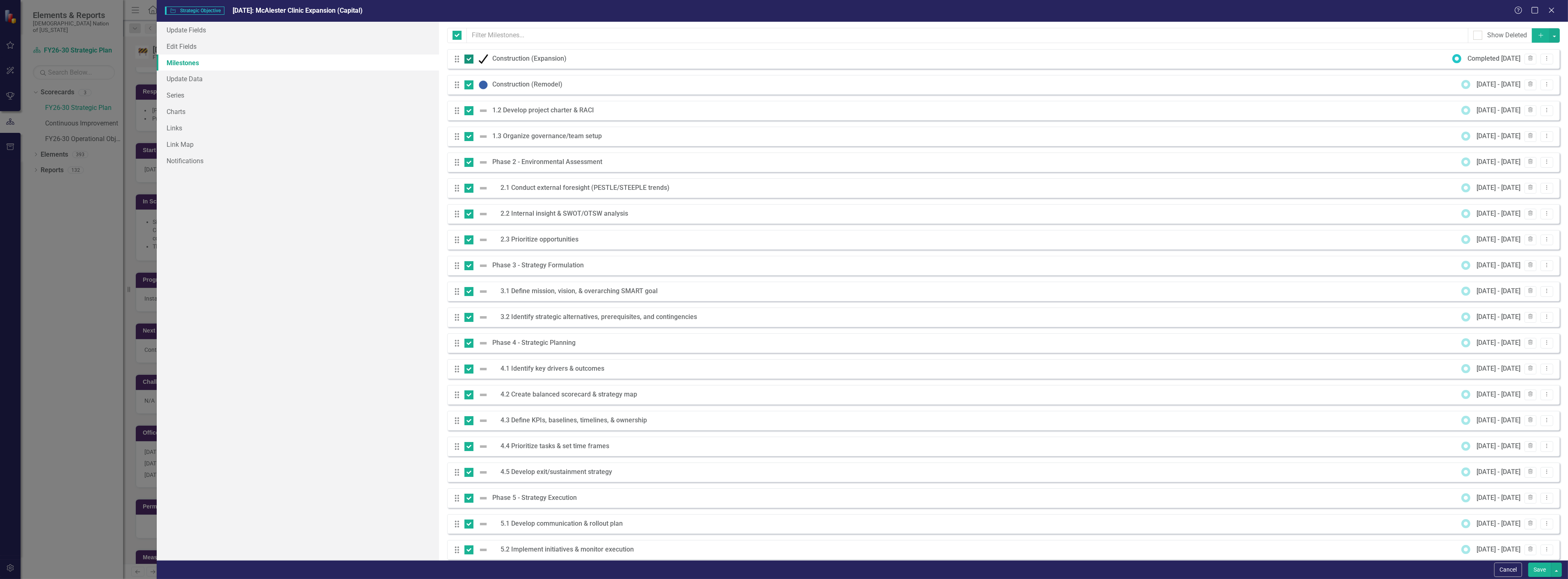
click at [466, 63] on div at bounding box center [469, 59] width 9 height 9
click at [466, 60] on input "checkbox" at bounding box center [467, 57] width 5 height 5
checkbox input "false"
click at [466, 87] on div at bounding box center [469, 85] width 9 height 9
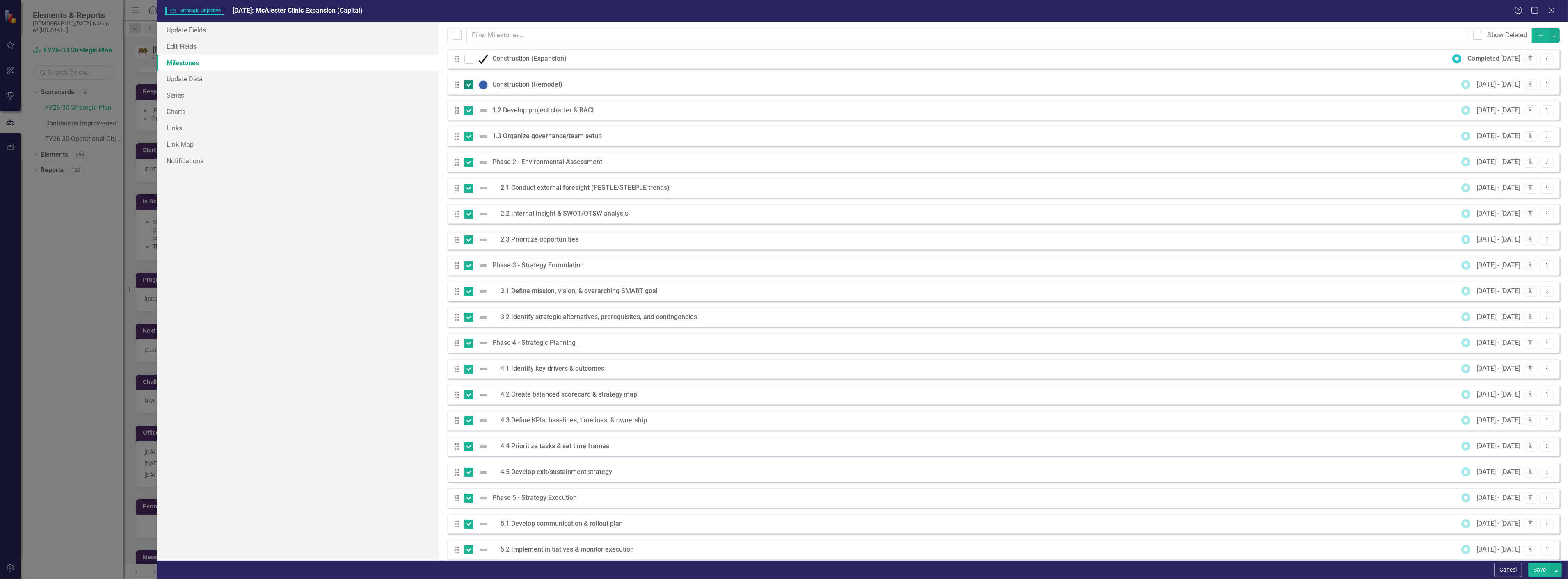
click at [466, 86] on input "checkbox" at bounding box center [467, 83] width 5 height 5
checkbox input "false"
click at [1549, 39] on button "button" at bounding box center [1554, 36] width 11 height 14
click at [1524, 92] on link "Trash Delete Multiple" at bounding box center [1521, 96] width 65 height 15
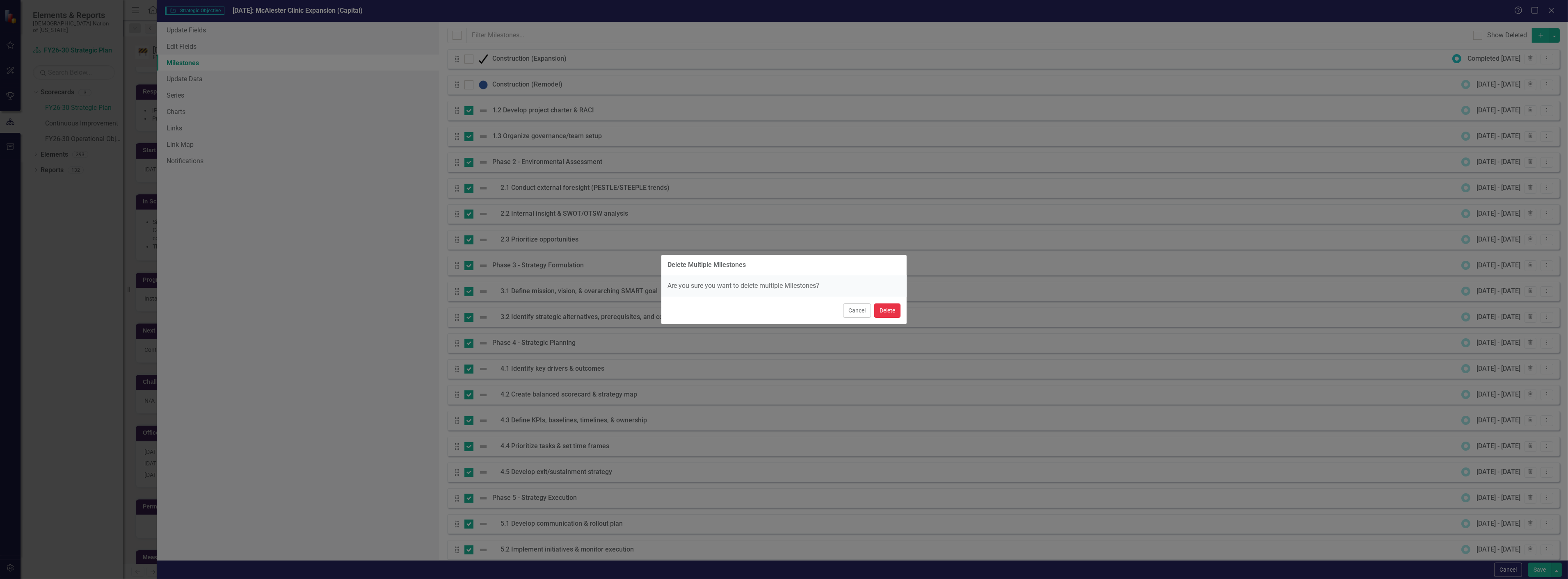
click at [896, 310] on button "Delete" at bounding box center [888, 311] width 26 height 14
checkbox input "false"
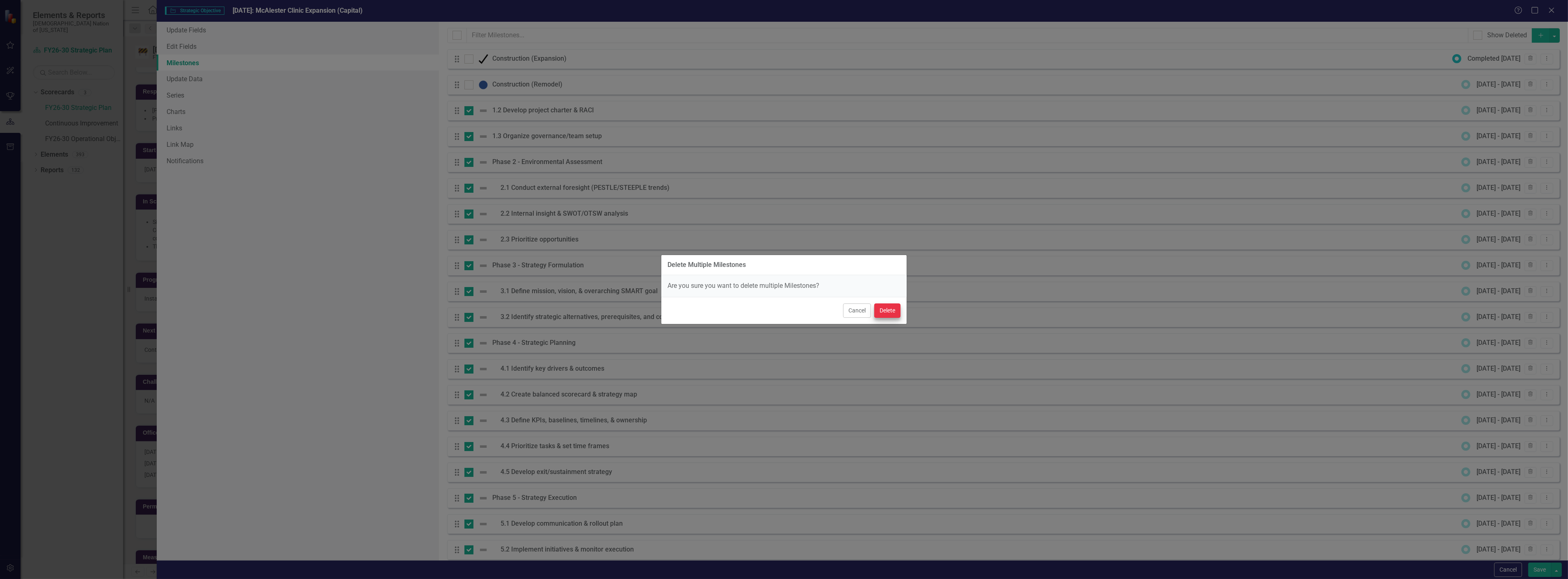
checkbox input "false"
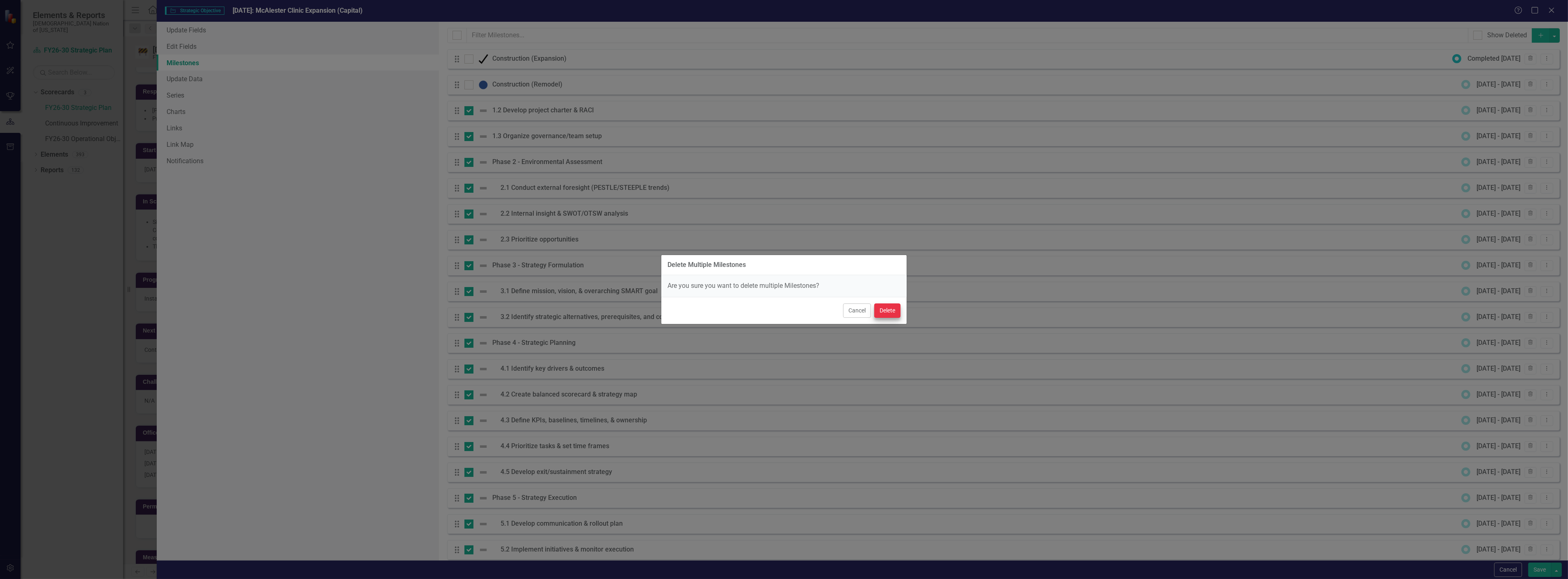
checkbox input "false"
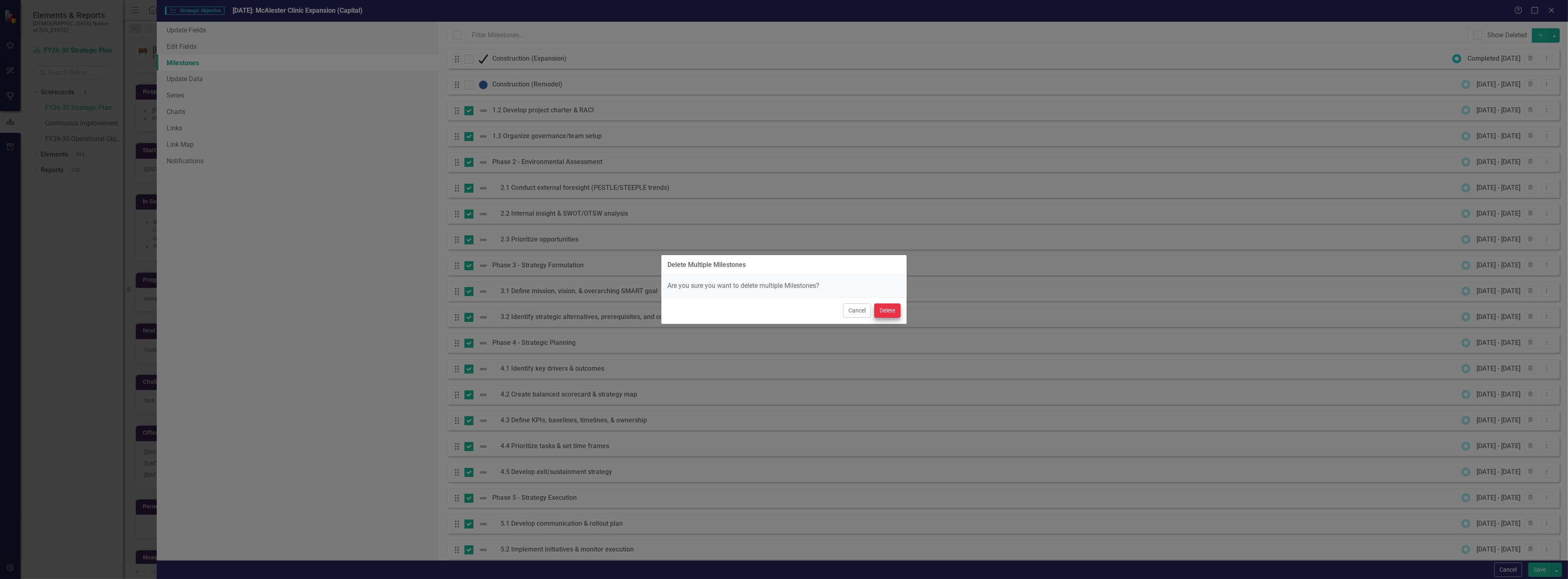
checkbox input "false"
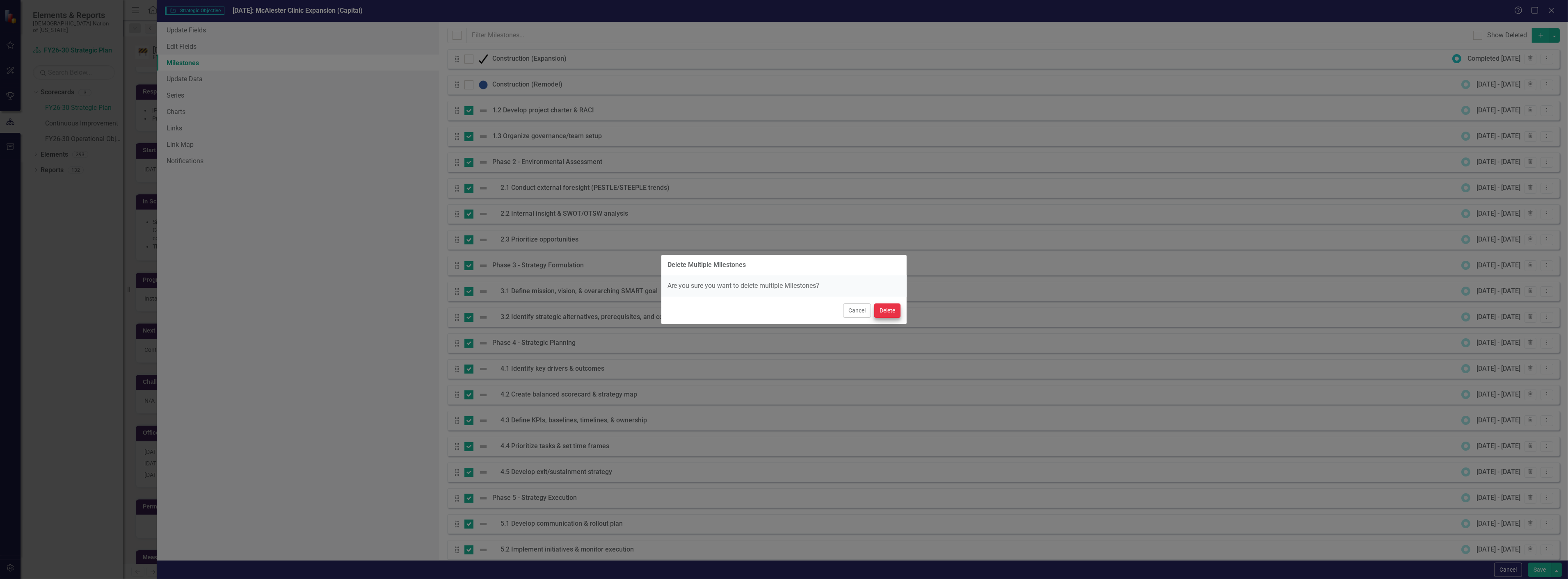
checkbox input "false"
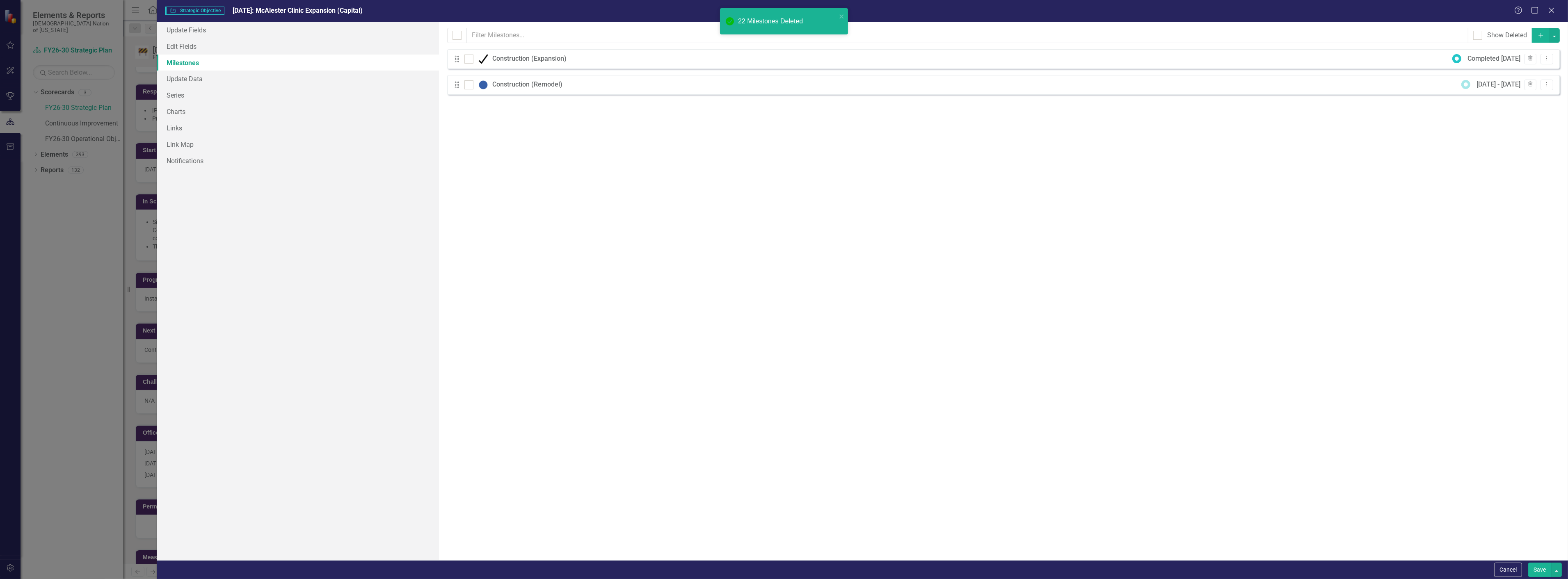
click at [1542, 570] on button "Save" at bounding box center [1540, 570] width 23 height 14
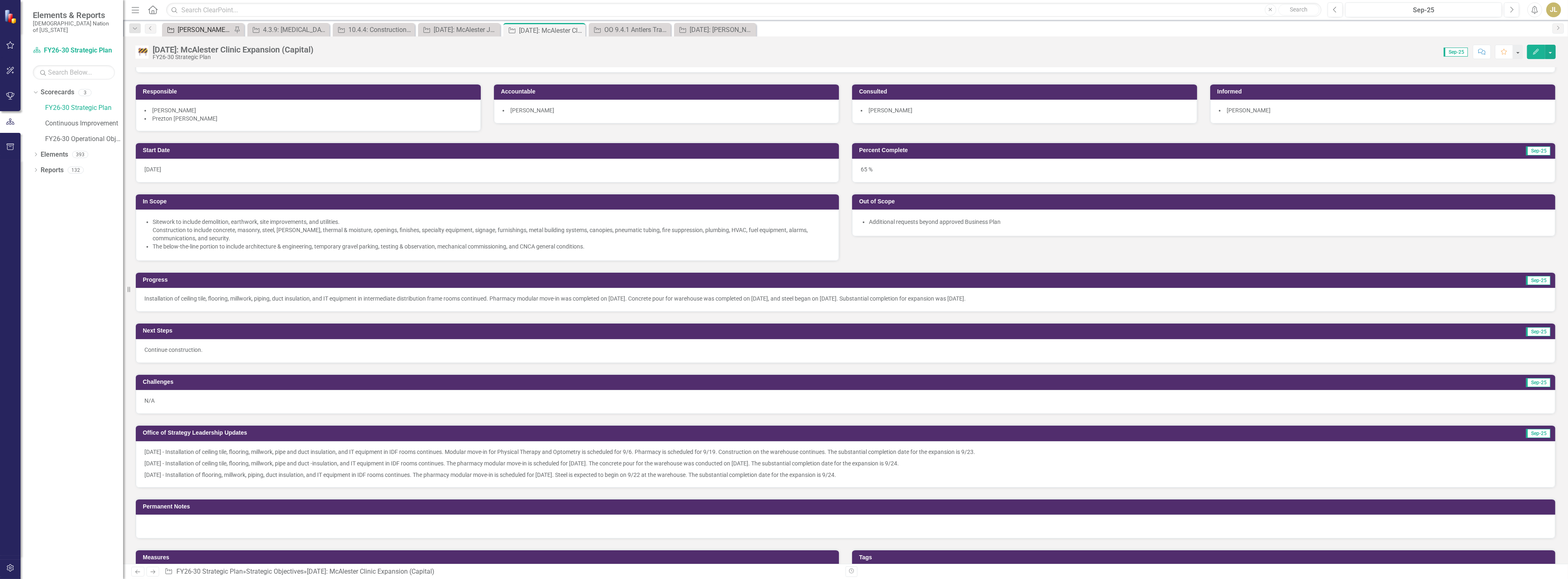
click at [208, 30] on div "[PERSON_NAME] SOs" at bounding box center [205, 30] width 54 height 11
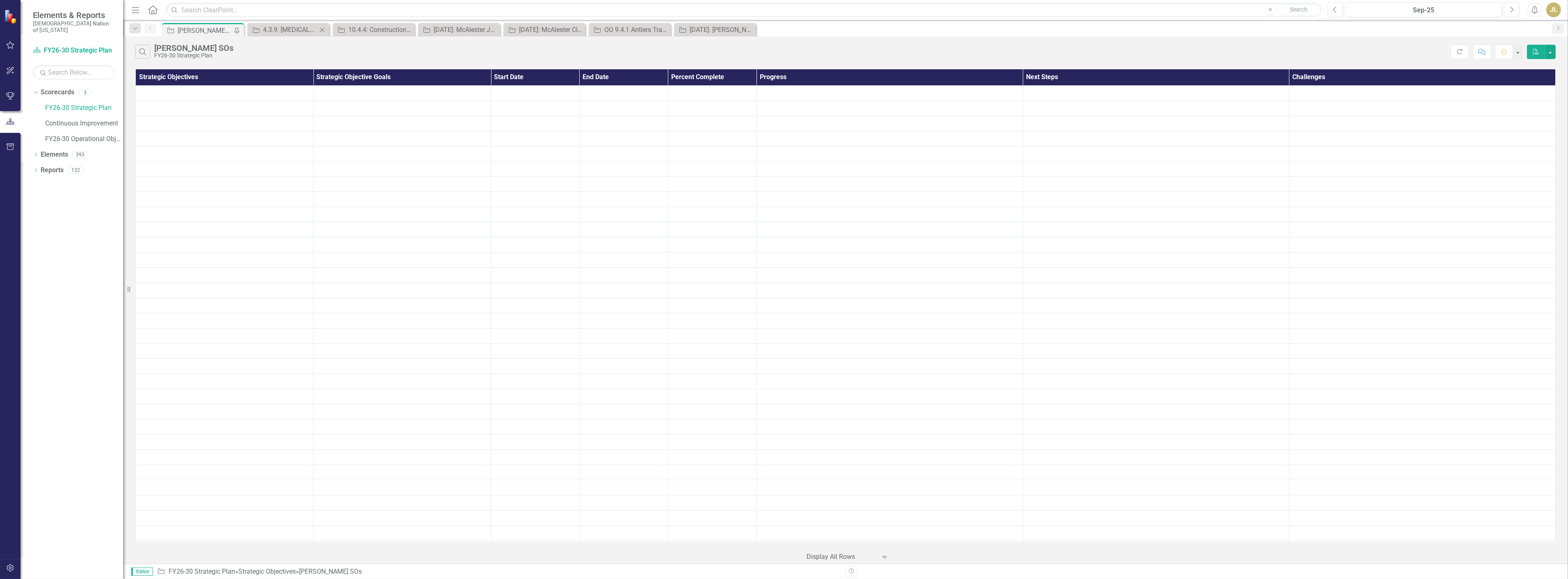
click at [323, 29] on icon at bounding box center [322, 30] width 5 height 5
click at [0, 0] on icon at bounding box center [0, 0] width 0 height 0
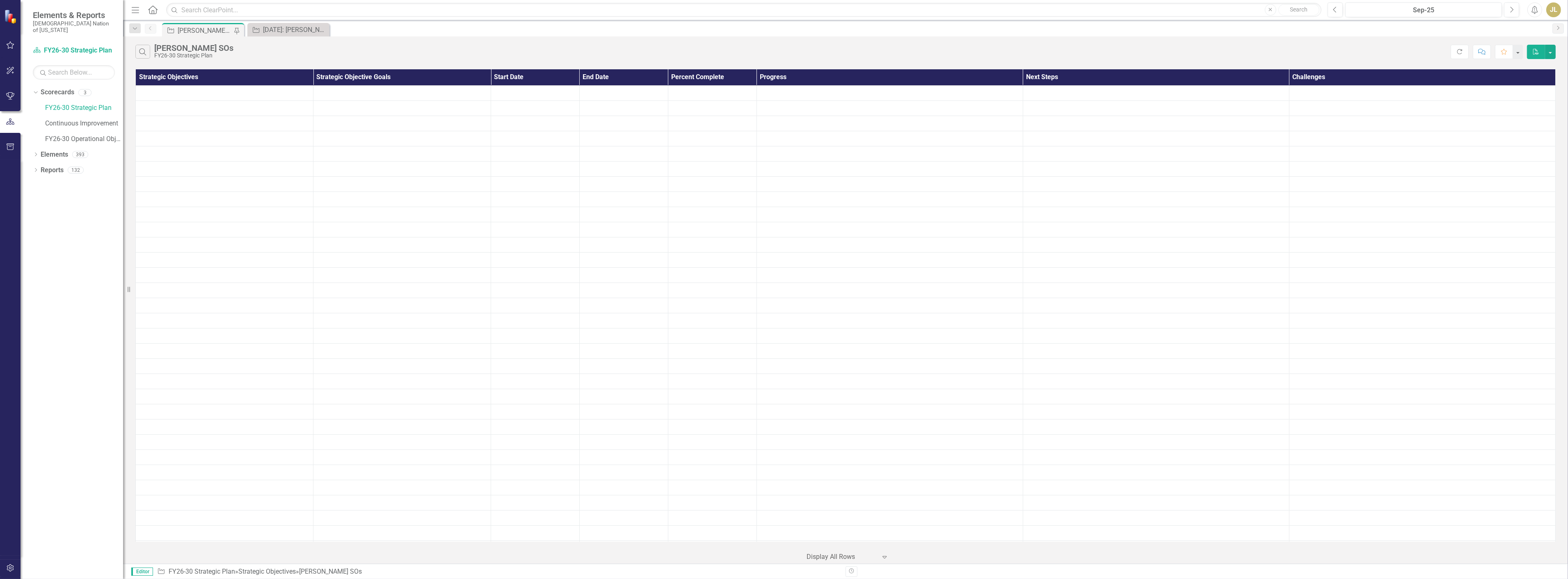
click at [0, 0] on icon at bounding box center [0, 0] width 0 height 0
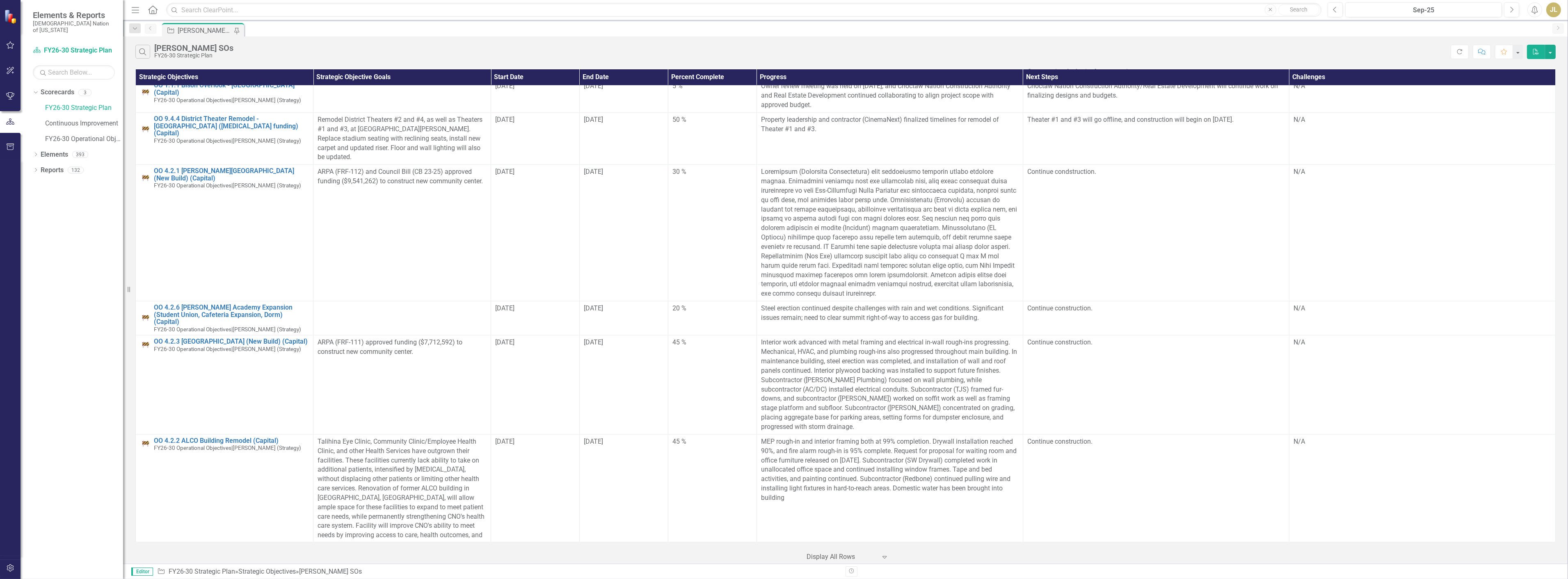
scroll to position [2813, 0]
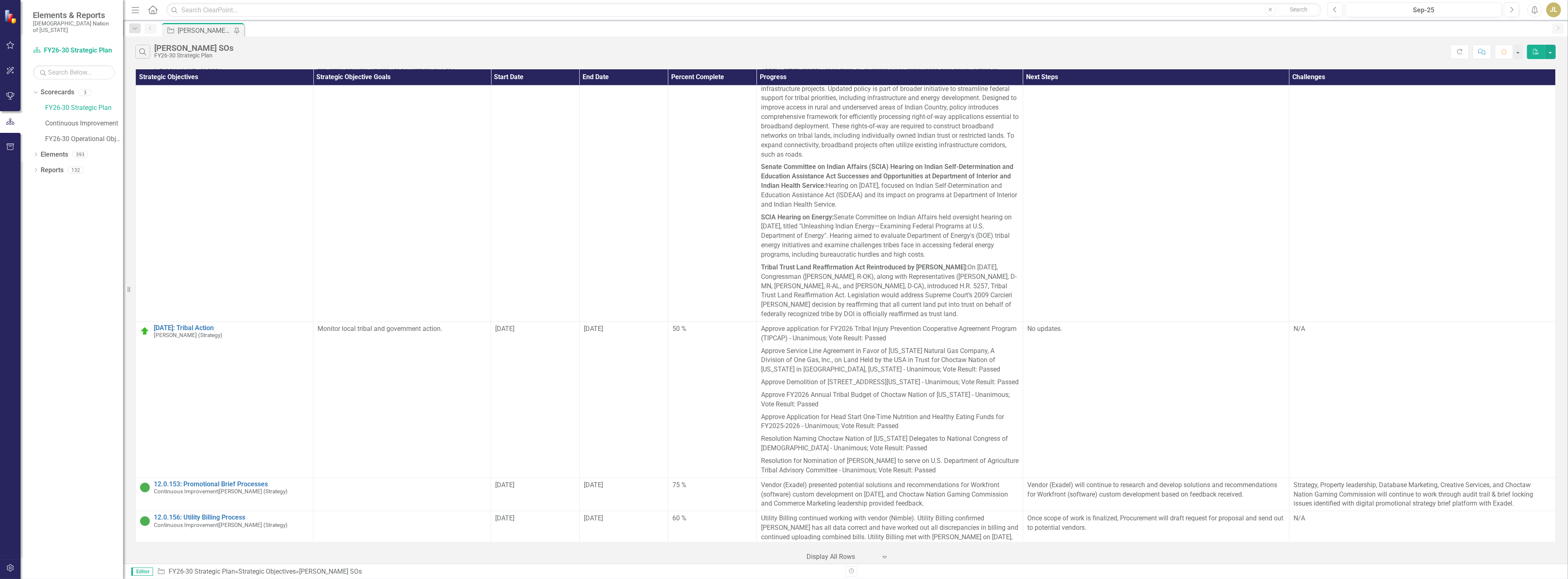
click at [230, 16] on link "[DATE]: [US_STATE] - State, Local, and County Action" at bounding box center [232, 11] width 155 height 7
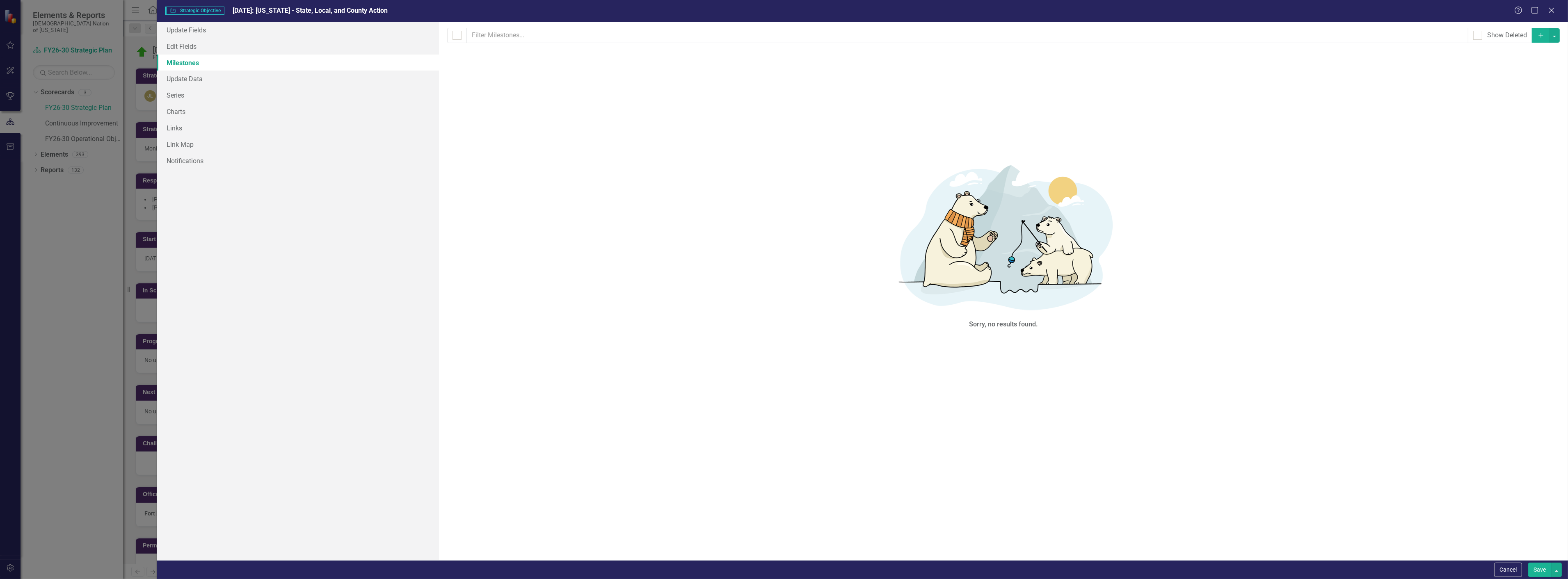
click at [1532, 565] on button "Save" at bounding box center [1540, 570] width 23 height 14
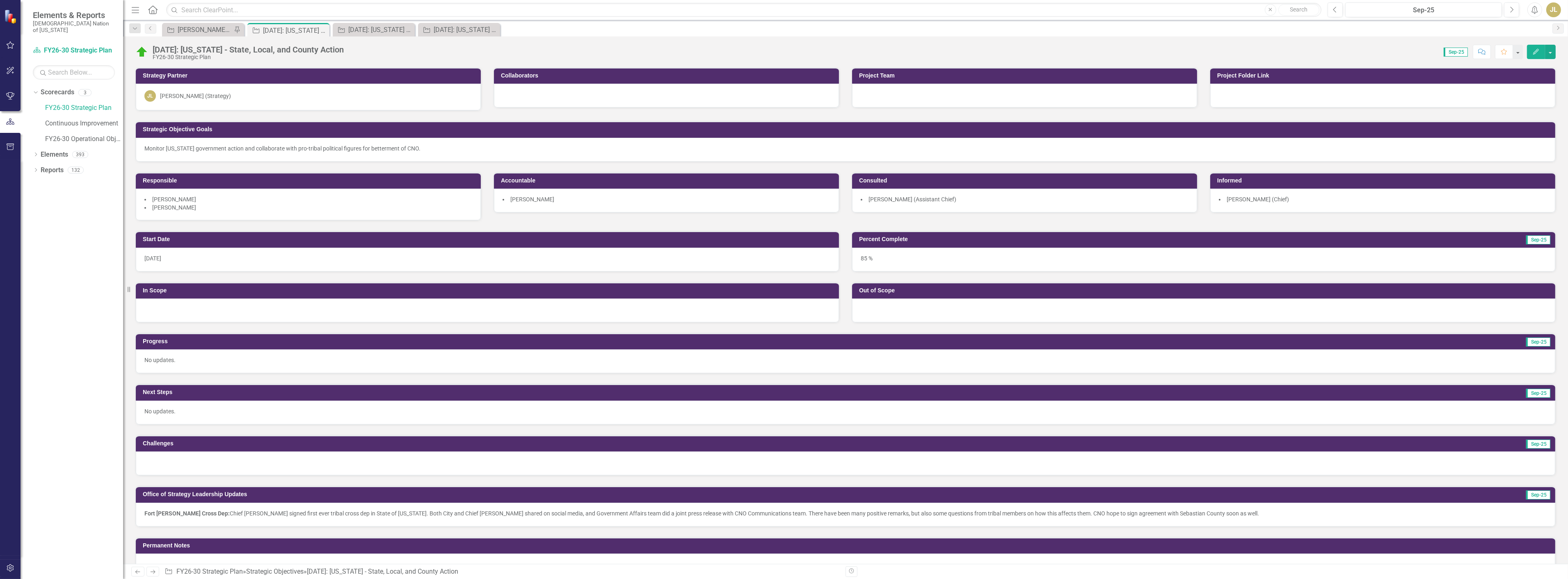
click at [212, 39] on div "[DATE]: [US_STATE] - State, Local, and County Action FY26-30 Strategic Plan Sco…" at bounding box center [846, 48] width 1445 height 24
click at [215, 34] on div "[PERSON_NAME] SOs" at bounding box center [205, 30] width 54 height 11
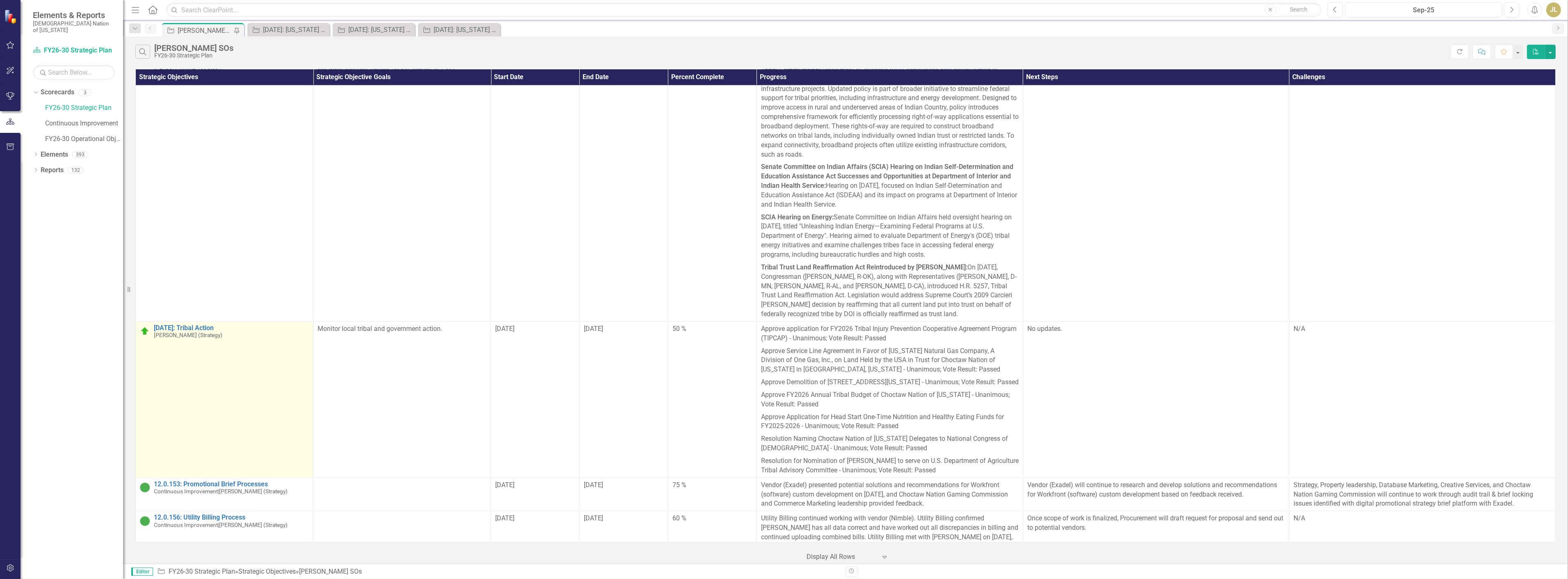
scroll to position [2494, 0]
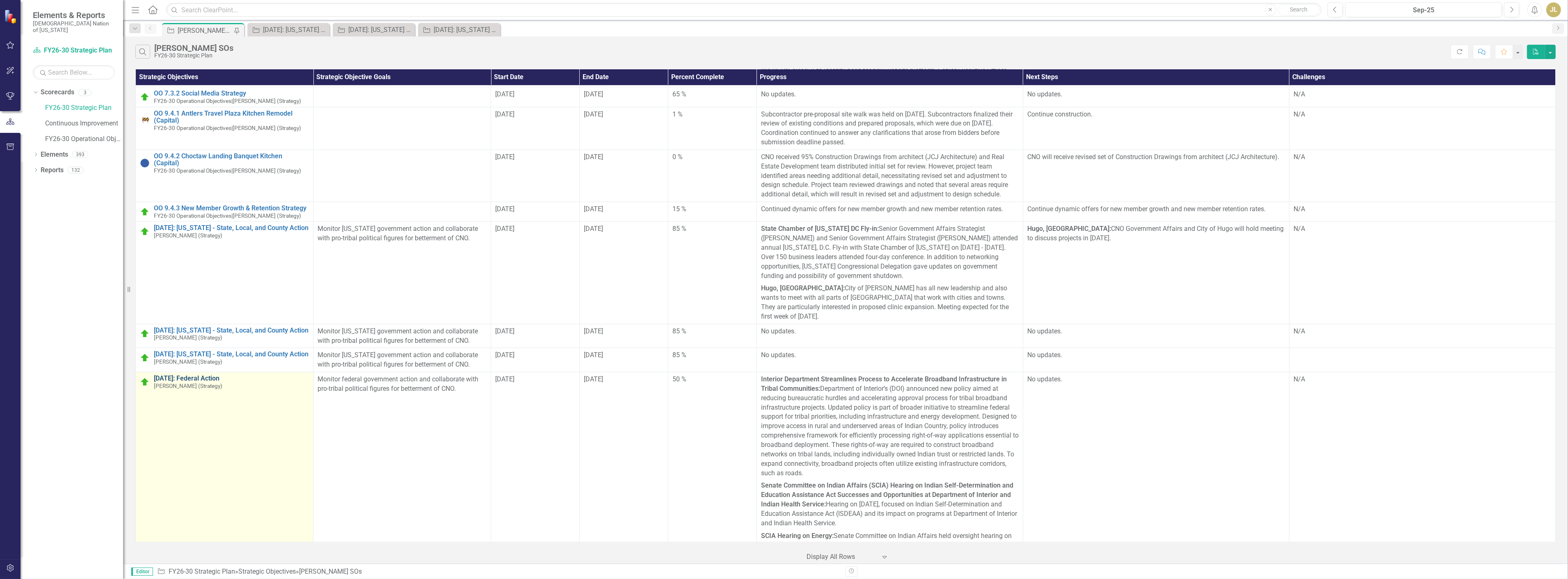
click at [193, 375] on link "[DATE]: Federal Action" at bounding box center [232, 378] width 155 height 7
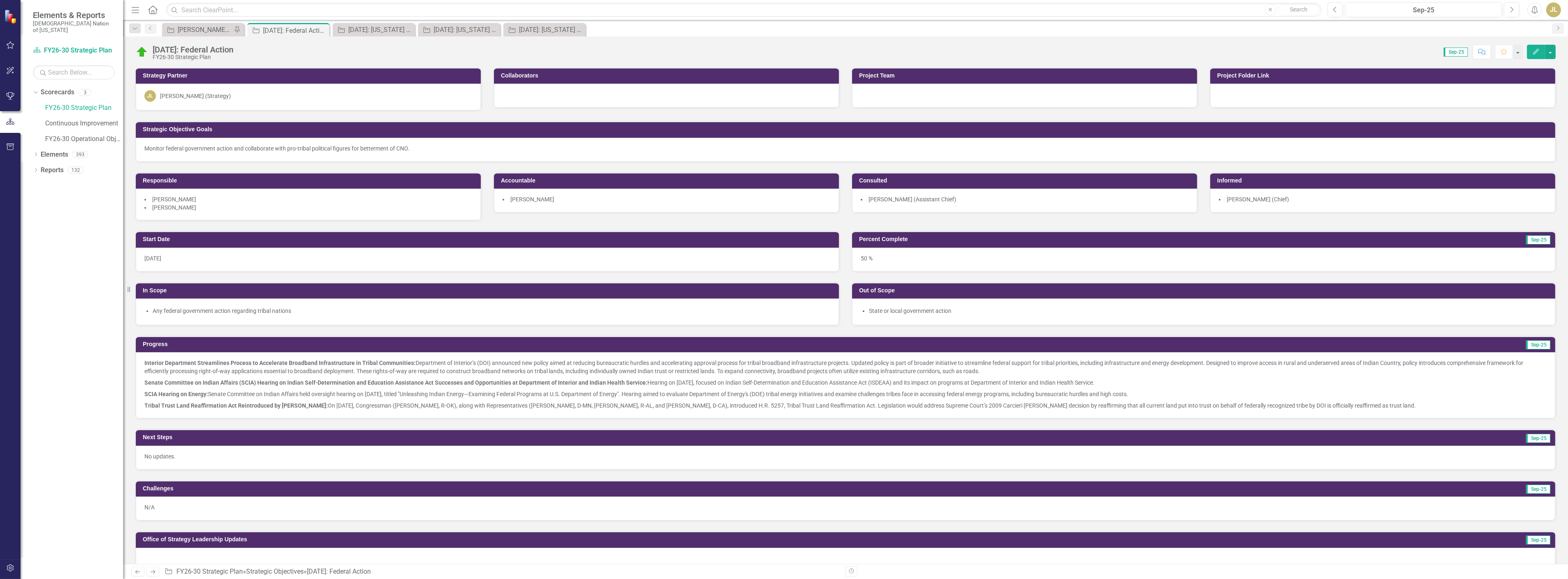
click at [1540, 49] on button "Edit" at bounding box center [1536, 52] width 18 height 14
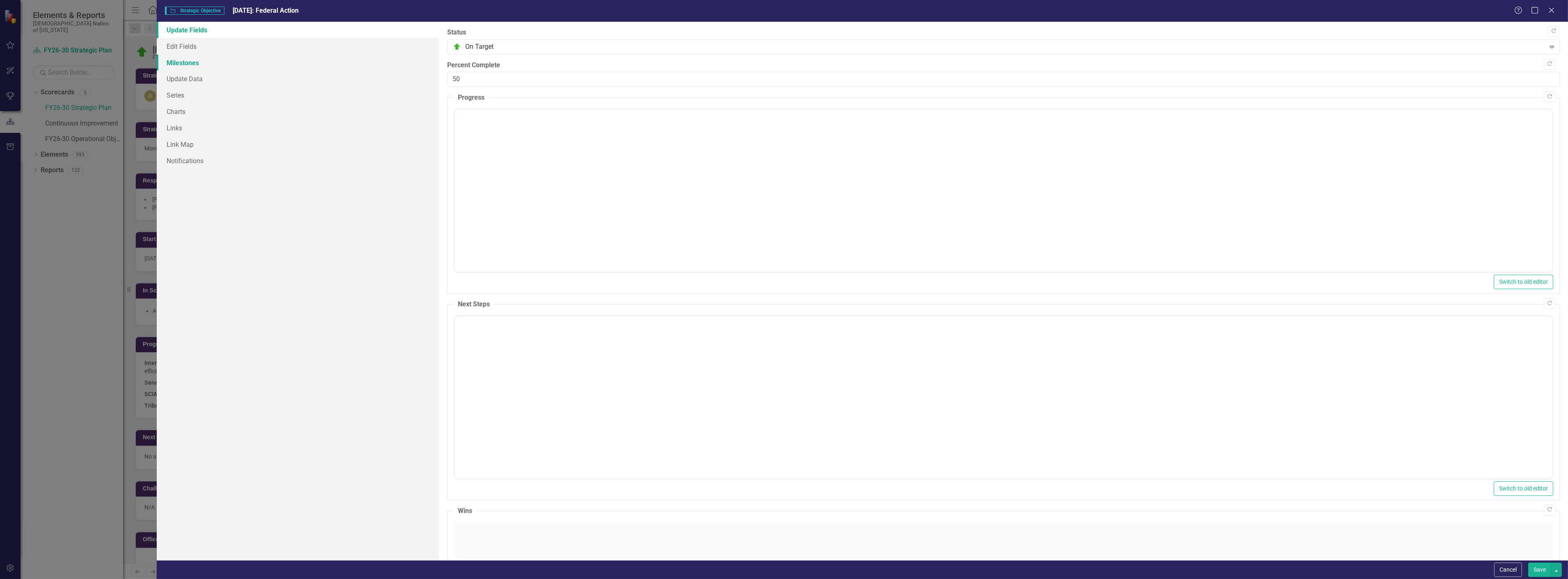
click at [198, 59] on link "Milestones" at bounding box center [297, 63] width 282 height 16
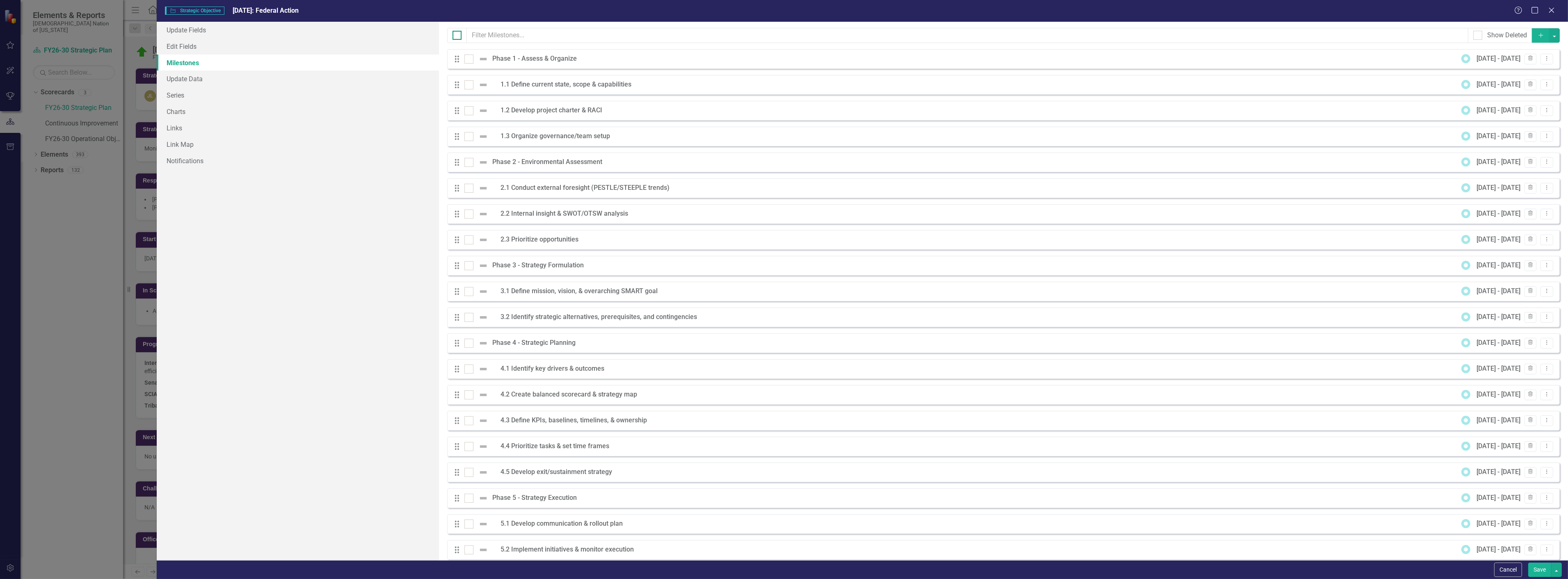
click at [457, 31] on input "checkbox" at bounding box center [455, 34] width 5 height 5
checkbox input "true"
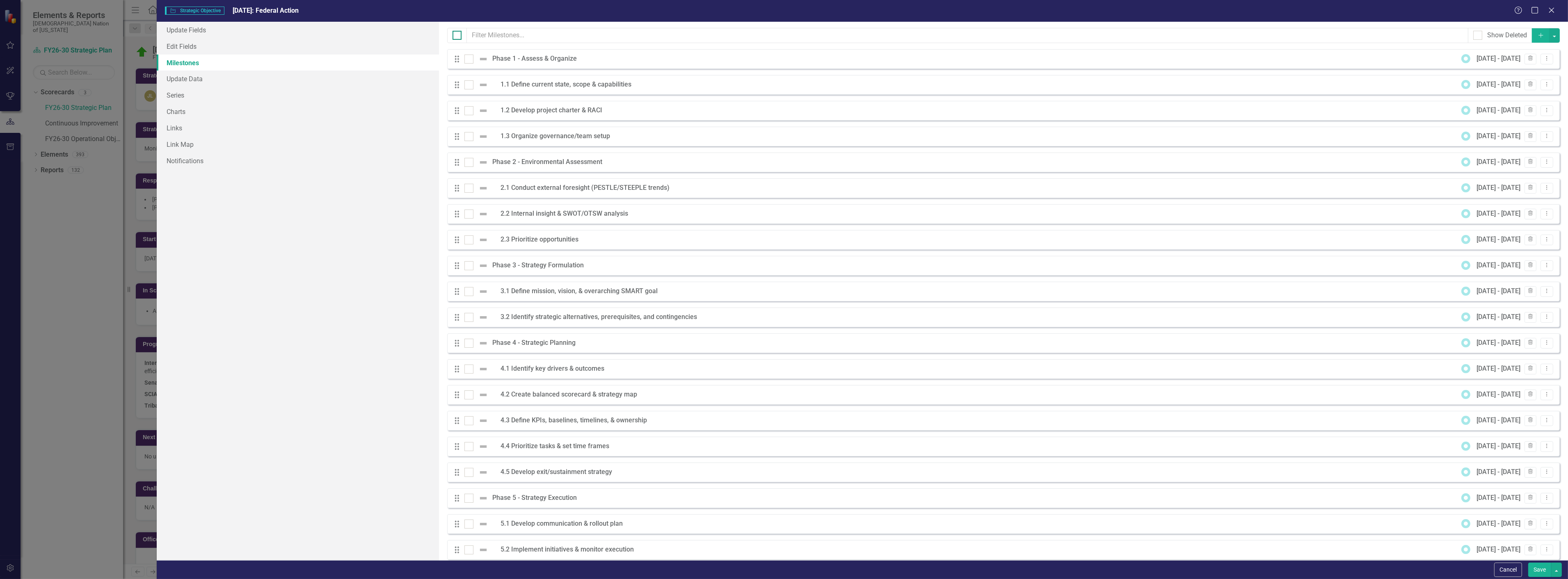
checkbox input "true"
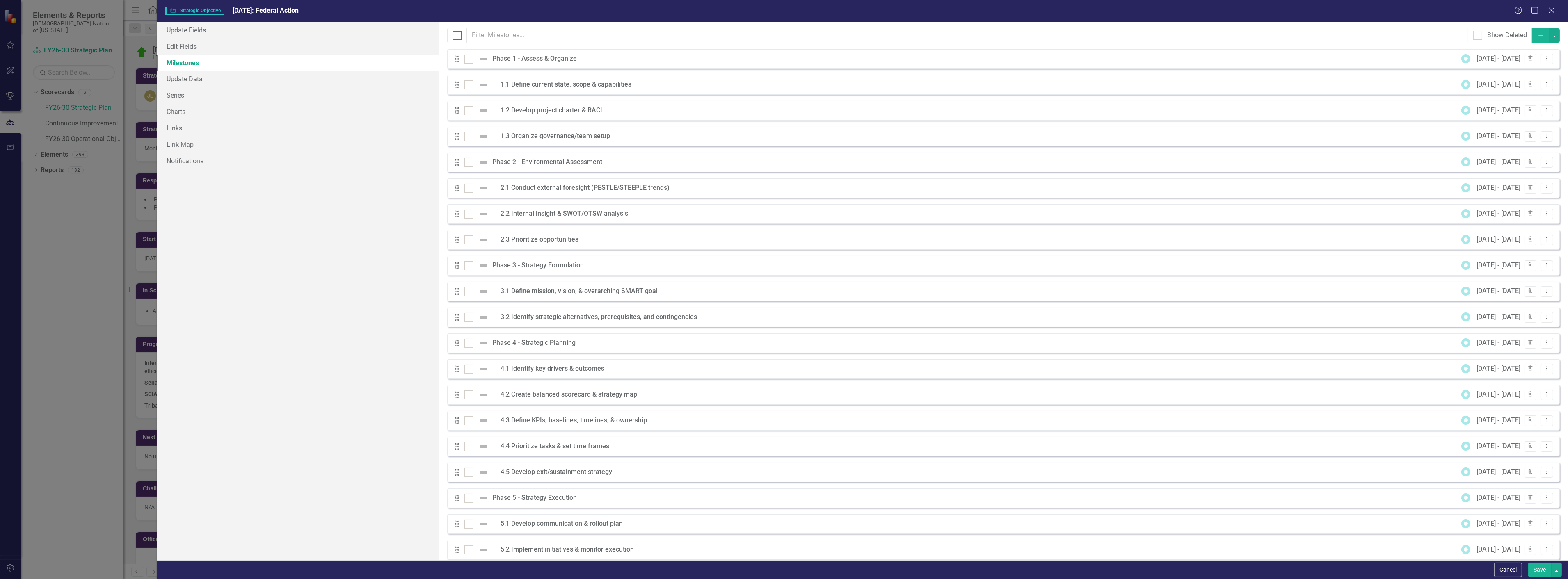
checkbox input "true"
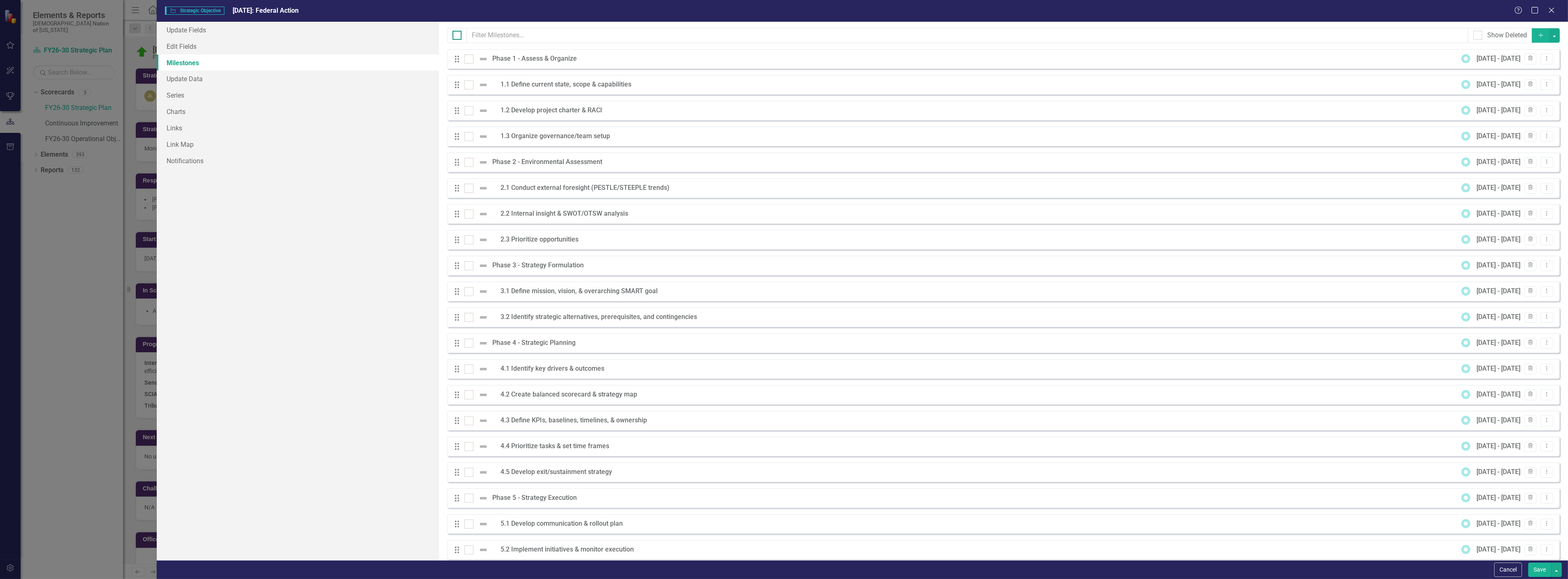
checkbox input "true"
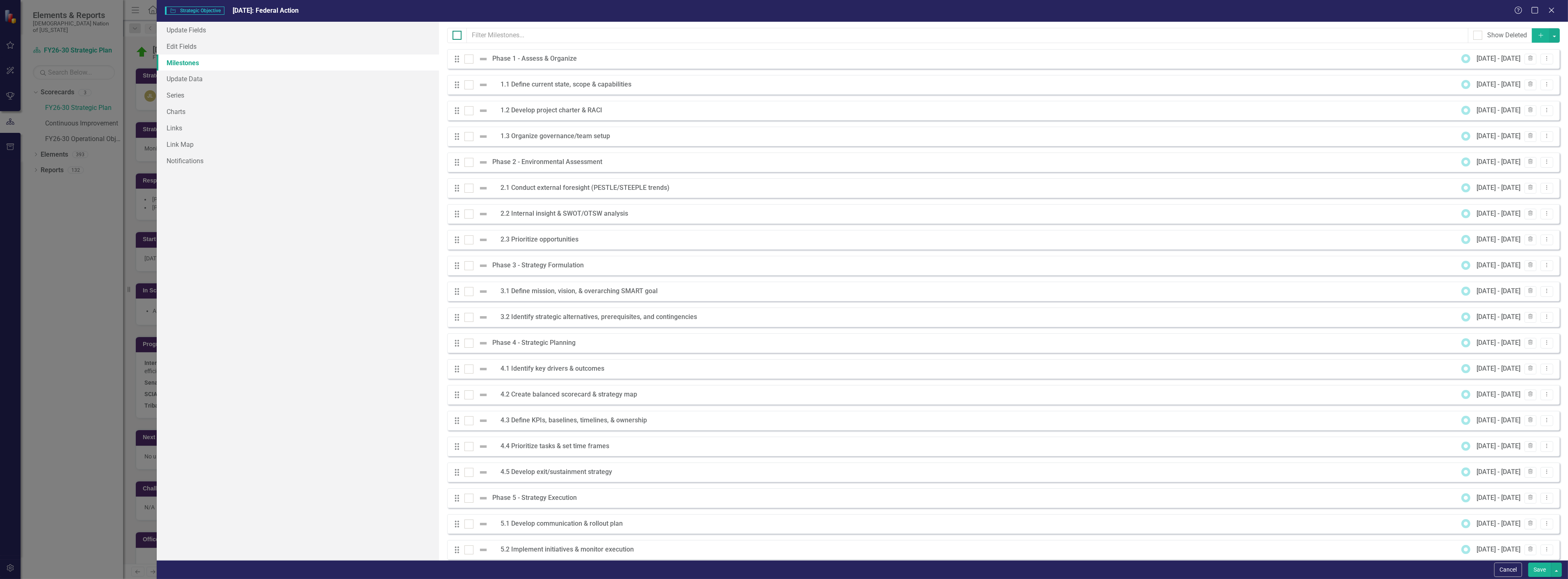
checkbox input "true"
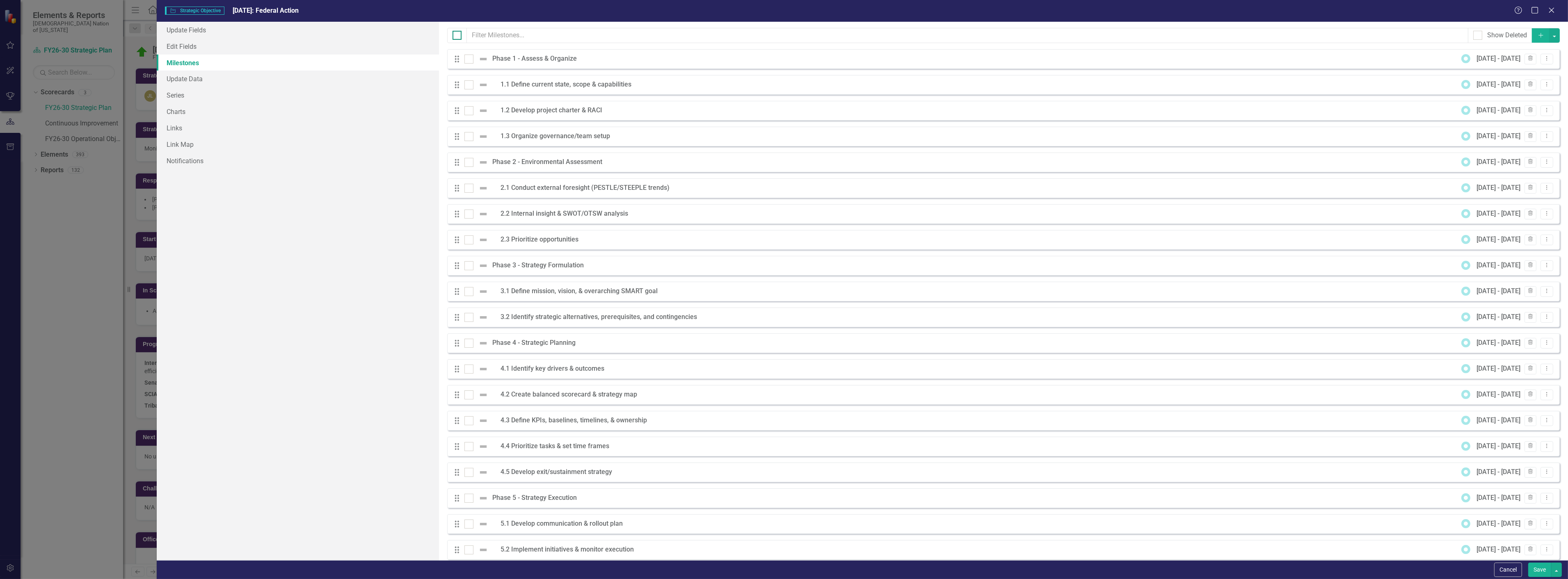
checkbox input "true"
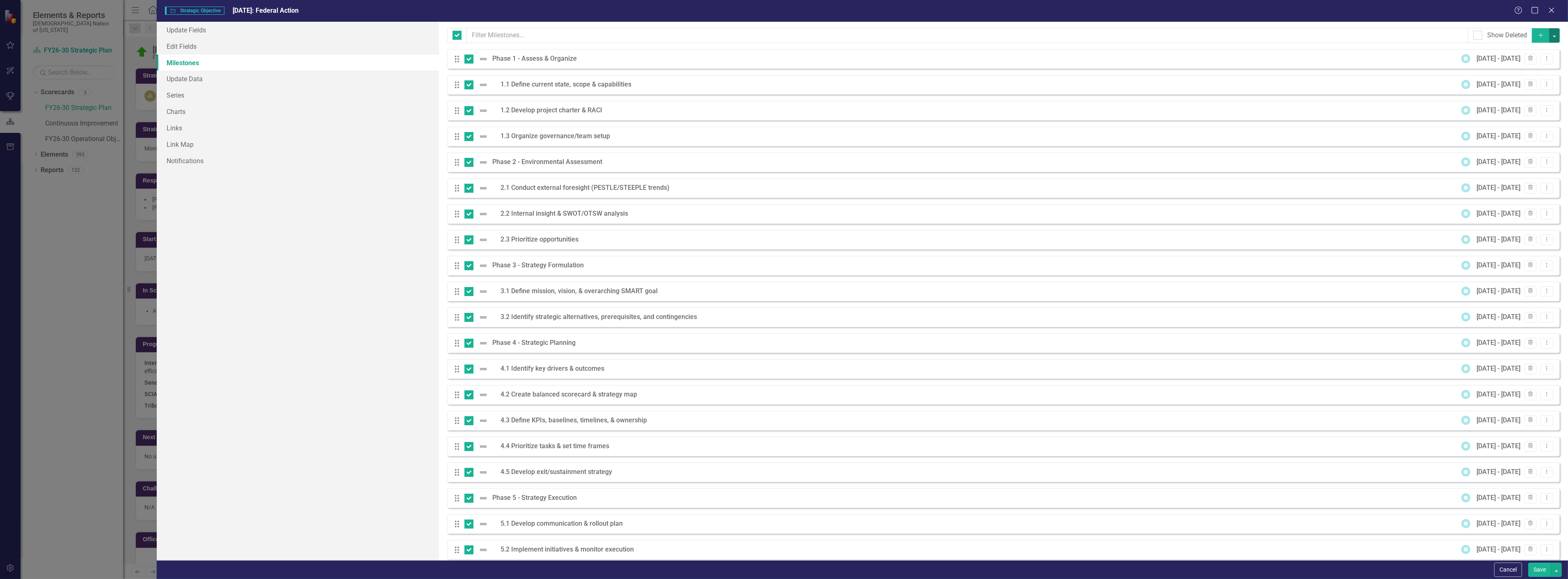
click at [1551, 34] on button "button" at bounding box center [1554, 36] width 11 height 14
click at [1529, 93] on link "Trash Delete Multiple" at bounding box center [1521, 96] width 65 height 15
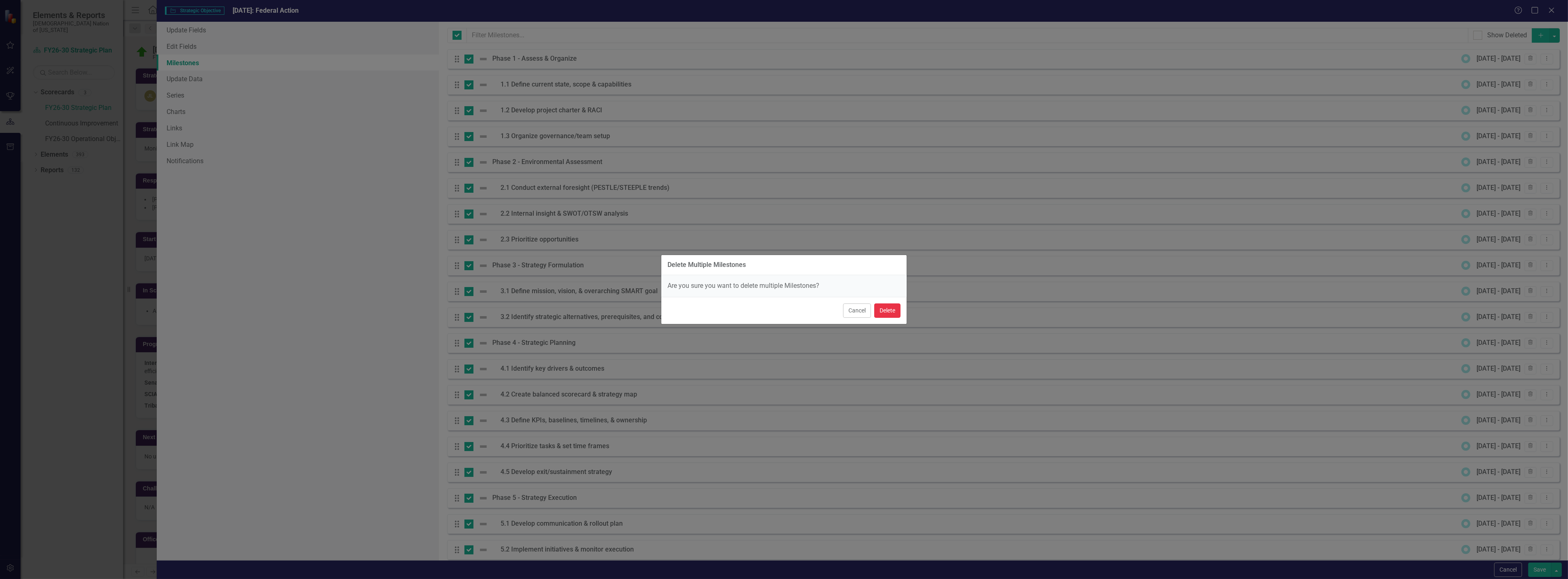
click at [881, 314] on button "Delete" at bounding box center [888, 311] width 26 height 14
checkbox input "false"
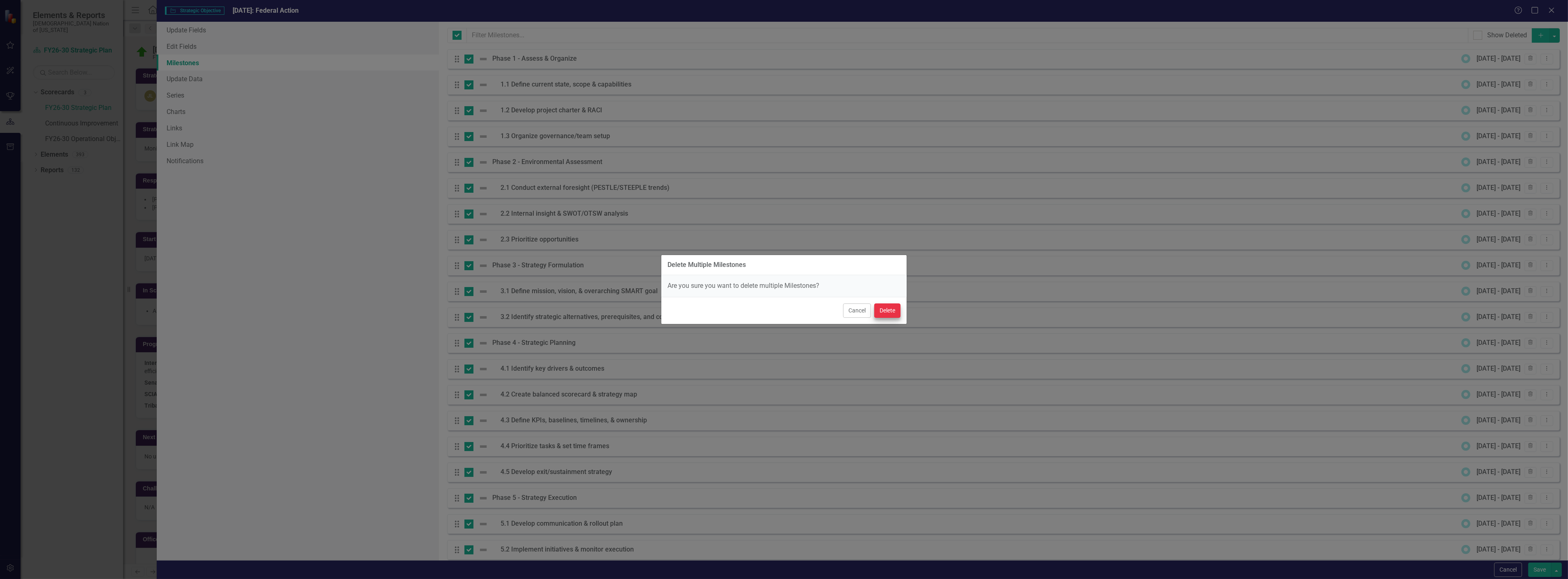
checkbox input "false"
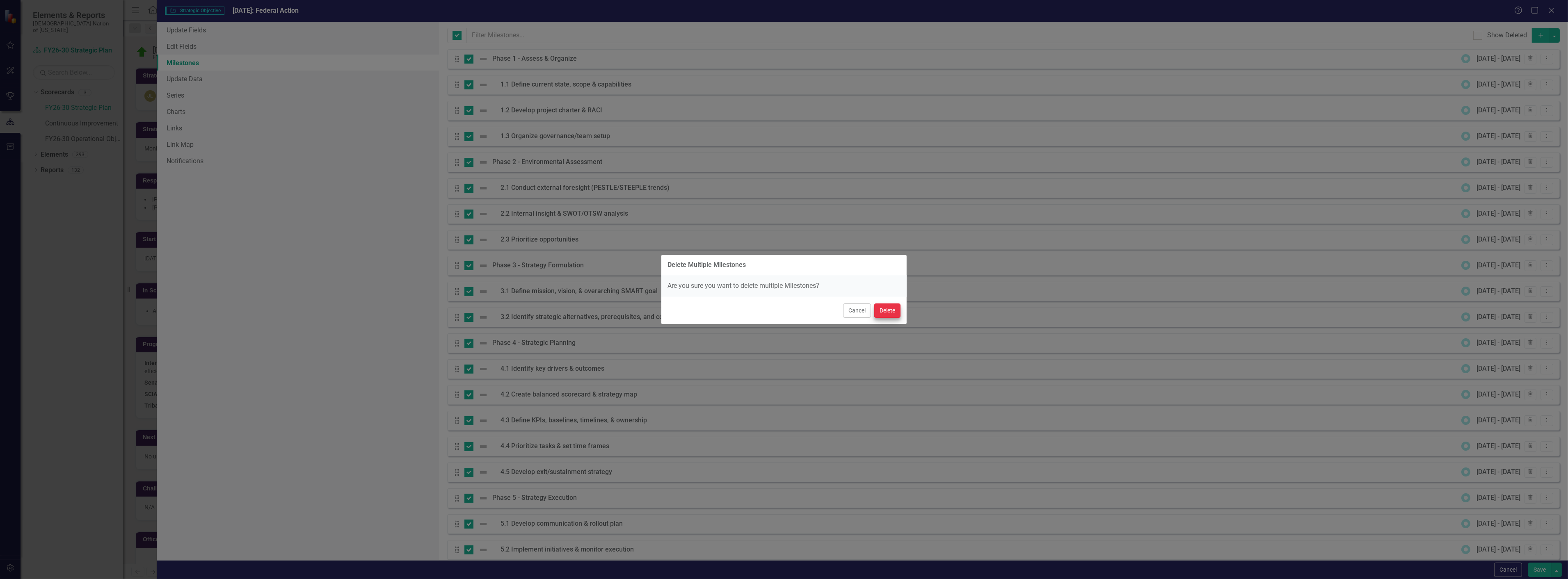
checkbox input "false"
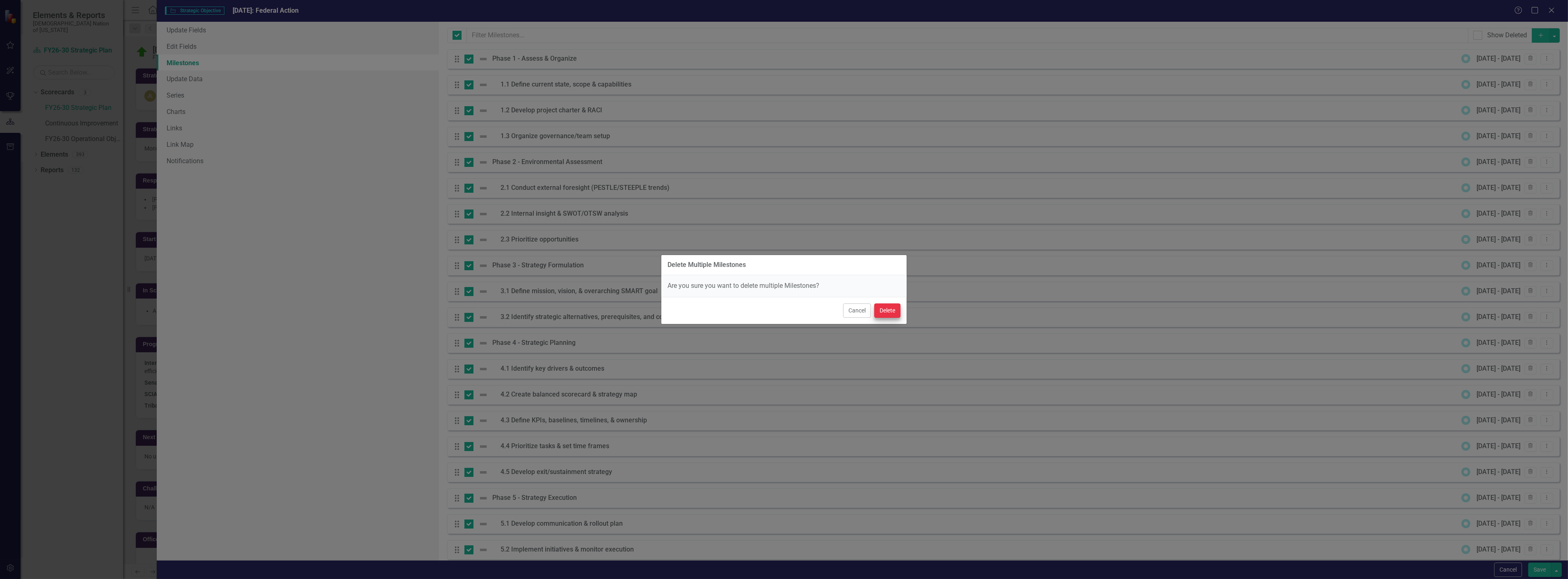
checkbox input "false"
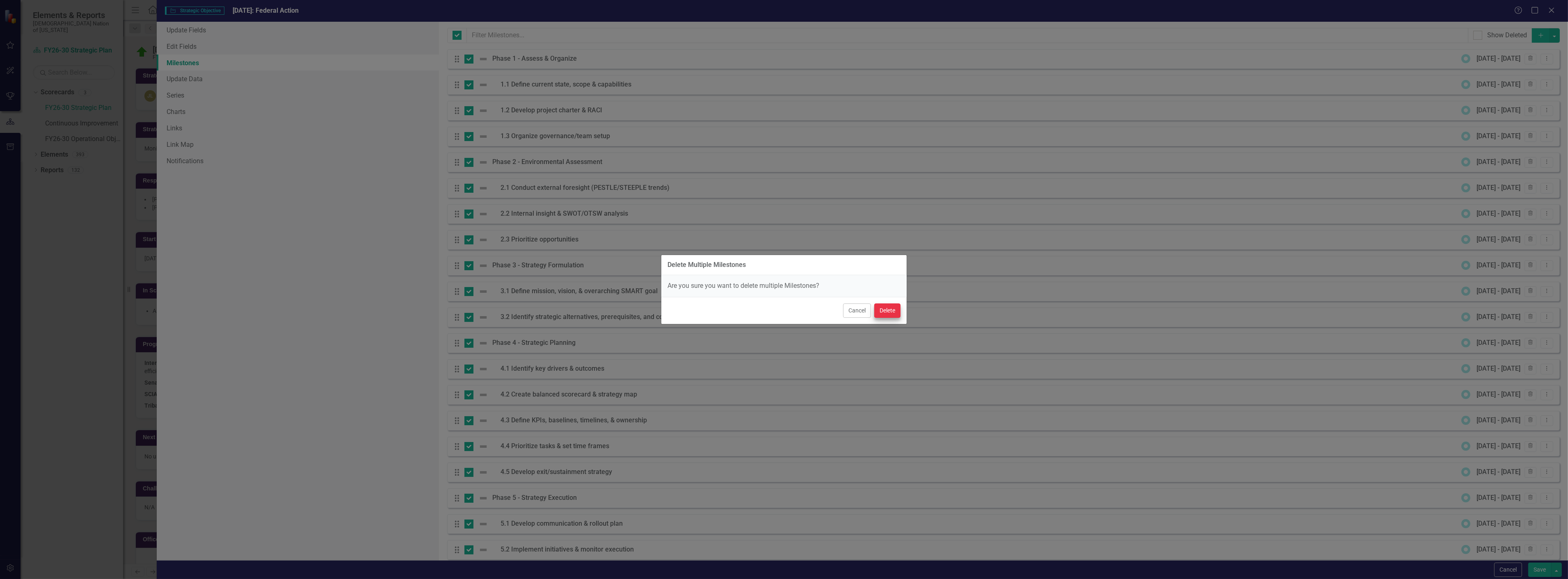
checkbox input "false"
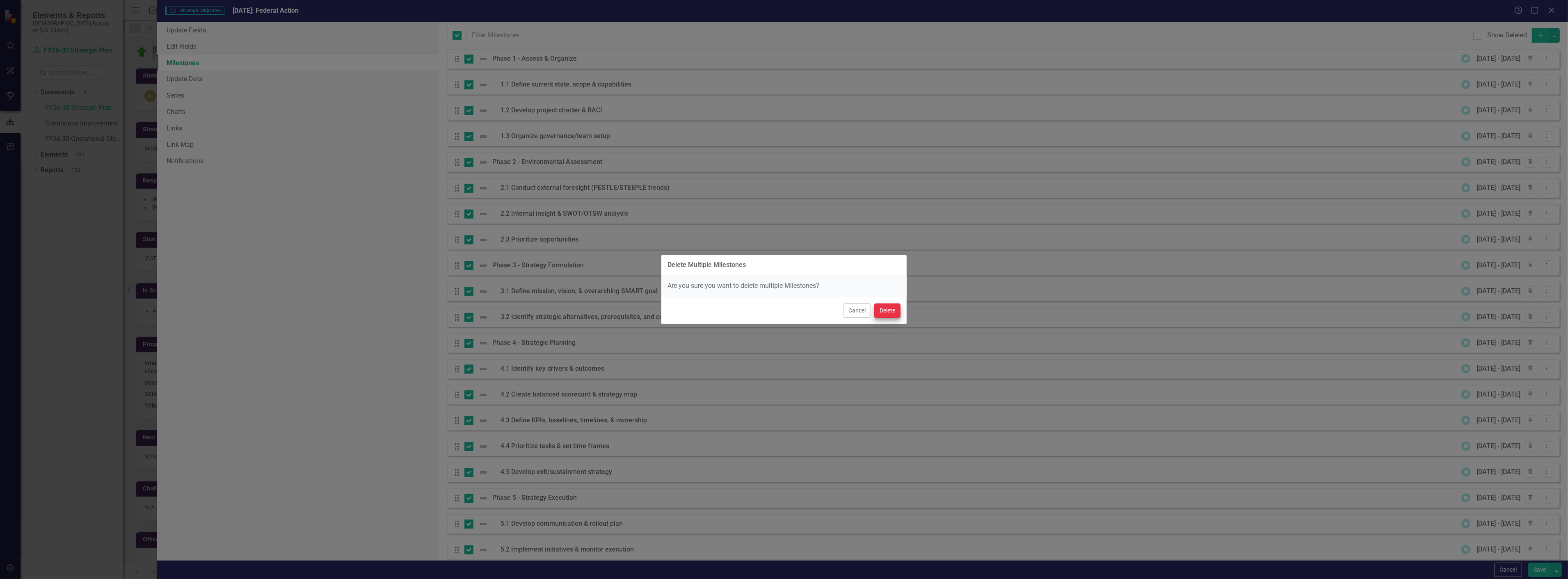
checkbox input "false"
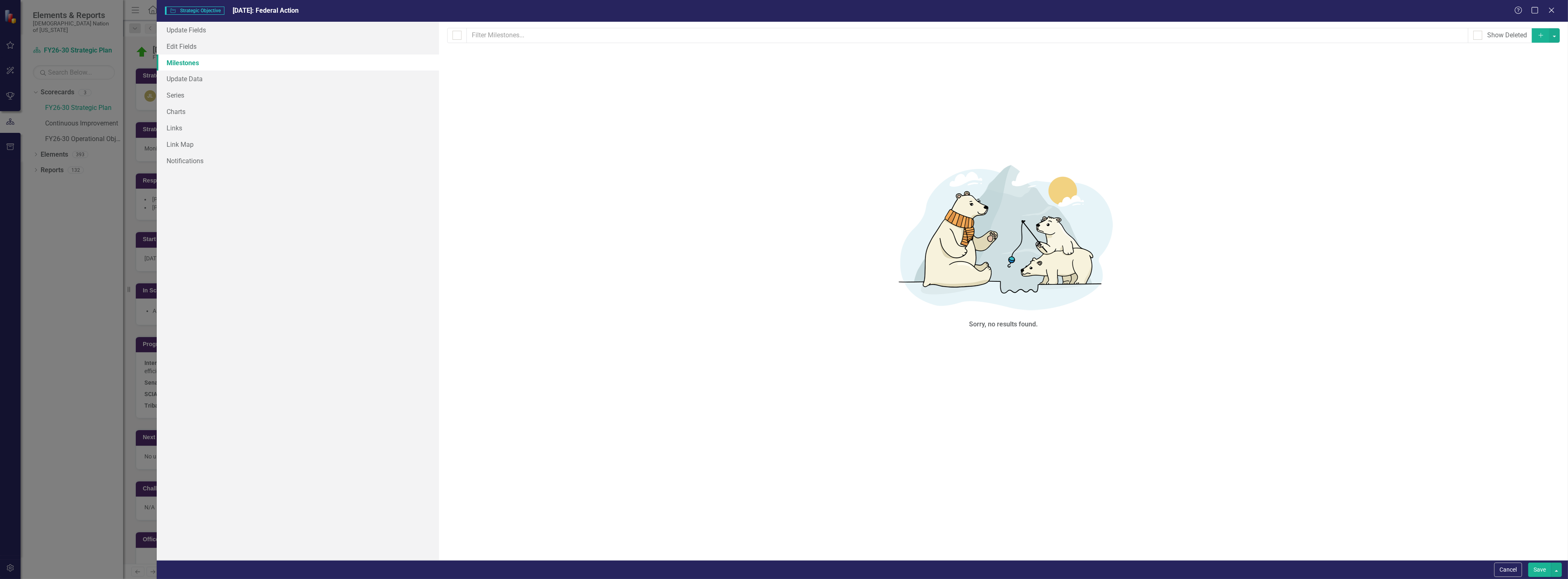
click at [1539, 573] on button "Save" at bounding box center [1540, 570] width 23 height 14
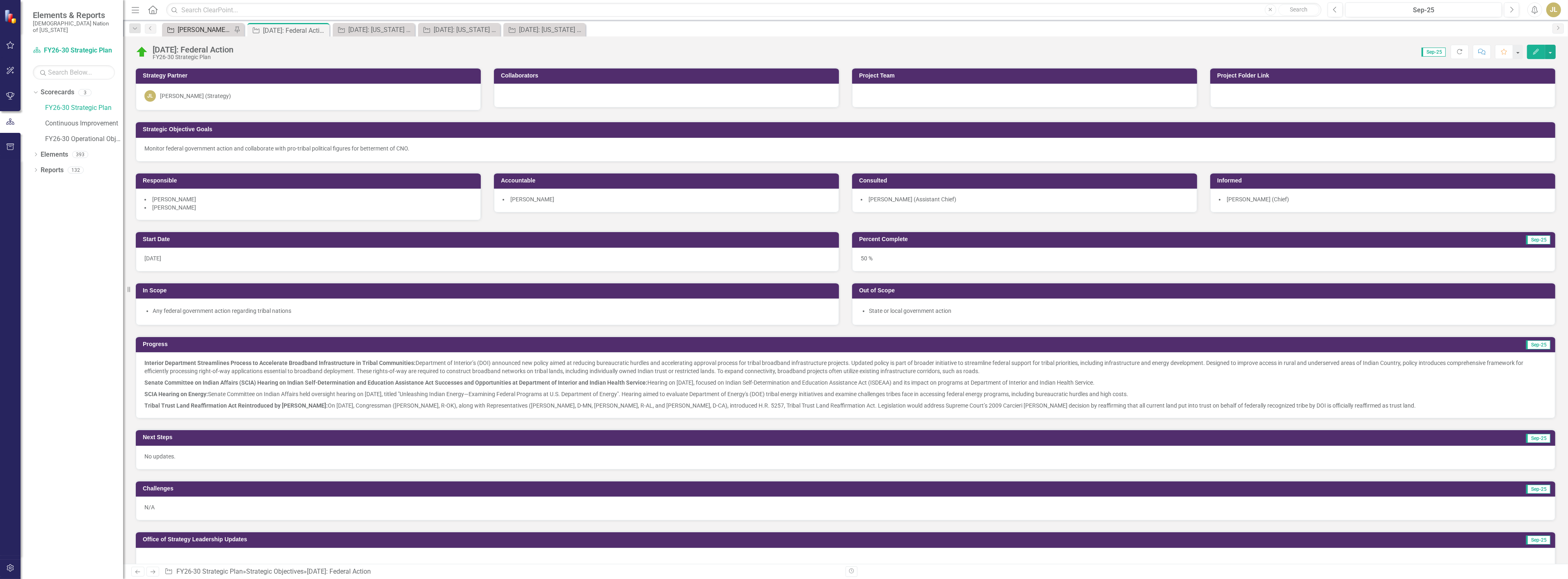
click at [199, 31] on div "[PERSON_NAME] SOs" at bounding box center [205, 30] width 54 height 11
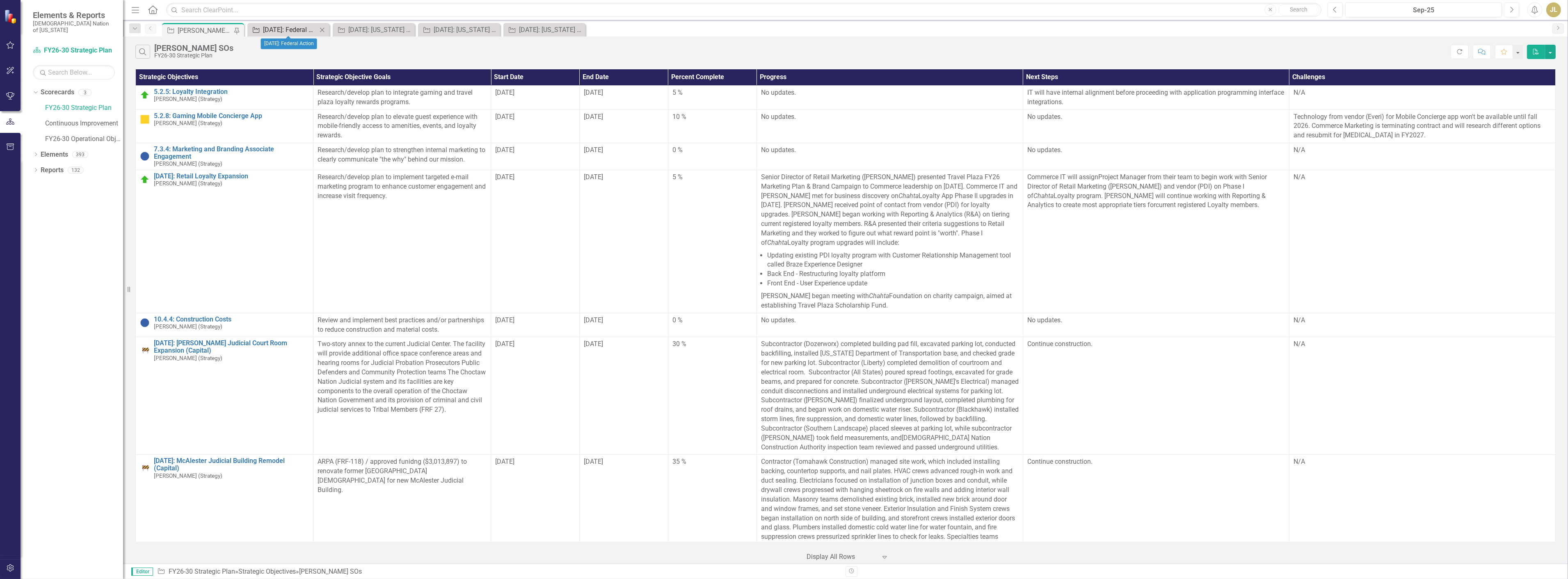
click at [269, 28] on div "[DATE]: Federal Action" at bounding box center [290, 30] width 54 height 11
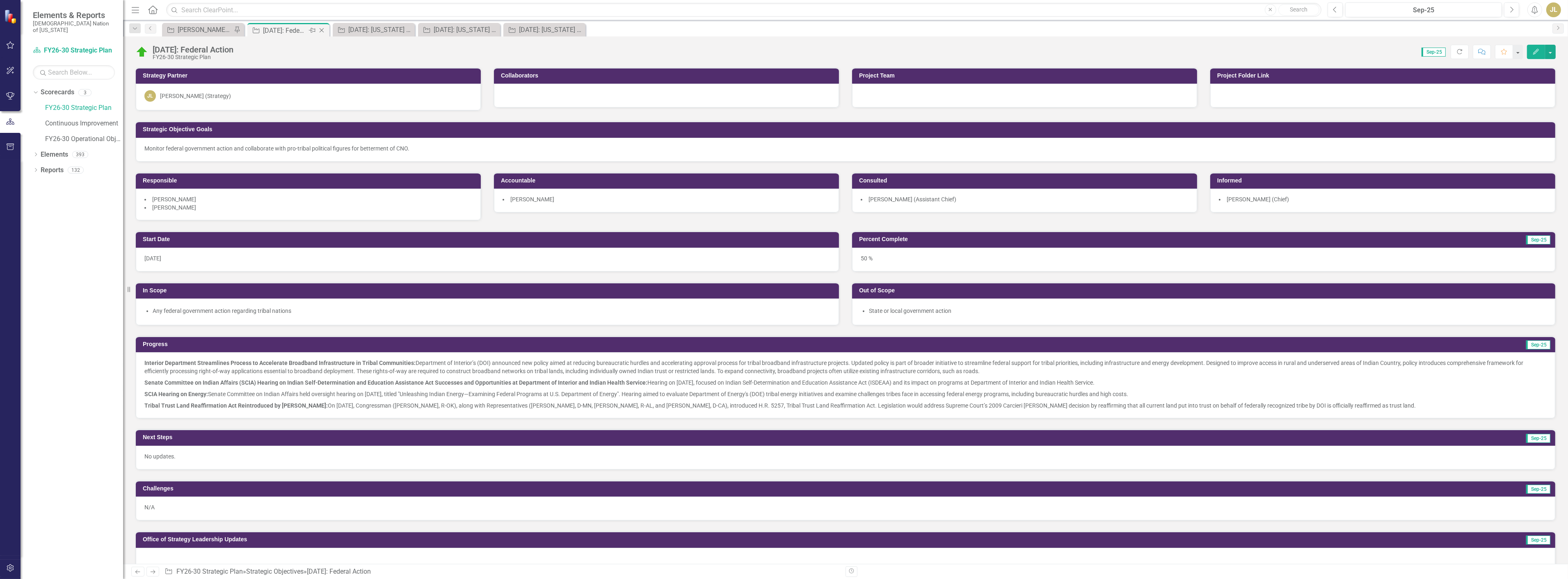
click at [321, 30] on icon "Close" at bounding box center [322, 30] width 8 height 7
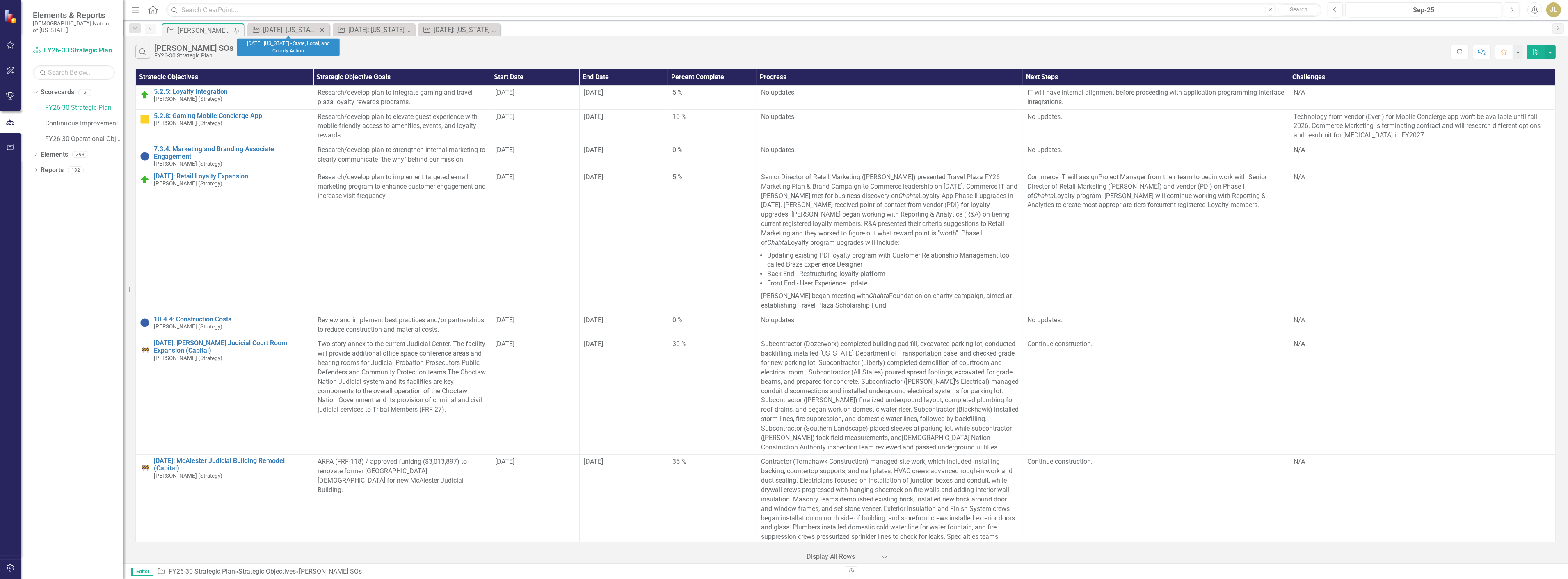
click at [321, 30] on icon "Close" at bounding box center [322, 30] width 8 height 7
click at [0, 0] on icon "Close" at bounding box center [0, 0] width 0 height 0
